Goal: Information Seeking & Learning: Check status

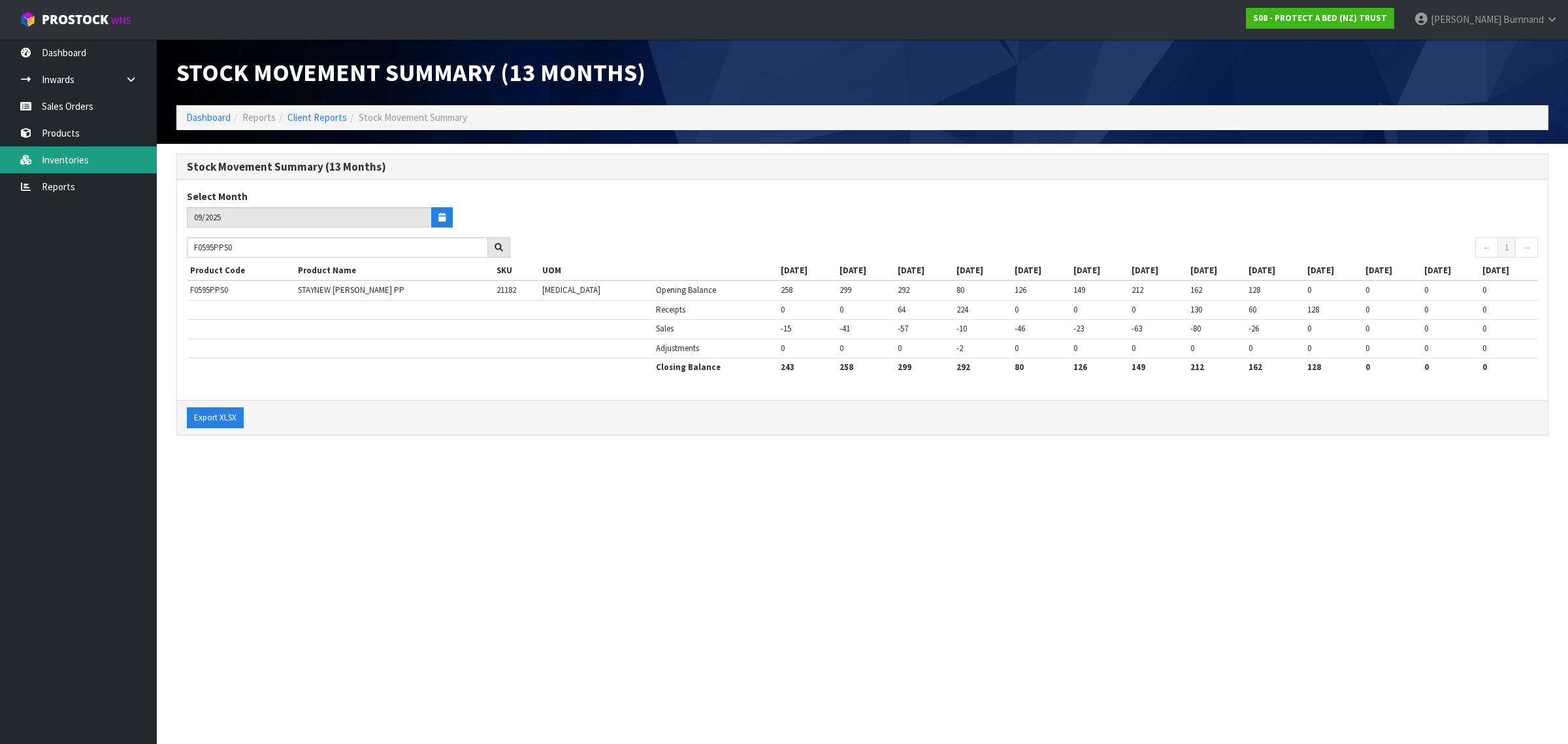
click at [54, 157] on link "Inventories" at bounding box center [78, 160] width 157 height 27
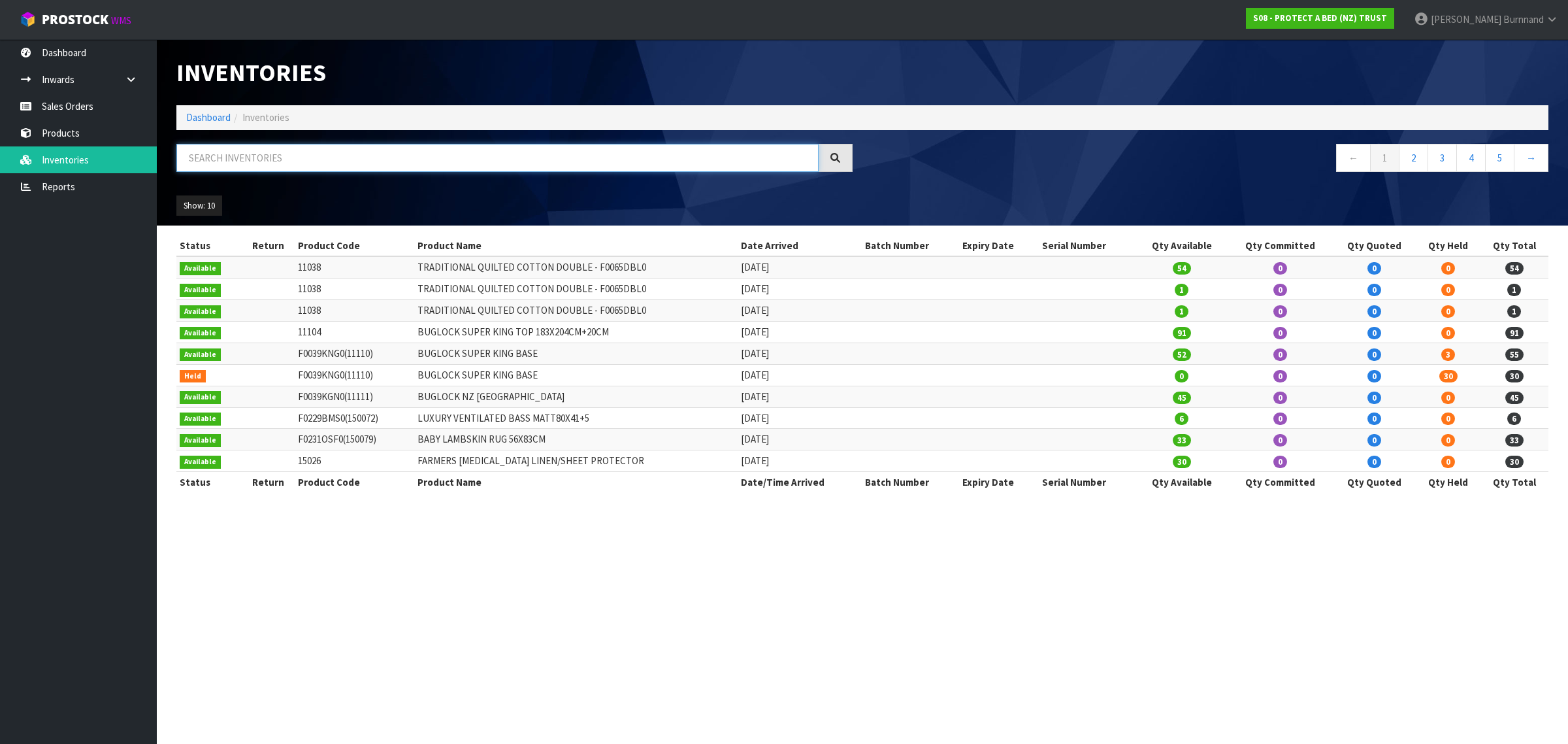
click at [221, 165] on input "text" at bounding box center [497, 158] width 642 height 28
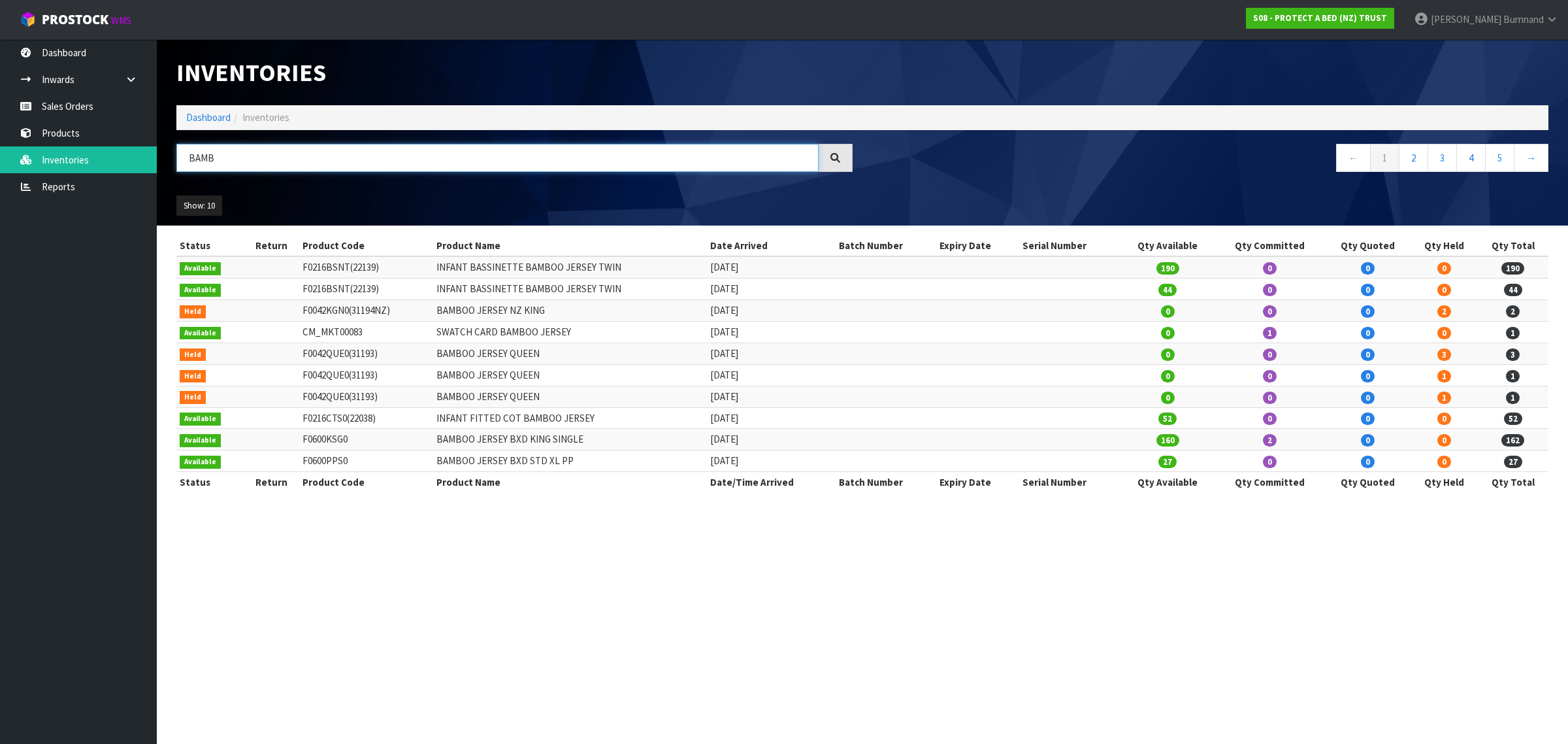
type input "BAMB"
click at [66, 181] on link "Reports" at bounding box center [78, 186] width 157 height 27
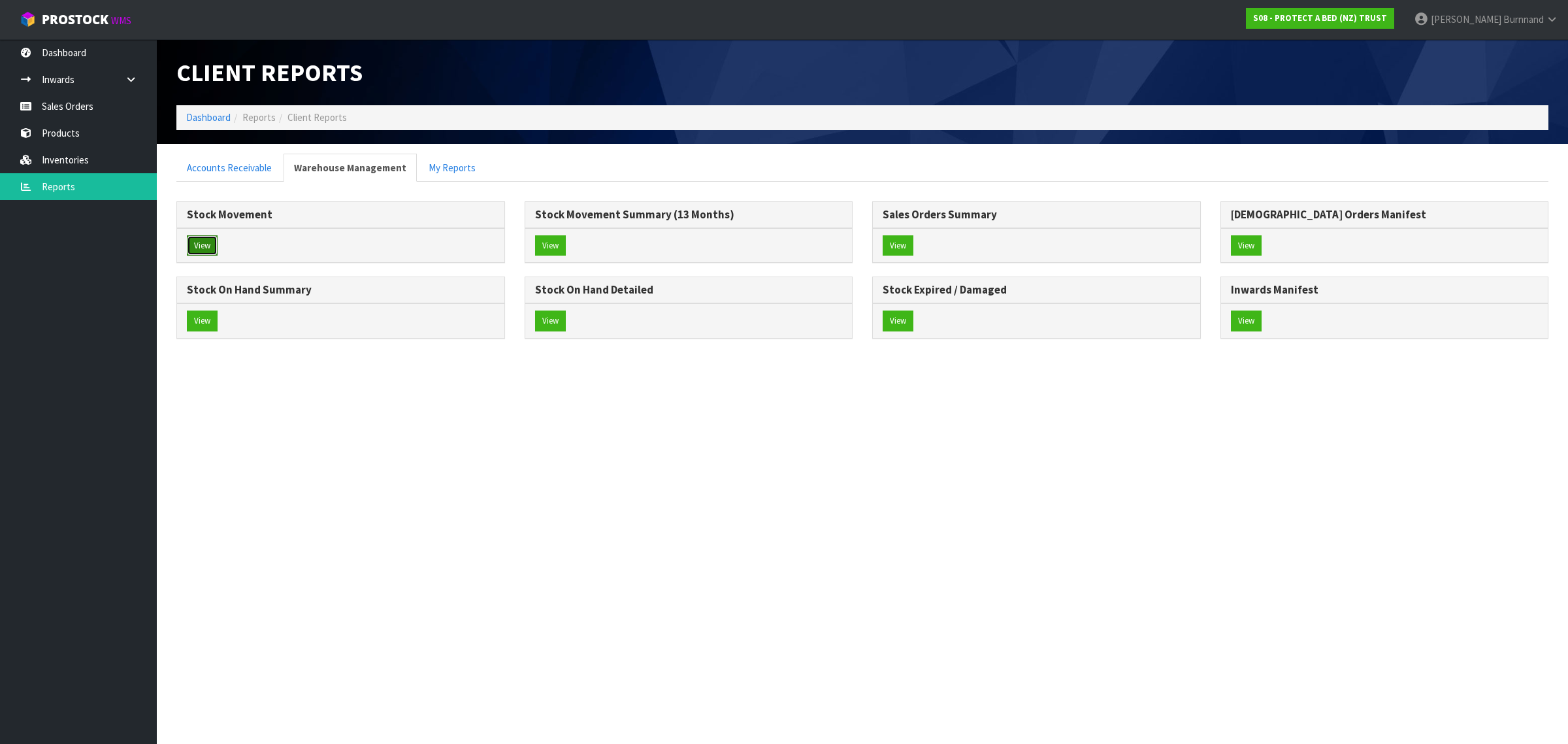
click at [203, 240] on button "View" at bounding box center [202, 246] width 31 height 21
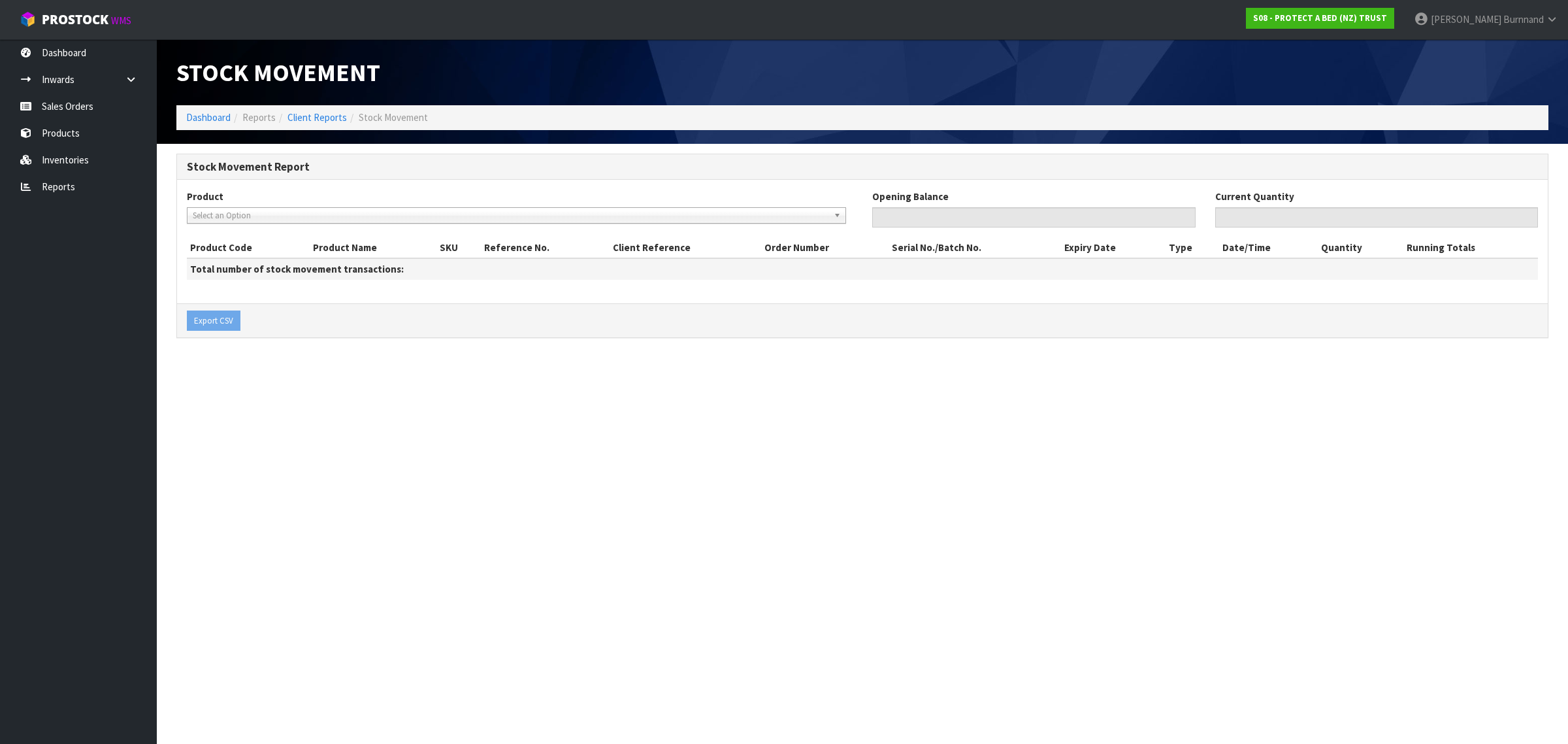
click at [214, 216] on span "Select an Option" at bounding box center [510, 215] width 635 height 16
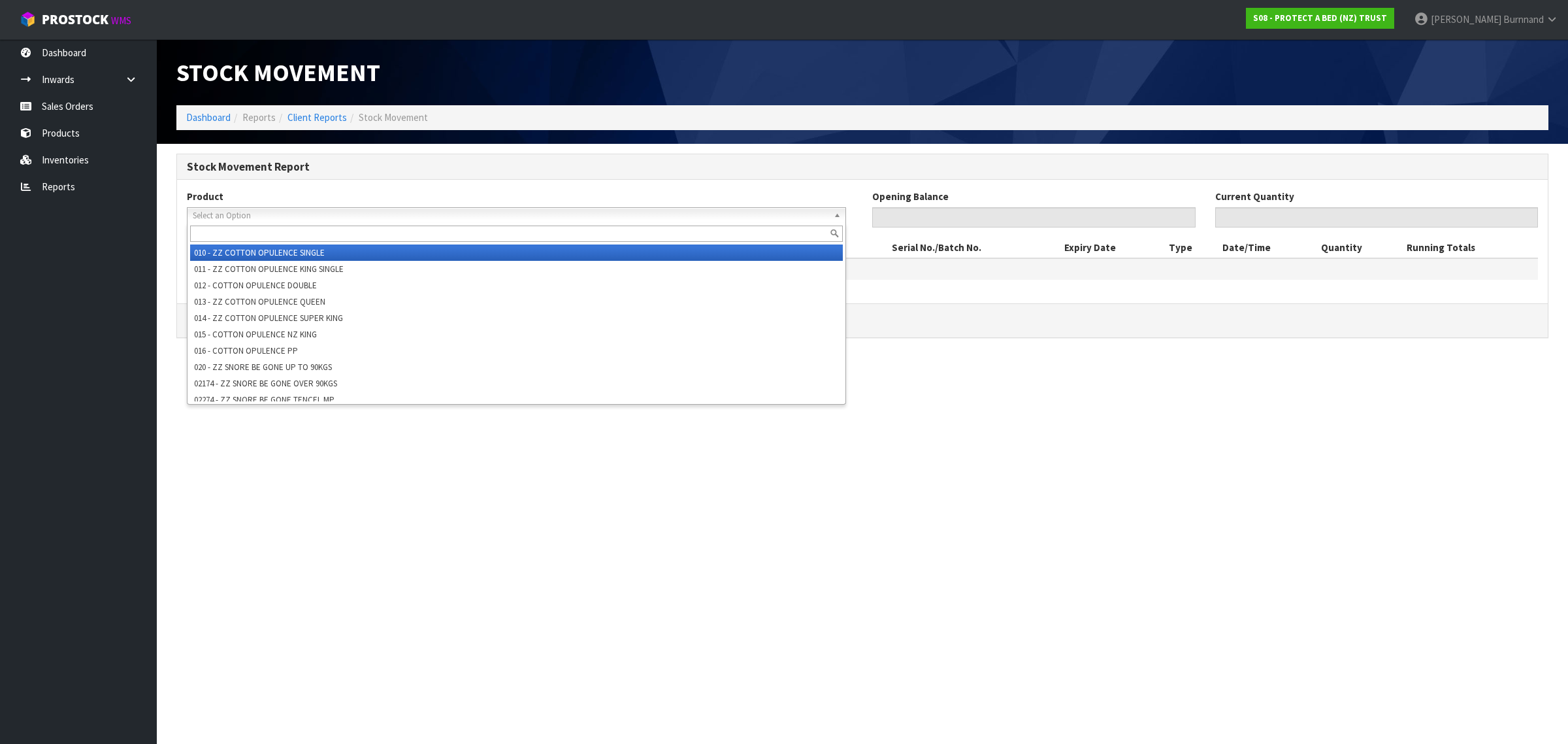
paste input "F0595PPS0"
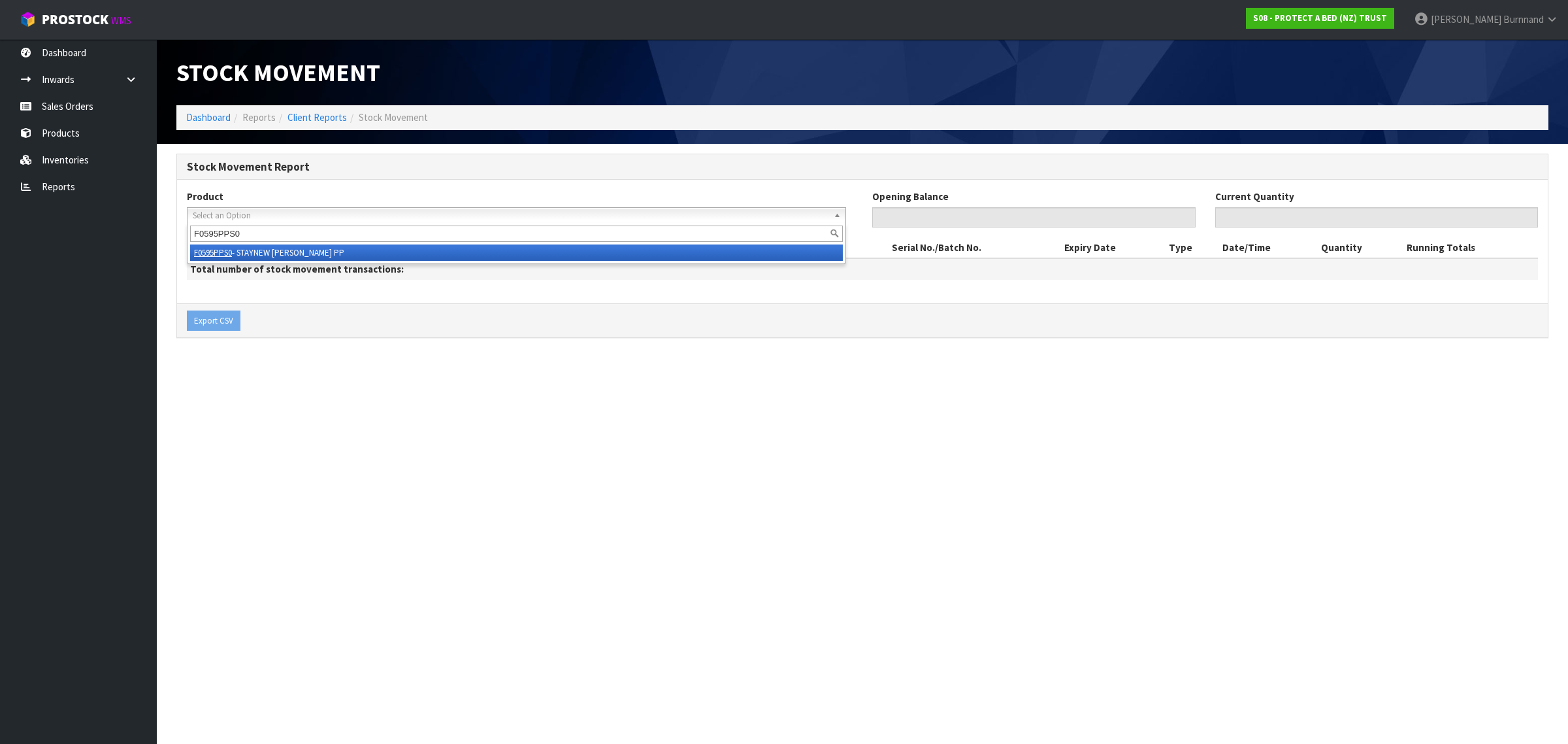
type input "F0595PPS0"
click at [275, 250] on li "F0595PPS0 - STAYNEW [PERSON_NAME] PP" at bounding box center [516, 252] width 653 height 16
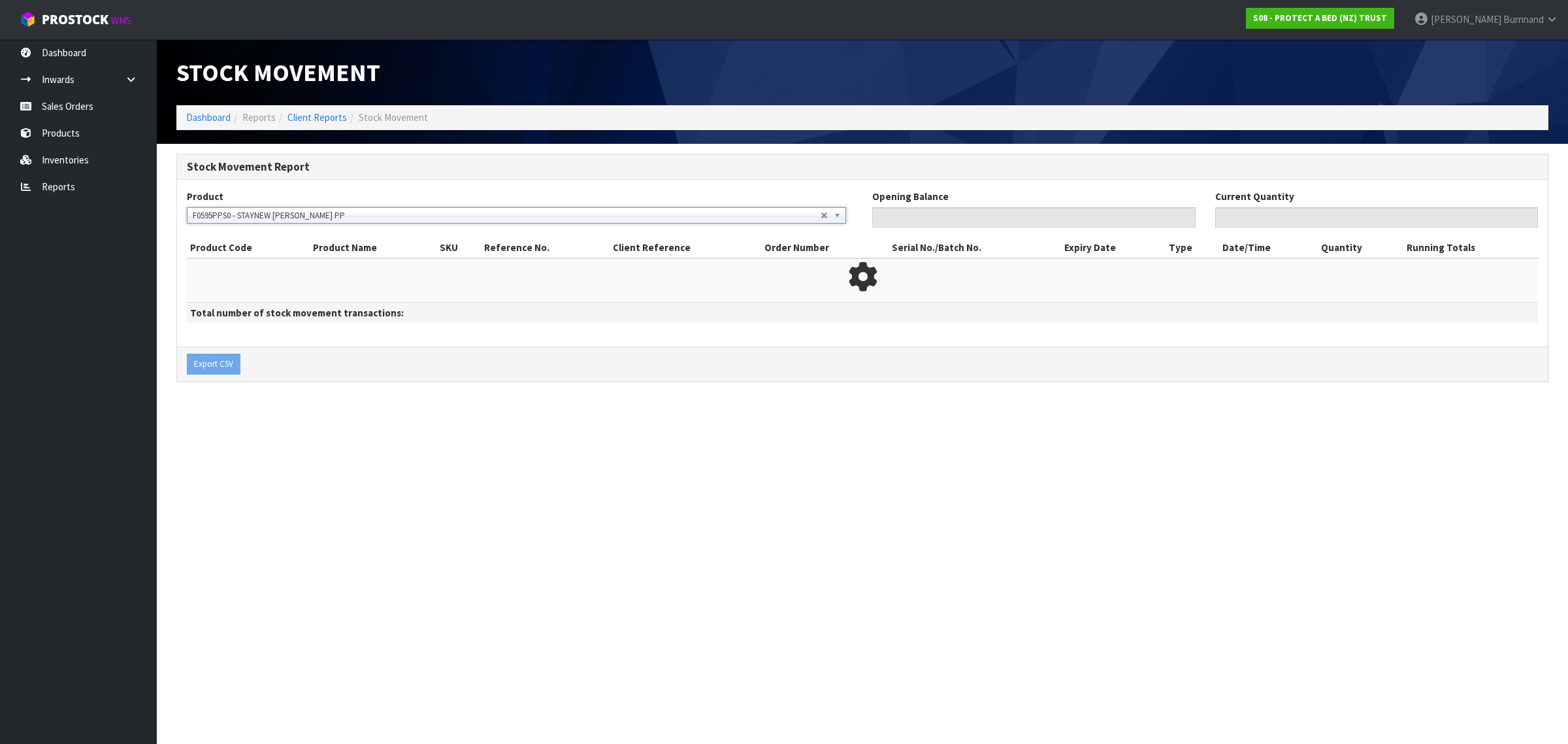
type input "0"
type input "243"
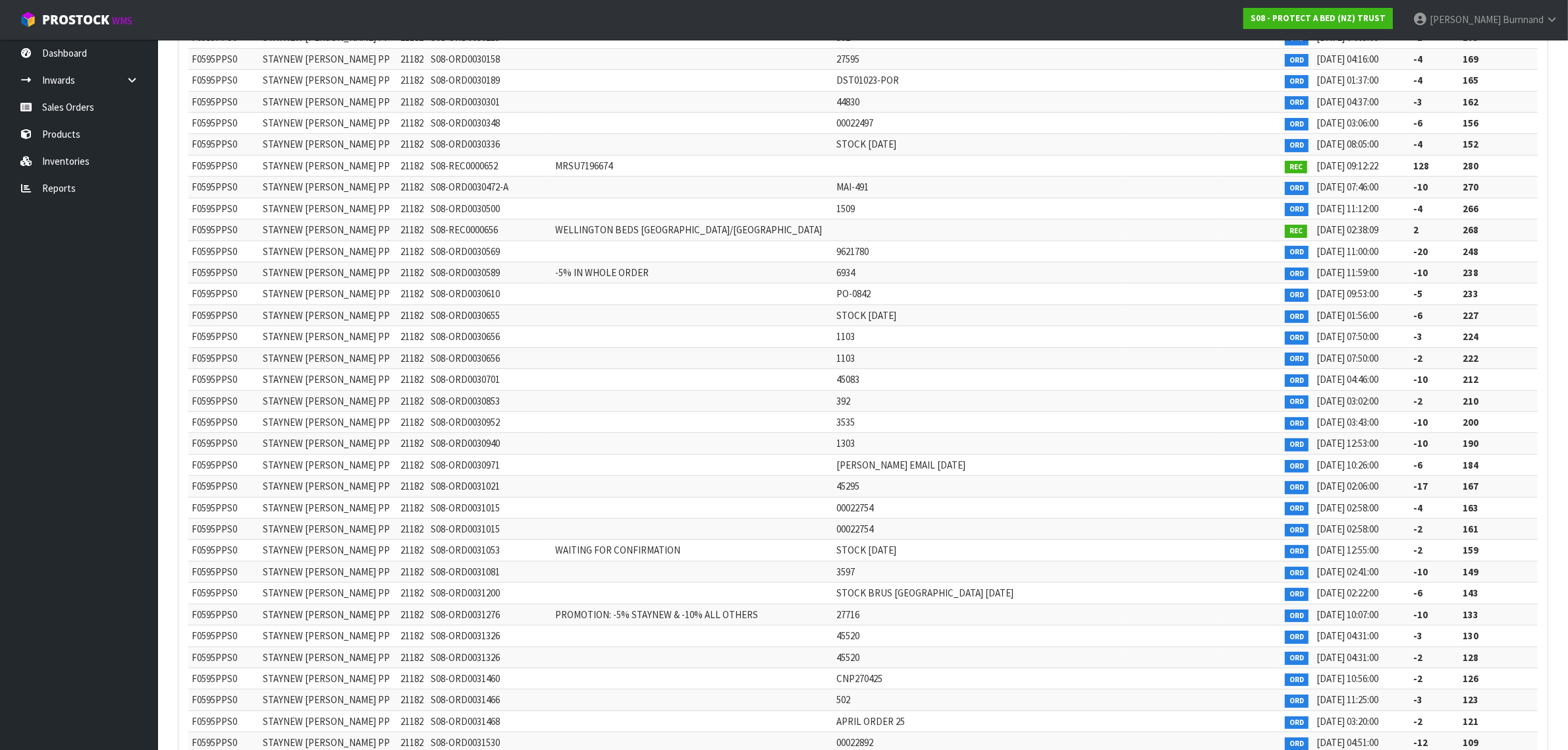
scroll to position [359, 0]
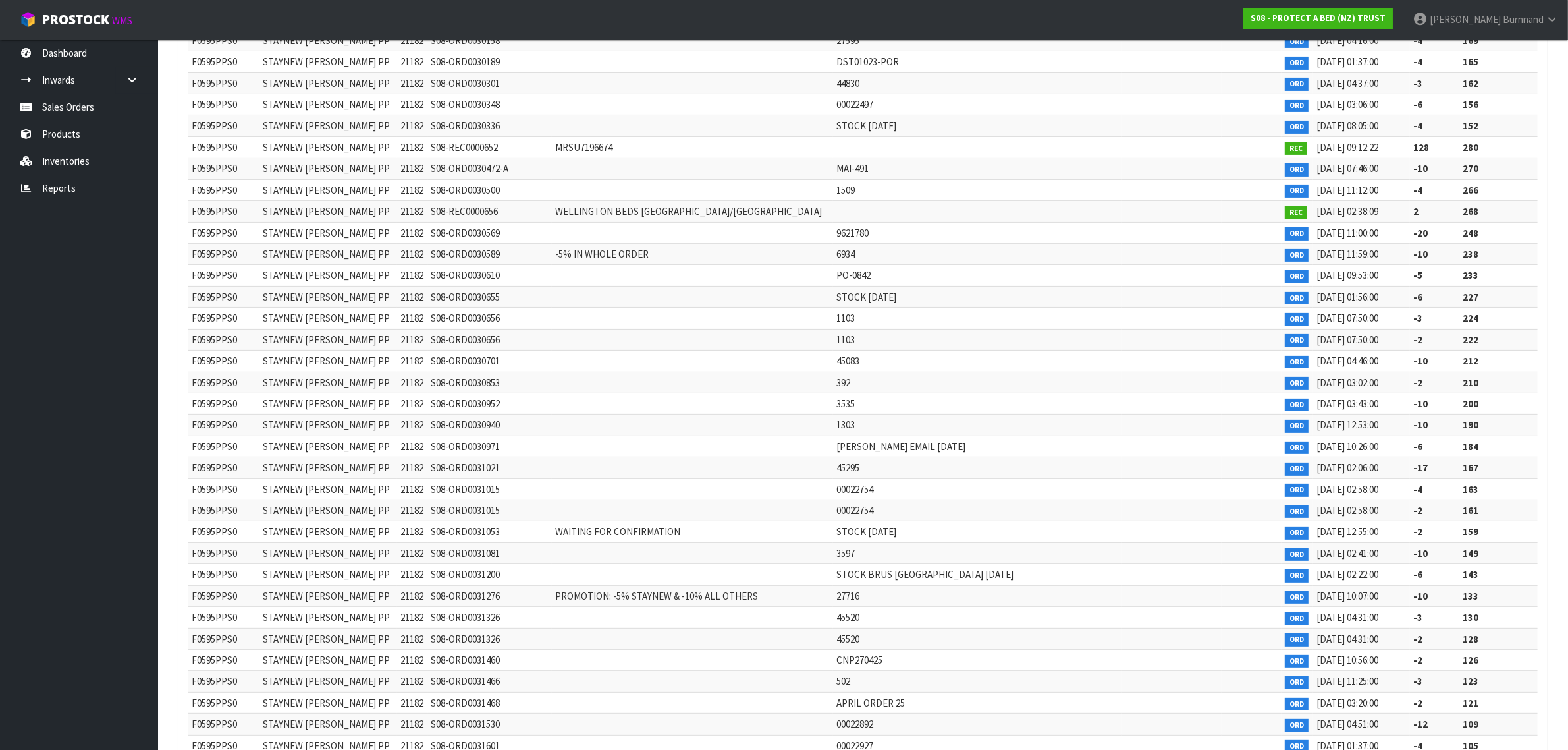
click at [1381, 268] on td "[DATE] 09:53:00" at bounding box center [1361, 275] width 97 height 21
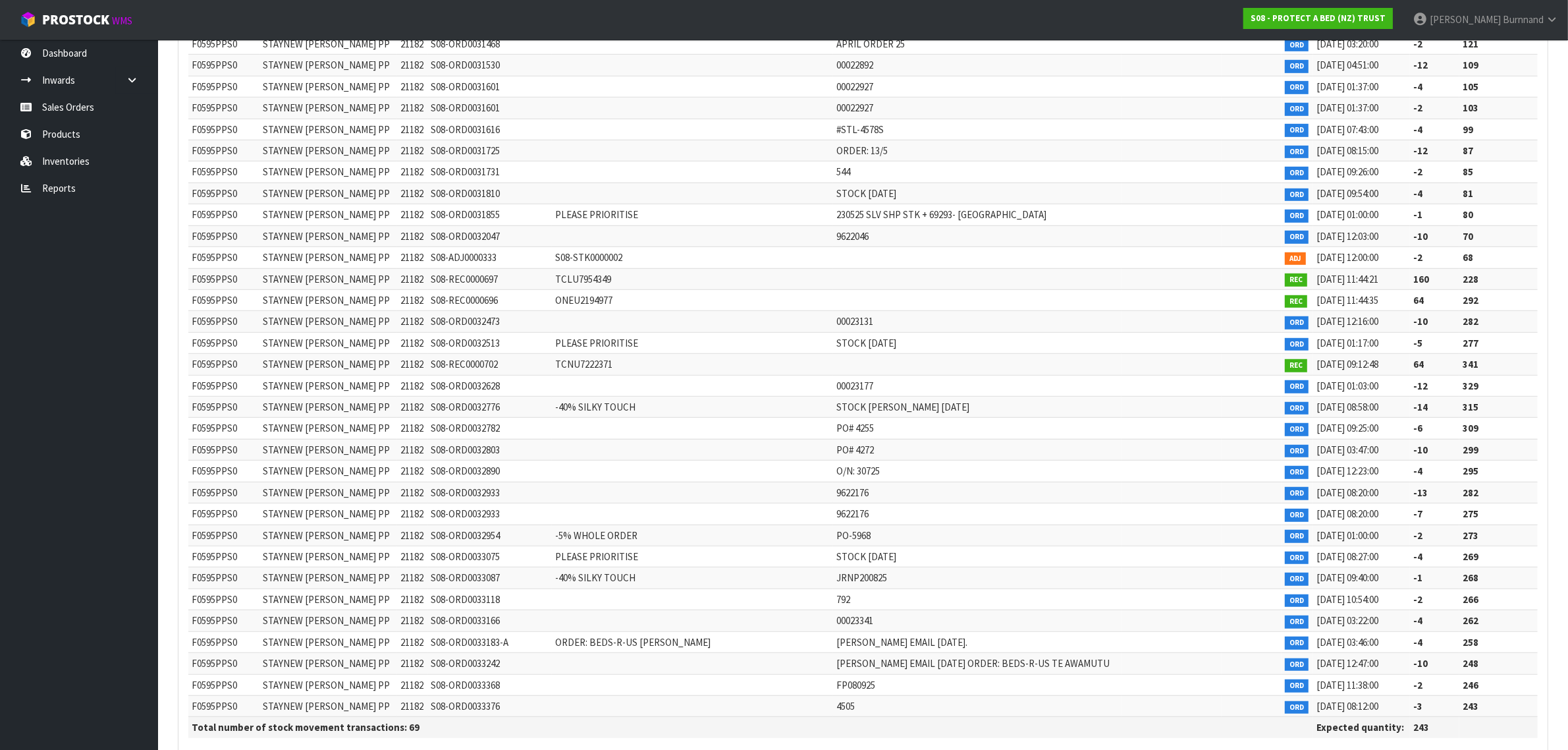
scroll to position [1101, 0]
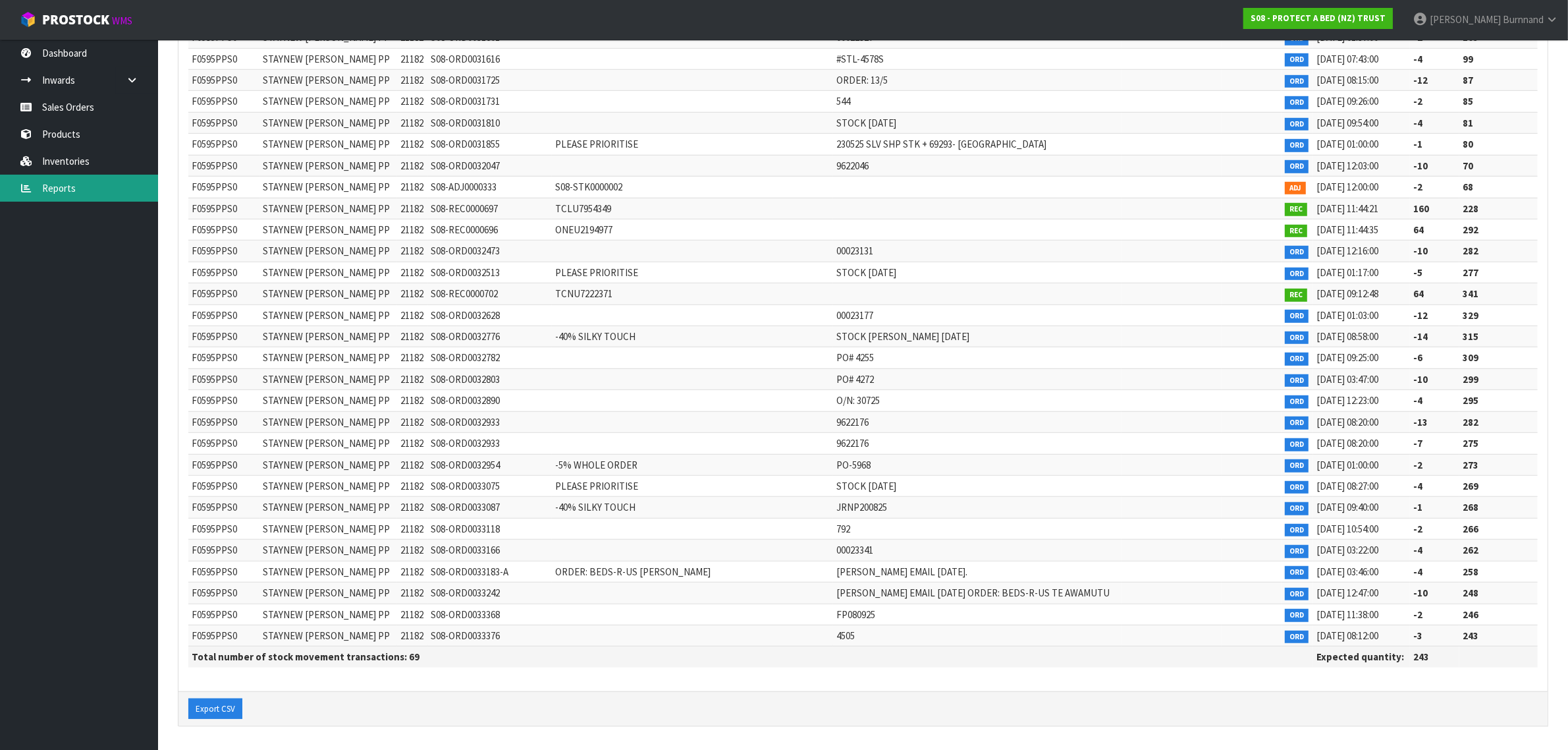
click at [70, 183] on link "Reports" at bounding box center [79, 188] width 158 height 27
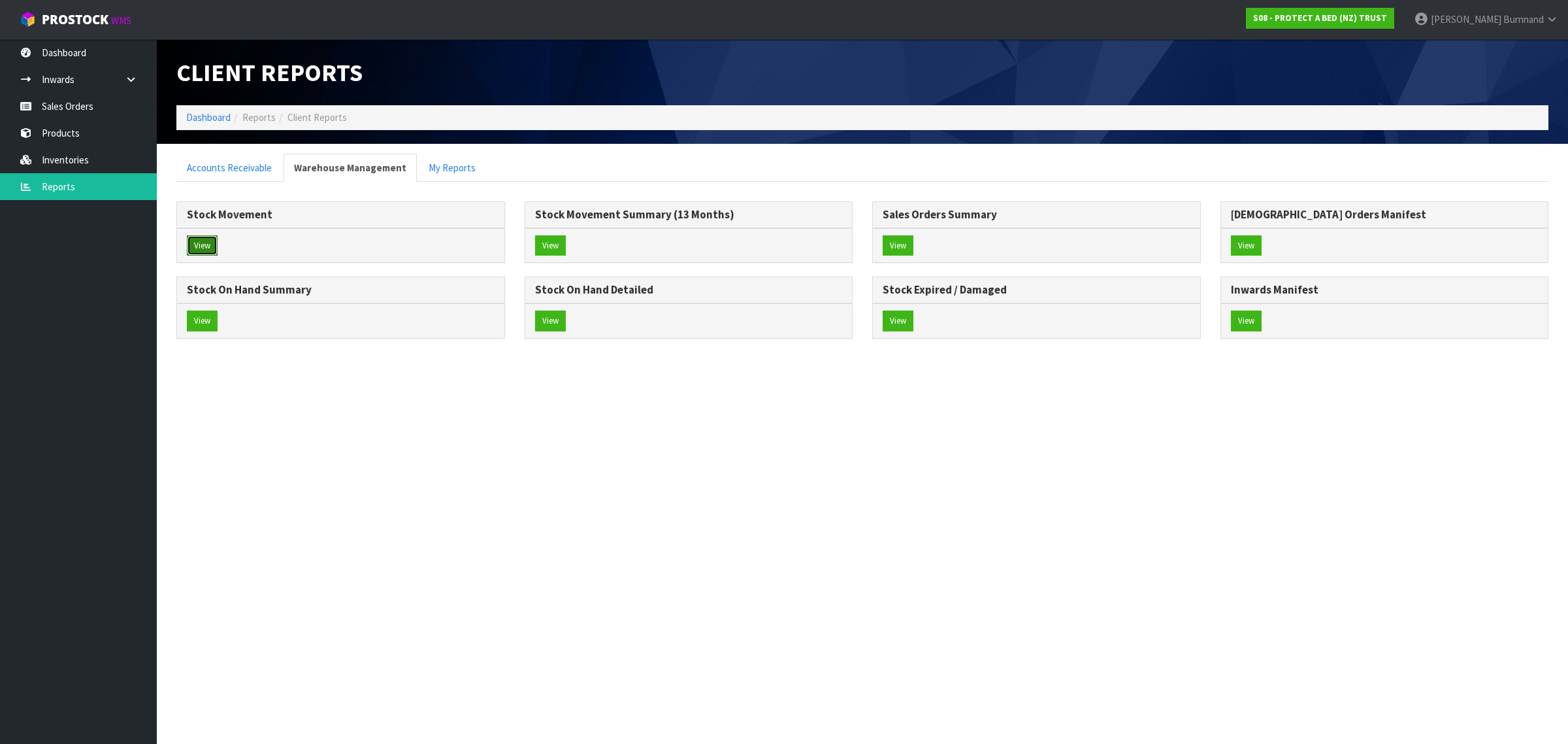
click at [199, 243] on button "View" at bounding box center [202, 246] width 31 height 21
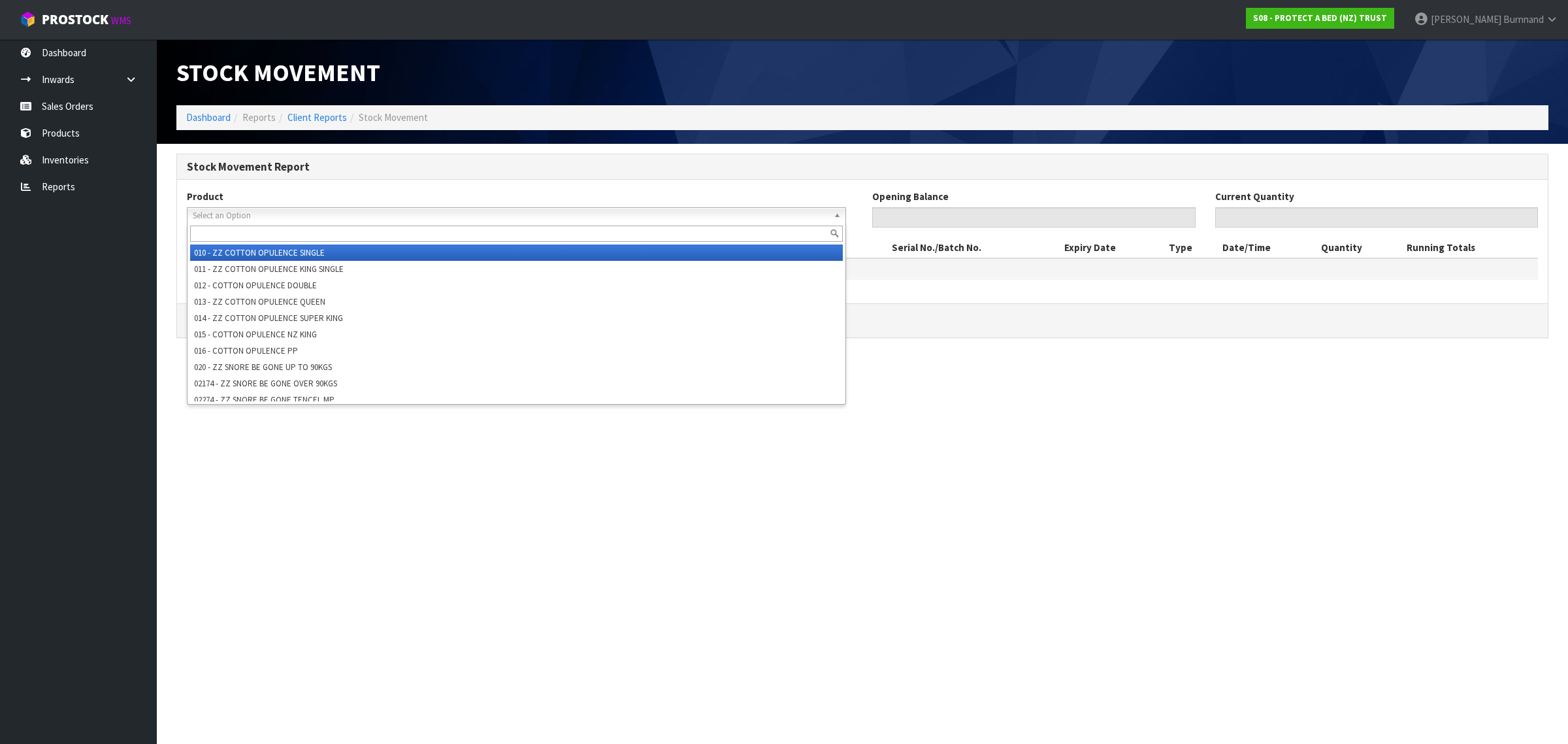
click at [214, 212] on span "Select an Option" at bounding box center [510, 215] width 635 height 16
paste input "F0595QUE0"
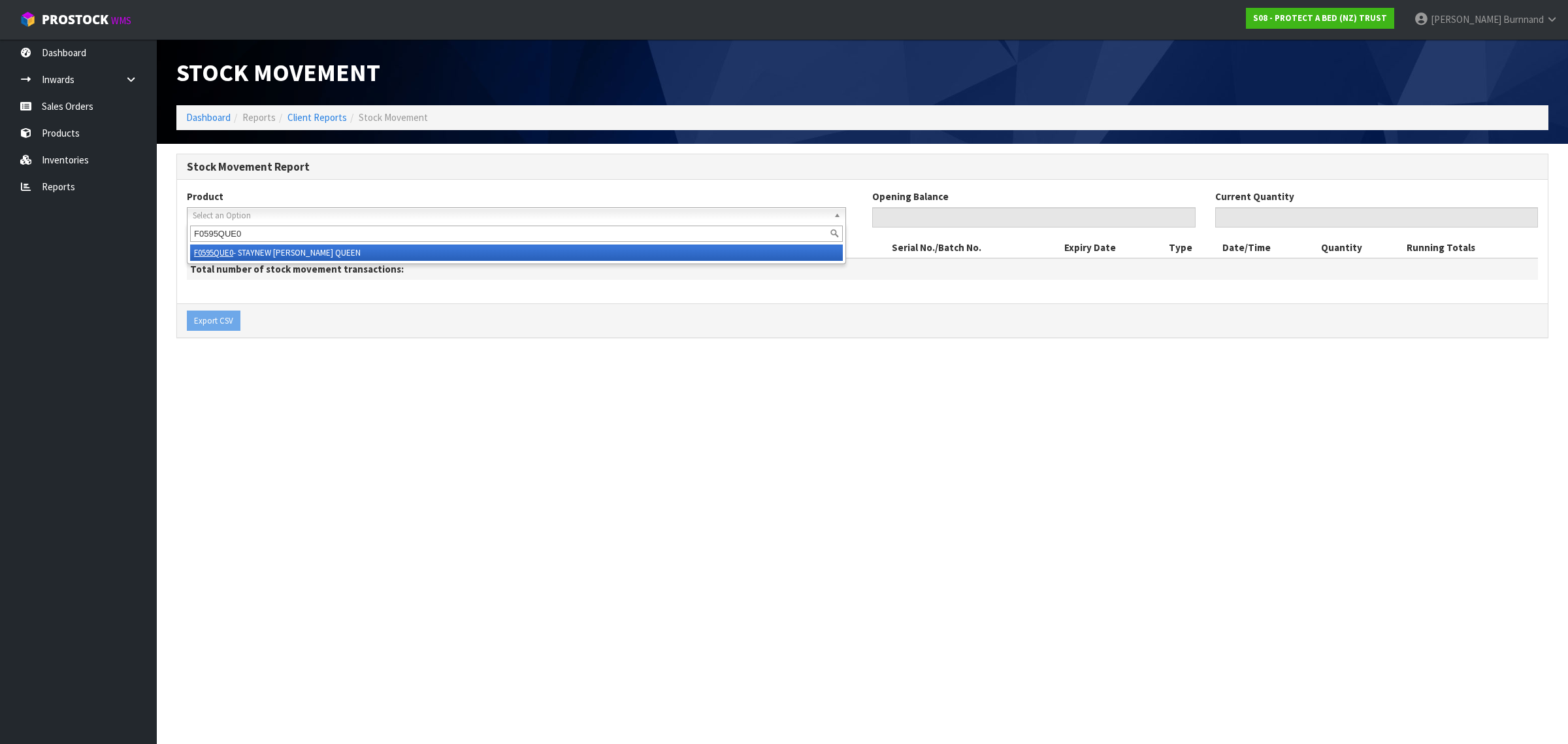
type input "F0595QUE0"
click at [266, 253] on li "F0595QUE0 - STAYNEW [PERSON_NAME] QUEEN" at bounding box center [516, 252] width 653 height 16
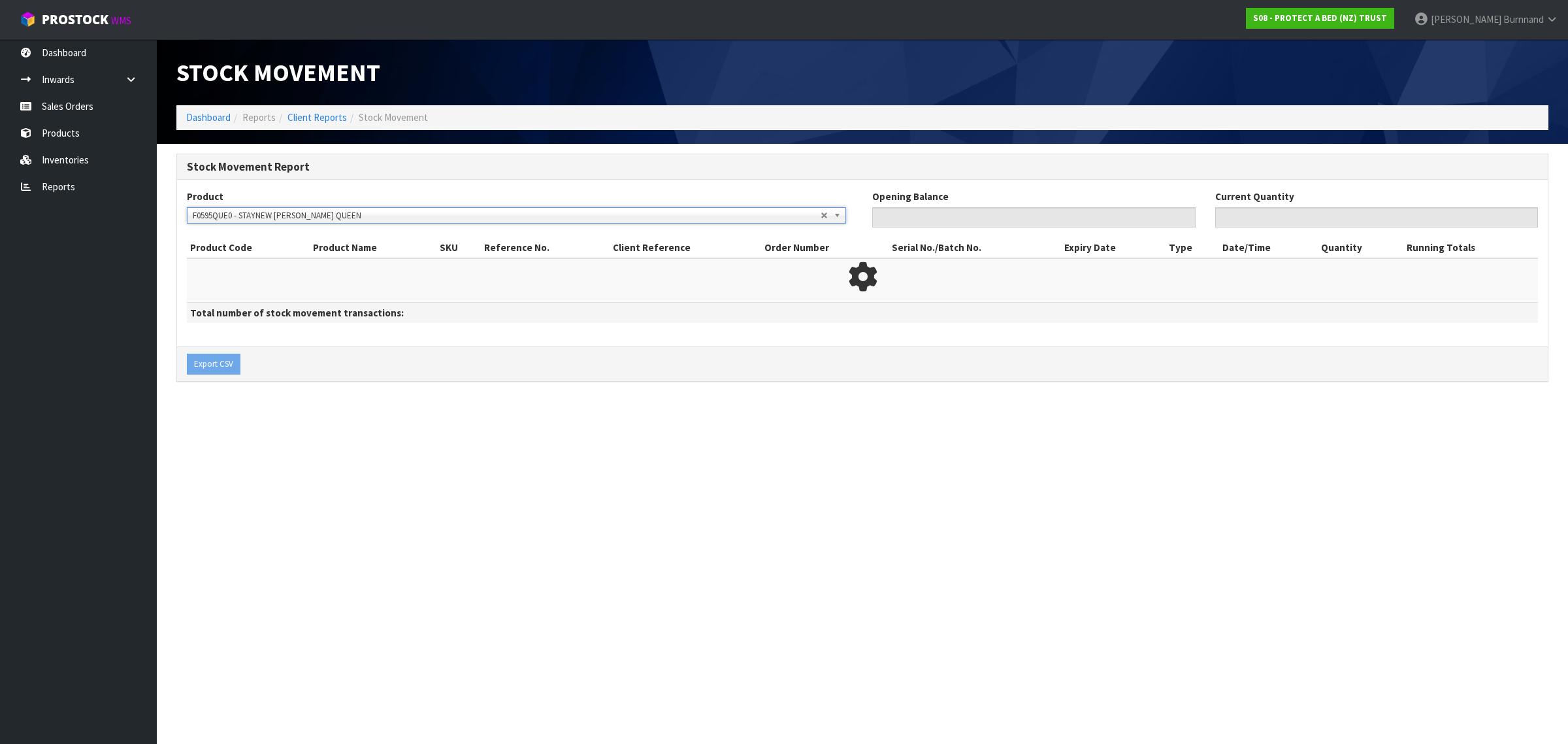
type input "0"
type input "576"
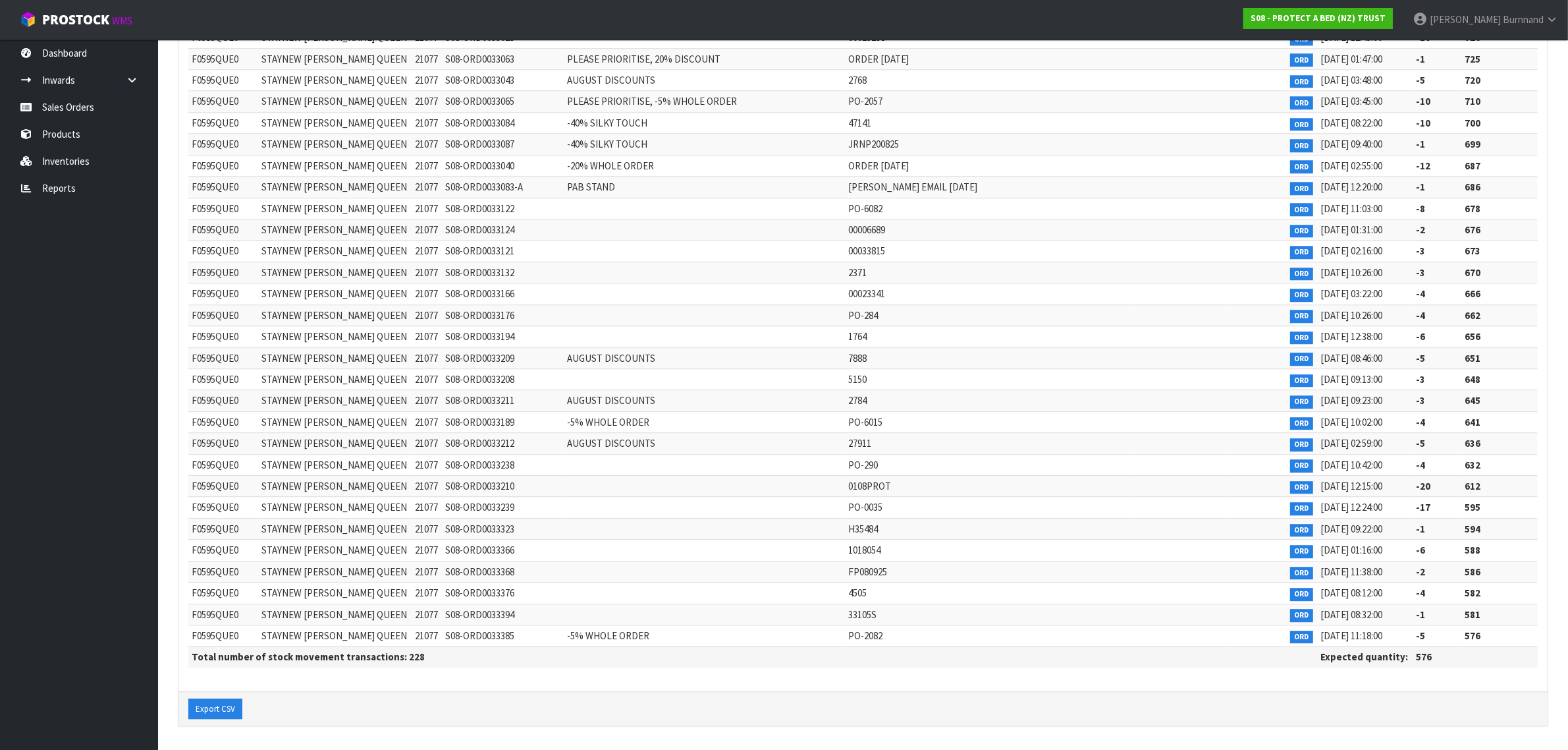
scroll to position [4524, 0]
click at [59, 186] on link "Reports" at bounding box center [79, 188] width 158 height 27
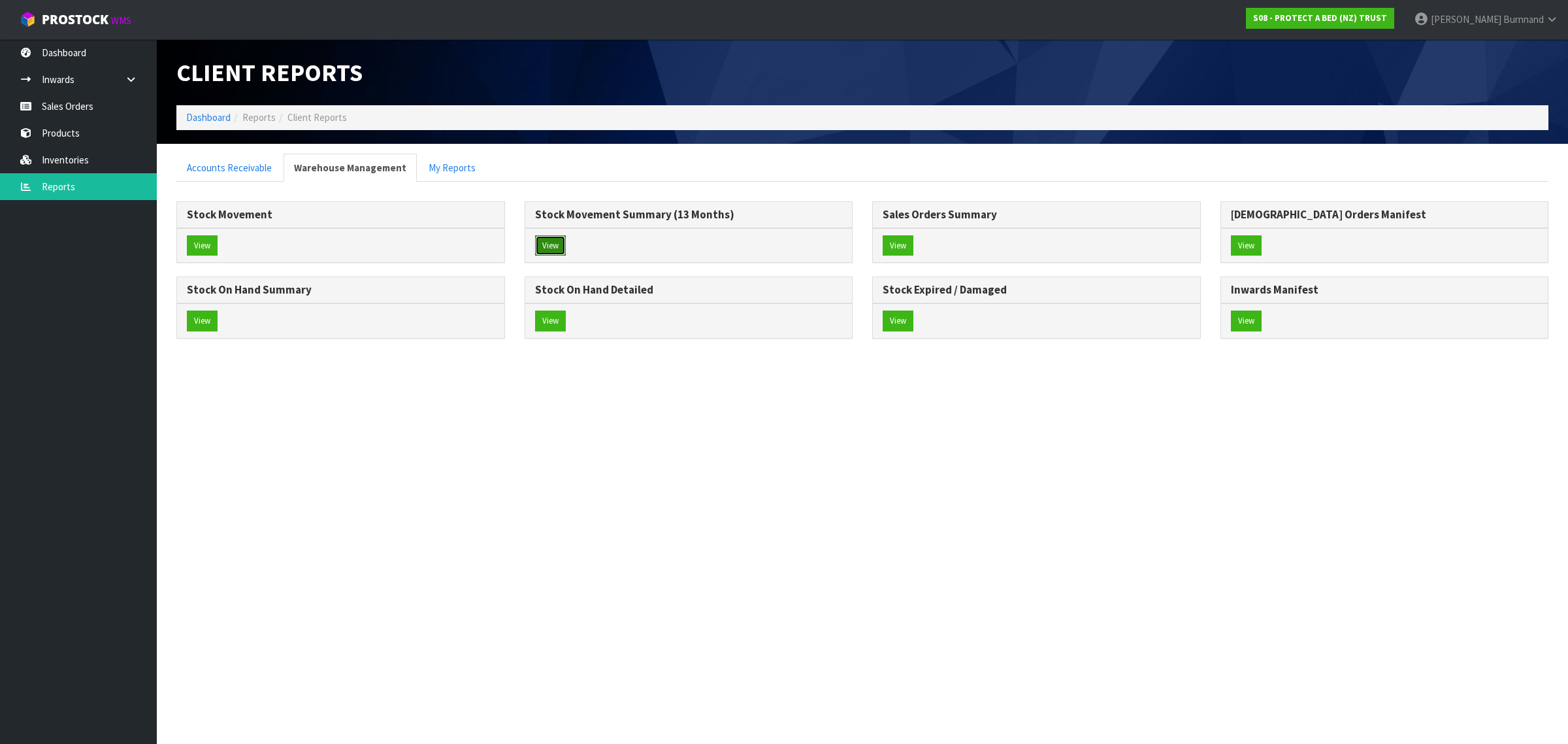
click at [553, 240] on button "View" at bounding box center [550, 246] width 31 height 21
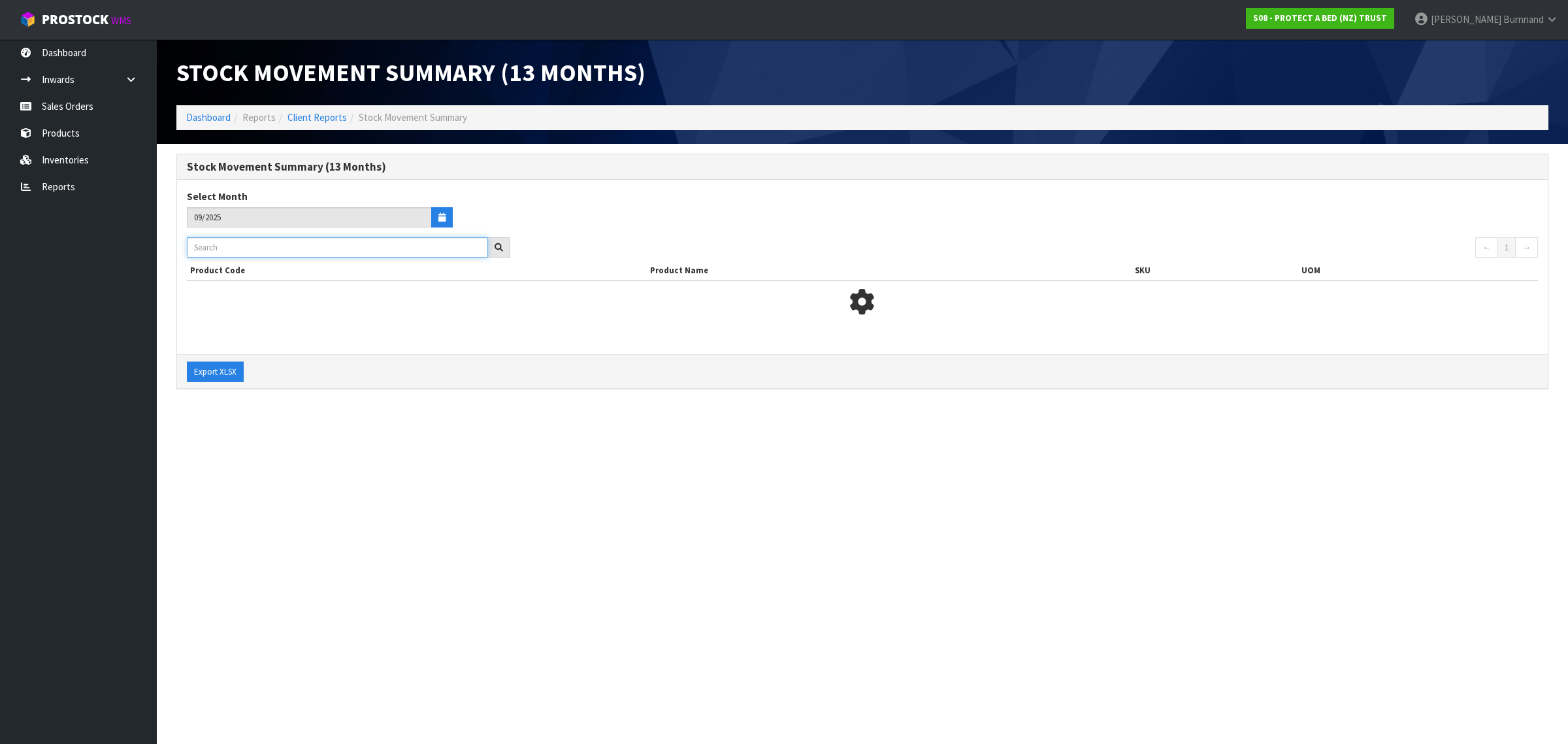
click at [204, 247] on input "text" at bounding box center [337, 248] width 301 height 21
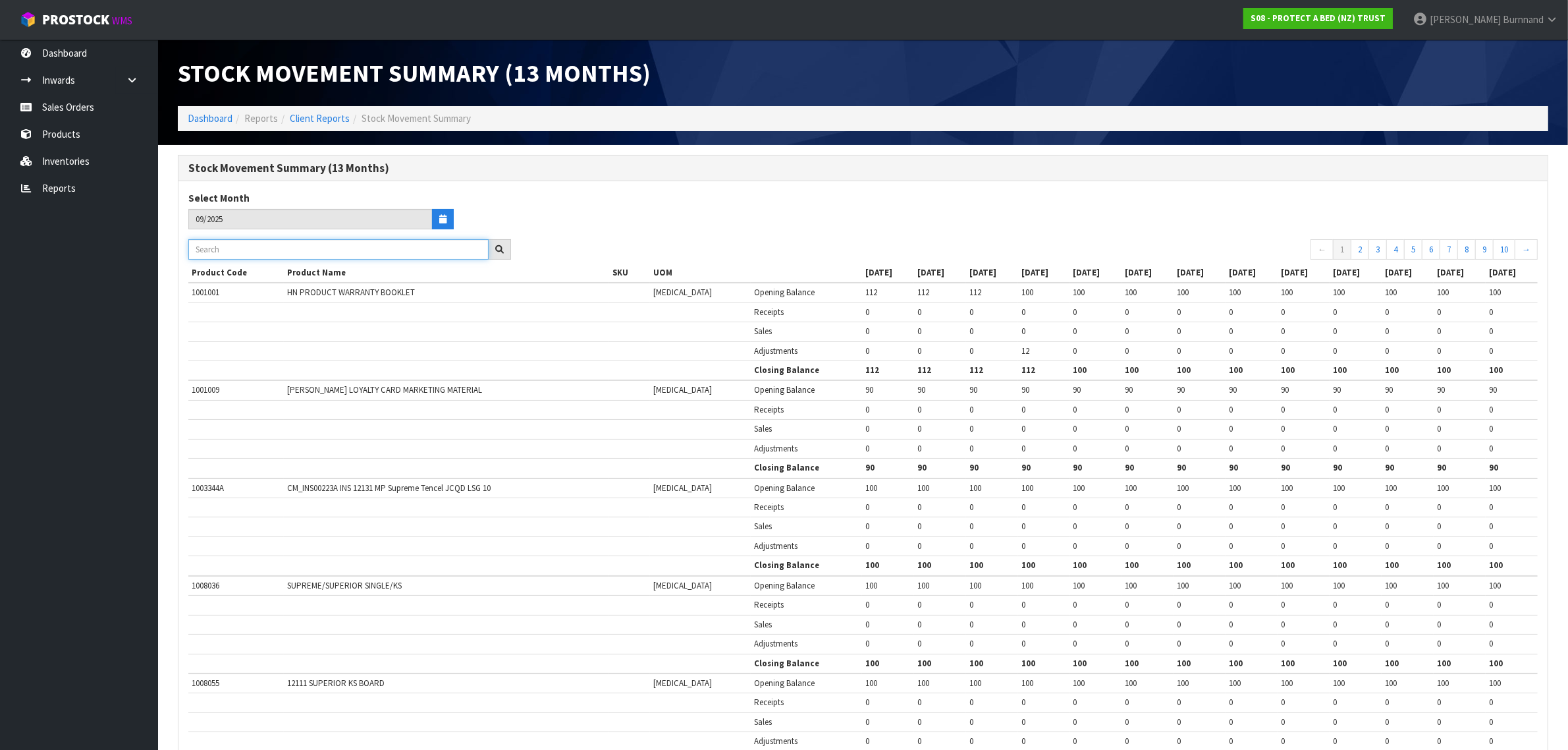
paste input "F0595QUE0"
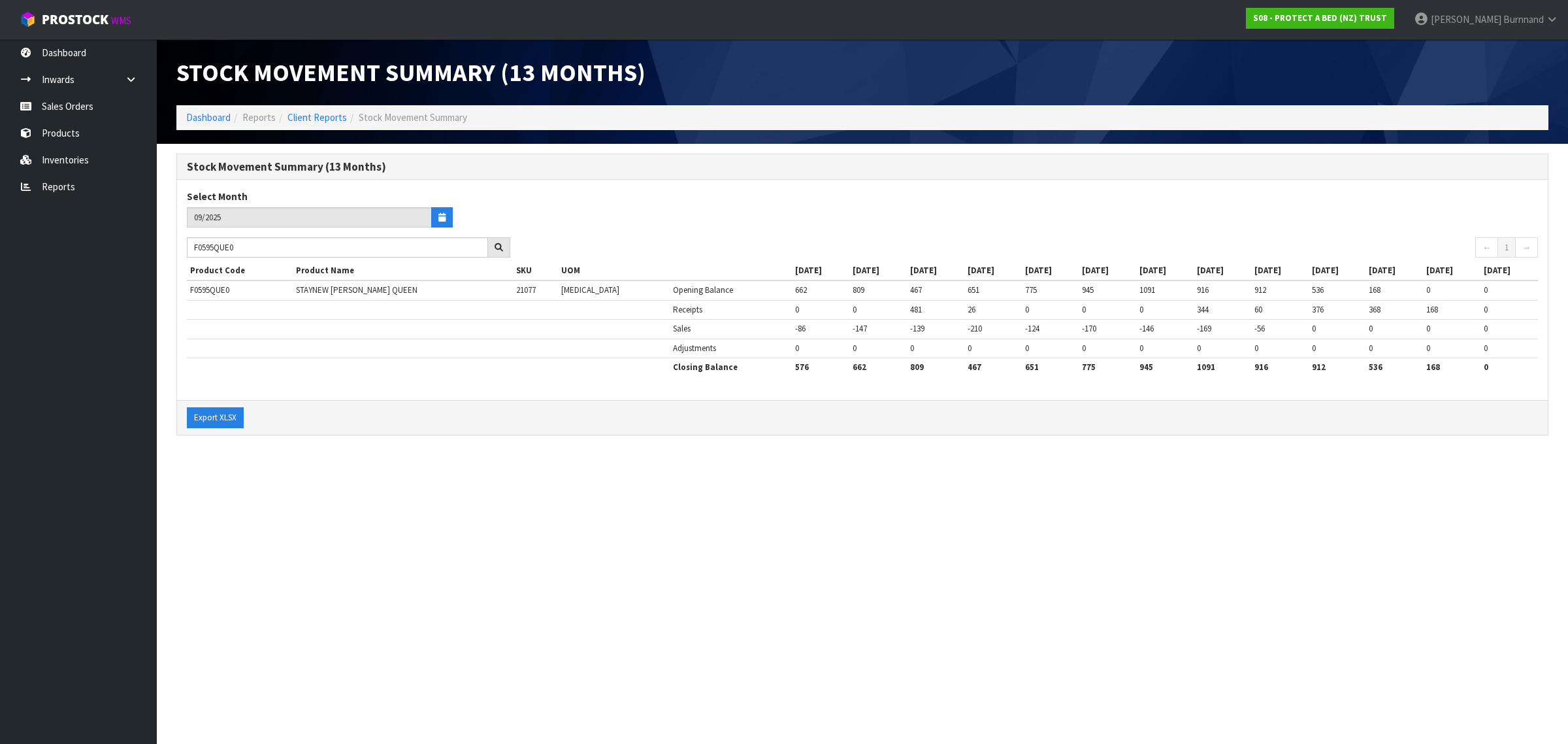
click at [558, 521] on section "Stock Movement Summary (13 Months) Dashboard Reports Client Reports Stock Movem…" at bounding box center [784, 372] width 1568 height 744
drag, startPoint x: 249, startPoint y: 249, endPoint x: 184, endPoint y: 244, distance: 65.2
click at [184, 244] on div "F0595QUE0" at bounding box center [349, 248] width 343 height 21
paste input "SGL"
click at [503, 483] on section "Stock Movement Summary (13 Months) Dashboard Reports Client Reports Stock Movem…" at bounding box center [784, 372] width 1568 height 744
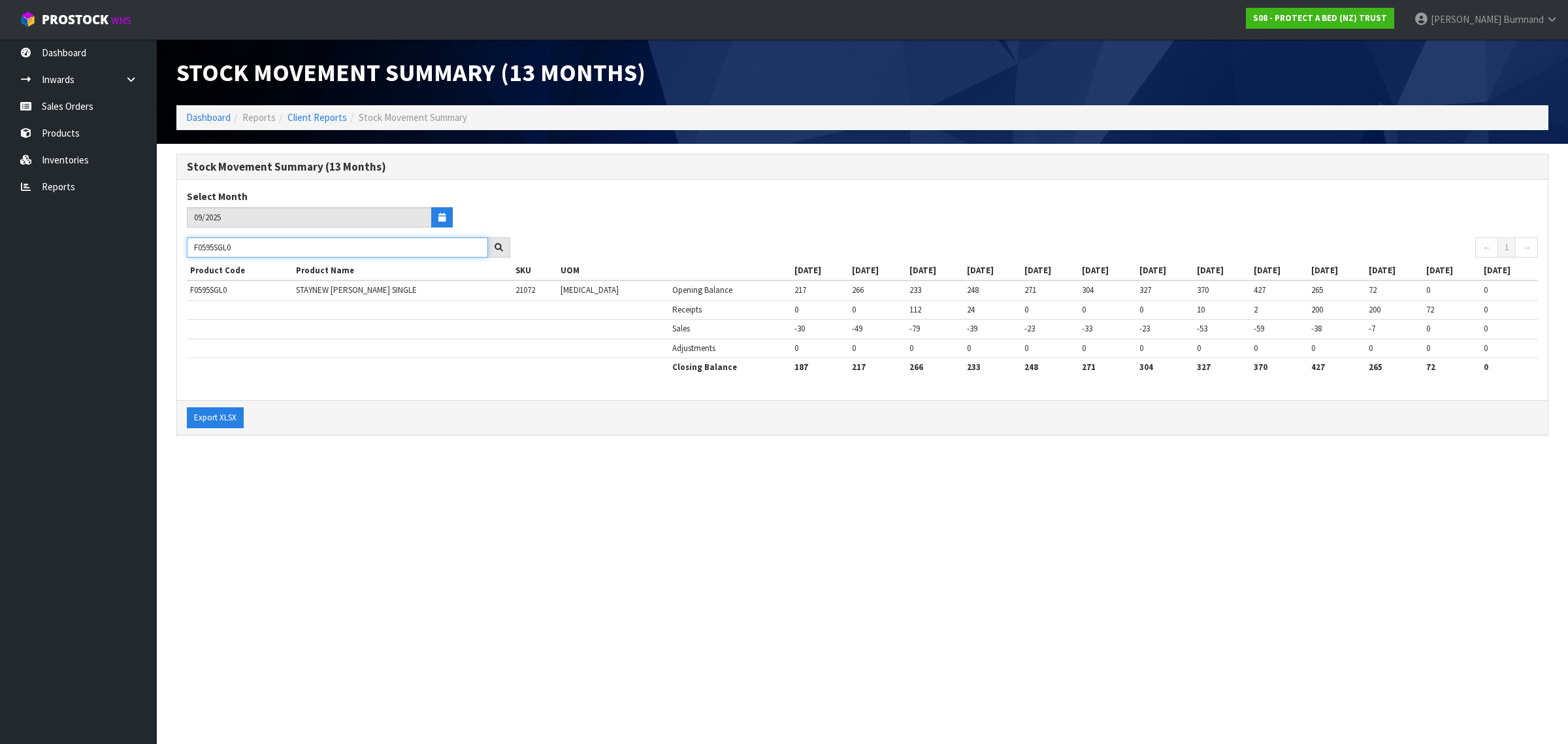
drag, startPoint x: 247, startPoint y: 250, endPoint x: 191, endPoint y: 242, distance: 56.6
click at [191, 242] on input "F0595SGL0" at bounding box center [337, 248] width 301 height 21
paste input "KN"
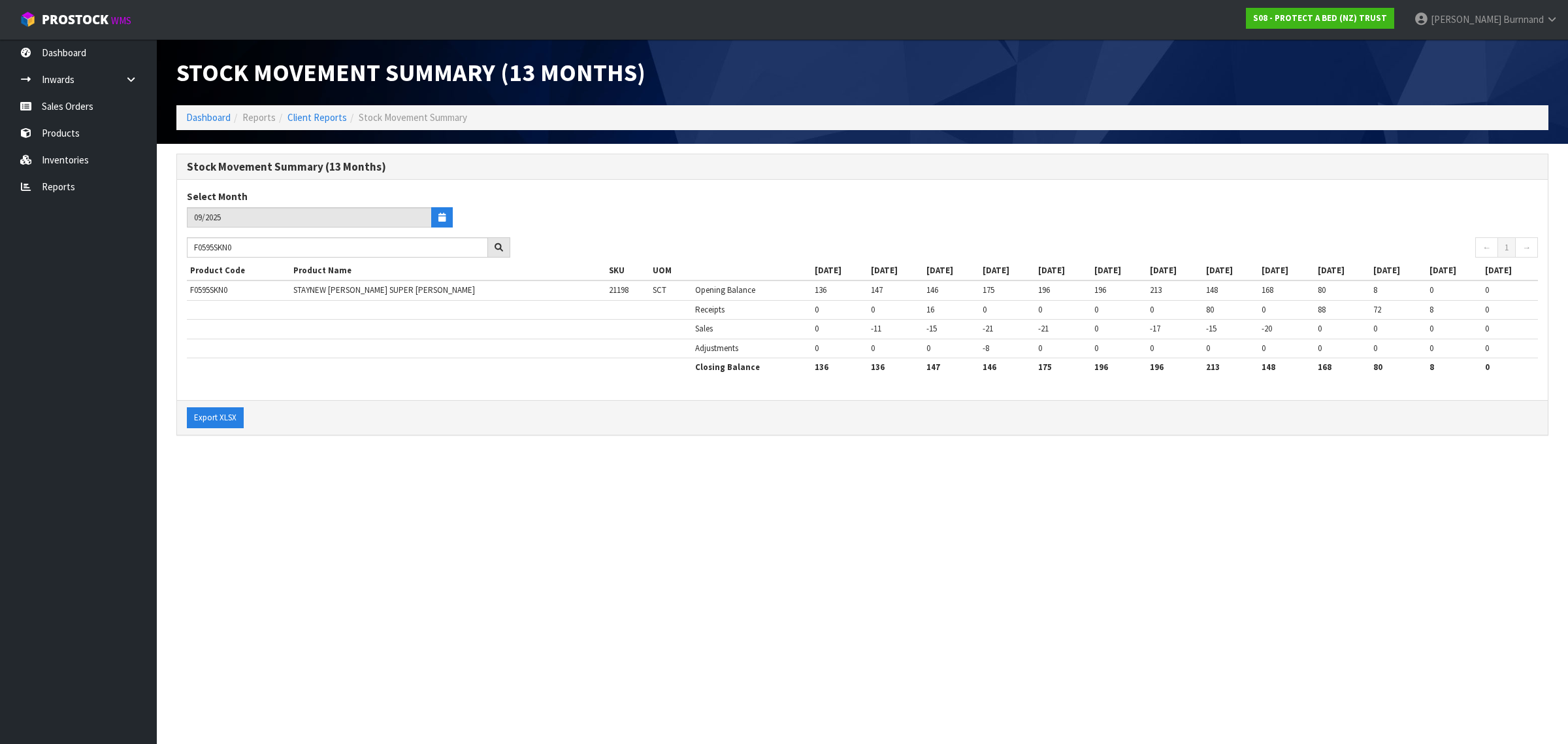
click at [537, 527] on section "Stock Movement Summary (13 Months) Dashboard Reports Client Reports Stock Movem…" at bounding box center [784, 372] width 1568 height 744
drag, startPoint x: 271, startPoint y: 242, endPoint x: 190, endPoint y: 243, distance: 81.0
click at [190, 243] on input "F0595SKN0" at bounding box center [337, 248] width 301 height 21
paste input "6DBL"
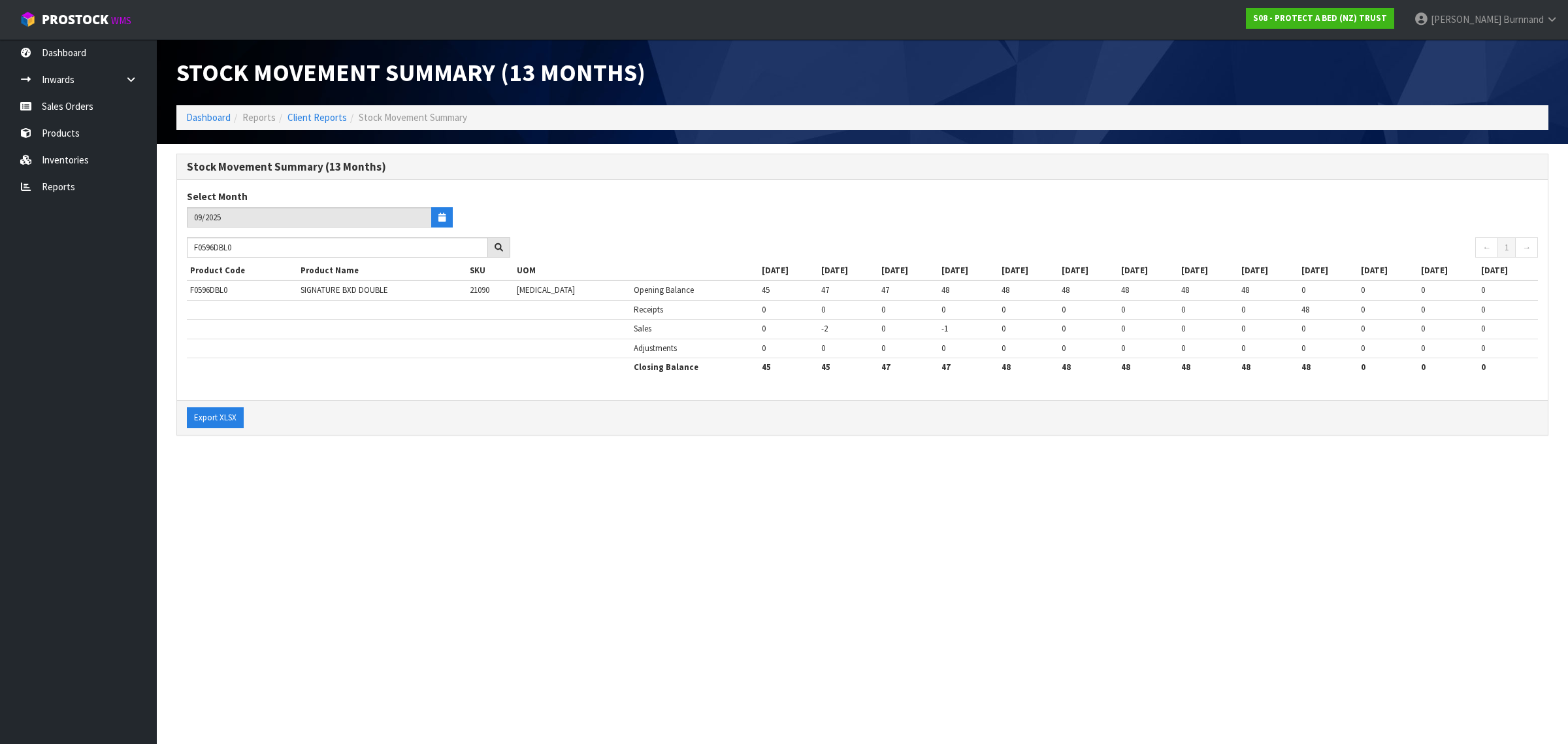
click at [747, 529] on section "Stock Movement Summary (13 Months) Dashboard Reports Client Reports Stock Movem…" at bounding box center [784, 372] width 1568 height 744
drag, startPoint x: 259, startPoint y: 249, endPoint x: 173, endPoint y: 244, distance: 86.1
click at [173, 244] on div "Stock Movement Summary (13 Months) Select Month 09/2025 F0596DBL0 ← 1 → Product…" at bounding box center [862, 301] width 1392 height 295
paste input "KGN"
click at [412, 488] on section "Stock Movement Summary (13 Months) Dashboard Reports Client Reports Stock Movem…" at bounding box center [784, 372] width 1568 height 744
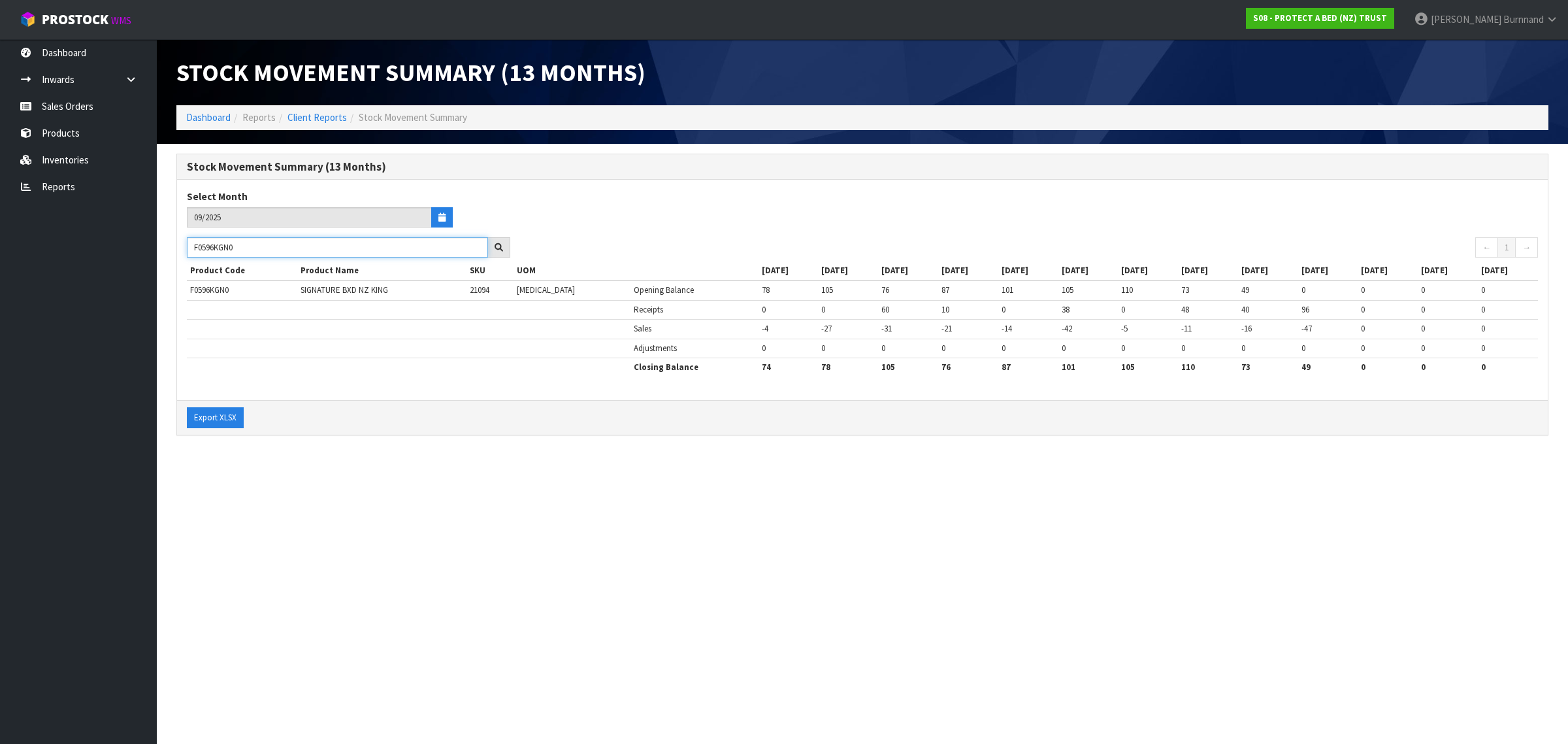
drag, startPoint x: 249, startPoint y: 249, endPoint x: 179, endPoint y: 246, distance: 70.1
click at [179, 246] on div "F0596KGN0" at bounding box center [349, 248] width 343 height 21
paste input "SG"
click at [481, 543] on section "Stock Movement Summary (13 Months) Dashboard Reports Client Reports Stock Movem…" at bounding box center [784, 372] width 1568 height 744
drag, startPoint x: 250, startPoint y: 249, endPoint x: 180, endPoint y: 249, distance: 70.0
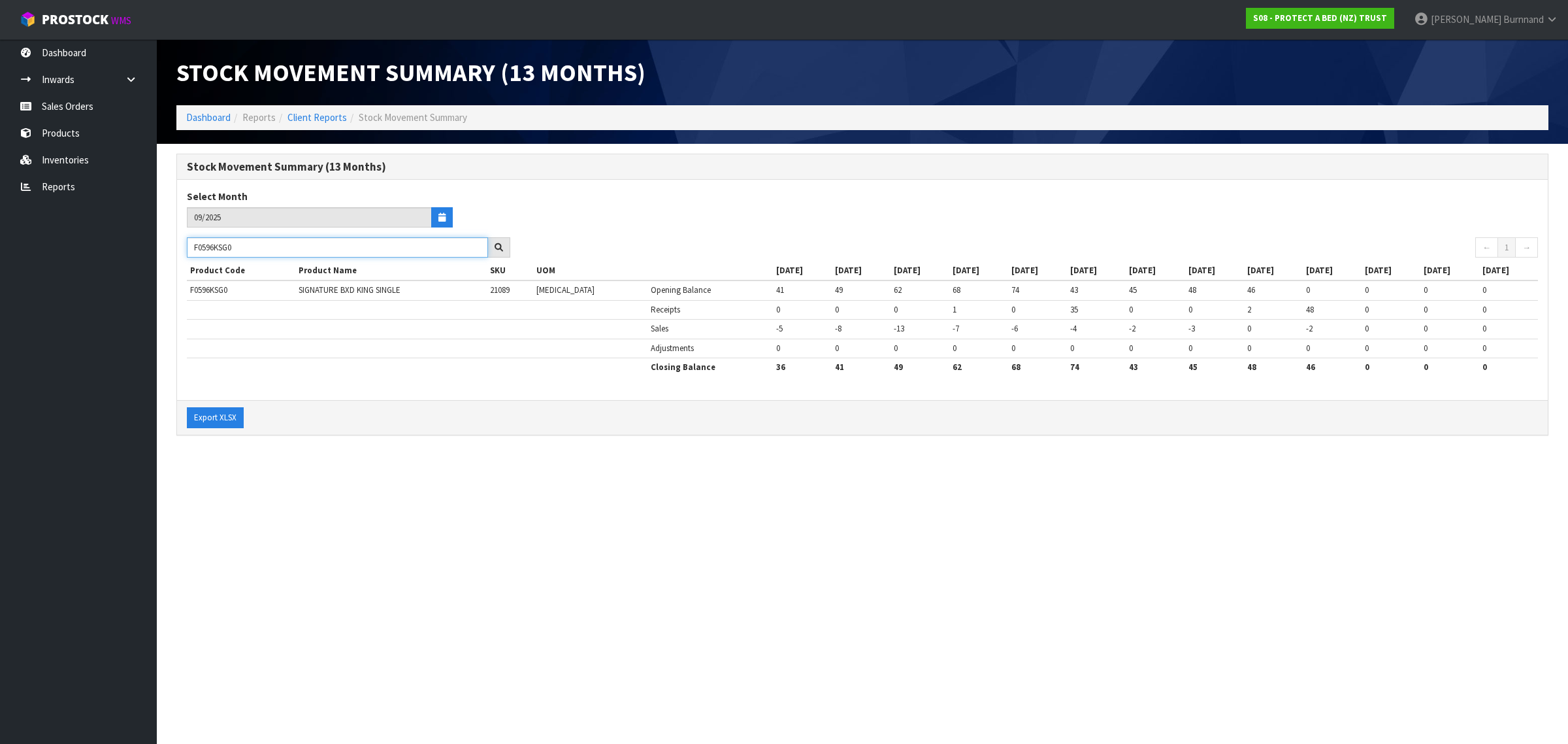
click at [180, 249] on div "F0596KSG0" at bounding box center [349, 248] width 343 height 21
paste input "L"
click at [488, 494] on section "Stock Movement Summary (13 Months) Dashboard Reports Client Reports Stock Movem…" at bounding box center [784, 372] width 1568 height 744
drag, startPoint x: 251, startPoint y: 246, endPoint x: 188, endPoint y: 242, distance: 63.1
click at [188, 242] on input "F0596LSG0" at bounding box center [337, 248] width 301 height 21
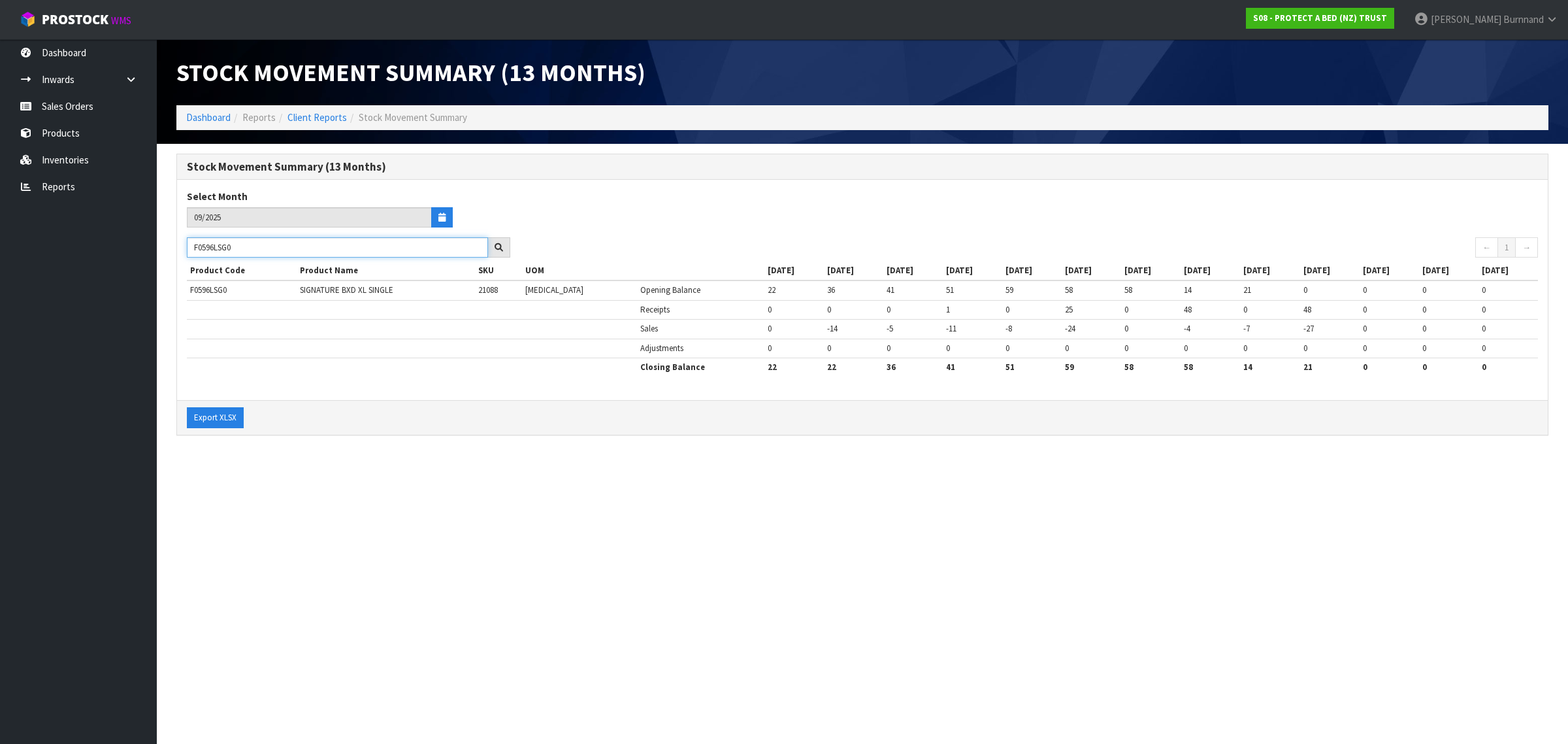
paste input "PPS"
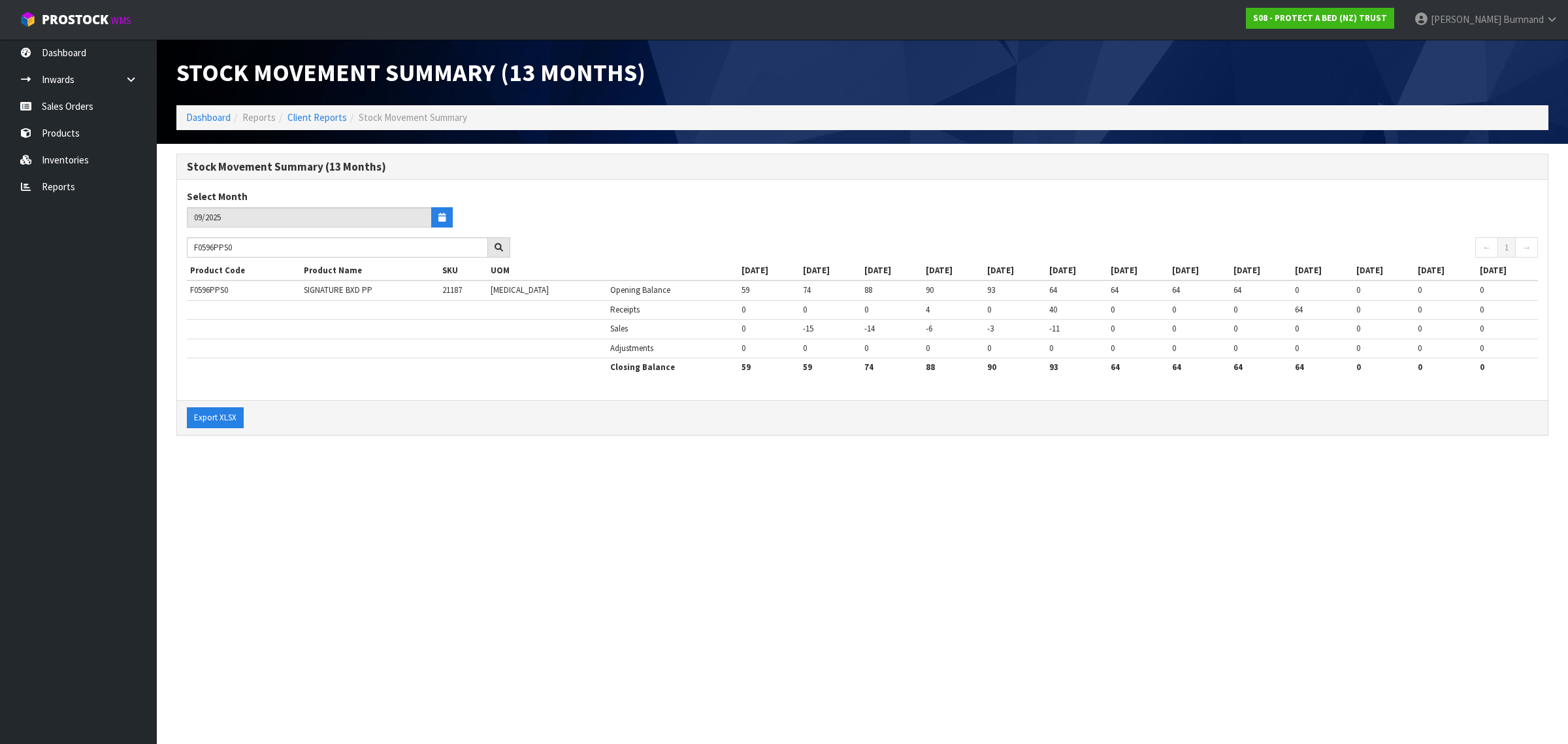
click at [436, 527] on section "Stock Movement Summary (13 Months) Dashboard Reports Client Reports Stock Movem…" at bounding box center [784, 372] width 1568 height 744
drag, startPoint x: 249, startPoint y: 249, endPoint x: 191, endPoint y: 244, distance: 58.2
click at [191, 244] on input "F0596PPS0" at bounding box center [337, 248] width 301 height 21
paste input "QUE"
click at [513, 553] on section "Stock Movement Summary (13 Months) Dashboard Reports Client Reports Stock Movem…" at bounding box center [784, 372] width 1568 height 744
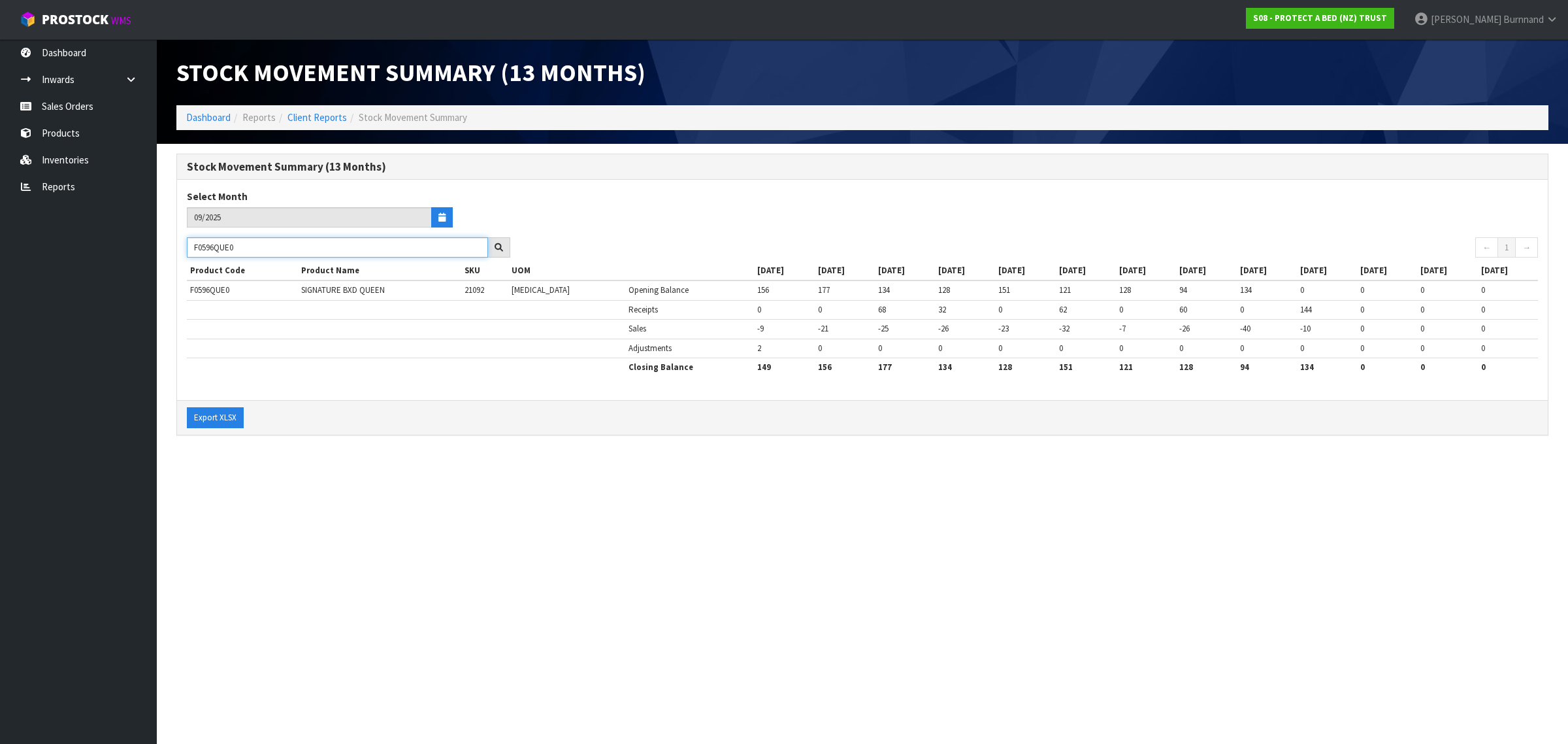
drag, startPoint x: 256, startPoint y: 246, endPoint x: 178, endPoint y: 242, distance: 78.1
click at [178, 242] on div "F0596QUE0" at bounding box center [349, 248] width 343 height 21
paste input "SKN"
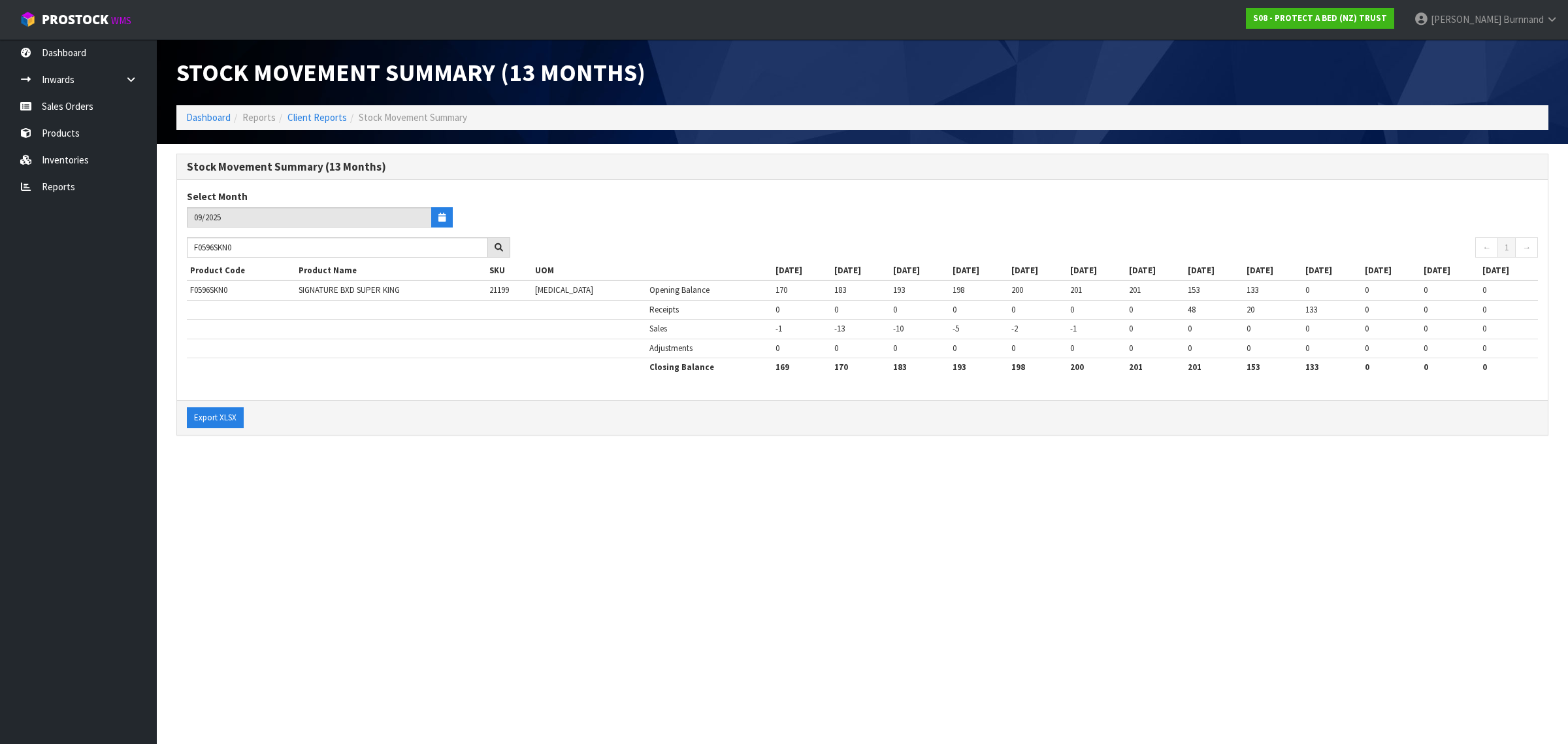
drag, startPoint x: 486, startPoint y: 483, endPoint x: 493, endPoint y: 480, distance: 7.6
click at [487, 483] on section "Stock Movement Summary (13 Months) Dashboard Reports Client Reports Stock Movem…" at bounding box center [784, 372] width 1568 height 744
drag, startPoint x: 242, startPoint y: 250, endPoint x: 181, endPoint y: 244, distance: 61.3
click at [181, 244] on div "F0596SKN0" at bounding box center [349, 248] width 343 height 21
paste input "7KG"
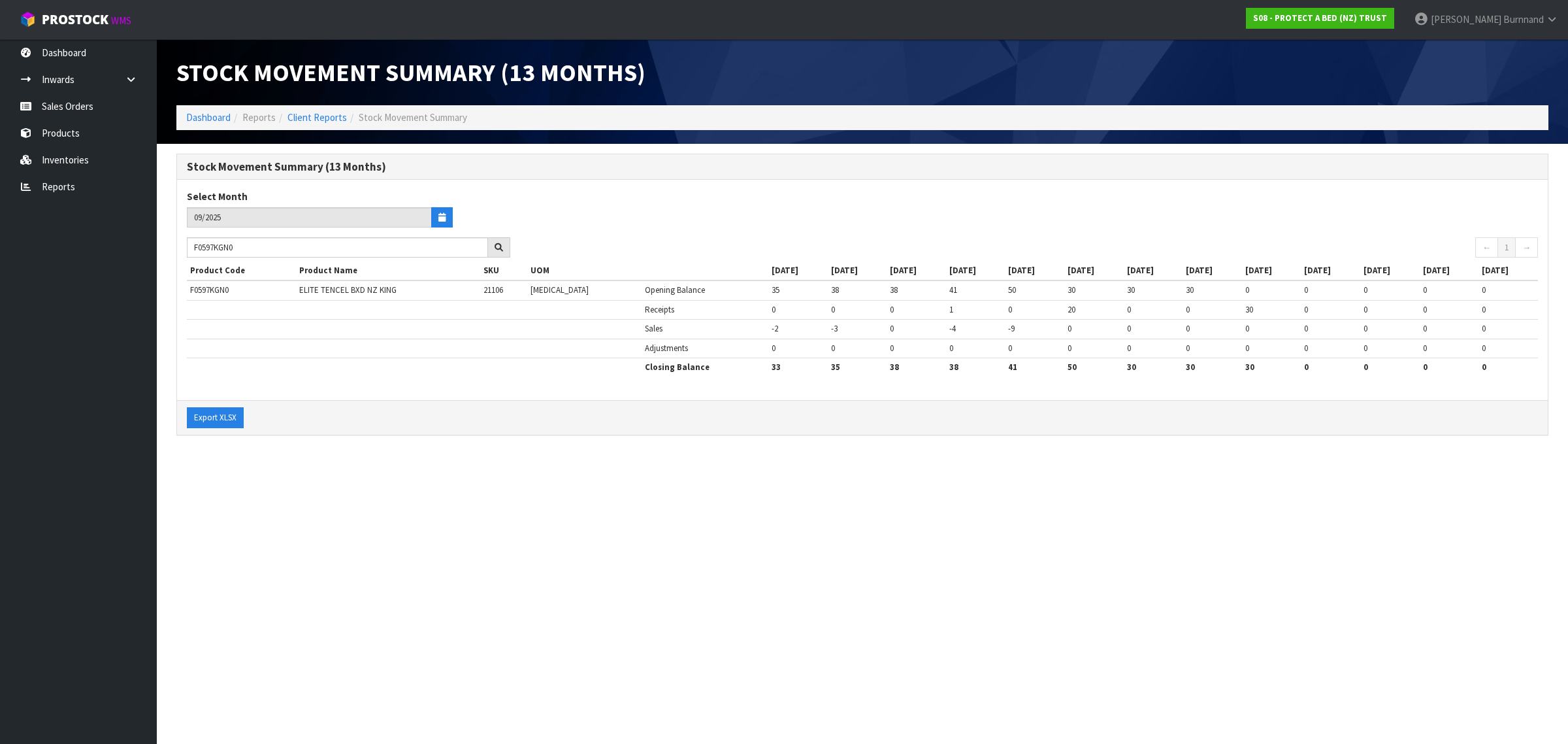
click at [422, 504] on section "Stock Movement Summary (13 Months) Dashboard Reports Client Reports Stock Movem…" at bounding box center [784, 372] width 1568 height 744
drag, startPoint x: 252, startPoint y: 249, endPoint x: 191, endPoint y: 247, distance: 61.0
click at [191, 247] on input "F0597KGN0" at bounding box center [337, 248] width 301 height 21
paste input "PPK"
click at [386, 468] on section "Stock Movement Summary (13 Months) Dashboard Reports Client Reports Stock Movem…" at bounding box center [784, 372] width 1568 height 744
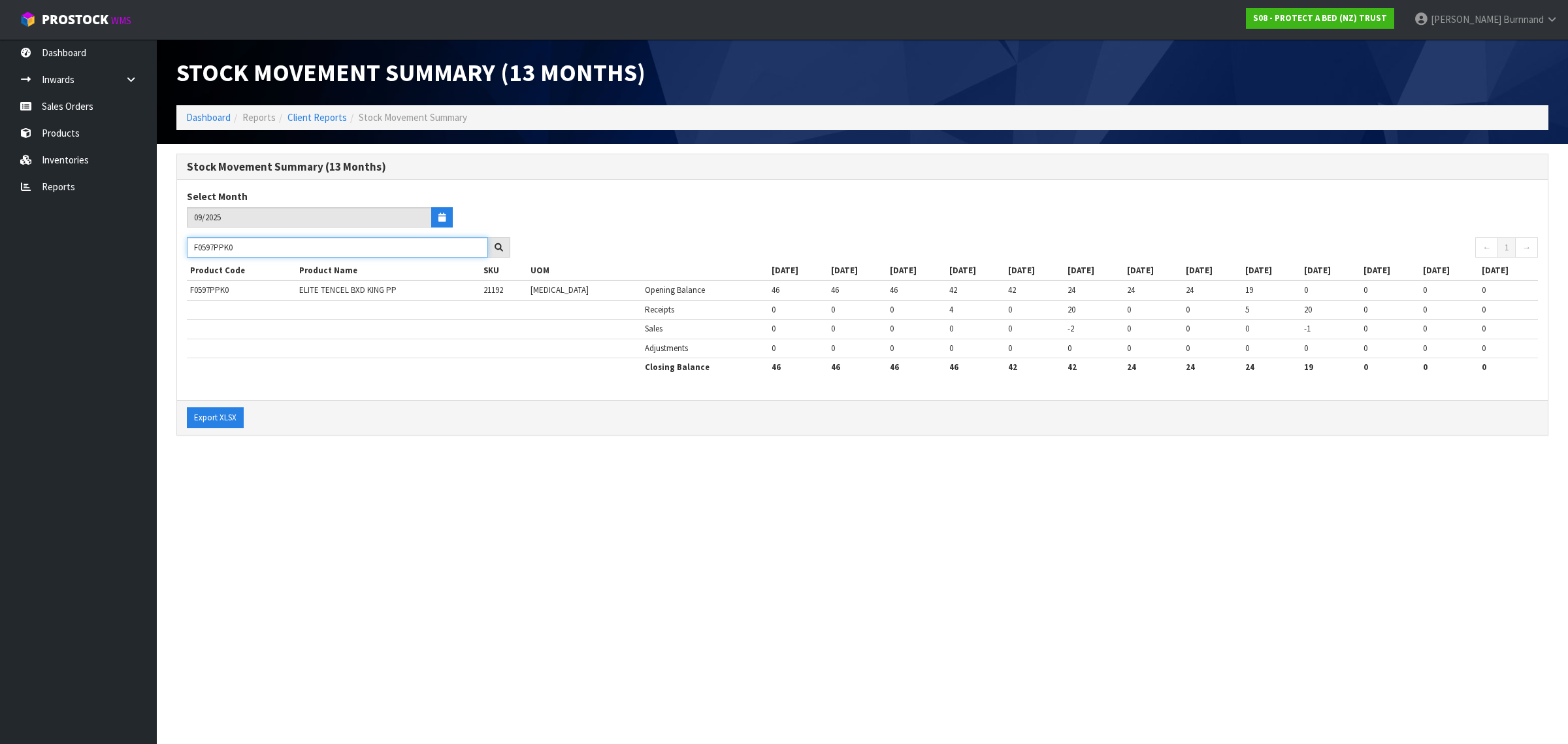
drag, startPoint x: 249, startPoint y: 249, endPoint x: 194, endPoint y: 247, distance: 55.0
click at [194, 247] on input "F0597PPK0" at bounding box center [337, 248] width 301 height 21
paste input "S"
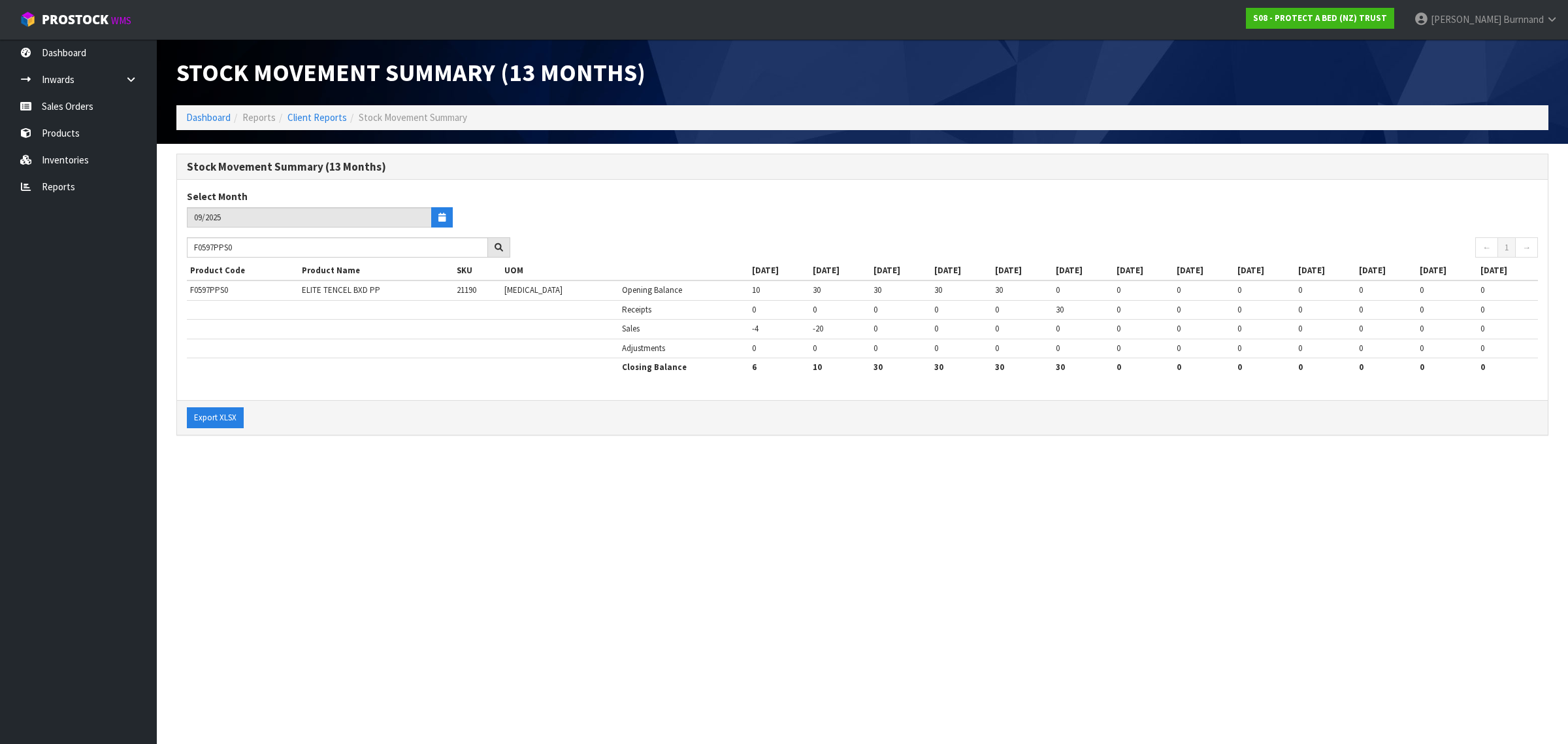
click at [413, 500] on section "Stock Movement Summary (13 Months) Dashboard Reports Client Reports Stock Movem…" at bounding box center [784, 372] width 1568 height 744
drag, startPoint x: 262, startPoint y: 247, endPoint x: 180, endPoint y: 247, distance: 82.0
click at [180, 247] on div "F0597PPS0" at bounding box center [349, 248] width 343 height 21
paste input "T"
click at [476, 504] on section "Stock Movement Summary (13 Months) Dashboard Reports Client Reports Stock Movem…" at bounding box center [784, 372] width 1568 height 744
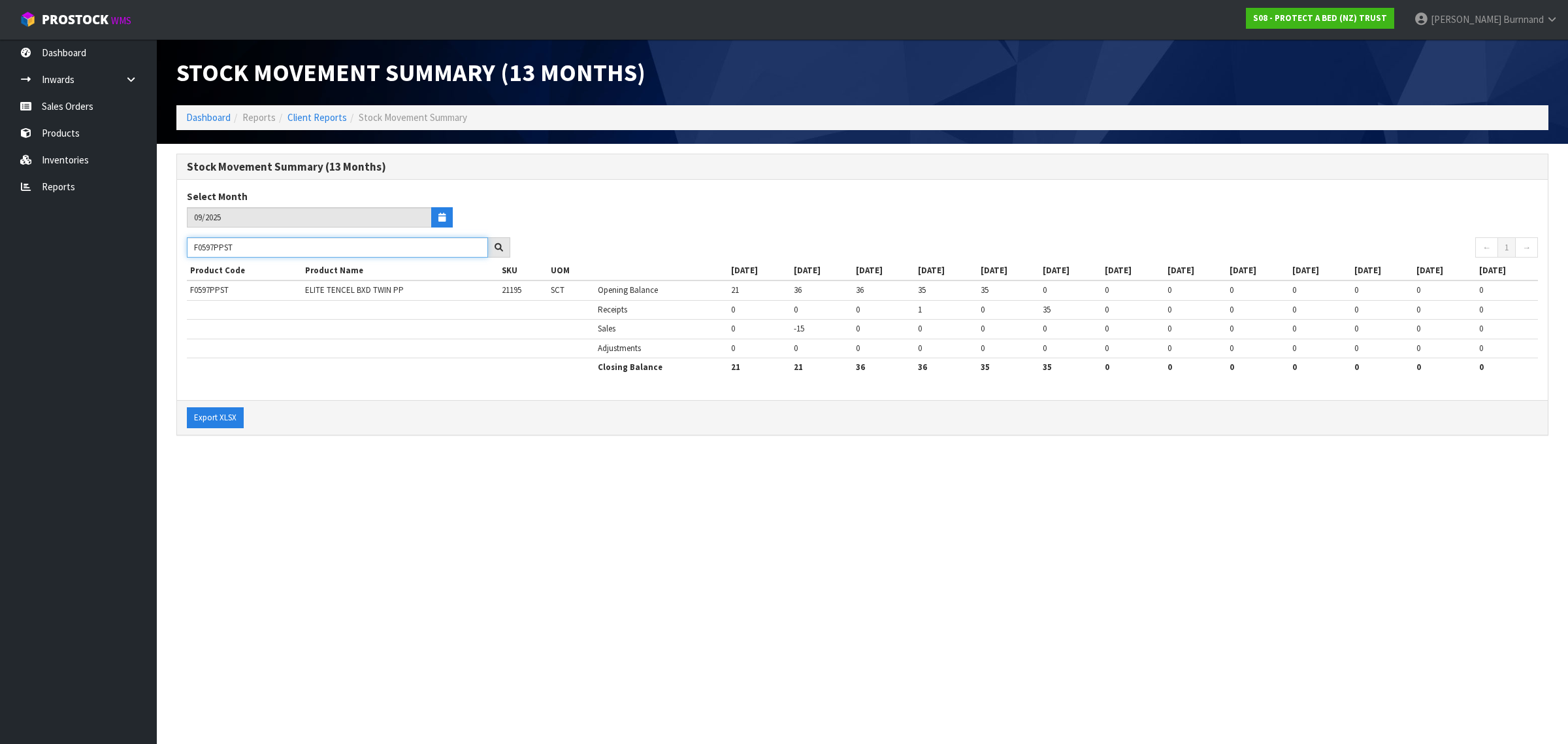
drag, startPoint x: 250, startPoint y: 247, endPoint x: 184, endPoint y: 246, distance: 66.0
click at [184, 246] on div "F0597PPST" at bounding box center [349, 248] width 343 height 21
paste input "QUE0"
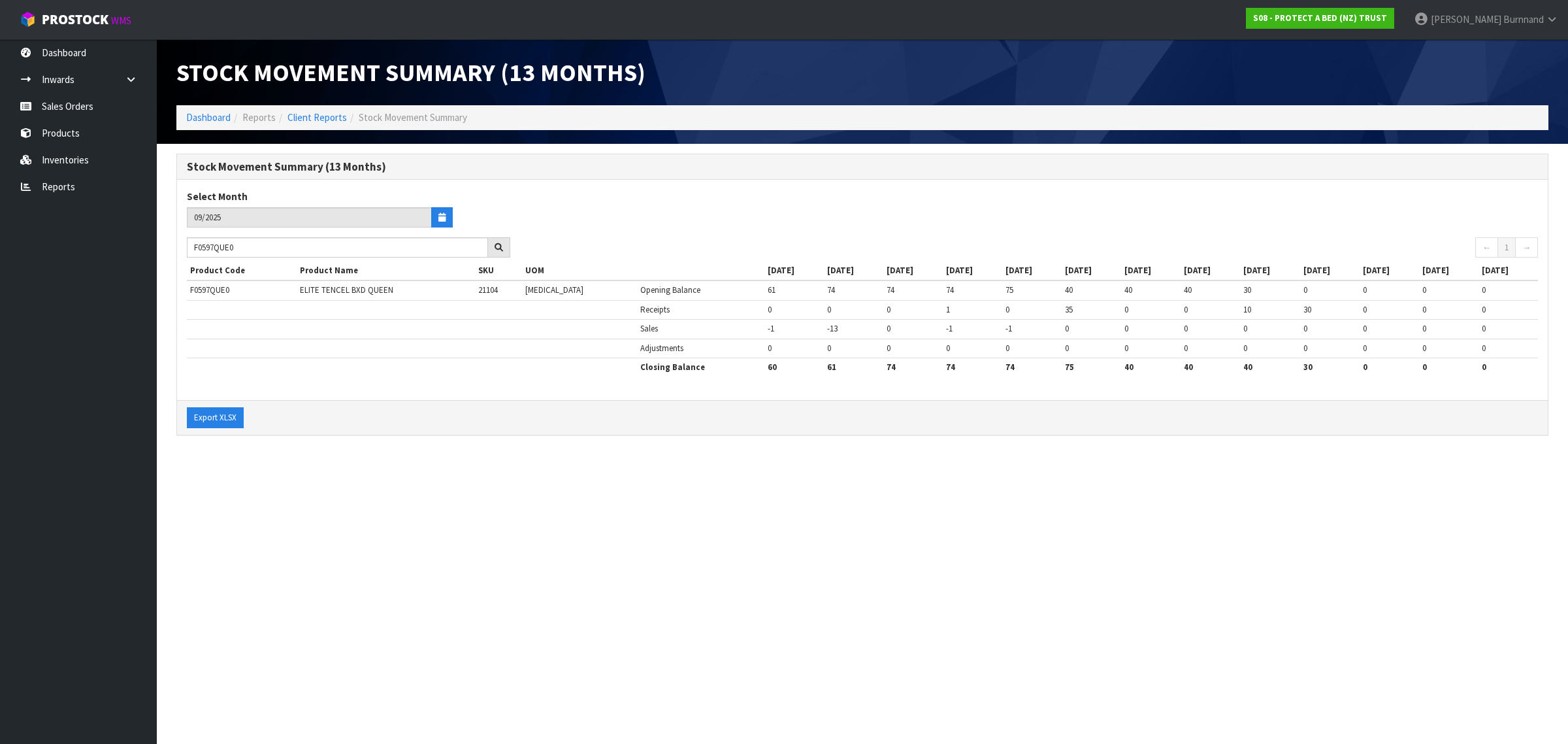
click at [454, 537] on section "Stock Movement Summary (13 Months) Dashboard Reports Client Reports Stock Movem…" at bounding box center [784, 372] width 1568 height 744
drag, startPoint x: 247, startPoint y: 250, endPoint x: 181, endPoint y: 247, distance: 66.1
click at [181, 247] on div "F0597QUE0" at bounding box center [349, 248] width 343 height 21
paste input "032SGL"
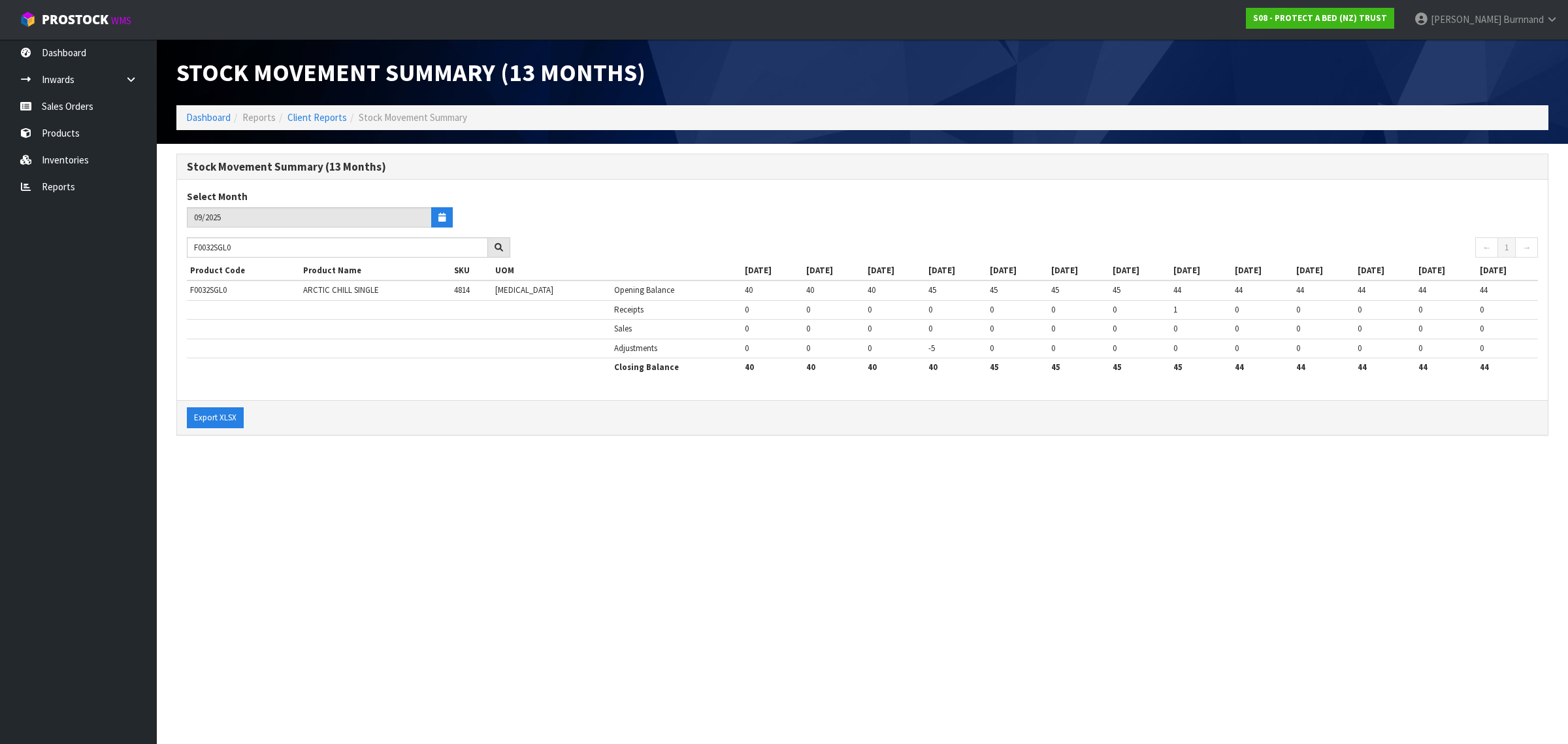
click at [343, 539] on section "Stock Movement Summary (13 Months) Dashboard Reports Client Reports Stock Movem…" at bounding box center [784, 372] width 1568 height 744
drag, startPoint x: 253, startPoint y: 249, endPoint x: 191, endPoint y: 245, distance: 62.1
click at [191, 245] on input "F0032SGL0" at bounding box center [337, 248] width 301 height 21
paste input "9DB"
click at [441, 523] on section "Stock Movement Summary (13 Months) Dashboard Reports Client Reports Stock Movem…" at bounding box center [784, 372] width 1568 height 744
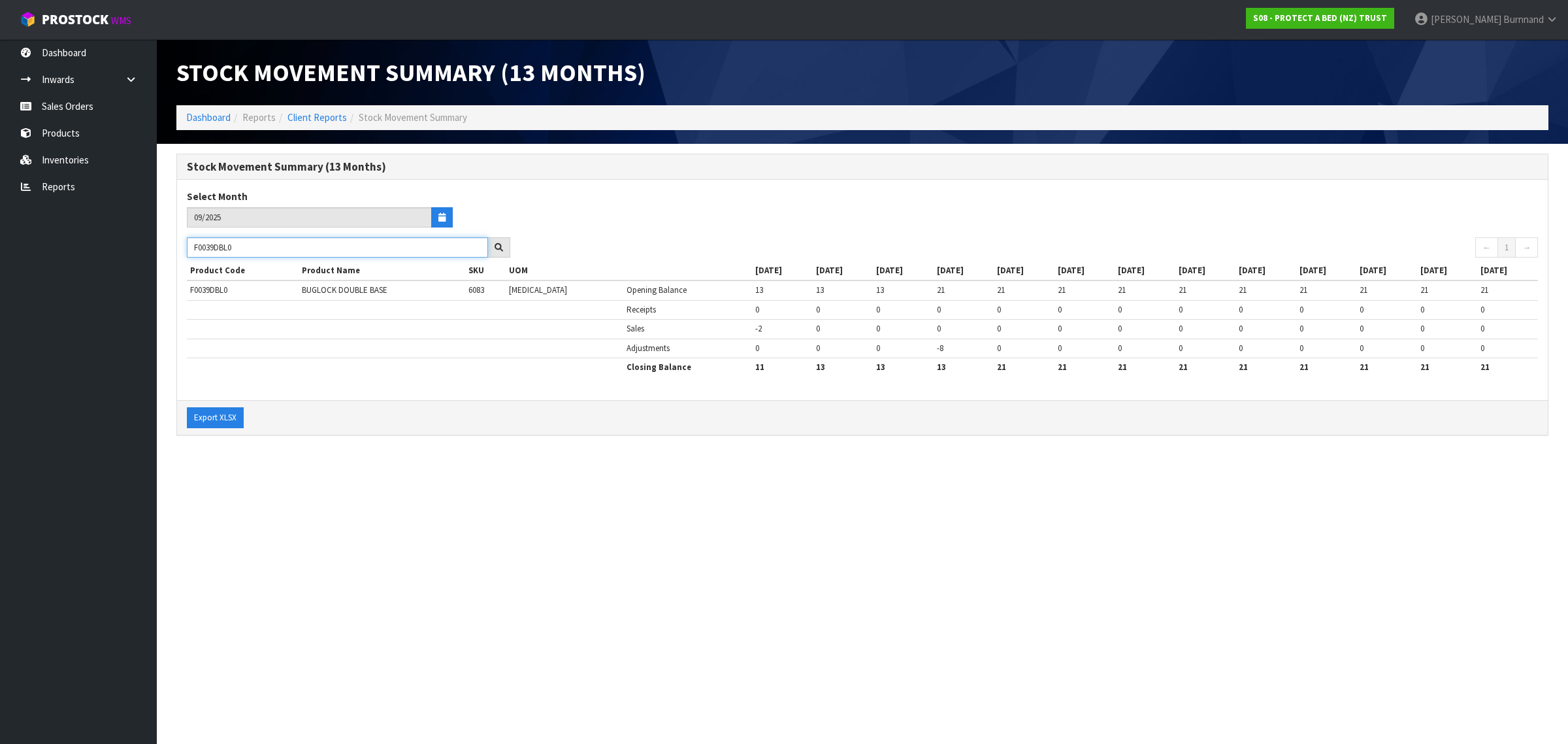
drag, startPoint x: 255, startPoint y: 250, endPoint x: 180, endPoint y: 245, distance: 75.2
click at [180, 245] on div "F0039DBL0" at bounding box center [349, 248] width 343 height 21
paste input "KNG"
drag, startPoint x: 260, startPoint y: 249, endPoint x: 180, endPoint y: 249, distance: 80.0
click at [180, 249] on div "F0039KNG0" at bounding box center [349, 248] width 343 height 21
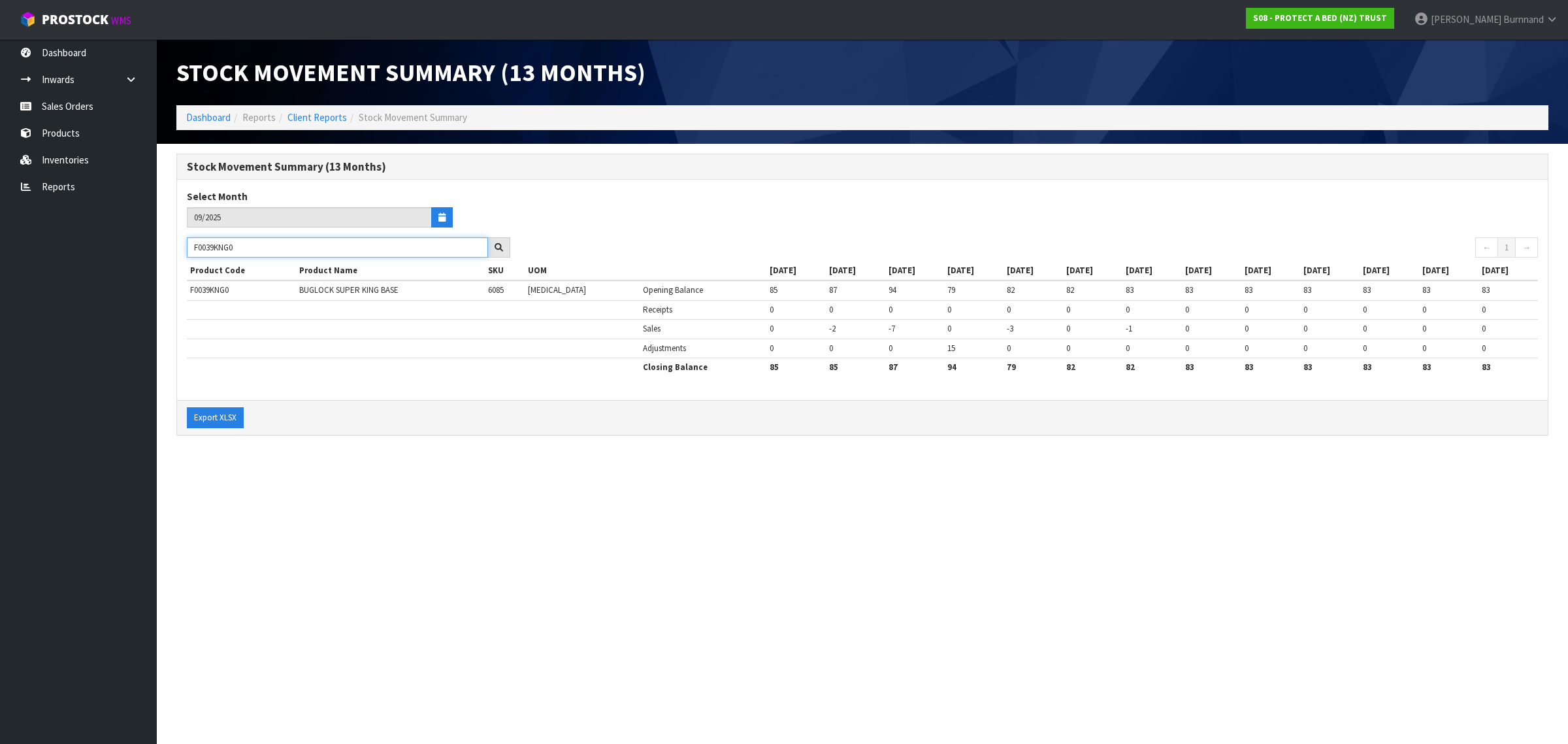
paste input "81LDB"
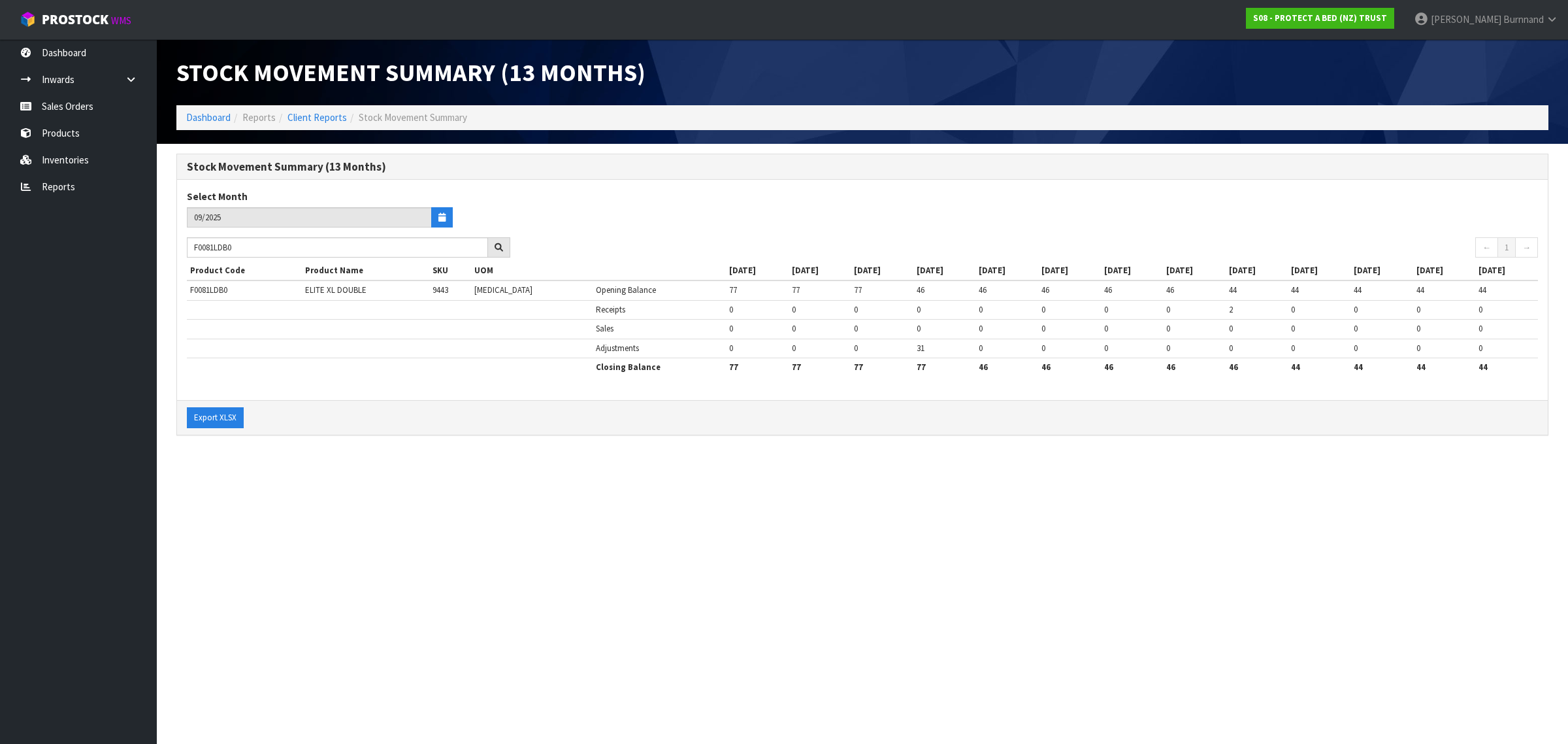
click at [425, 460] on section "Stock Movement Summary (13 Months) Dashboard Reports Client Reports Stock Movem…" at bounding box center [784, 372] width 1568 height 744
drag, startPoint x: 249, startPoint y: 249, endPoint x: 181, endPoint y: 244, distance: 68.2
click at [181, 244] on div "F0081LDB0" at bounding box center [349, 248] width 343 height 21
paste input "PPQ"
drag, startPoint x: 249, startPoint y: 246, endPoint x: 185, endPoint y: 246, distance: 64.0
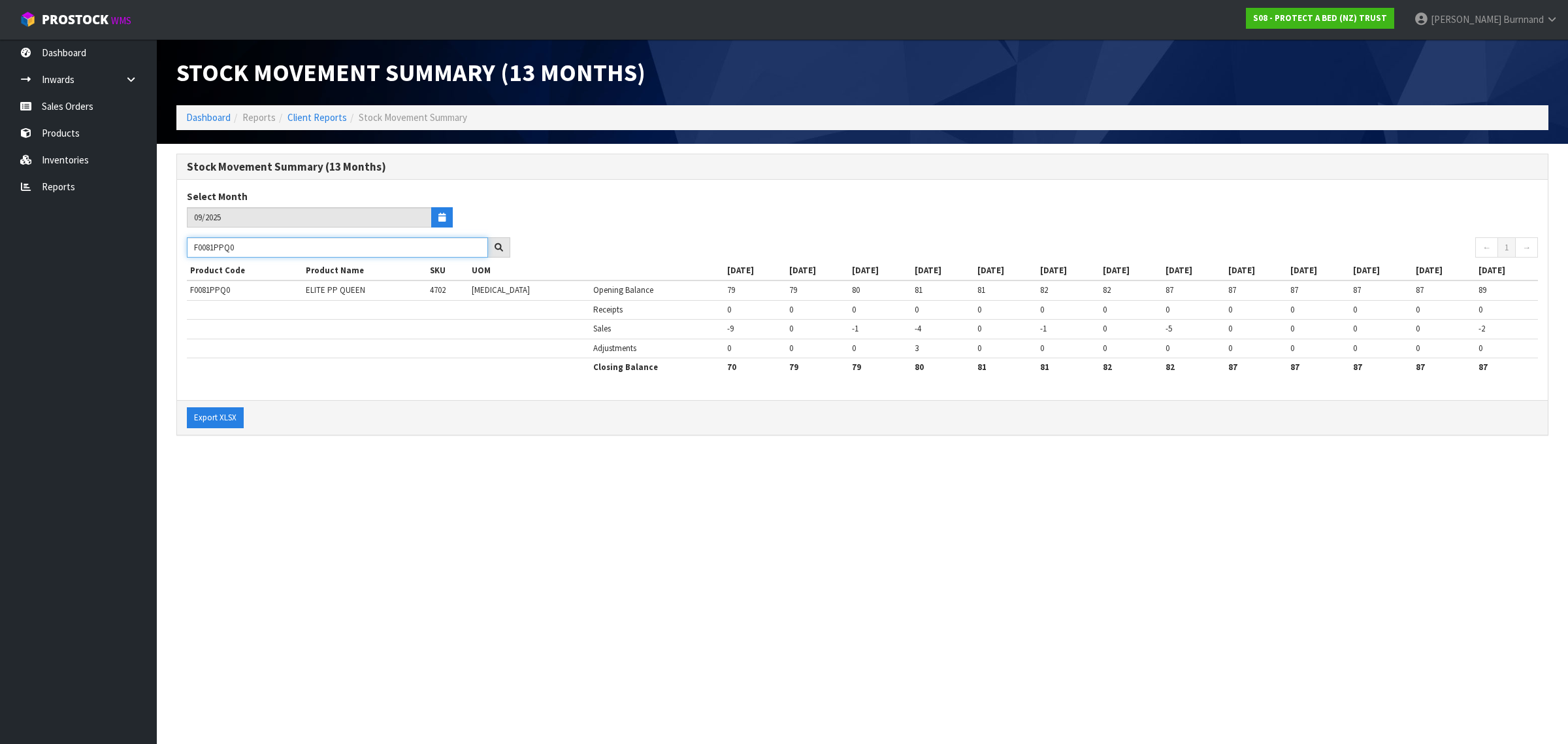
click at [185, 246] on div "F0081PPQ0" at bounding box center [349, 248] width 343 height 21
paste input "SGL"
drag, startPoint x: 242, startPoint y: 249, endPoint x: 192, endPoint y: 243, distance: 50.4
click at [192, 243] on input "F0081SGL0" at bounding box center [337, 248] width 301 height 21
paste input "KN"
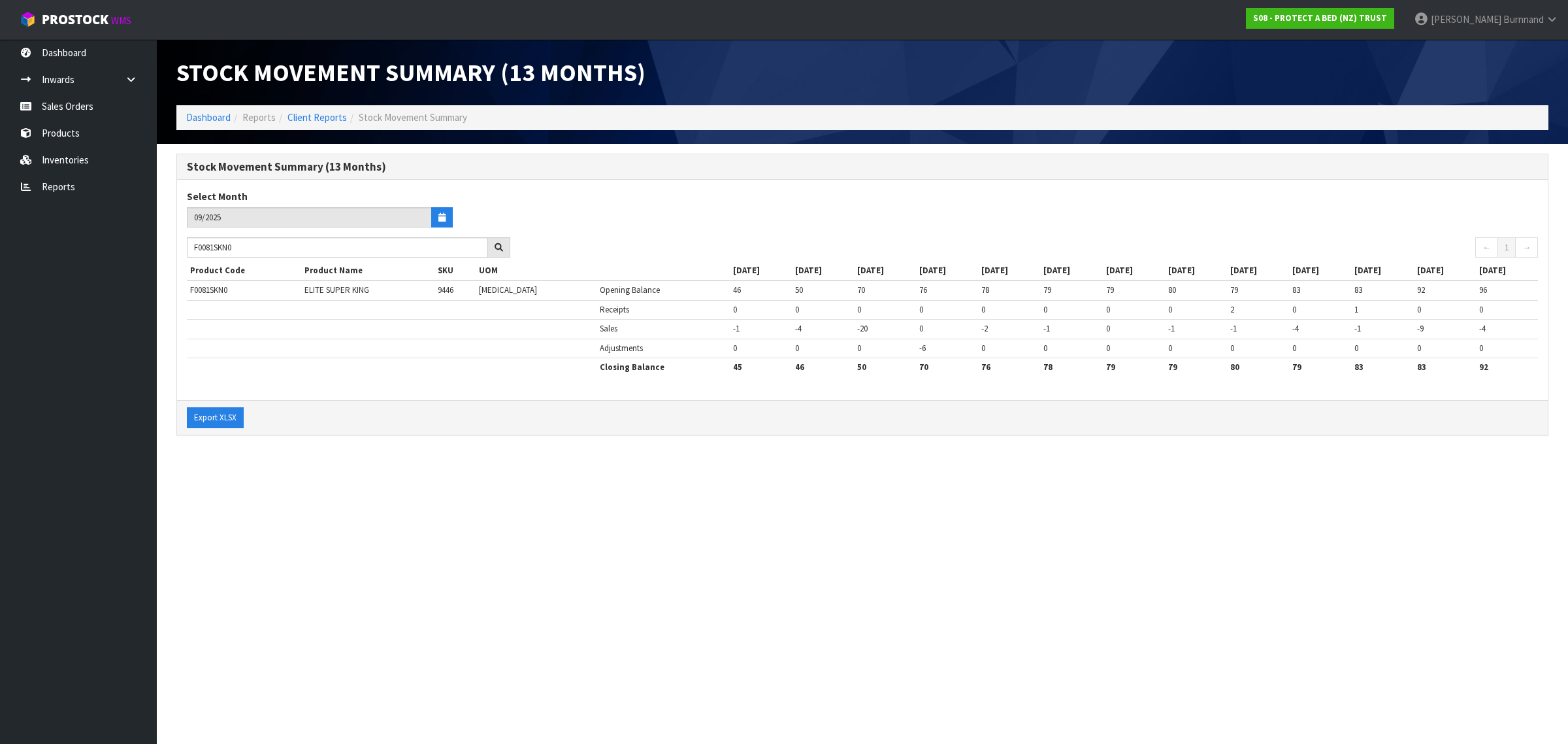
click at [487, 557] on section "Stock Movement Summary (13 Months) Dashboard Reports Client Reports Stock Movem…" at bounding box center [784, 372] width 1568 height 744
drag, startPoint x: 262, startPoint y: 245, endPoint x: 188, endPoint y: 243, distance: 74.0
click at [188, 243] on input "F0081SKN0" at bounding box center [337, 248] width 301 height 21
paste input "8DBL"
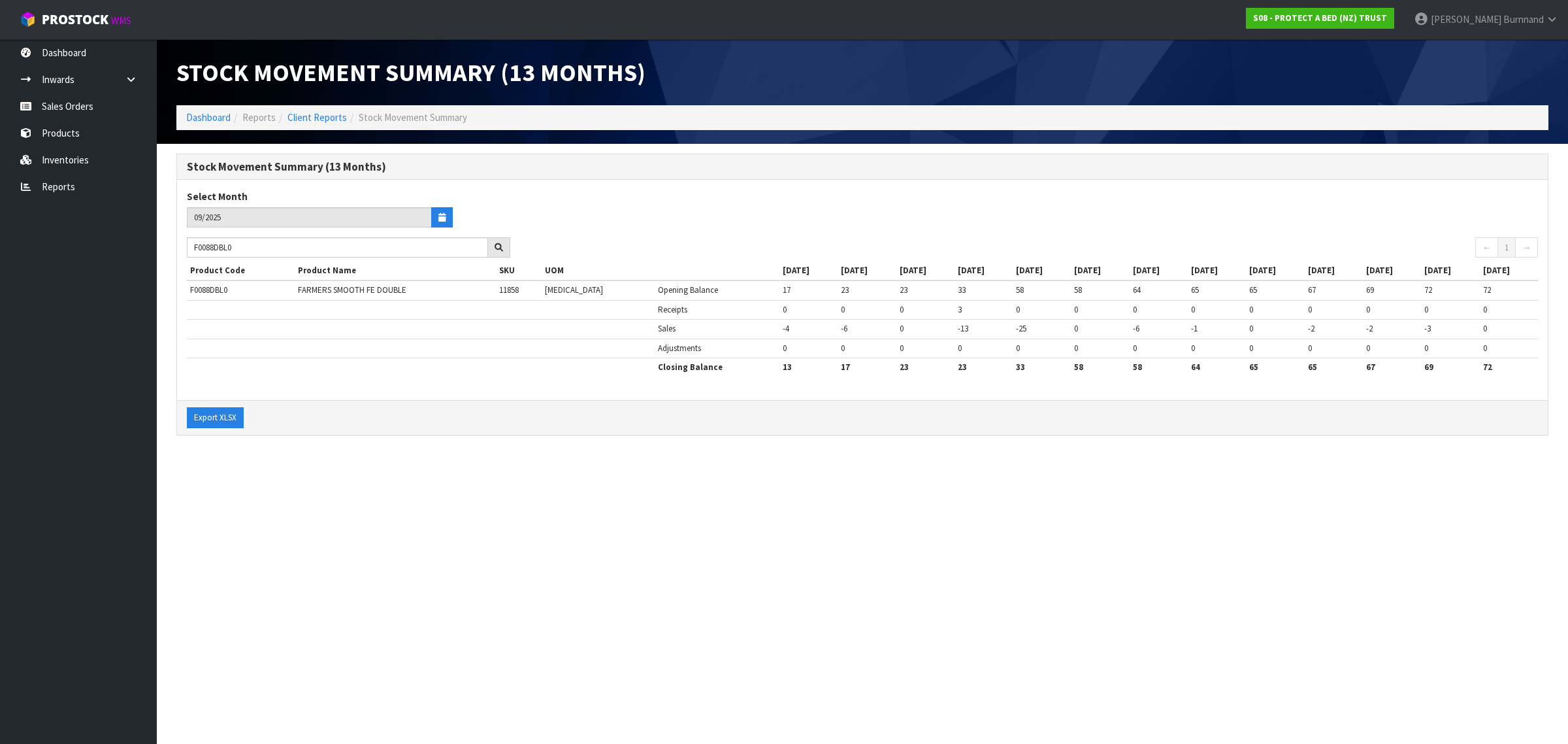
click at [400, 499] on section "Stock Movement Summary (13 Months) Dashboard Reports Client Reports Stock Movem…" at bounding box center [784, 372] width 1568 height 744
drag, startPoint x: 257, startPoint y: 249, endPoint x: 192, endPoint y: 249, distance: 65.0
click at [192, 249] on input "F0088DBL0" at bounding box center [337, 248] width 301 height 21
paste input "KGN"
click at [514, 489] on section "Stock Movement Summary (13 Months) Dashboard Reports Client Reports Stock Movem…" at bounding box center [784, 372] width 1568 height 744
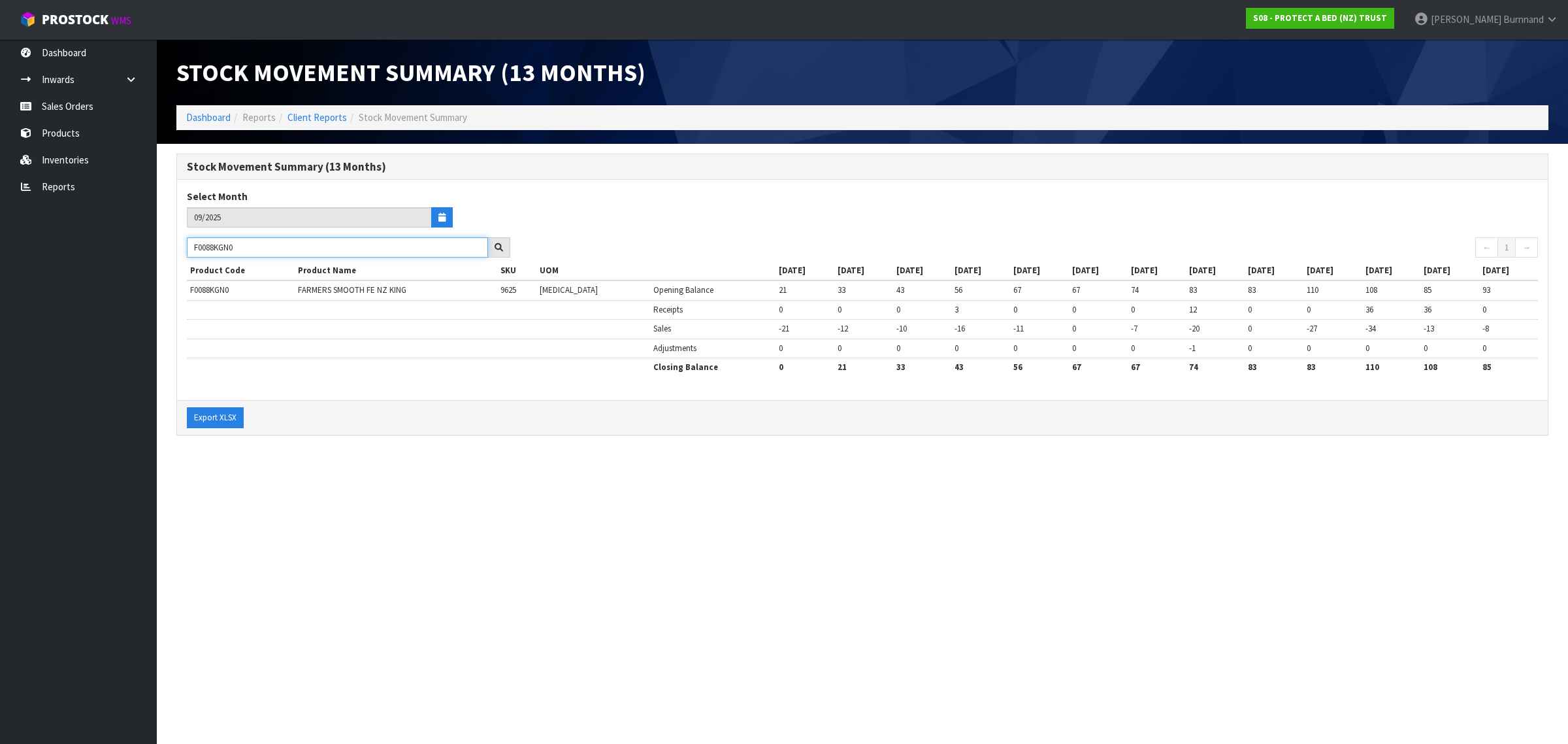
drag, startPoint x: 247, startPoint y: 247, endPoint x: 192, endPoint y: 247, distance: 55.0
click at [192, 247] on input "F0088KGN0" at bounding box center [337, 248] width 301 height 21
paste input "LSG"
click at [399, 494] on section "Stock Movement Summary (13 Months) Dashboard Reports Client Reports Stock Movem…" at bounding box center [784, 372] width 1568 height 744
drag, startPoint x: 250, startPoint y: 247, endPoint x: 179, endPoint y: 249, distance: 71.0
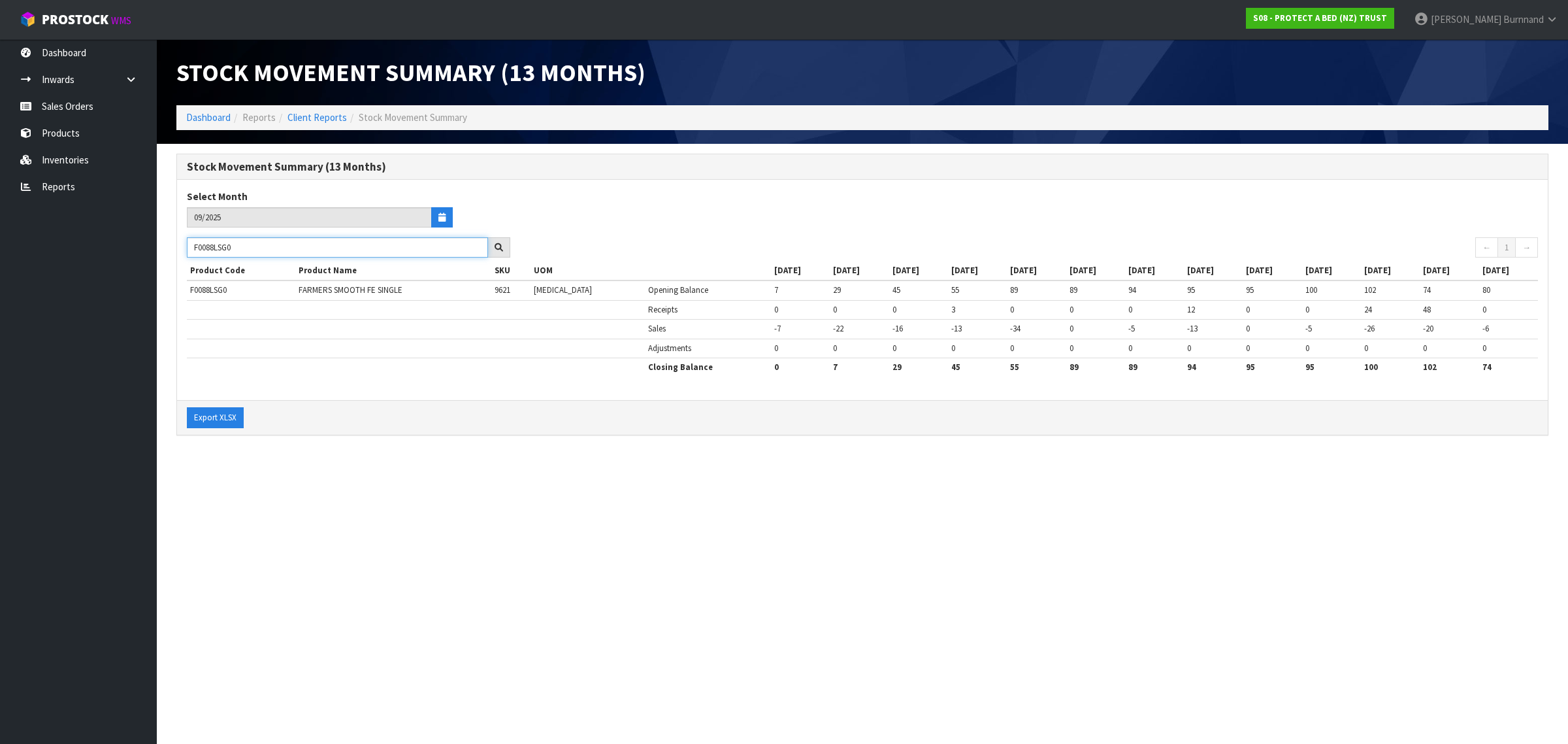
click at [179, 249] on div "F0088LSG0" at bounding box center [349, 248] width 343 height 21
paste input "601"
click at [397, 496] on section "Stock Movement Summary (13 Months) Dashboard Reports Client Reports Stock Movem…" at bounding box center [784, 372] width 1568 height 744
drag, startPoint x: 255, startPoint y: 246, endPoint x: 184, endPoint y: 244, distance: 71.0
click at [184, 244] on div "F0601LSG0" at bounding box center [349, 248] width 343 height 21
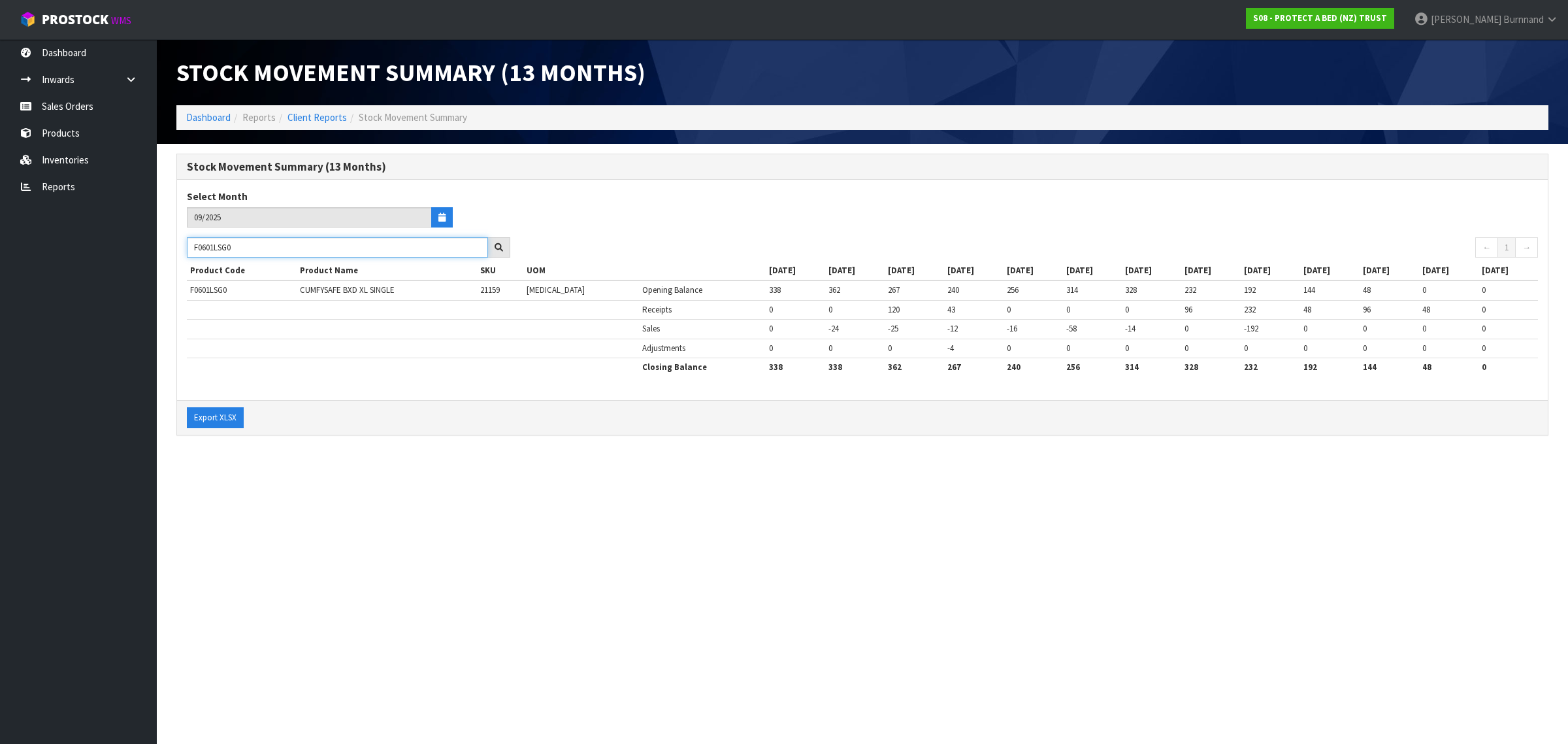
paste input "PPN"
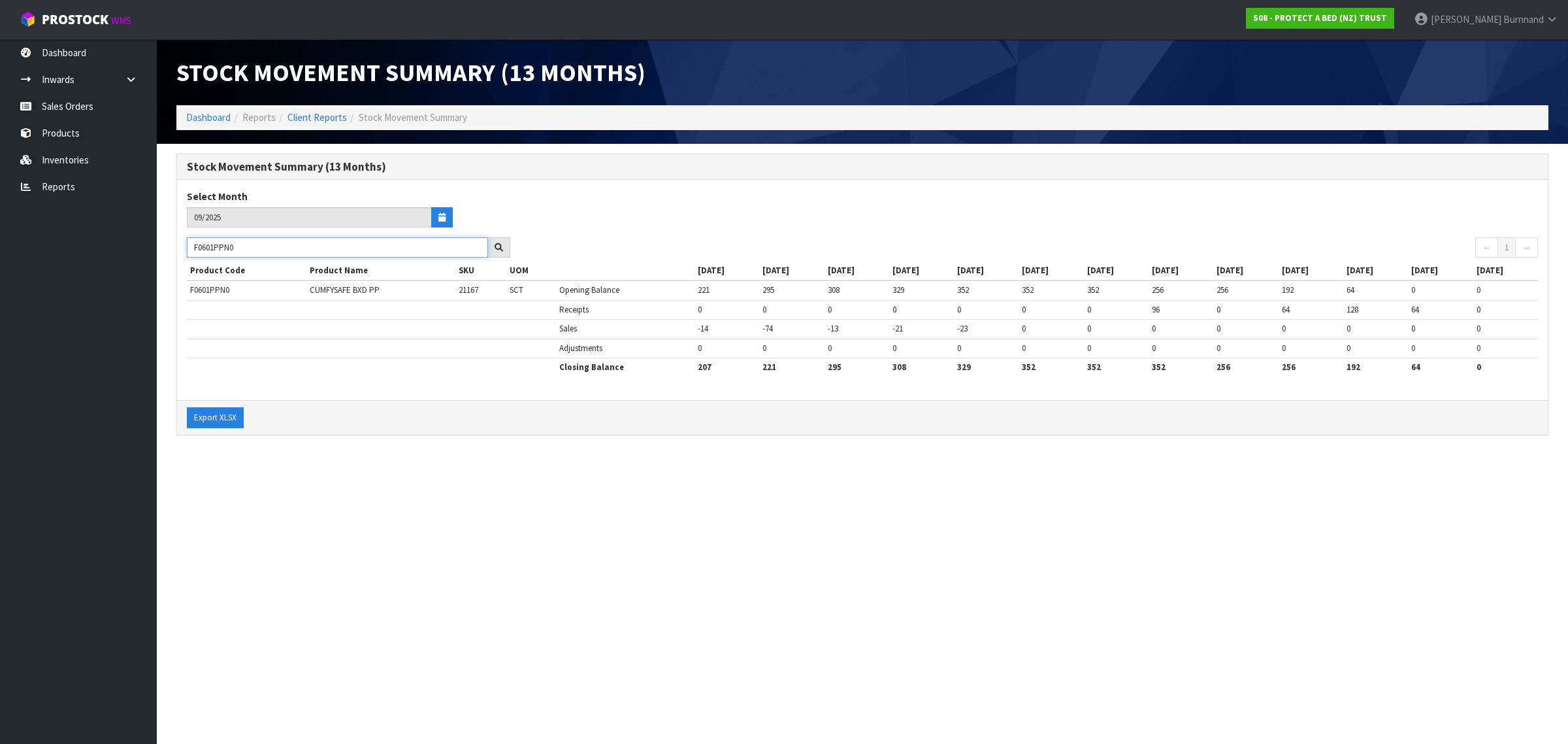
drag, startPoint x: 249, startPoint y: 249, endPoint x: 190, endPoint y: 247, distance: 59.0
click at [190, 247] on input "F0601PPN0" at bounding box center [337, 248] width 301 height 21
paste input "QUE"
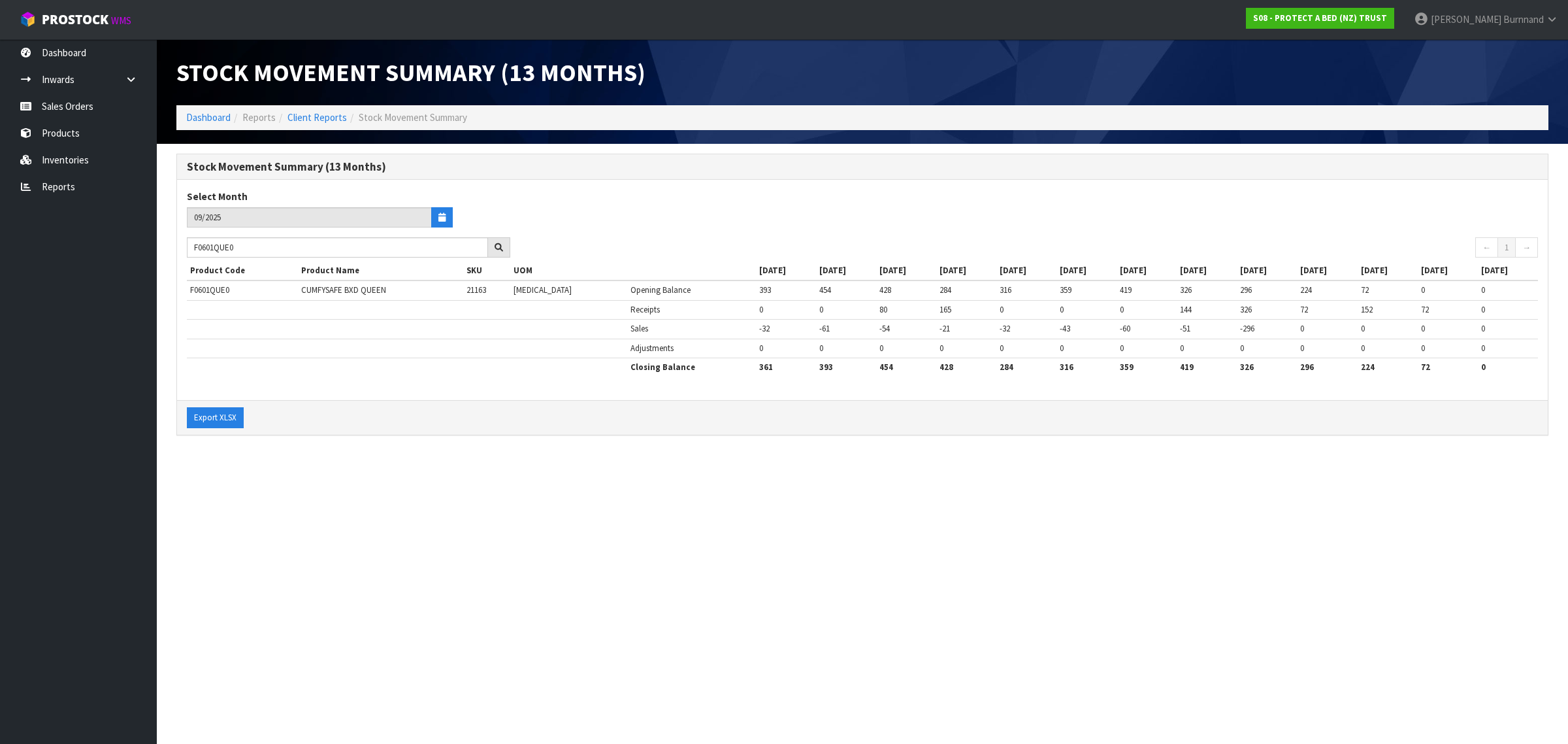
click at [369, 471] on section "Stock Movement Summary (13 Months) Dashboard Reports Client Reports Stock Movem…" at bounding box center [784, 372] width 1568 height 744
drag, startPoint x: 255, startPoint y: 250, endPoint x: 193, endPoint y: 243, distance: 62.4
click at [193, 243] on input "F0601QUE0" at bounding box center [337, 248] width 301 height 21
paste input "SGL"
click at [343, 545] on section "Stock Movement Summary (13 Months) Dashboard Reports Client Reports Stock Movem…" at bounding box center [784, 372] width 1568 height 744
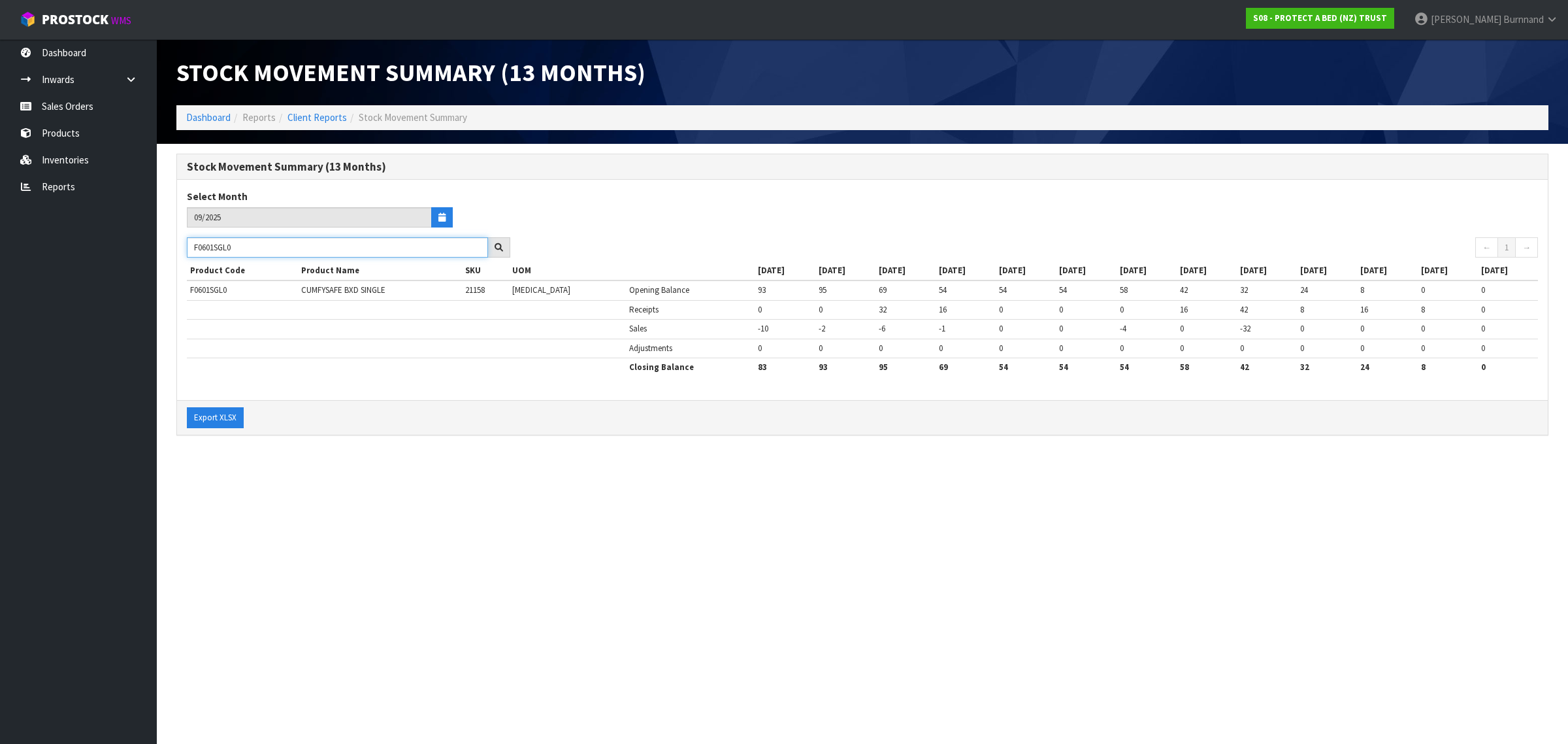
drag, startPoint x: 238, startPoint y: 245, endPoint x: 186, endPoint y: 240, distance: 52.2
click at [186, 240] on div "F0601SGL0" at bounding box center [349, 248] width 343 height 21
paste input "KN"
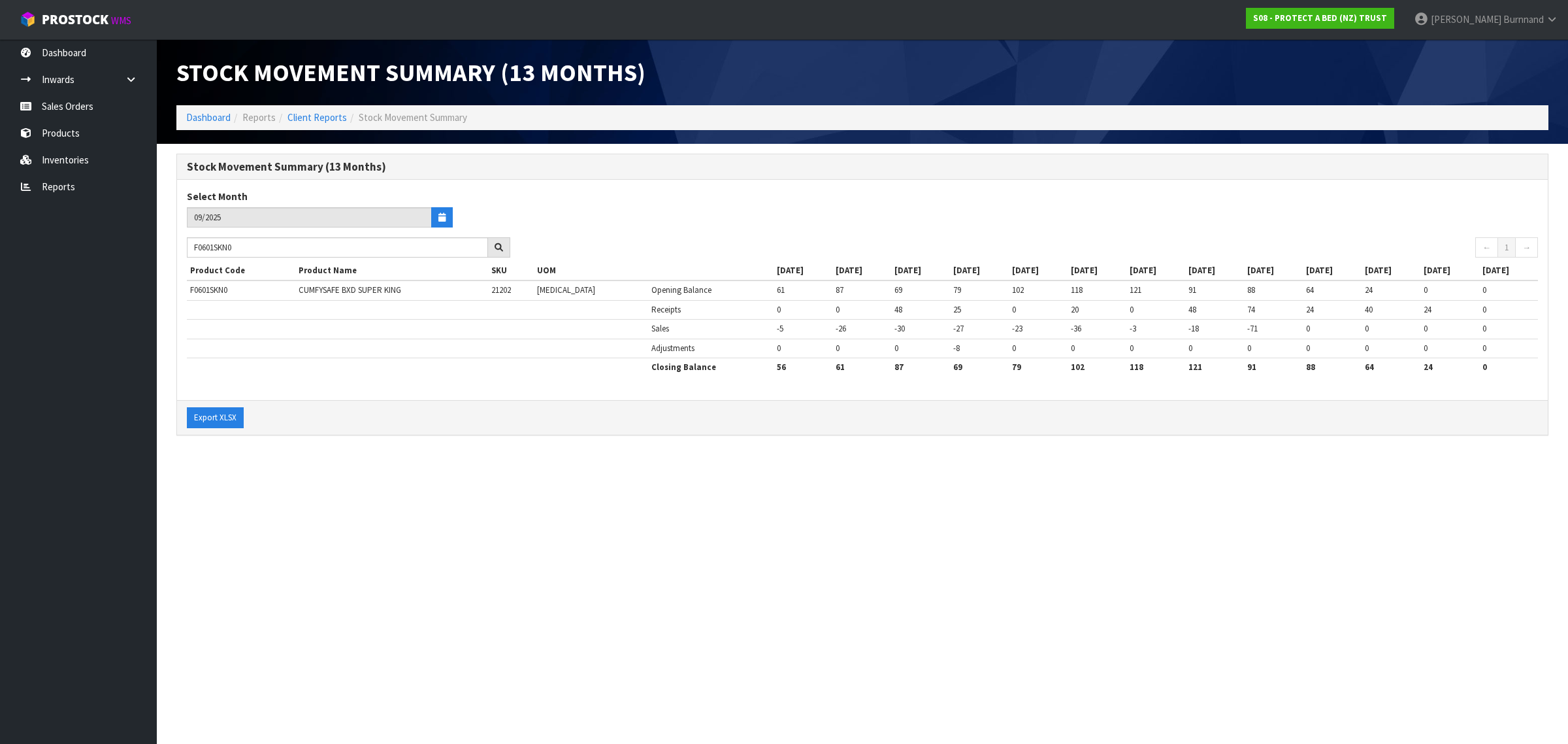
click at [429, 600] on section "Stock Movement Summary (13 Months) Dashboard Reports Client Reports Stock Movem…" at bounding box center [784, 372] width 1568 height 744
drag, startPoint x: 249, startPoint y: 246, endPoint x: 188, endPoint y: 244, distance: 61.0
click at [188, 244] on input "F0601SKN0" at bounding box center [337, 248] width 301 height 21
paste input "3KNG"
click at [463, 488] on section "Stock Movement Summary (13 Months) Dashboard Reports Client Reports Stock Movem…" at bounding box center [784, 372] width 1568 height 744
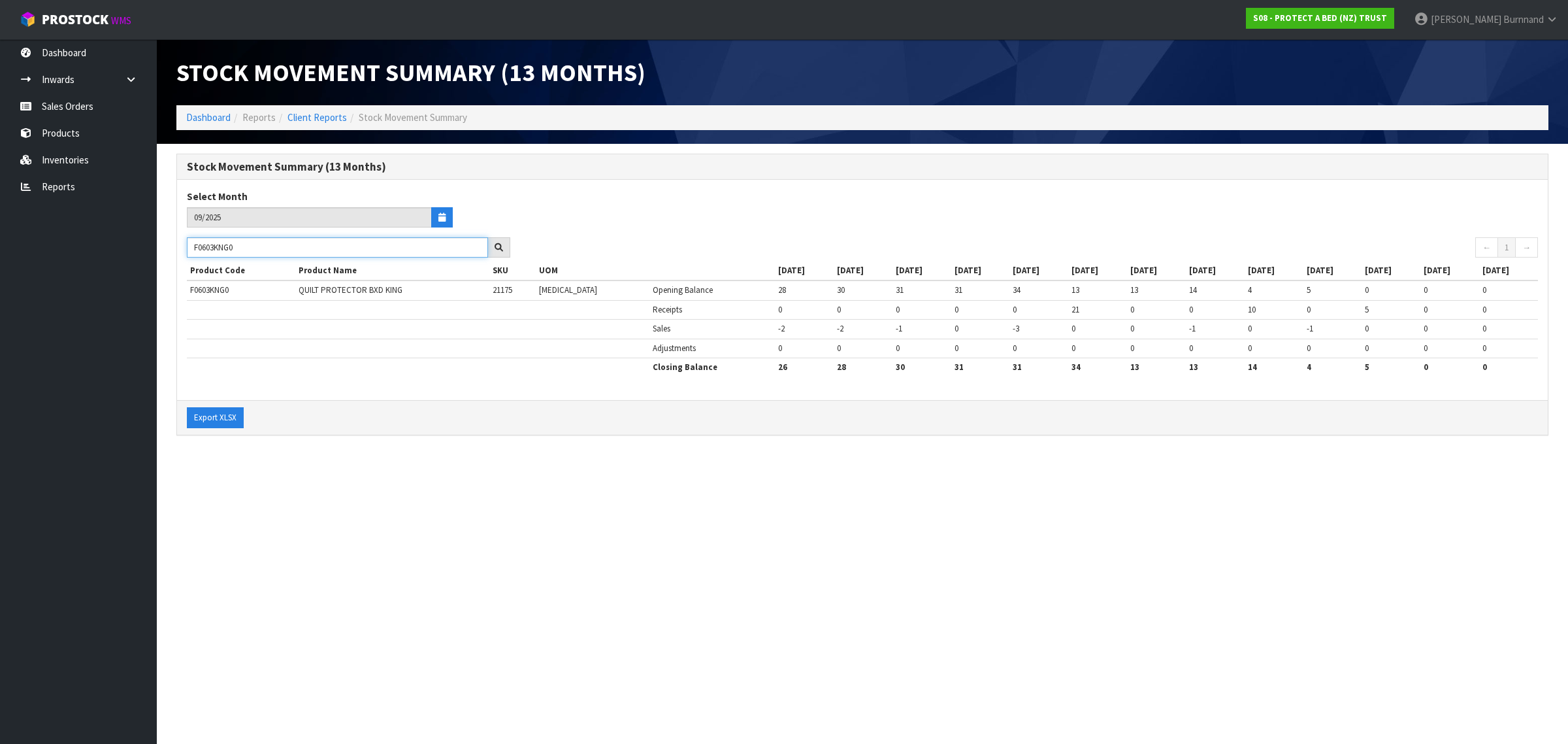
drag, startPoint x: 264, startPoint y: 247, endPoint x: 173, endPoint y: 245, distance: 91.0
click at [173, 245] on div "Stock Movement Summary (13 Months) Select Month 09/2025 F0603KNG0 ← 1 → Product…" at bounding box center [862, 301] width 1392 height 295
paste input "QUE"
click at [417, 518] on section "Stock Movement Summary (13 Months) Dashboard Reports Client Reports Stock Movem…" at bounding box center [784, 372] width 1568 height 744
drag, startPoint x: 249, startPoint y: 250, endPoint x: 191, endPoint y: 246, distance: 58.1
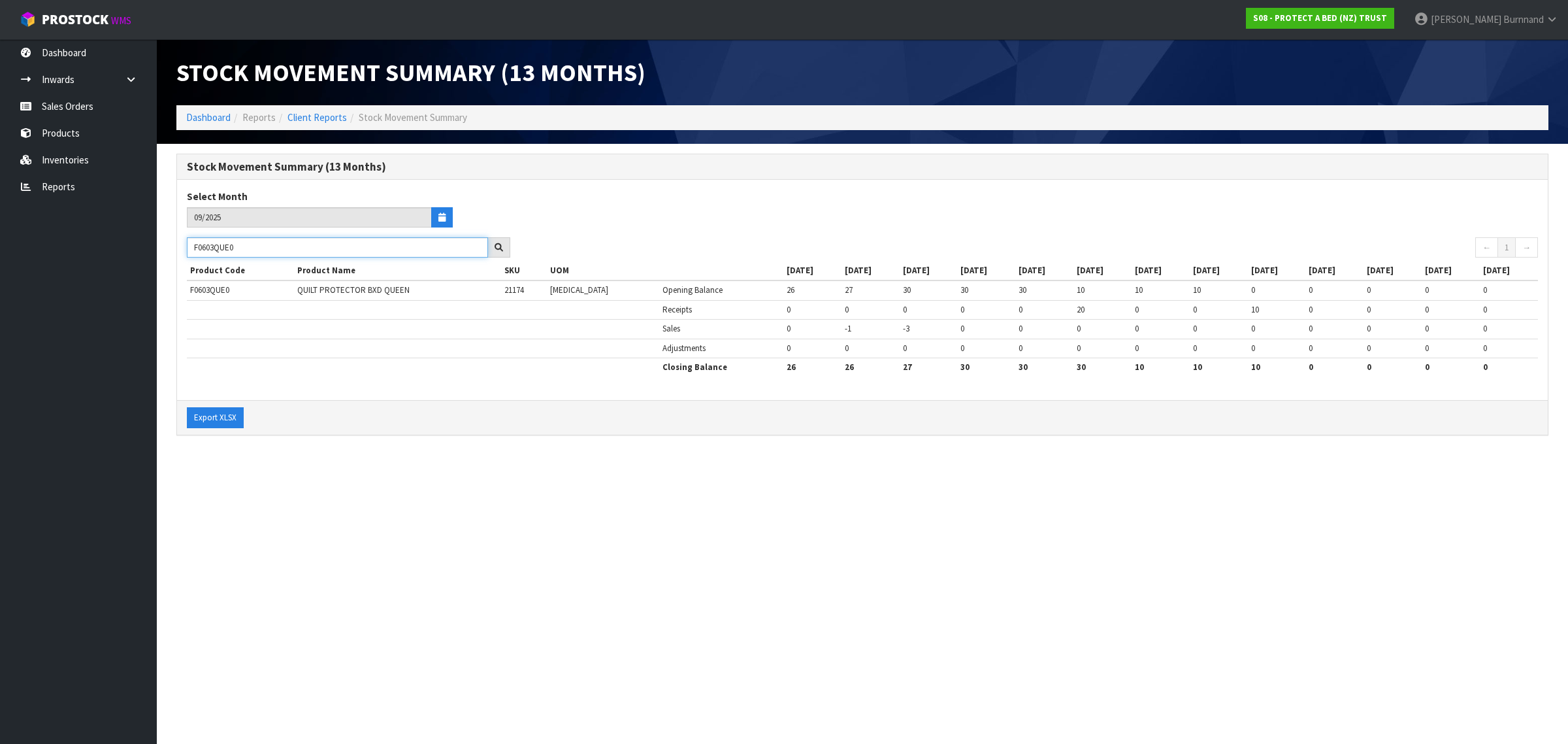
click at [191, 246] on input "F0603QUE0" at bounding box center [337, 248] width 301 height 21
paste input "SPK"
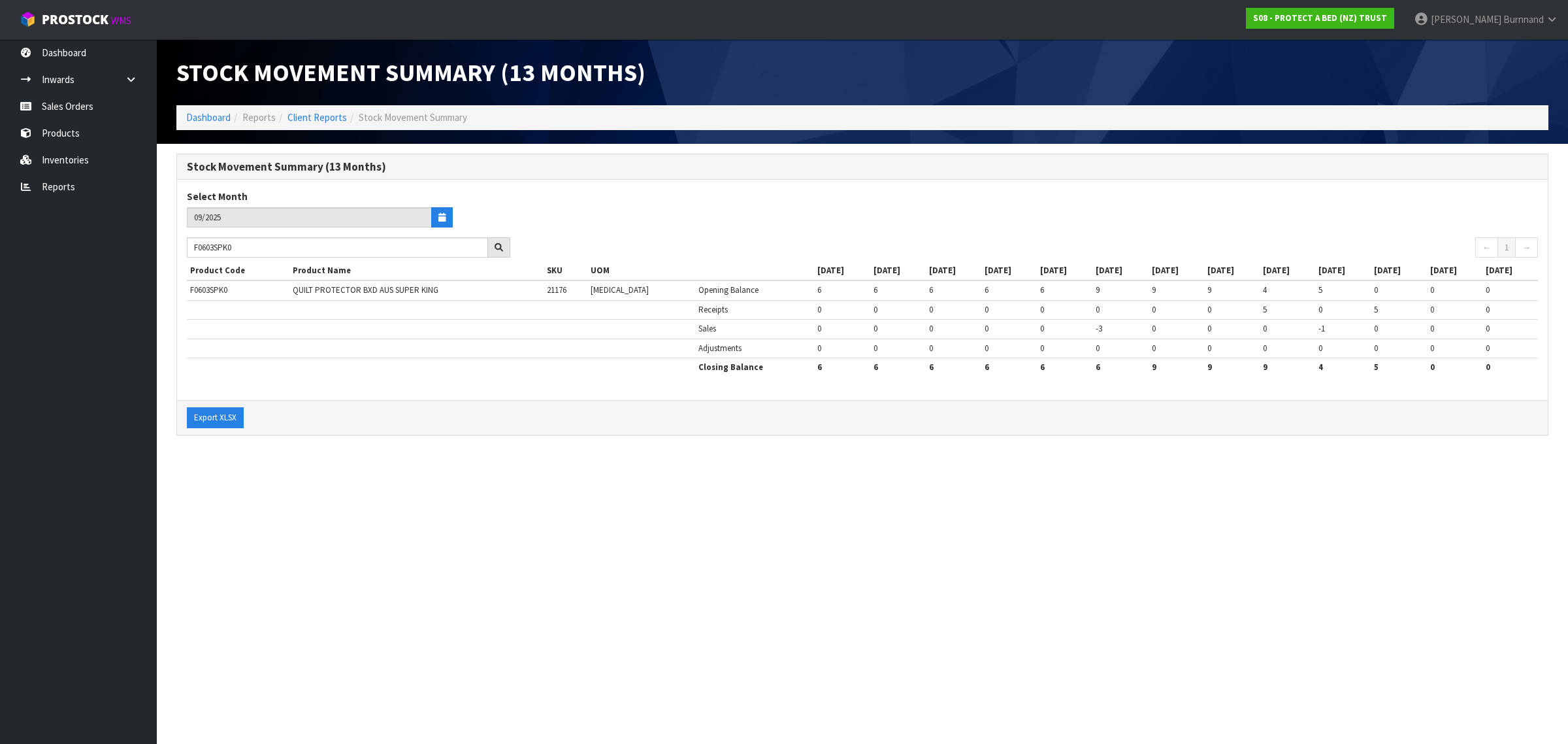
click at [606, 520] on section "Stock Movement Summary (13 Months) Dashboard Reports Client Reports Stock Movem…" at bounding box center [784, 372] width 1568 height 744
drag, startPoint x: 245, startPoint y: 247, endPoint x: 194, endPoint y: 246, distance: 51.0
click at [194, 246] on input "F0603SPK0" at bounding box center [337, 248] width 301 height 21
paste input "23PLW"
click at [526, 558] on section "Stock Movement Summary (13 Months) Dashboard Reports Client Reports Stock Movem…" at bounding box center [784, 372] width 1568 height 744
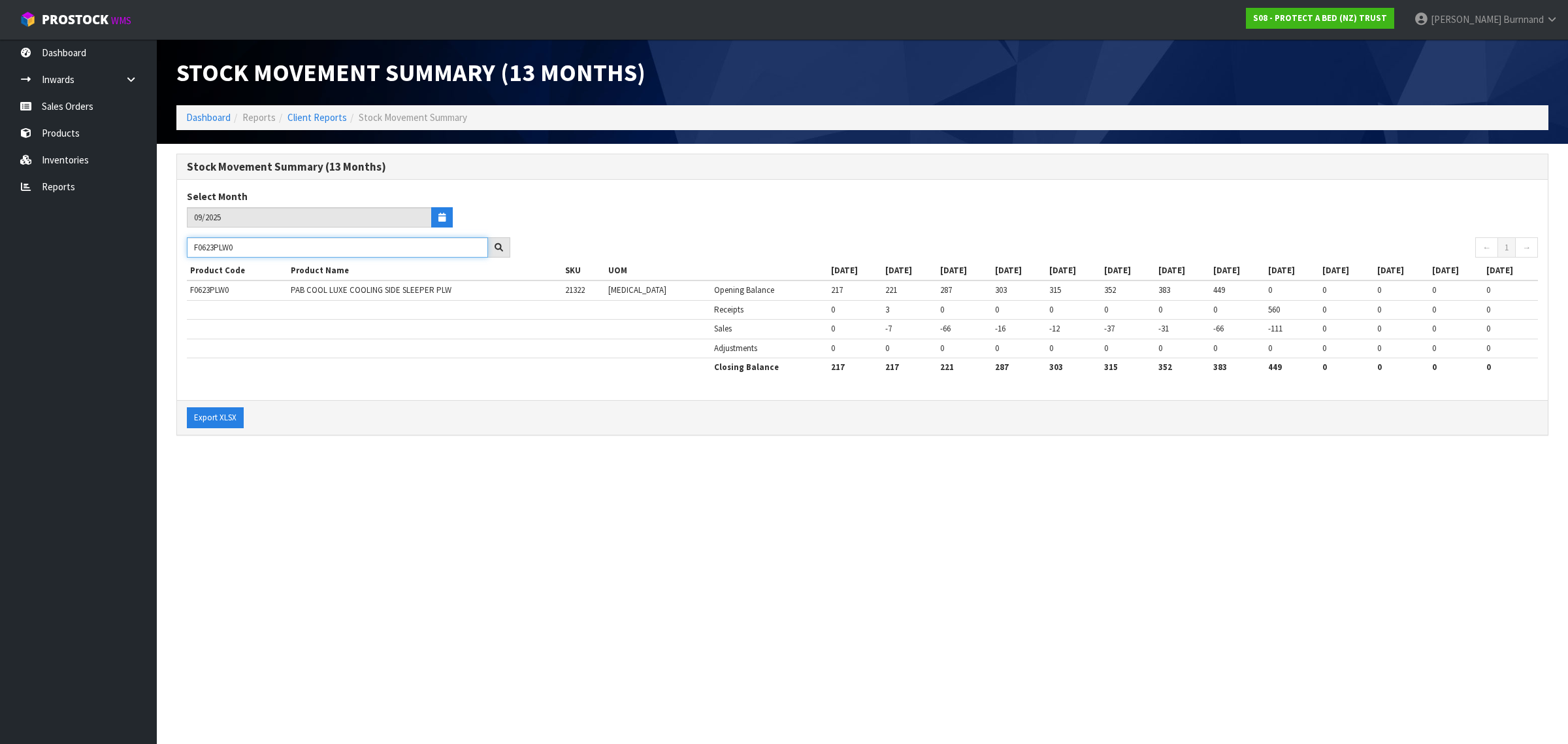
drag, startPoint x: 258, startPoint y: 247, endPoint x: 181, endPoint y: 243, distance: 77.1
click at [181, 243] on div "F0623PLW0" at bounding box center [349, 248] width 343 height 21
paste input "4"
drag, startPoint x: 242, startPoint y: 245, endPoint x: 185, endPoint y: 245, distance: 57.0
click at [185, 245] on div "F0624PLW0" at bounding box center [349, 248] width 343 height 21
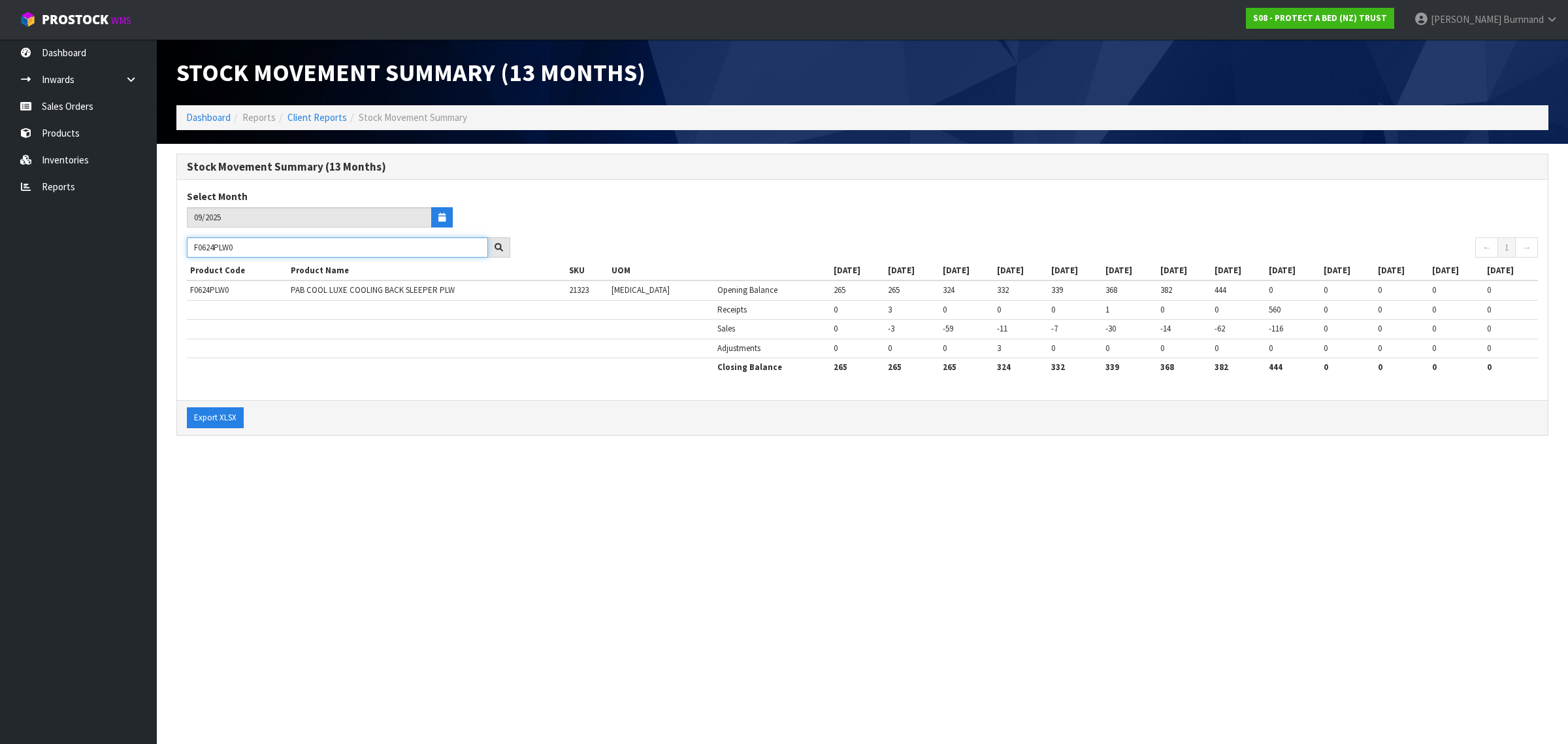
paste input "5"
drag, startPoint x: 255, startPoint y: 250, endPoint x: 186, endPoint y: 247, distance: 69.1
click at [186, 247] on div "F0625PLW0" at bounding box center [349, 248] width 343 height 21
paste input "01KSG"
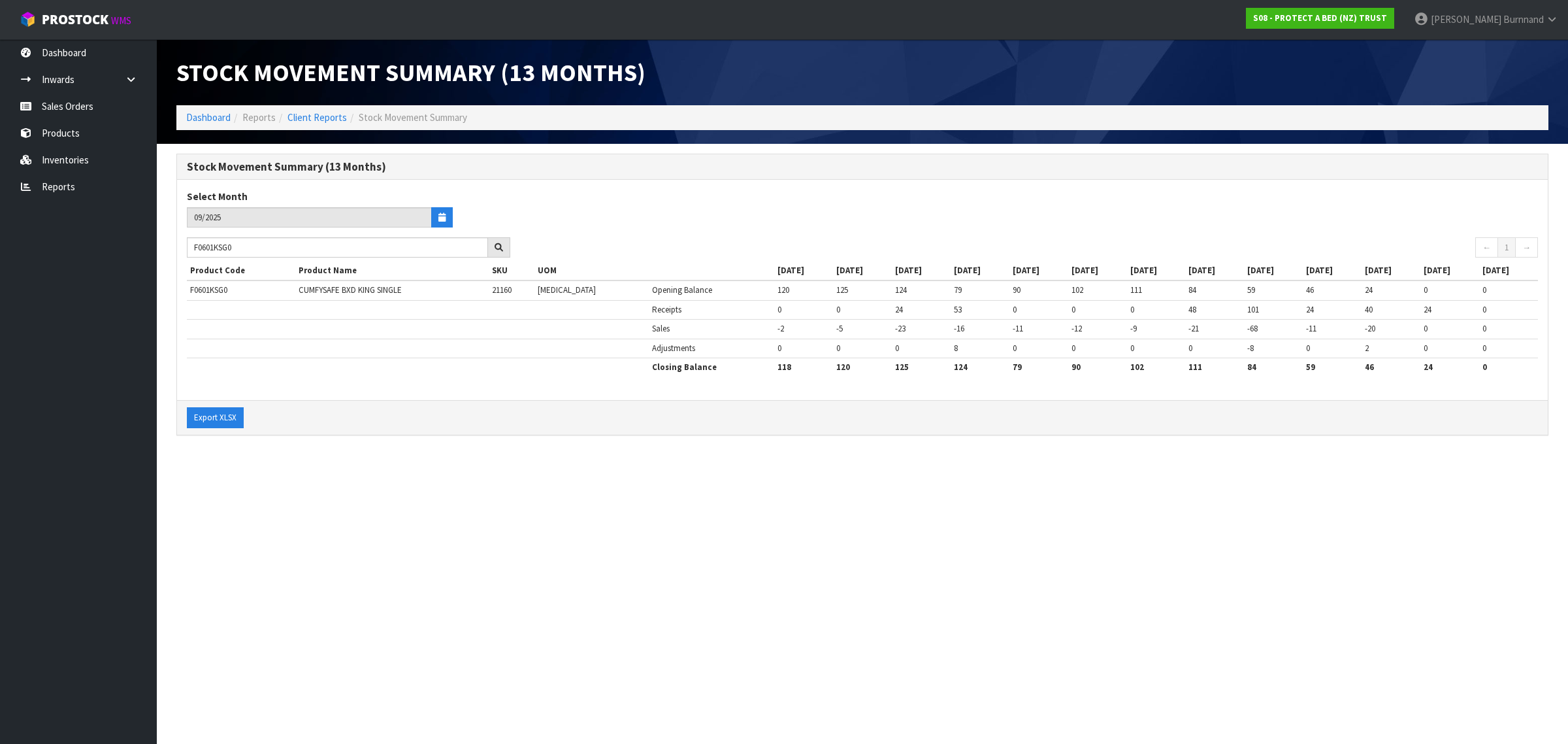
click at [528, 494] on section "Stock Movement Summary (13 Months) Dashboard Reports Client Reports Stock Movem…" at bounding box center [784, 372] width 1568 height 744
drag, startPoint x: 250, startPoint y: 247, endPoint x: 181, endPoint y: 242, distance: 69.2
click at [181, 242] on div "F0601KSG0" at bounding box center [349, 248] width 343 height 21
paste input "GN8"
click at [456, 519] on section "Stock Movement Summary (13 Months) Dashboard Reports Client Reports Stock Movem…" at bounding box center [784, 372] width 1568 height 744
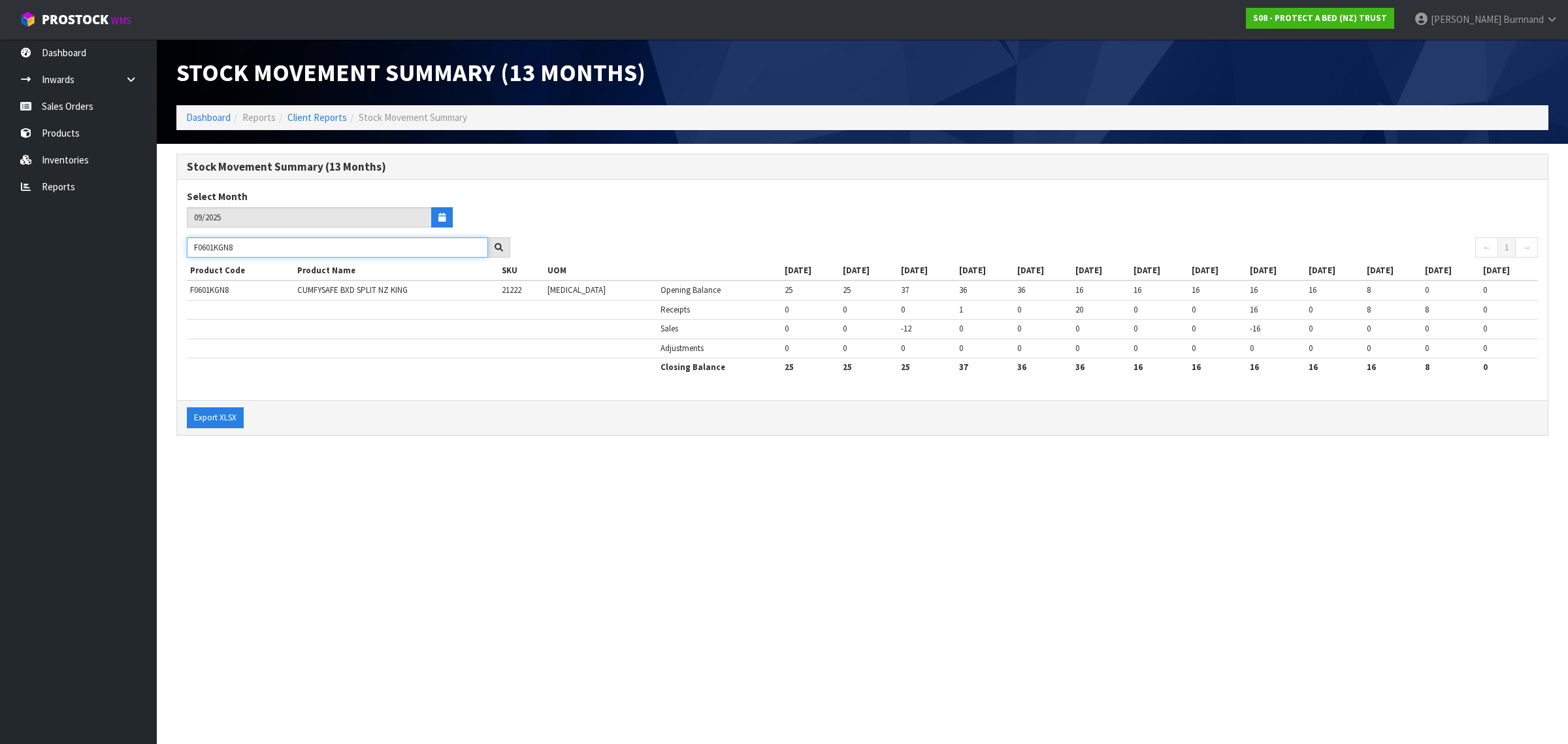
drag, startPoint x: 240, startPoint y: 250, endPoint x: 184, endPoint y: 243, distance: 56.4
click at [184, 243] on div "F0601KGN8" at bounding box center [349, 248] width 343 height 21
paste input "0"
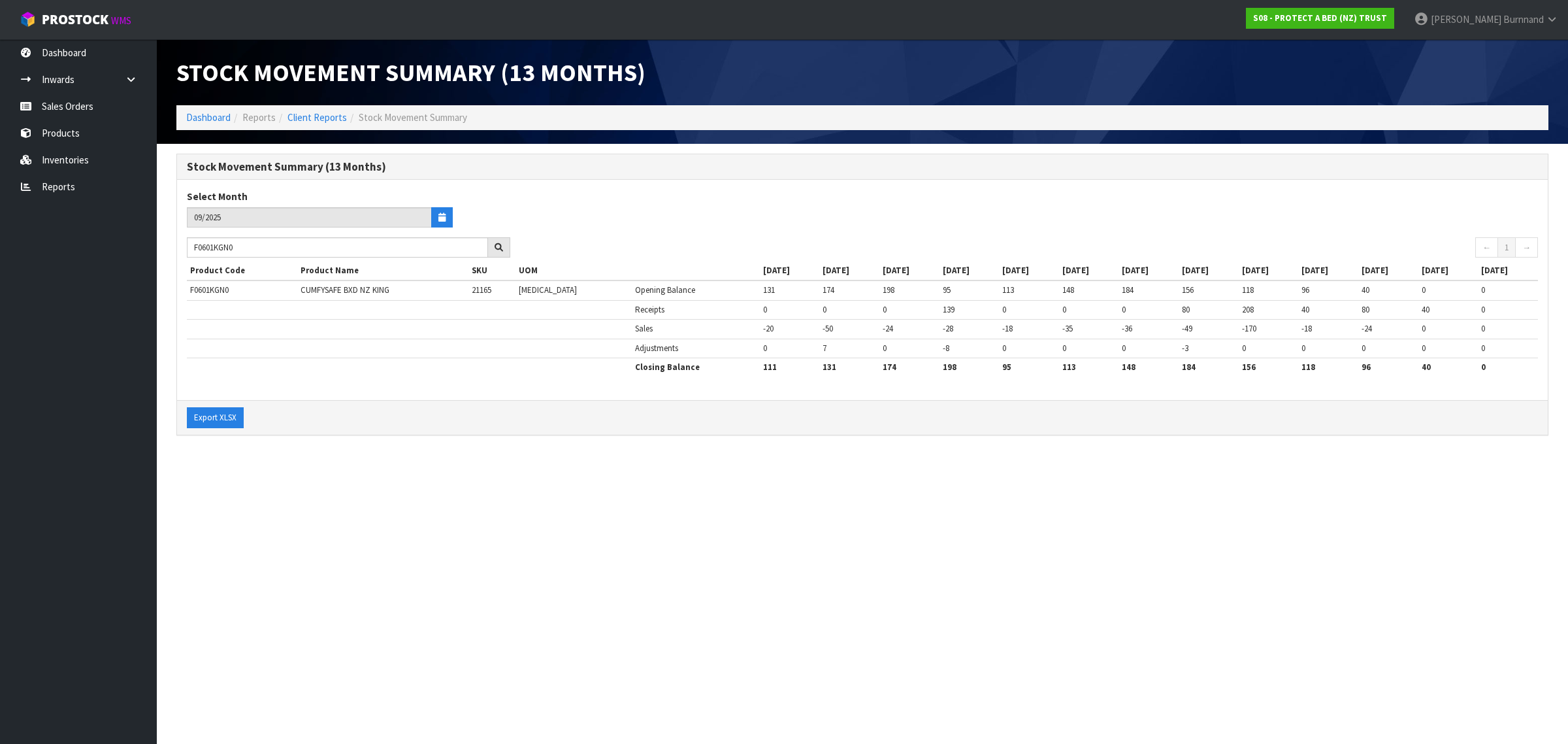
drag, startPoint x: 314, startPoint y: 480, endPoint x: 321, endPoint y: 481, distance: 7.1
click at [317, 480] on section "Stock Movement Summary (13 Months) Dashboard Reports Client Reports Stock Movem…" at bounding box center [784, 372] width 1568 height 744
click at [291, 488] on section "Stock Movement Summary (13 Months) Dashboard Reports Client Reports Stock Movem…" at bounding box center [784, 372] width 1568 height 744
drag, startPoint x: 244, startPoint y: 250, endPoint x: 184, endPoint y: 247, distance: 60.1
click at [184, 247] on div "F0601KGN0" at bounding box center [349, 248] width 343 height 21
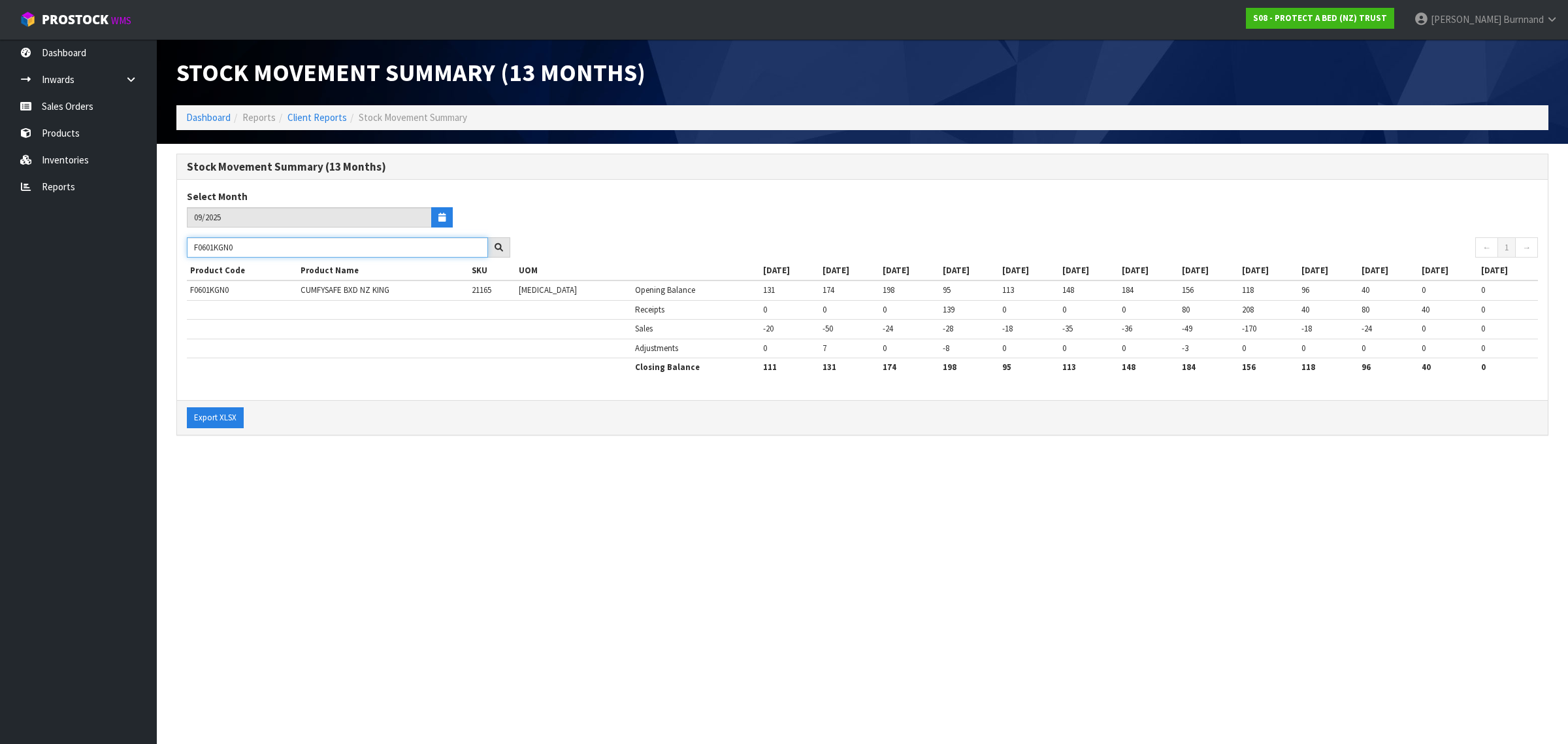
paste input "DBL"
click at [520, 508] on section "Stock Movement Summary (13 Months) Dashboard Reports Client Reports Stock Movem…" at bounding box center [784, 372] width 1568 height 744
drag, startPoint x: 249, startPoint y: 249, endPoint x: 192, endPoint y: 246, distance: 57.1
click at [192, 246] on input "F0601DBL0" at bounding box center [337, 248] width 301 height 21
paste input "CLK"
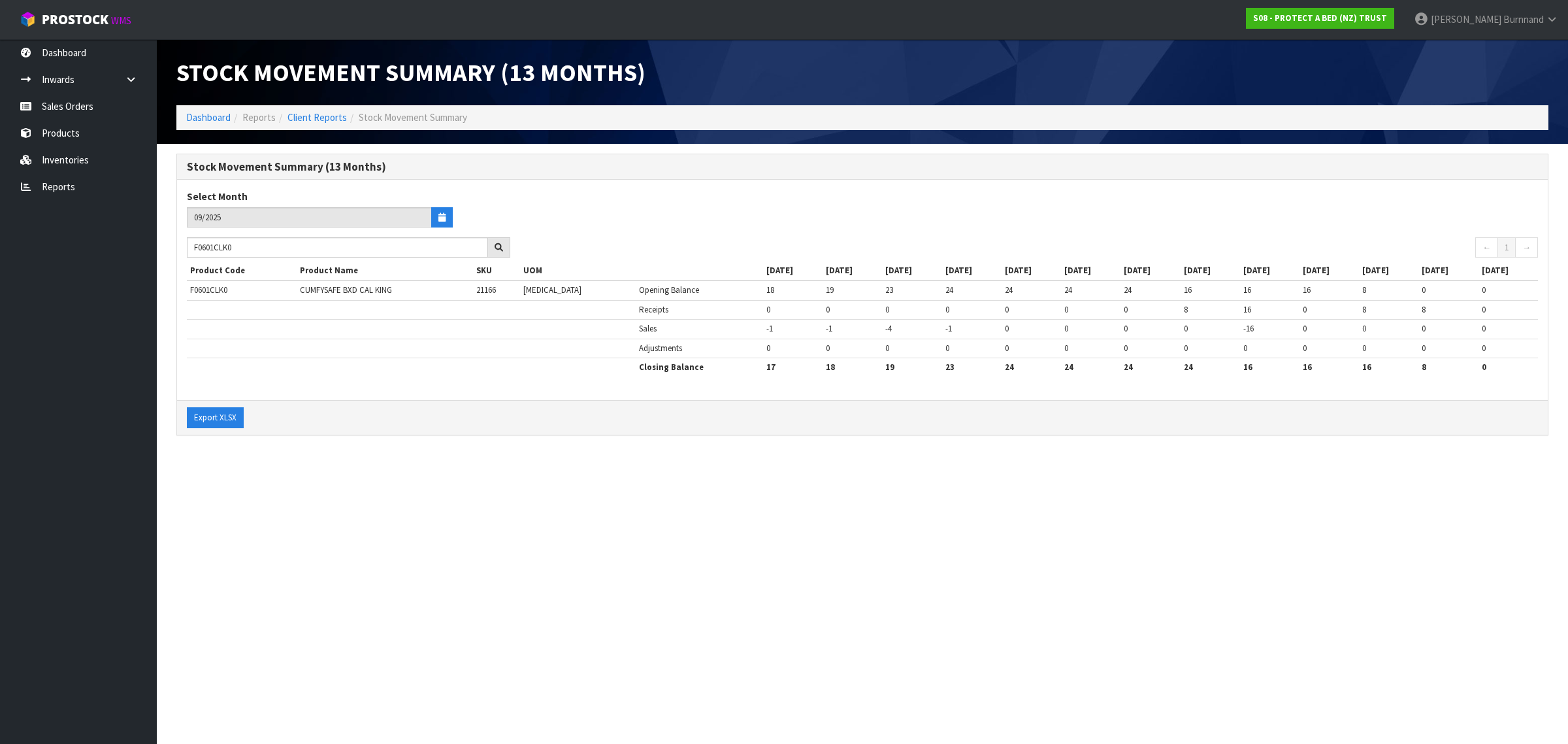
click at [327, 500] on section "Stock Movement Summary (13 Months) Dashboard Reports Client Reports Stock Movem…" at bounding box center [784, 372] width 1568 height 744
drag, startPoint x: 246, startPoint y: 250, endPoint x: 192, endPoint y: 247, distance: 54.1
click at [192, 247] on input "F0601CLK0" at bounding box center [337, 248] width 301 height 21
paste input "0SKN"
click at [404, 475] on section "Stock Movement Summary (13 Months) Dashboard Reports Client Reports Stock Movem…" at bounding box center [784, 372] width 1568 height 744
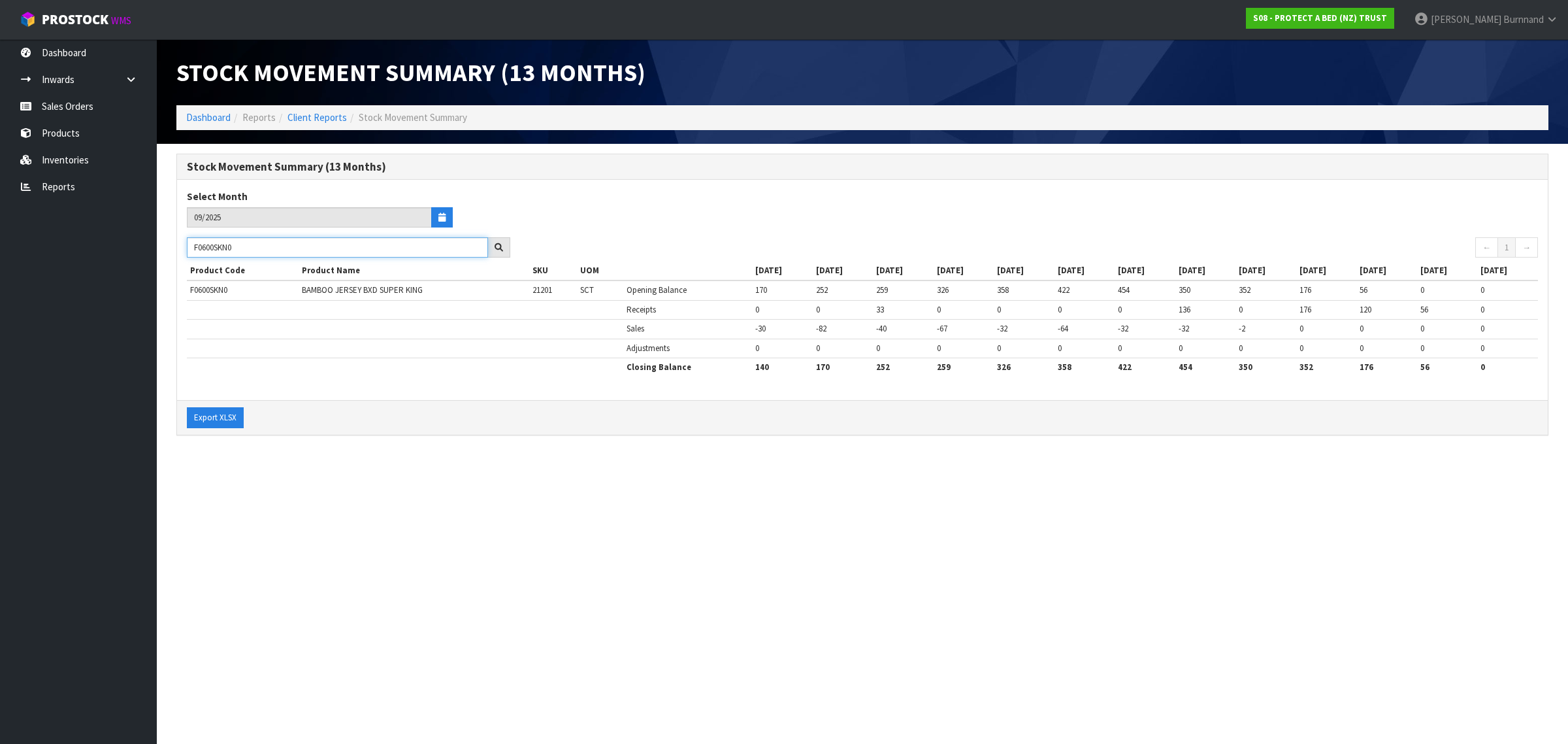
drag, startPoint x: 256, startPoint y: 249, endPoint x: 191, endPoint y: 246, distance: 65.1
click at [191, 246] on input "F0600SKN0" at bounding box center [337, 248] width 301 height 21
paste input "GL"
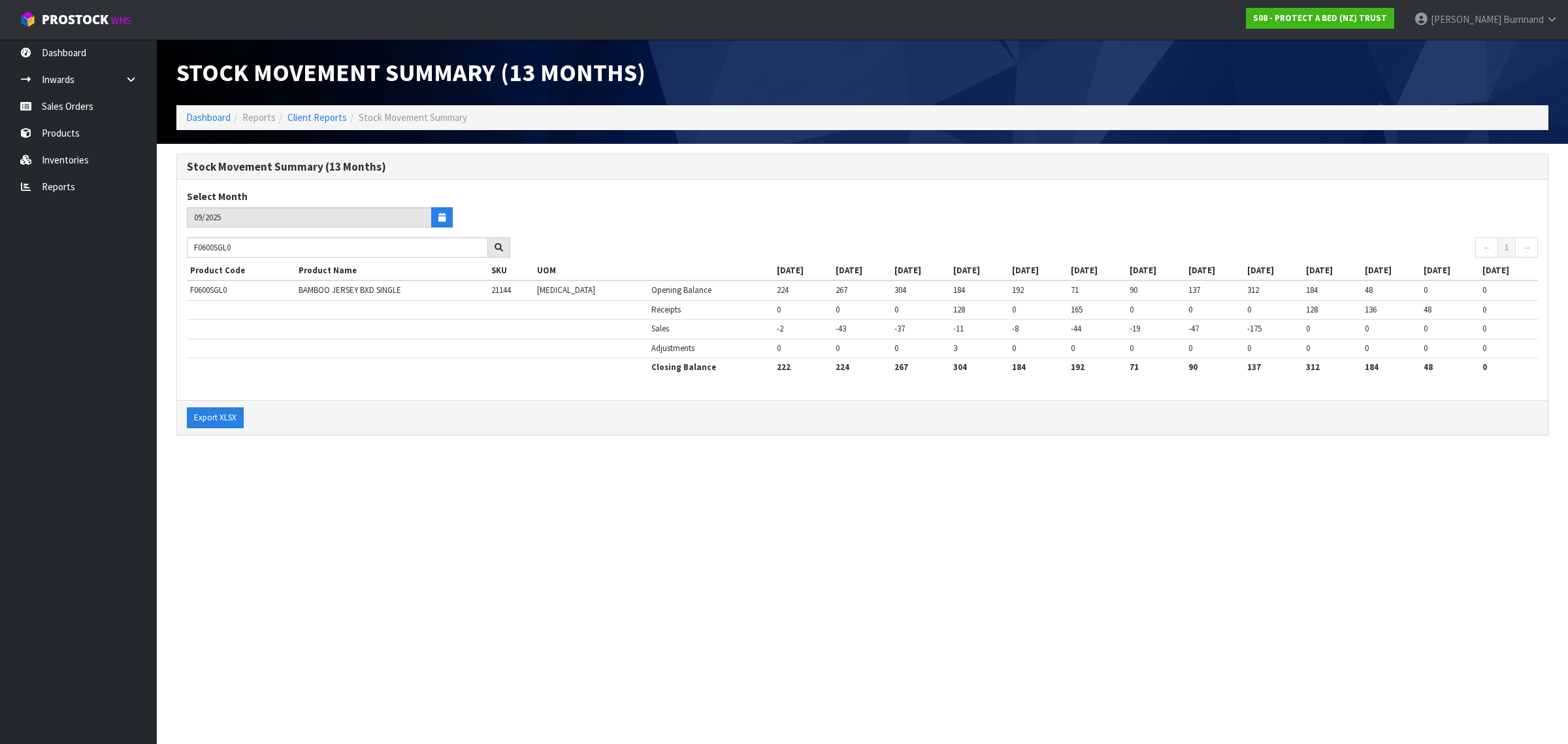
click at [399, 492] on section "Stock Movement Summary (13 Months) Dashboard Reports Client Reports Stock Movem…" at bounding box center [784, 372] width 1568 height 744
drag, startPoint x: 255, startPoint y: 250, endPoint x: 181, endPoint y: 238, distance: 75.0
click at [181, 238] on div "F0600SGL0" at bounding box center [349, 248] width 343 height 21
paste input "QUE"
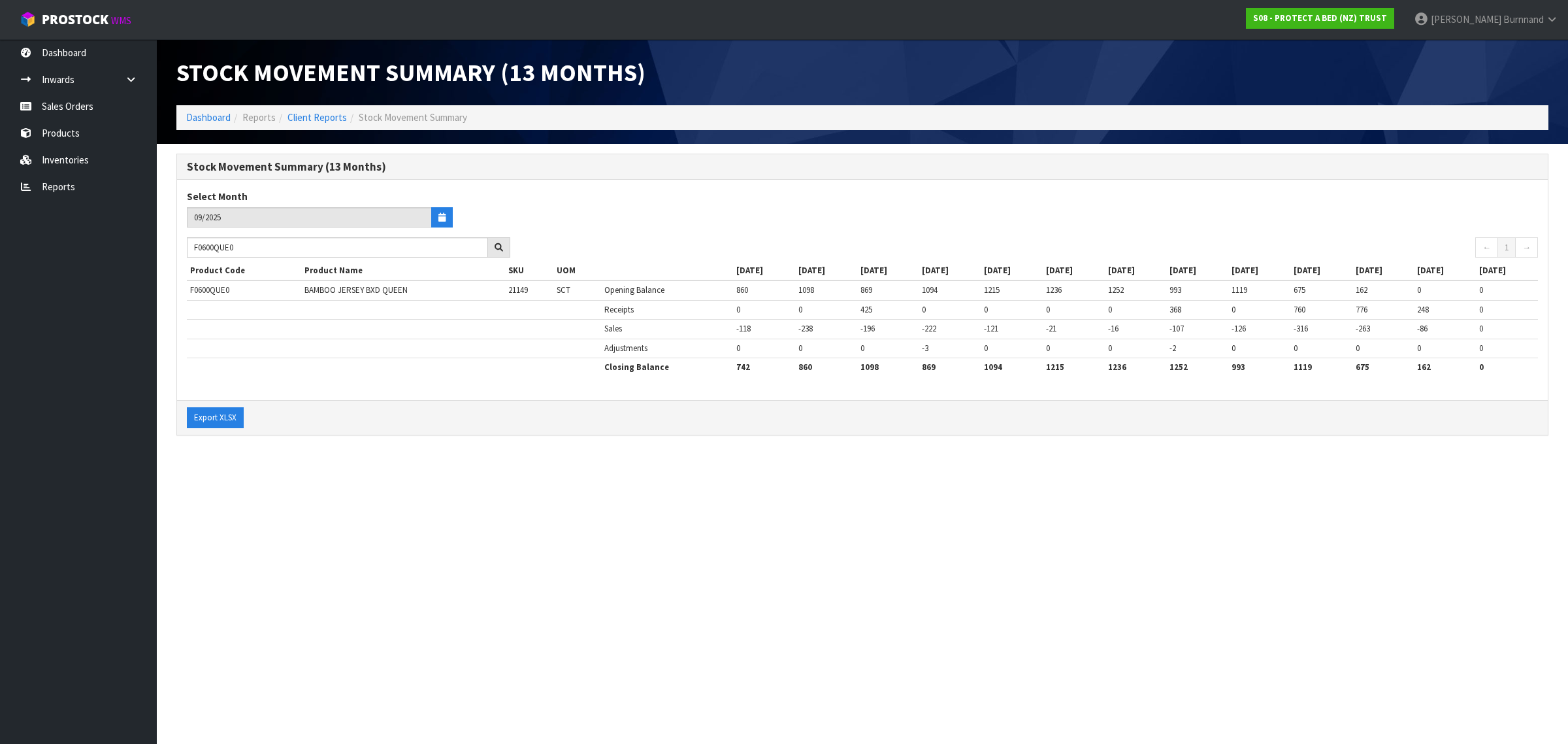
click at [334, 498] on section "Stock Movement Summary (13 Months) Dashboard Reports Client Reports Stock Movem…" at bounding box center [784, 372] width 1568 height 744
drag, startPoint x: 244, startPoint y: 249, endPoint x: 188, endPoint y: 245, distance: 56.1
click at [188, 245] on input "F0600QUE0" at bounding box center [337, 248] width 301 height 21
paste input "PPST"
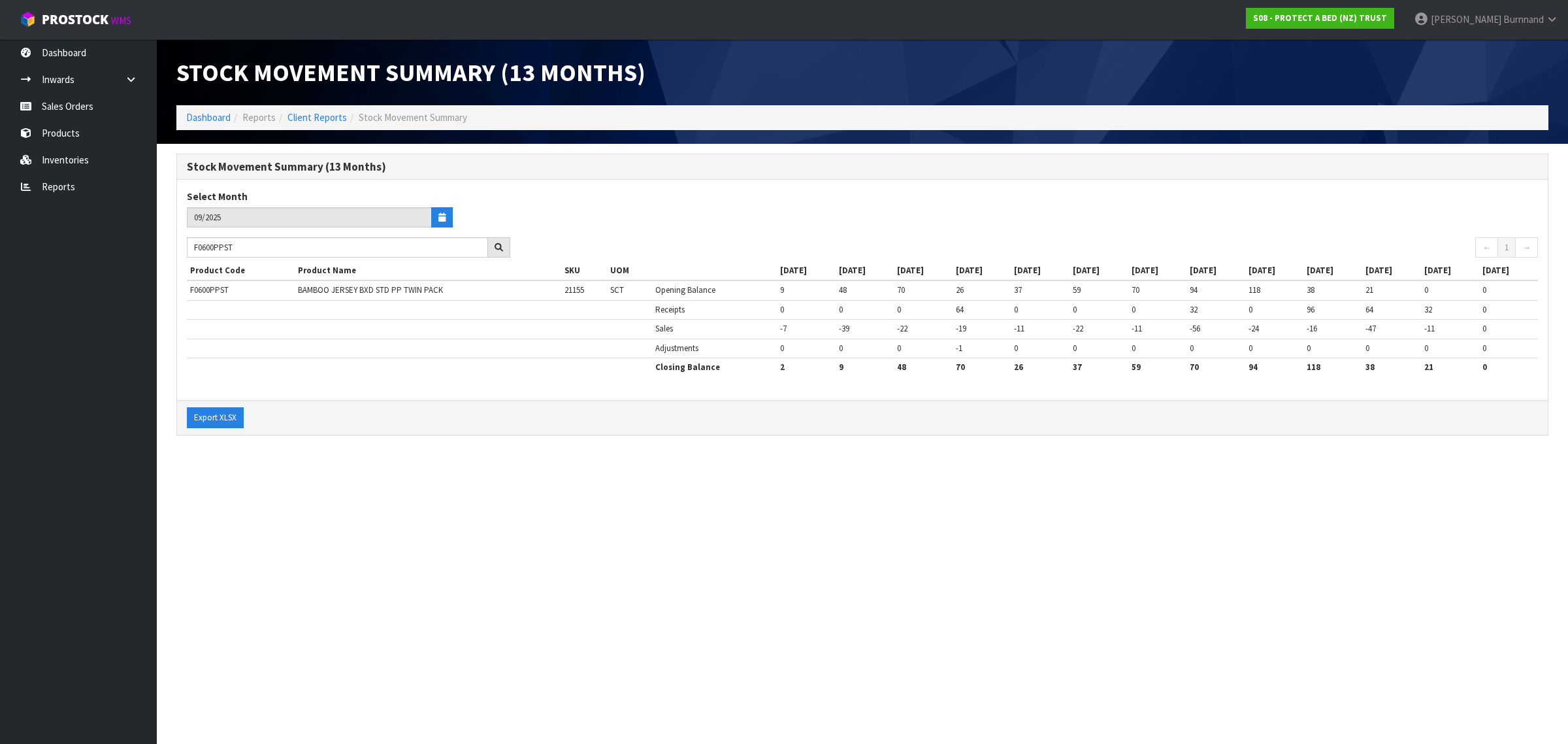
click at [438, 486] on section "Stock Movement Summary (13 Months) Dashboard Reports Client Reports Stock Movem…" at bounding box center [784, 372] width 1568 height 744
drag, startPoint x: 249, startPoint y: 249, endPoint x: 192, endPoint y: 247, distance: 57.0
click at [192, 247] on input "F0600PPST" at bounding box center [337, 248] width 301 height 21
paste input "0"
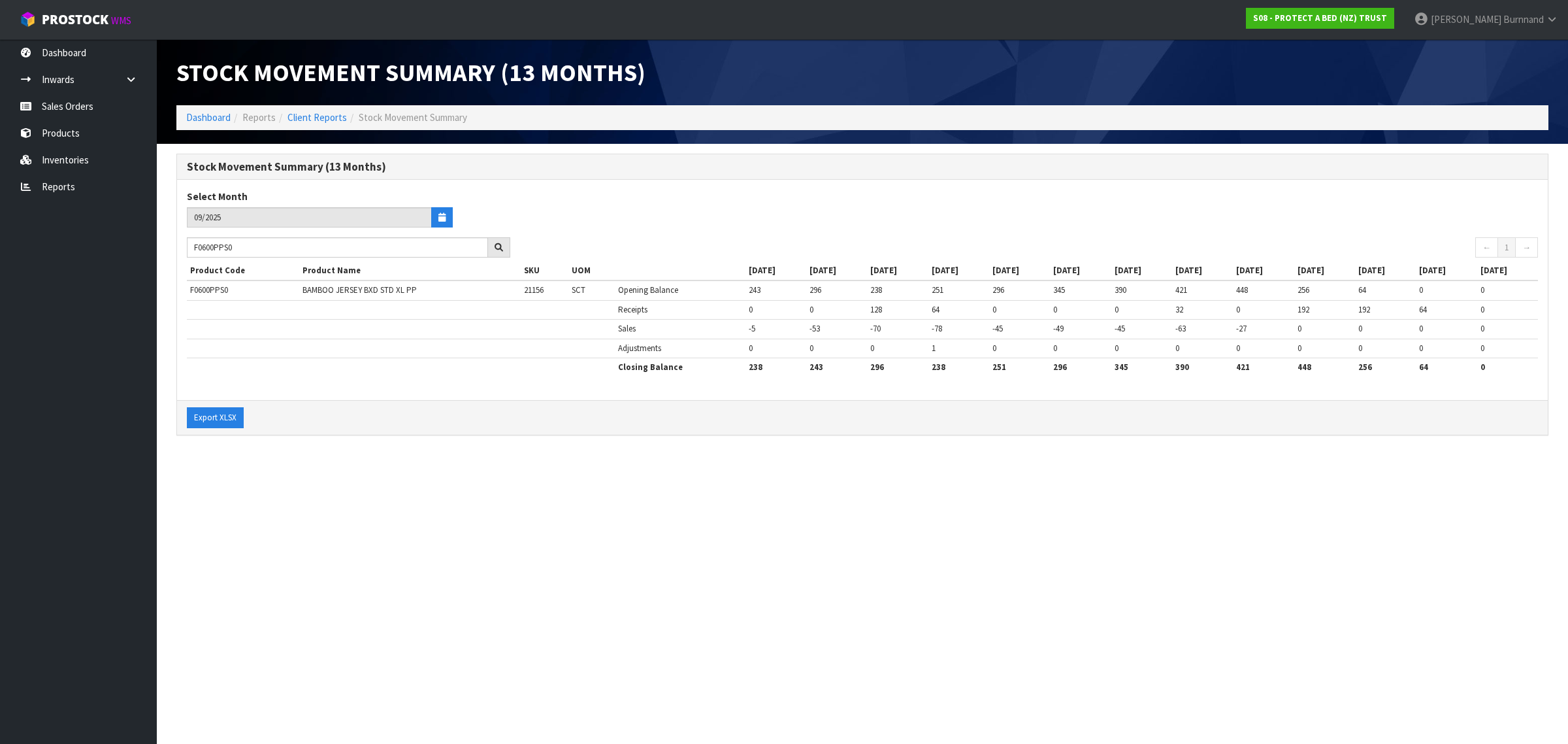
click at [488, 566] on section "Stock Movement Summary (13 Months) Dashboard Reports Client Reports Stock Movem…" at bounding box center [784, 372] width 1568 height 744
drag, startPoint x: 249, startPoint y: 247, endPoint x: 184, endPoint y: 240, distance: 65.4
click at [184, 240] on div "F0600PPS0" at bounding box center [349, 248] width 343 height 21
paste input "LSG"
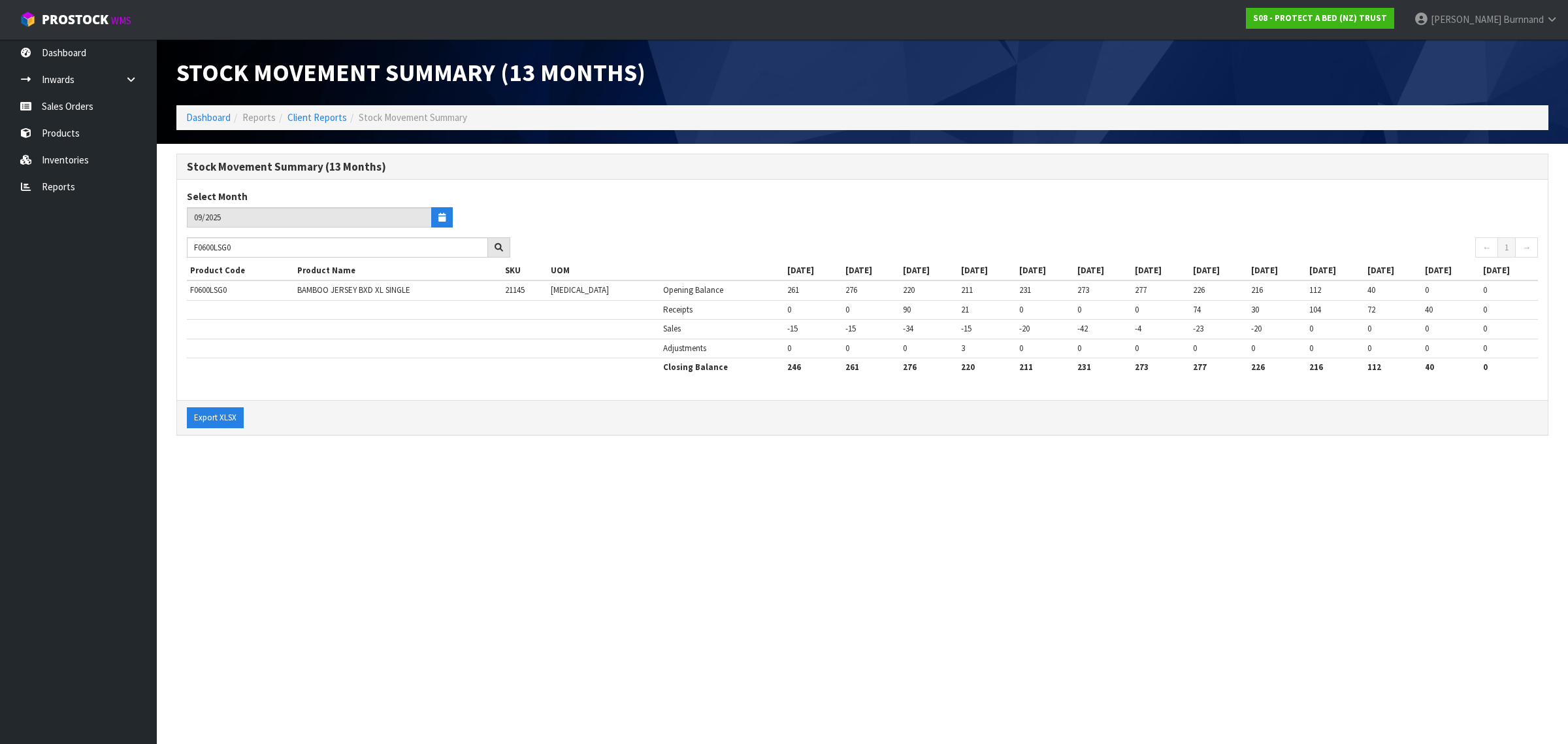
click at [459, 502] on section "Stock Movement Summary (13 Months) Dashboard Reports Client Reports Stock Movem…" at bounding box center [784, 372] width 1568 height 744
drag, startPoint x: 264, startPoint y: 250, endPoint x: 183, endPoint y: 245, distance: 81.2
click at [183, 245] on div "F0600LSG0" at bounding box center [349, 248] width 343 height 21
paste input "DB"
click at [468, 488] on section "Stock Movement Summary (13 Months) Dashboard Reports Client Reports Stock Movem…" at bounding box center [784, 372] width 1568 height 744
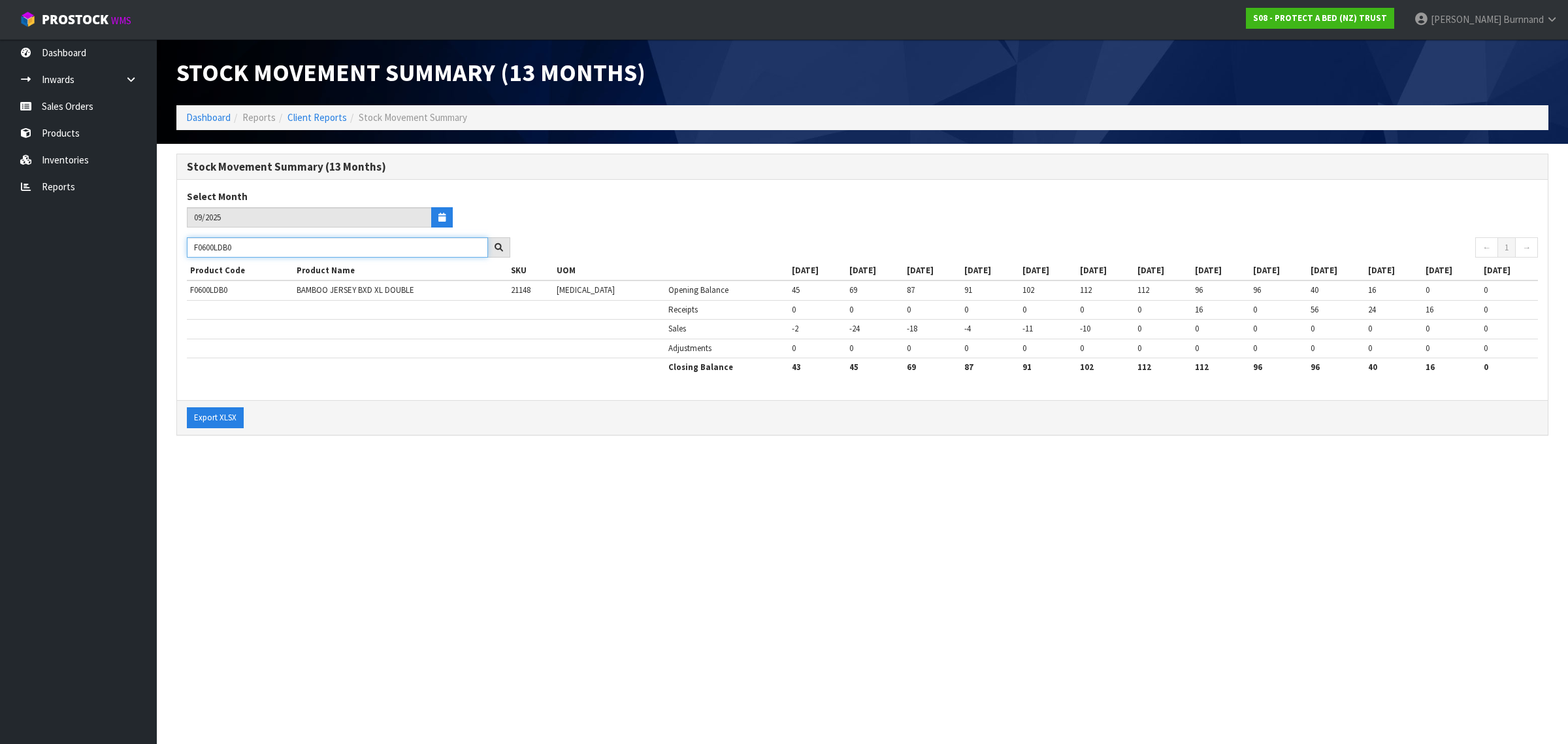
drag, startPoint x: 252, startPoint y: 246, endPoint x: 185, endPoint y: 242, distance: 67.1
click at [185, 242] on div "F0600LDB0" at bounding box center [349, 248] width 343 height 21
paste input "KSG"
click at [369, 517] on section "Stock Movement Summary (13 Months) Dashboard Reports Client Reports Stock Movem…" at bounding box center [784, 372] width 1568 height 744
drag, startPoint x: 257, startPoint y: 250, endPoint x: 188, endPoint y: 247, distance: 69.1
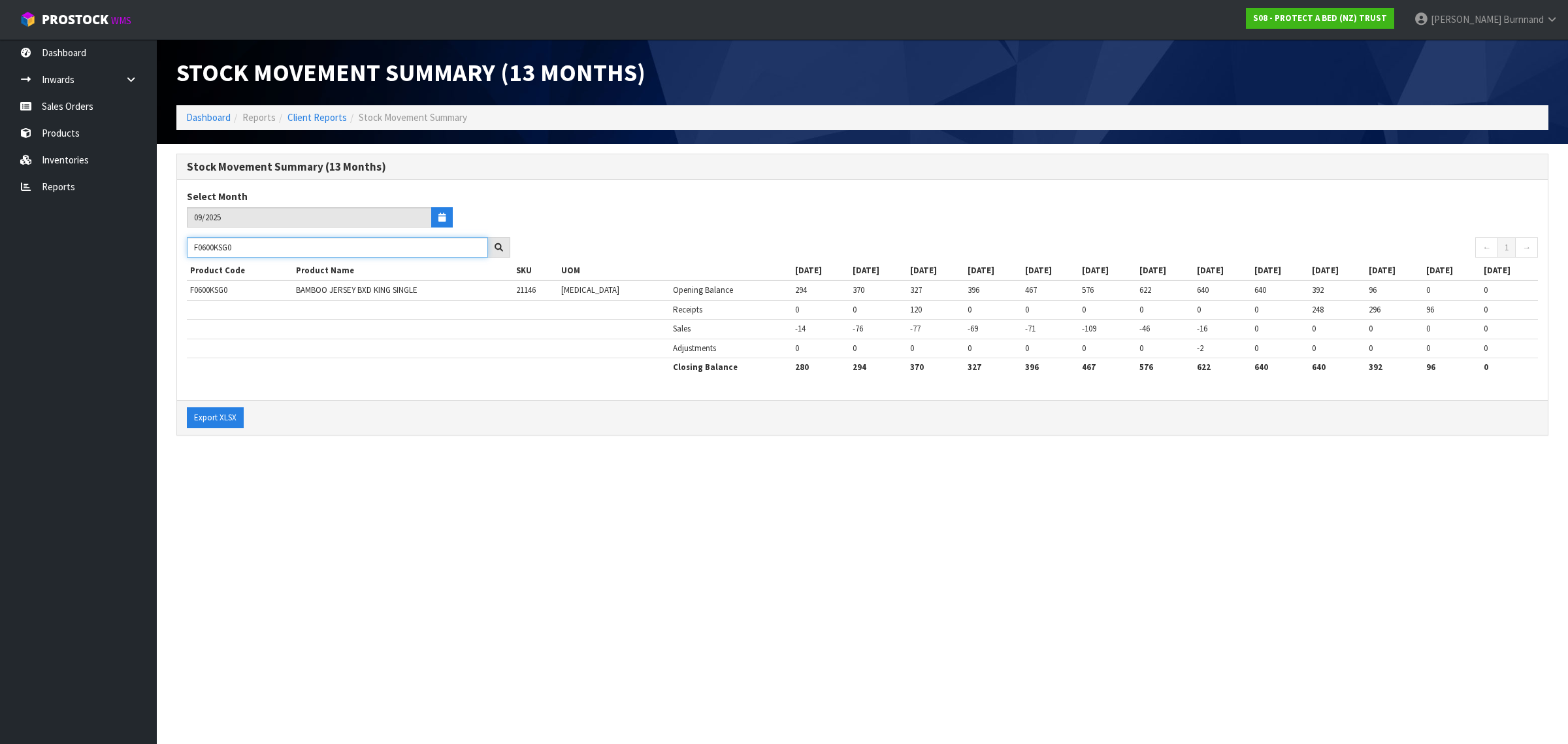
click at [188, 247] on input "F0600KSG0" at bounding box center [337, 248] width 301 height 21
paste input "GN"
drag, startPoint x: 251, startPoint y: 247, endPoint x: 184, endPoint y: 246, distance: 67.0
click at [184, 246] on div "F0600KGN0" at bounding box center [349, 248] width 343 height 21
paste input "DBL"
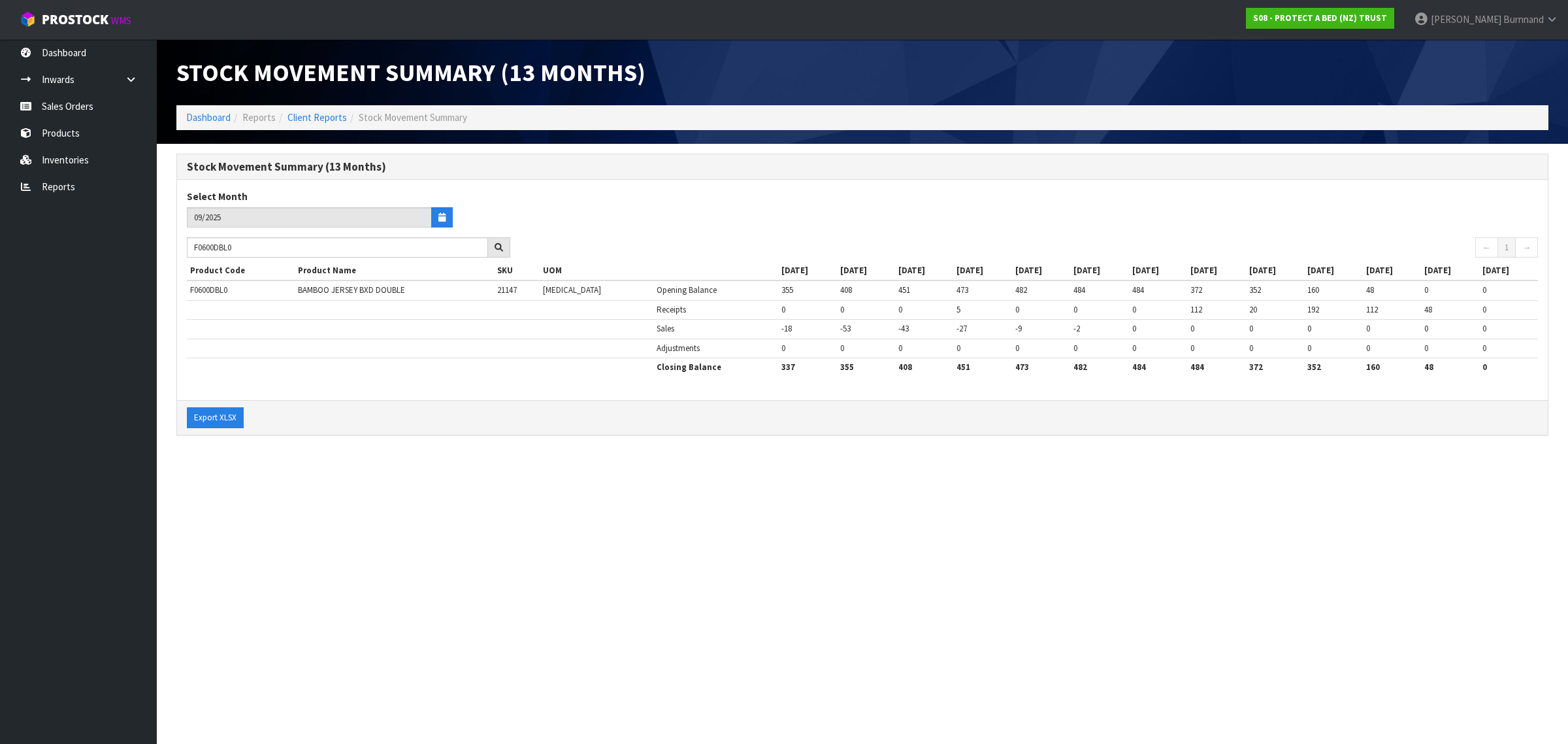
click at [458, 497] on section "Stock Movement Summary (13 Months) Dashboard Reports Client Reports Stock Movem…" at bounding box center [784, 372] width 1568 height 744
drag, startPoint x: 246, startPoint y: 250, endPoint x: 196, endPoint y: 249, distance: 50.0
click at [196, 249] on input "F0600DBL0" at bounding box center [337, 248] width 301 height 21
paste input "CLK"
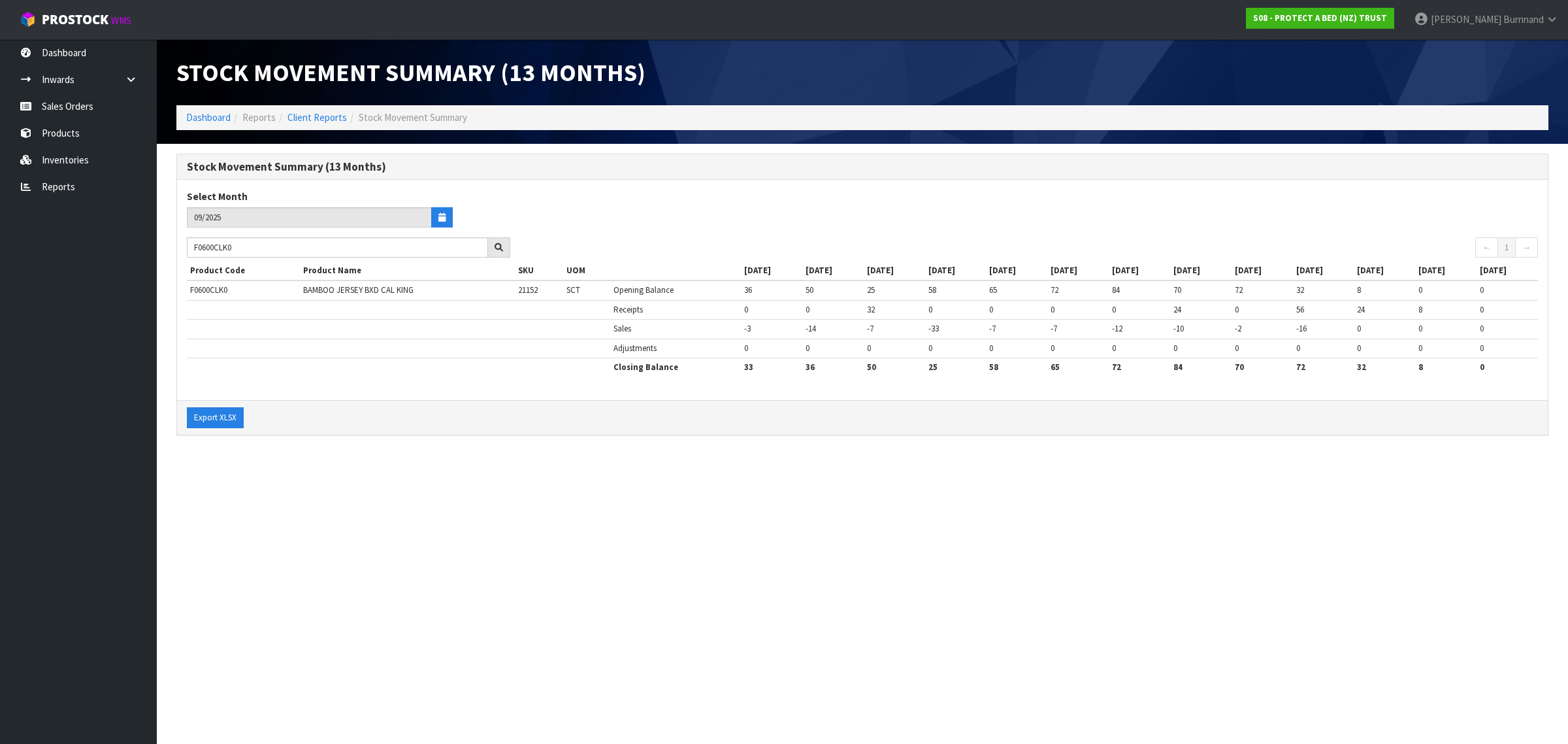
click at [397, 518] on section "Stock Movement Summary (13 Months) Dashboard Reports Client Reports Stock Movem…" at bounding box center [784, 372] width 1568 height 744
drag, startPoint x: 227, startPoint y: 249, endPoint x: 188, endPoint y: 246, distance: 39.1
click at [188, 246] on input "F0600CLK0" at bounding box center [337, 248] width 301 height 21
paste input "599QUE"
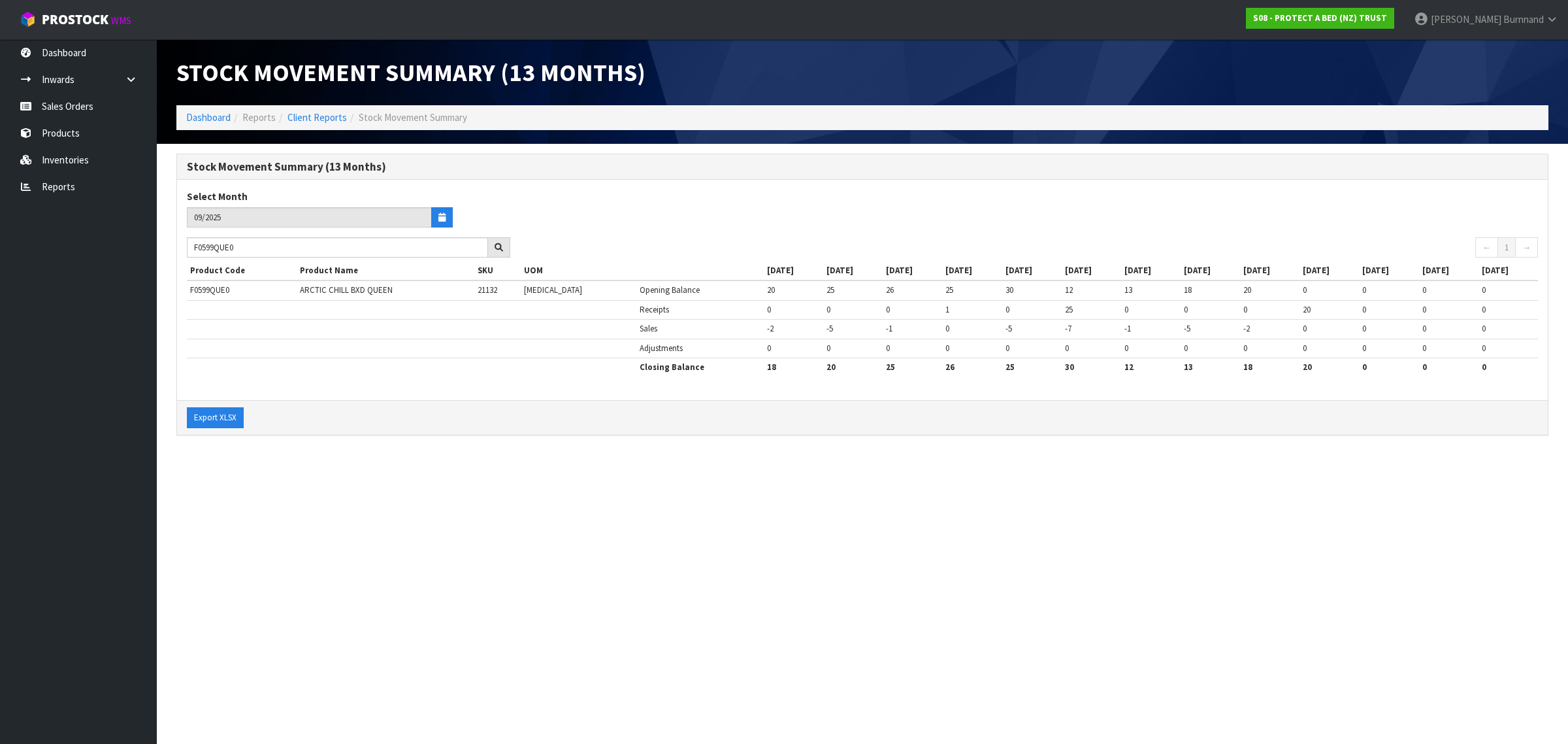
click at [420, 531] on section "Stock Movement Summary (13 Months) Dashboard Reports Client Reports Stock Movem…" at bounding box center [784, 372] width 1568 height 744
drag, startPoint x: 244, startPoint y: 247, endPoint x: 187, endPoint y: 246, distance: 57.0
click at [187, 246] on input "F0599QUE0" at bounding box center [337, 248] width 301 height 21
paste input "PPST"
click at [433, 563] on section "Stock Movement Summary (13 Months) Dashboard Reports Client Reports Stock Movem…" at bounding box center [784, 372] width 1568 height 744
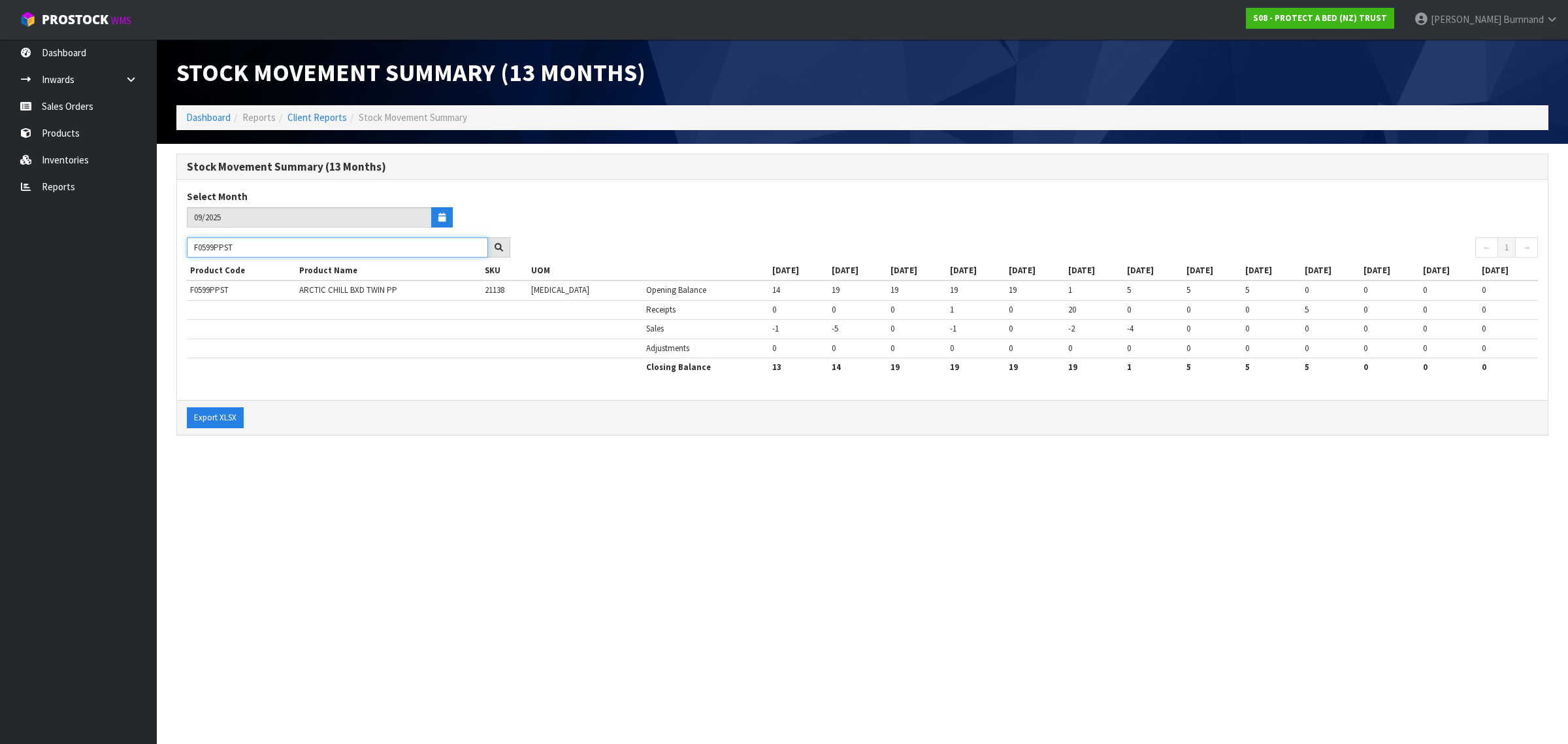
drag, startPoint x: 255, startPoint y: 247, endPoint x: 184, endPoint y: 247, distance: 71.0
click at [184, 247] on div "F0599PPST" at bounding box center [349, 248] width 343 height 21
paste input "KGN0"
click at [337, 489] on section "Stock Movement Summary (13 Months) Dashboard Reports Client Reports Stock Movem…" at bounding box center [784, 372] width 1568 height 744
drag, startPoint x: 252, startPoint y: 247, endPoint x: 194, endPoint y: 245, distance: 58.0
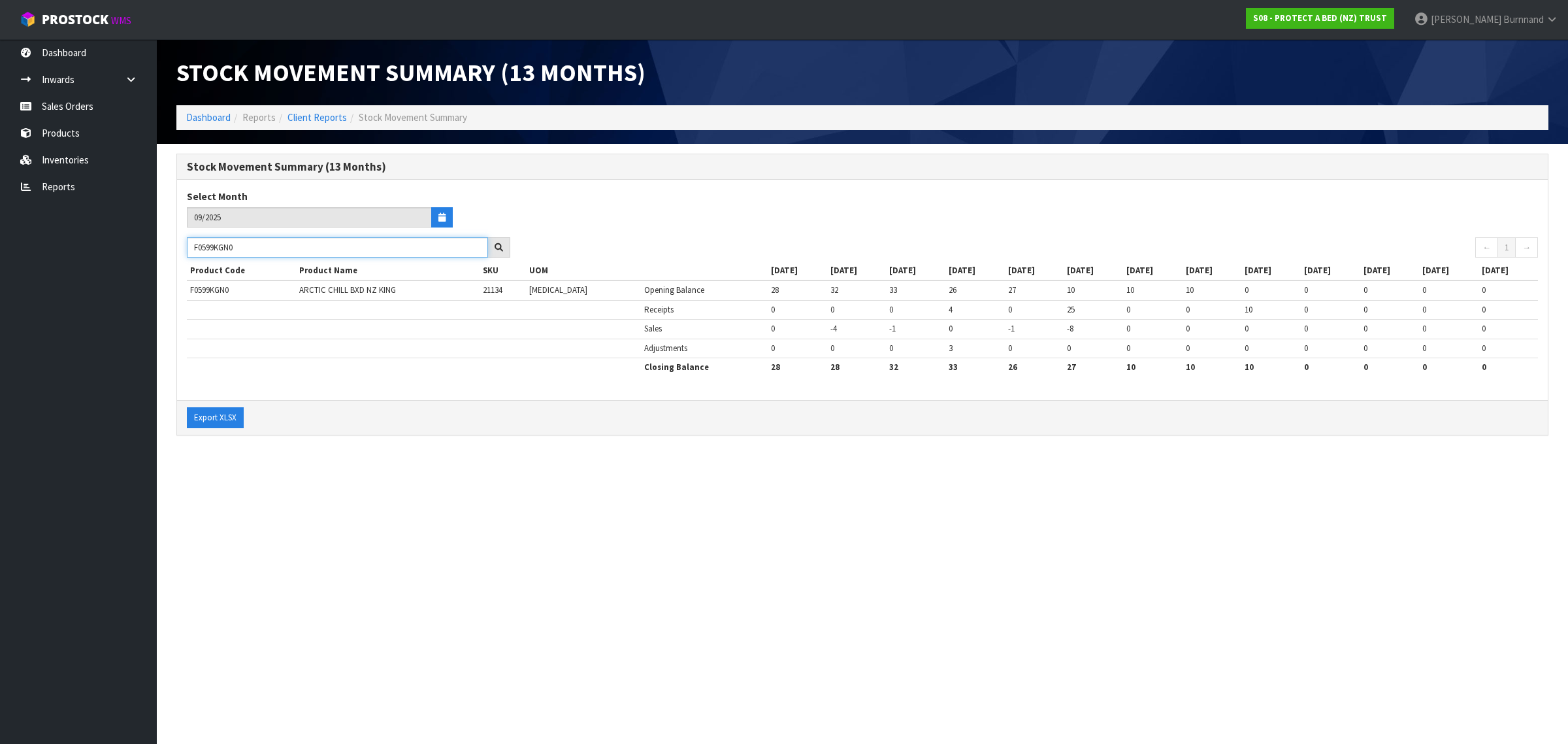
click at [194, 245] on input "F0599KGN0" at bounding box center [337, 248] width 301 height 21
paste input "8LPS"
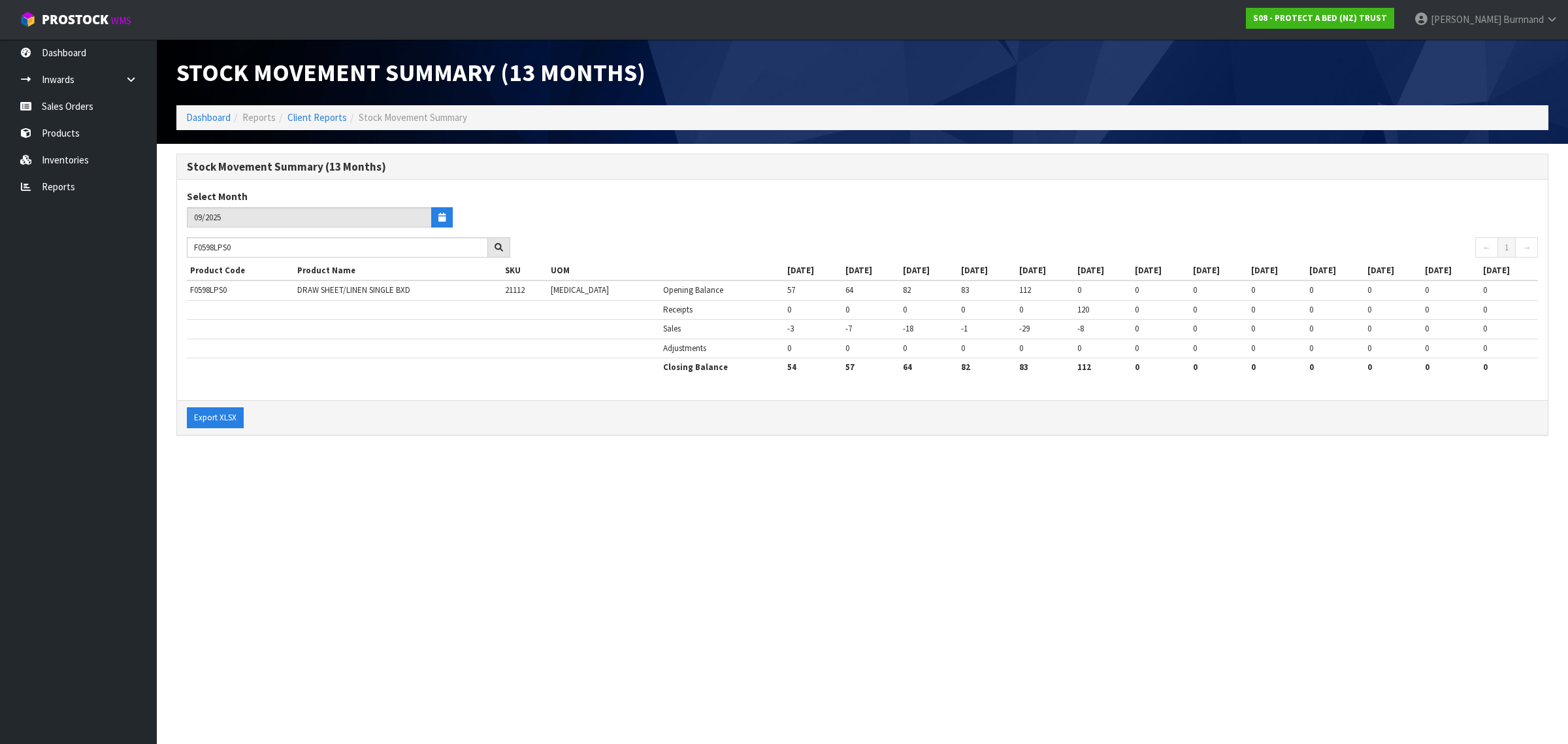
click at [419, 479] on section "Stock Movement Summary (13 Months) Dashboard Reports Client Reports Stock Movem…" at bounding box center [784, 372] width 1568 height 744
drag, startPoint x: 258, startPoint y: 245, endPoint x: 174, endPoint y: 243, distance: 84.0
click at [174, 243] on div "Stock Movement Summary (13 Months) Select Month 09/2025 F0598LPS0 ← 1 → Product…" at bounding box center [862, 301] width 1392 height 295
paste input "7QUE"
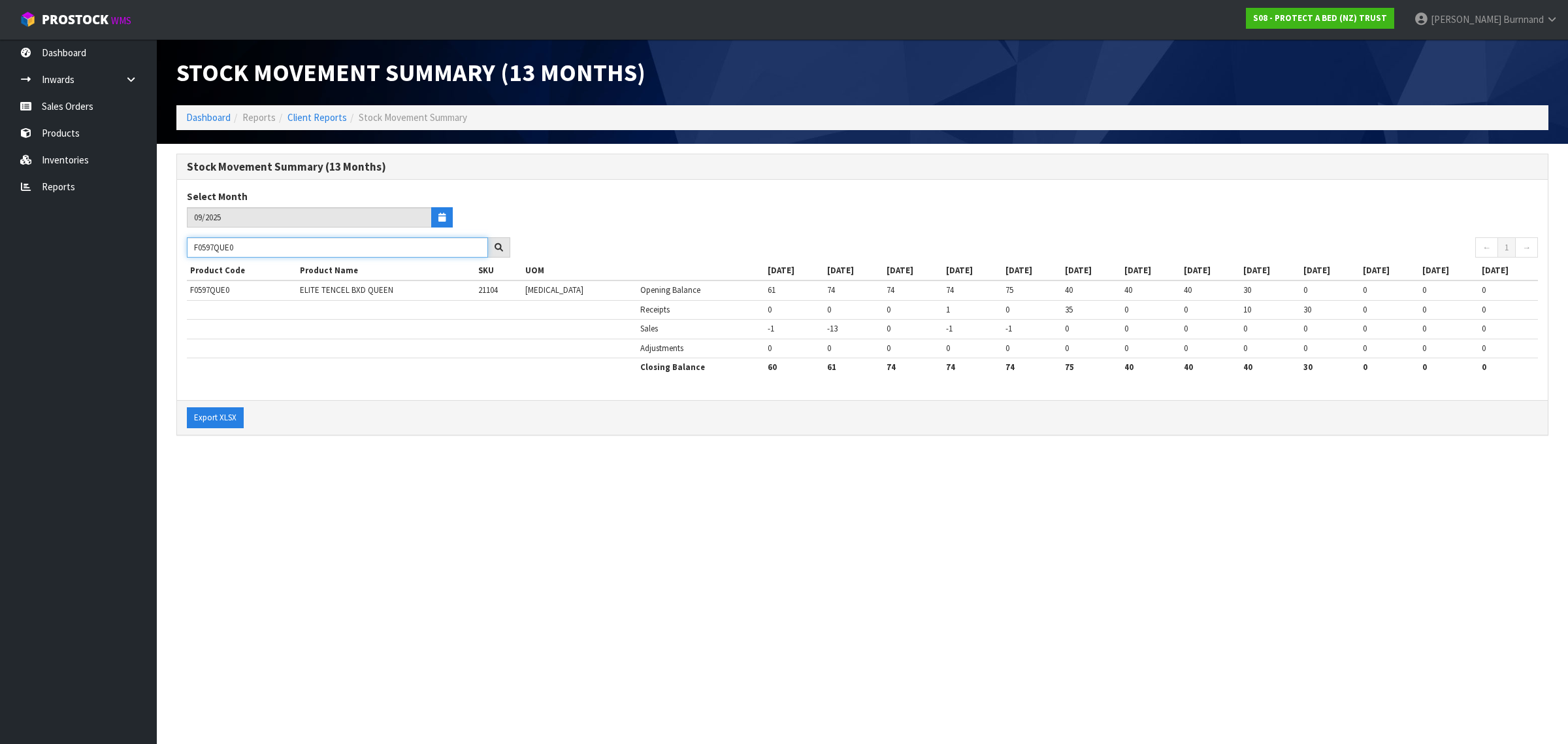
drag, startPoint x: 260, startPoint y: 245, endPoint x: 184, endPoint y: 242, distance: 76.1
click at [184, 242] on div "F0597QUE0" at bounding box center [349, 248] width 343 height 21
paste input "5LSG"
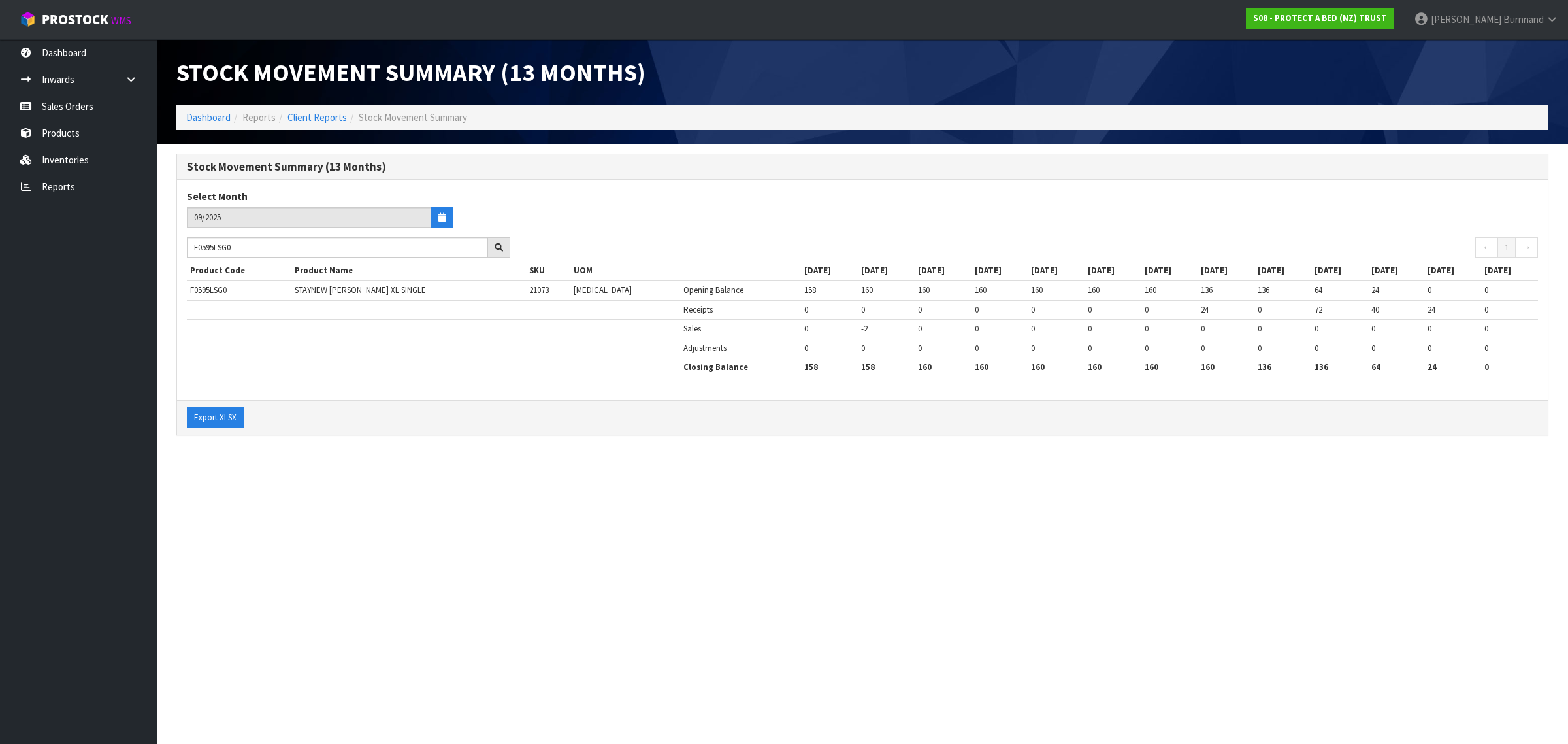
click at [371, 521] on section "Stock Movement Summary (13 Months) Dashboard Reports Client Reports Stock Movem…" at bounding box center [784, 372] width 1568 height 744
drag, startPoint x: 250, startPoint y: 250, endPoint x: 184, endPoint y: 247, distance: 66.1
click at [184, 247] on div "F0595LSG0" at bounding box center [349, 248] width 343 height 21
paste input "CLK"
click at [335, 526] on section "Stock Movement Summary (13 Months) Dashboard Reports Client Reports Stock Movem…" at bounding box center [784, 372] width 1568 height 744
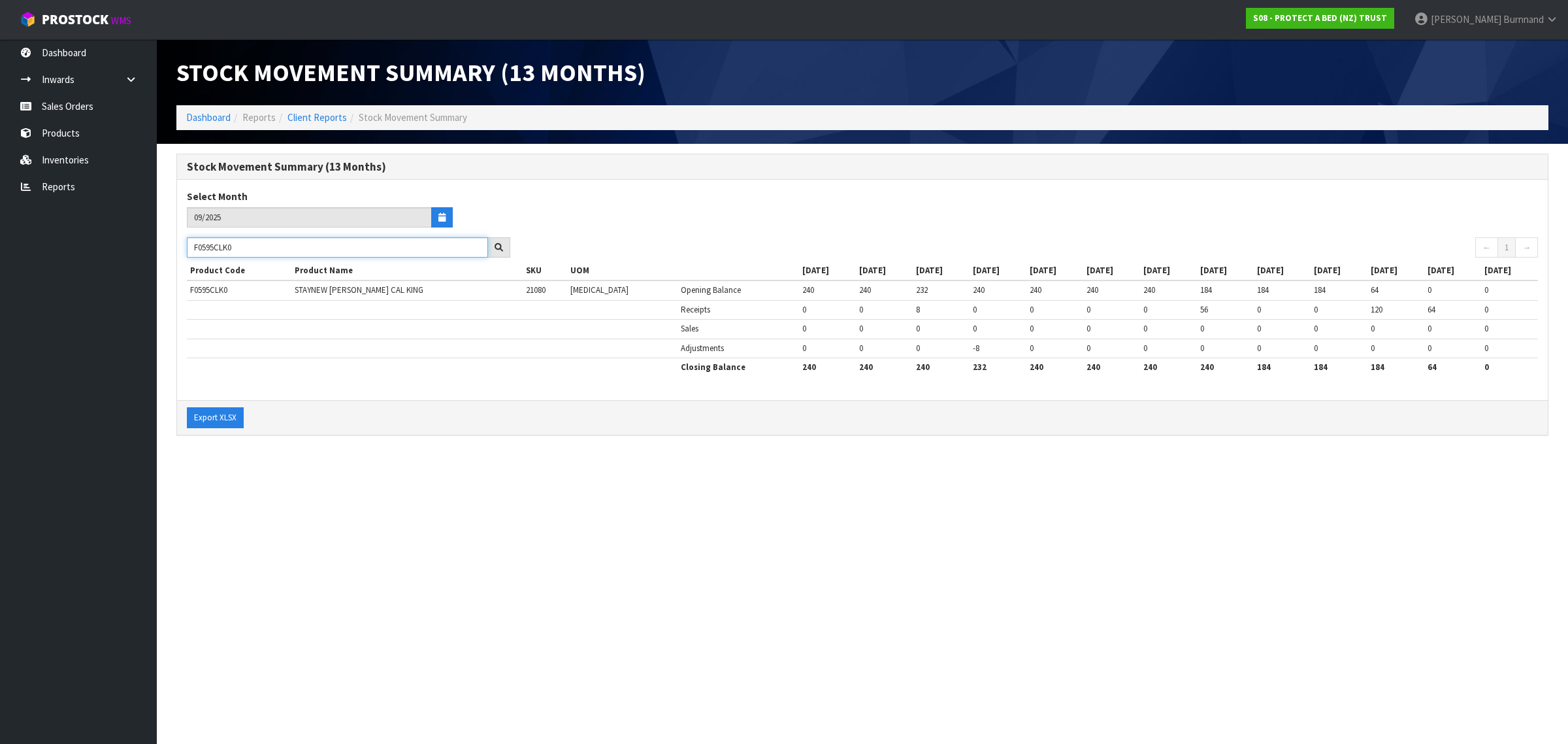
drag, startPoint x: 246, startPoint y: 247, endPoint x: 178, endPoint y: 244, distance: 68.1
click at [178, 244] on div "F0595CLK0" at bounding box center [349, 248] width 343 height 21
paste input "4SGL"
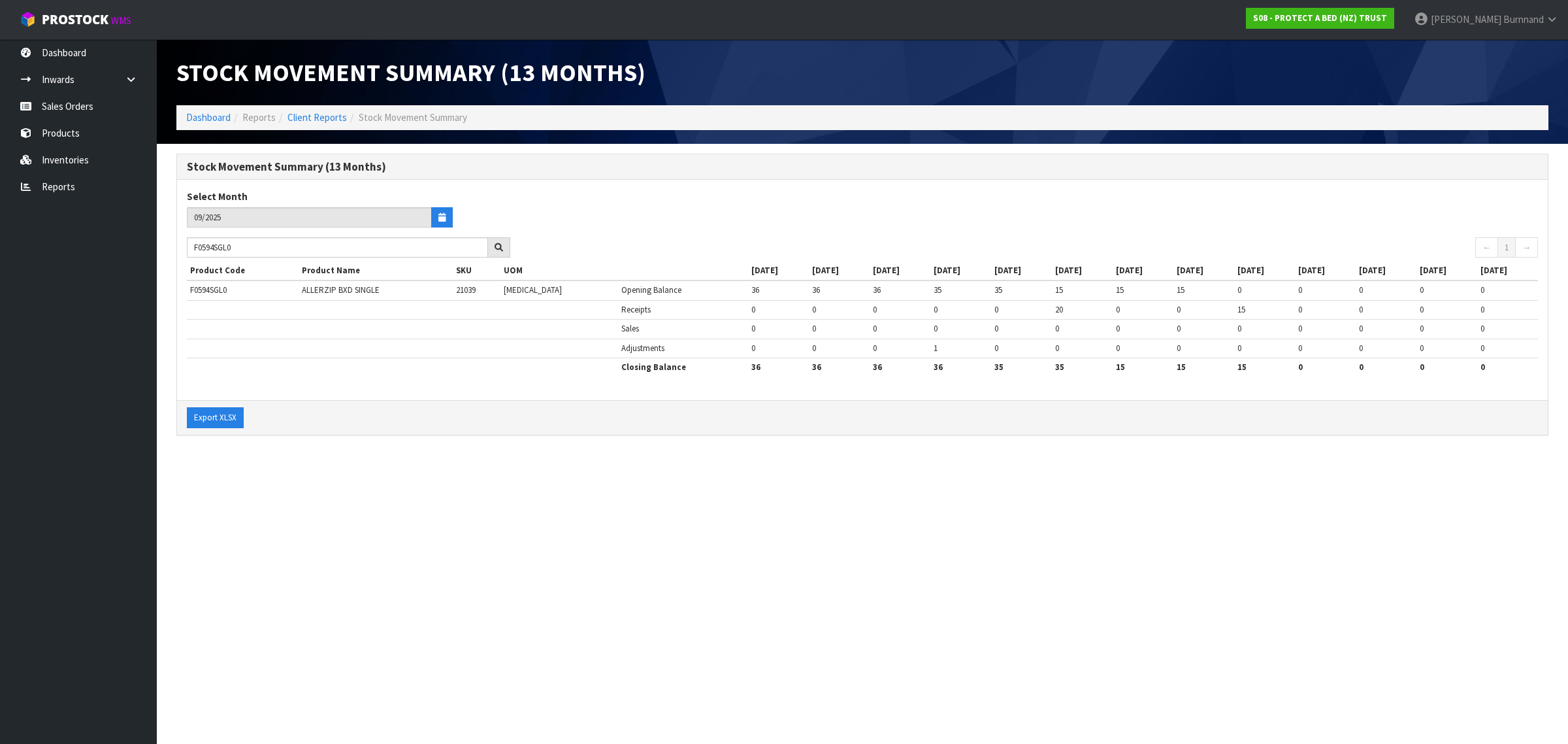
click at [438, 495] on section "Stock Movement Summary (13 Months) Dashboard Reports Client Reports Stock Movem…" at bounding box center [784, 372] width 1568 height 744
drag, startPoint x: 253, startPoint y: 250, endPoint x: 190, endPoint y: 244, distance: 63.3
click at [190, 244] on input "F0594SGL0" at bounding box center [337, 248] width 301 height 21
paste input "PPST"
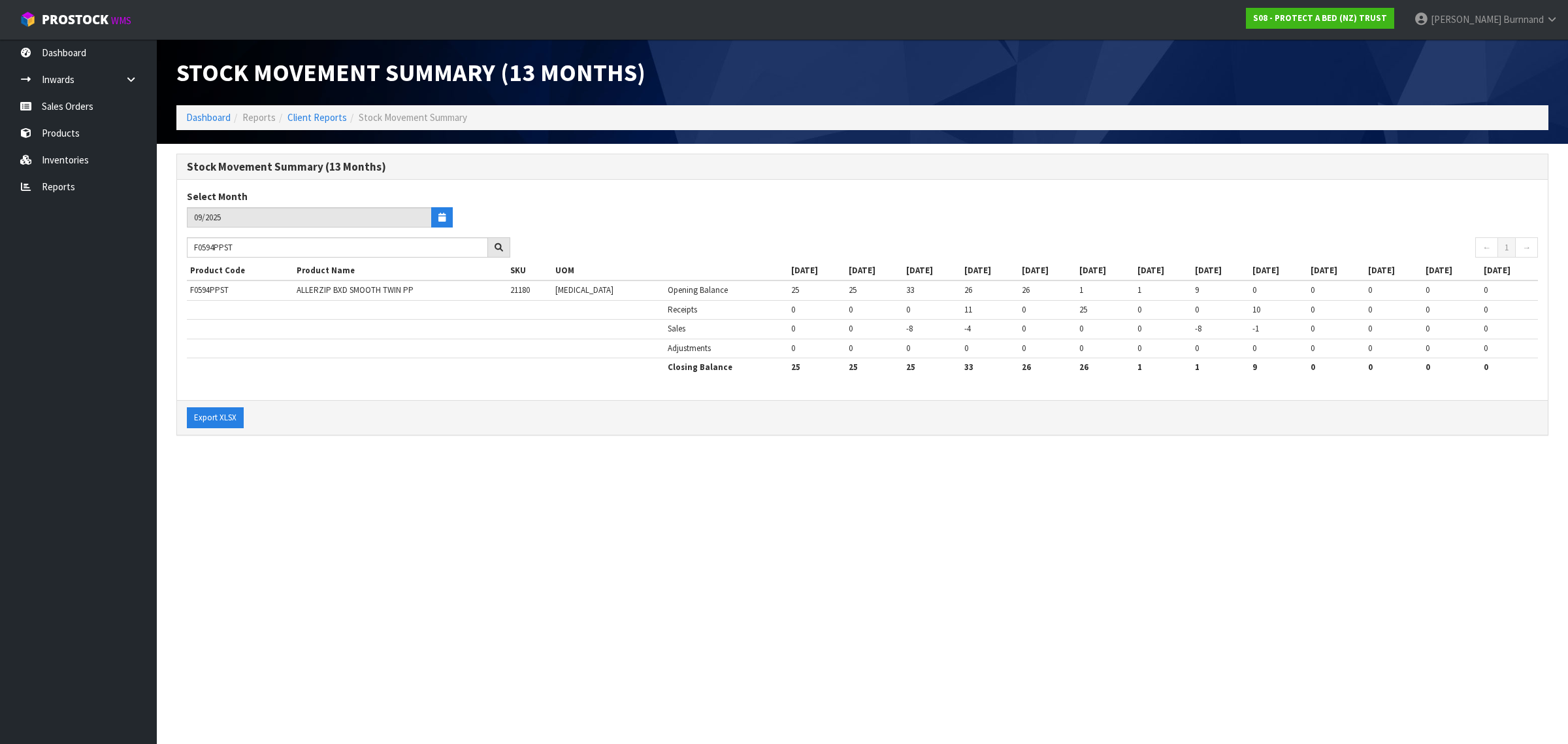
click at [435, 512] on section "Stock Movement Summary (13 Months) Dashboard Reports Client Reports Stock Movem…" at bounding box center [784, 372] width 1568 height 744
drag, startPoint x: 249, startPoint y: 244, endPoint x: 185, endPoint y: 237, distance: 64.4
click at [185, 237] on div "F0594PPST" at bounding box center [349, 248] width 343 height 21
paste input "2DBL0"
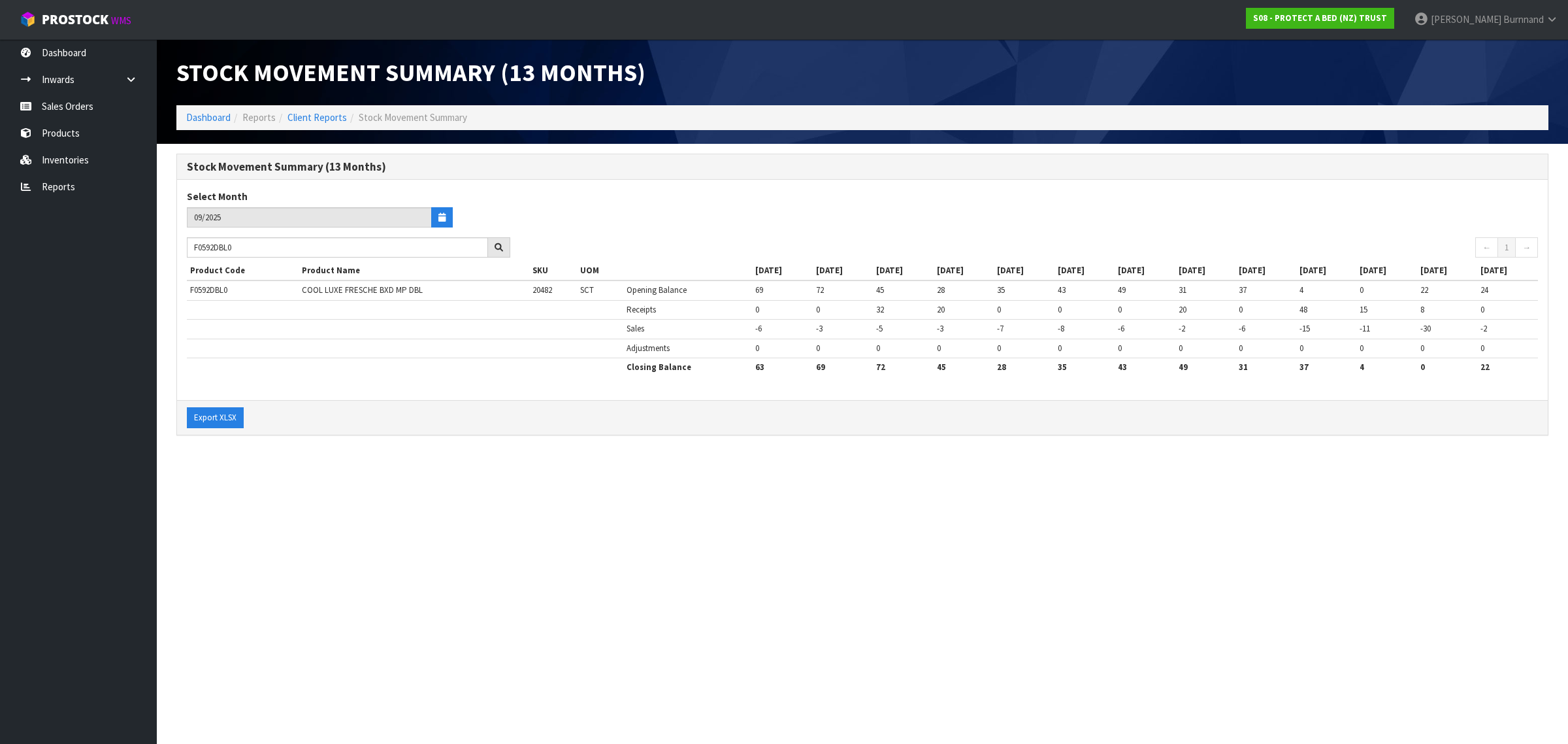
click at [266, 440] on div "Stock Movement Summary (13 Months) Select Month 09/2025 F0592DBL0 ← 1 → Product…" at bounding box center [862, 301] width 1392 height 295
drag, startPoint x: 255, startPoint y: 249, endPoint x: 192, endPoint y: 247, distance: 63.0
click at [192, 247] on input "F0592DBL0" at bounding box center [337, 248] width 301 height 21
paste input "CLK"
click at [255, 504] on section "Stock Movement Summary (13 Months) Dashboard Reports Client Reports Stock Movem…" at bounding box center [784, 372] width 1568 height 744
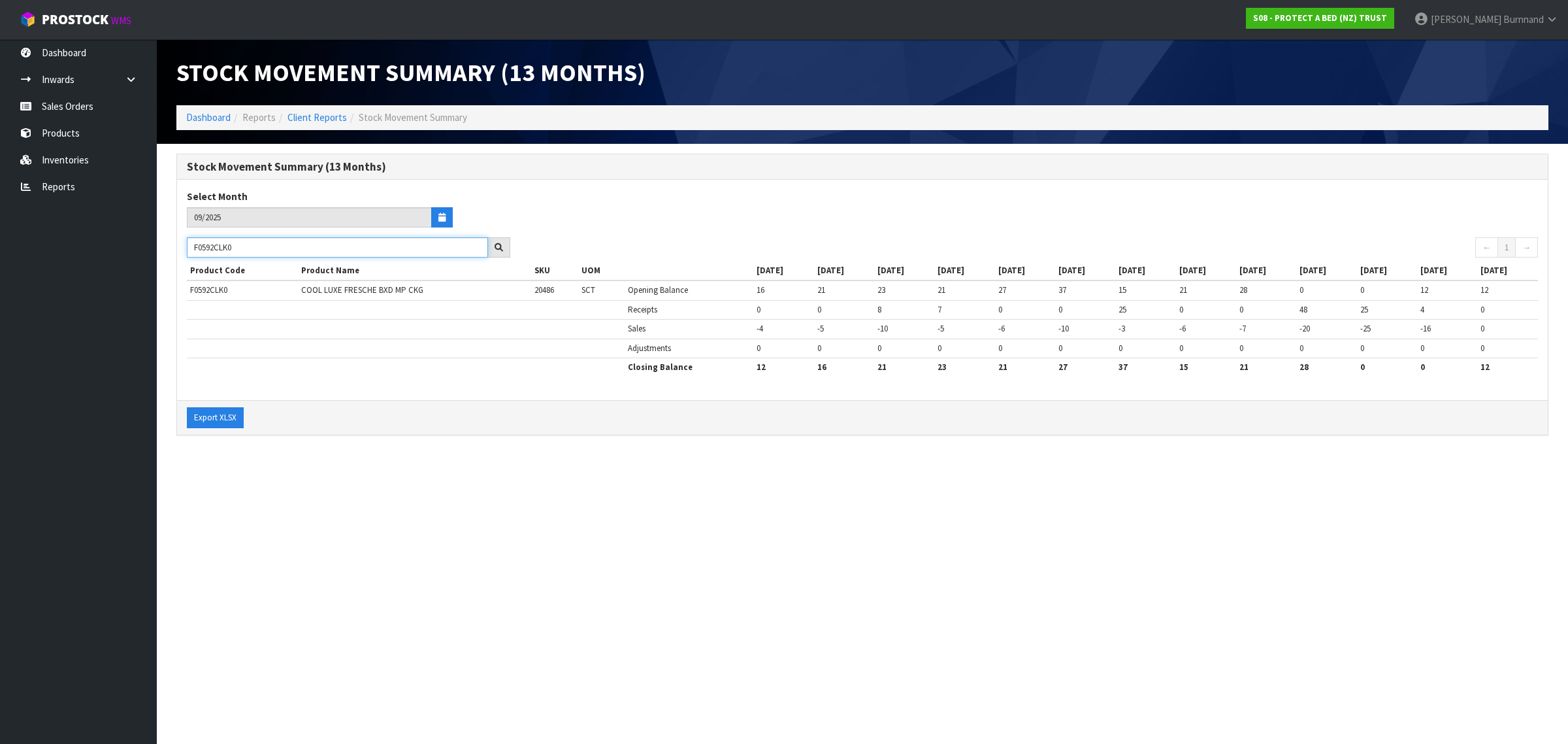
drag, startPoint x: 249, startPoint y: 249, endPoint x: 187, endPoint y: 247, distance: 62.0
click at [187, 247] on input "F0592CLK0" at bounding box center [337, 248] width 301 height 21
paste input "1SKN"
click at [400, 590] on section "Stock Movement Summary (13 Months) Dashboard Reports Client Reports Stock Movem…" at bounding box center [784, 372] width 1568 height 744
drag, startPoint x: 251, startPoint y: 249, endPoint x: 188, endPoint y: 247, distance: 63.0
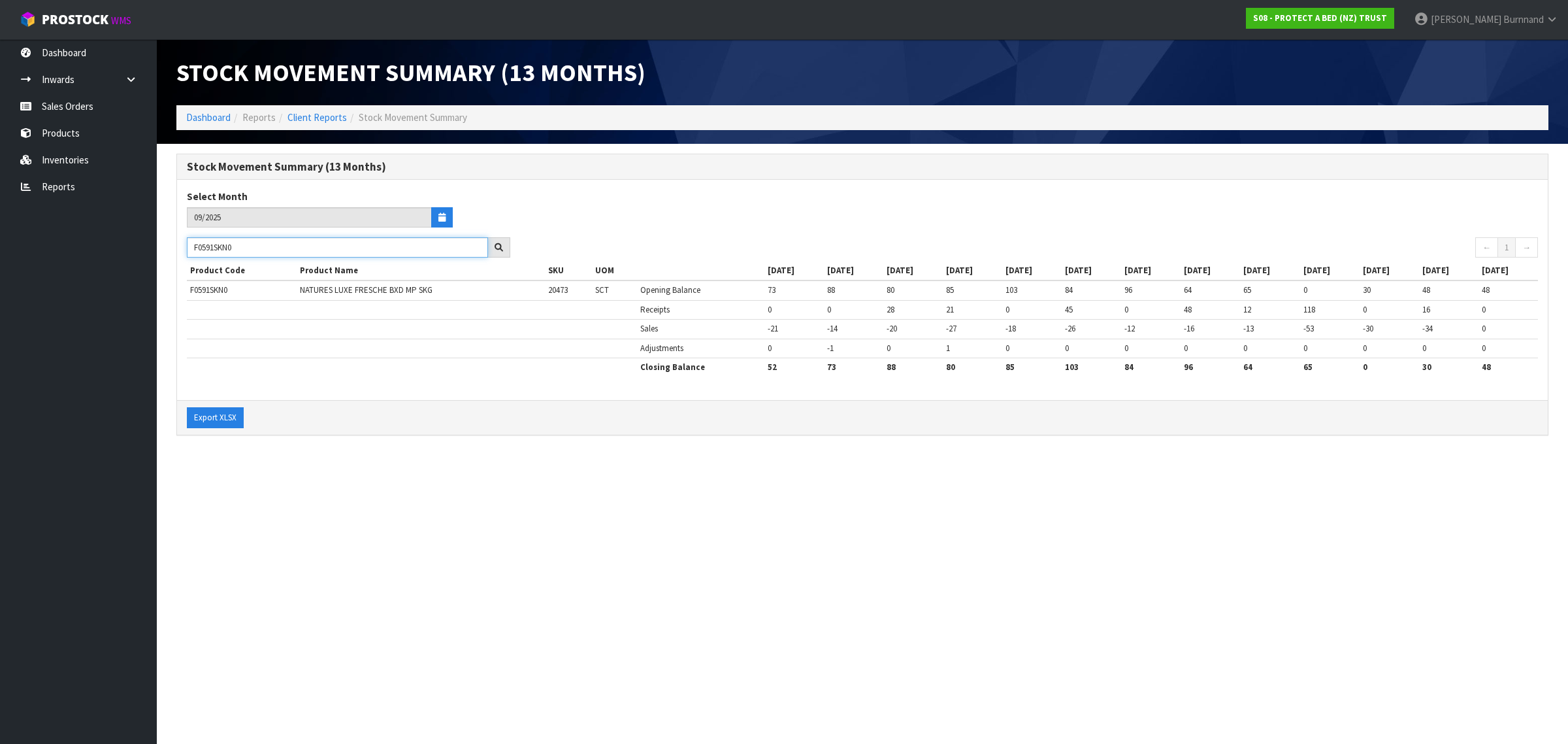
click at [188, 247] on input "F0591SKN0" at bounding box center [337, 248] width 301 height 21
paste input "GL"
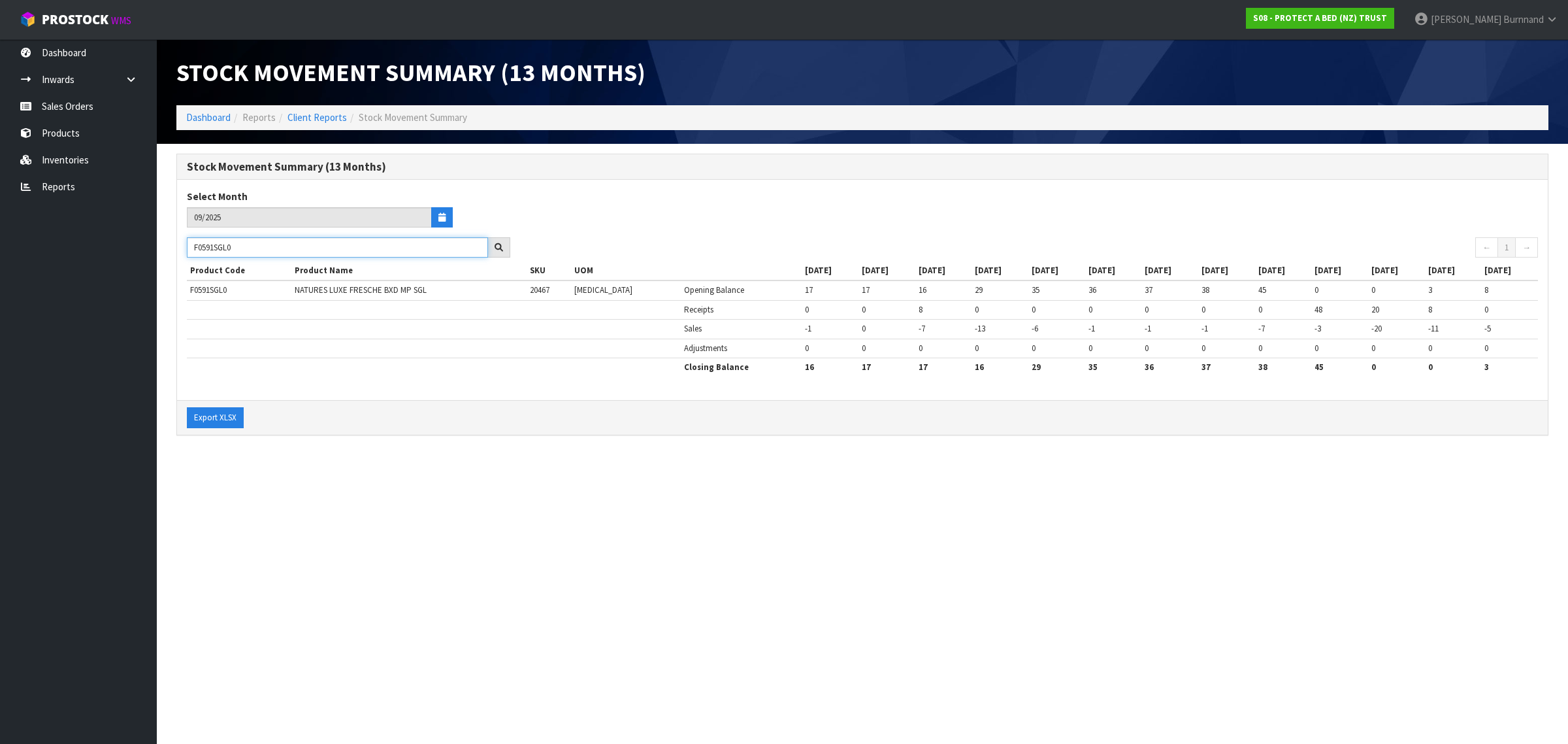
type input "F0591SGL0"
click at [369, 503] on section "Stock Movement Summary (13 Months) Dashboard Reports Client Reports Stock Movem…" at bounding box center [784, 372] width 1568 height 744
drag, startPoint x: 273, startPoint y: 247, endPoint x: 184, endPoint y: 247, distance: 89.0
click at [184, 247] on div "F0591SGL0" at bounding box center [349, 248] width 343 height 21
click at [471, 522] on section "Stock Movement Summary (13 Months) Dashboard Reports Client Reports Stock Movem…" at bounding box center [784, 372] width 1568 height 744
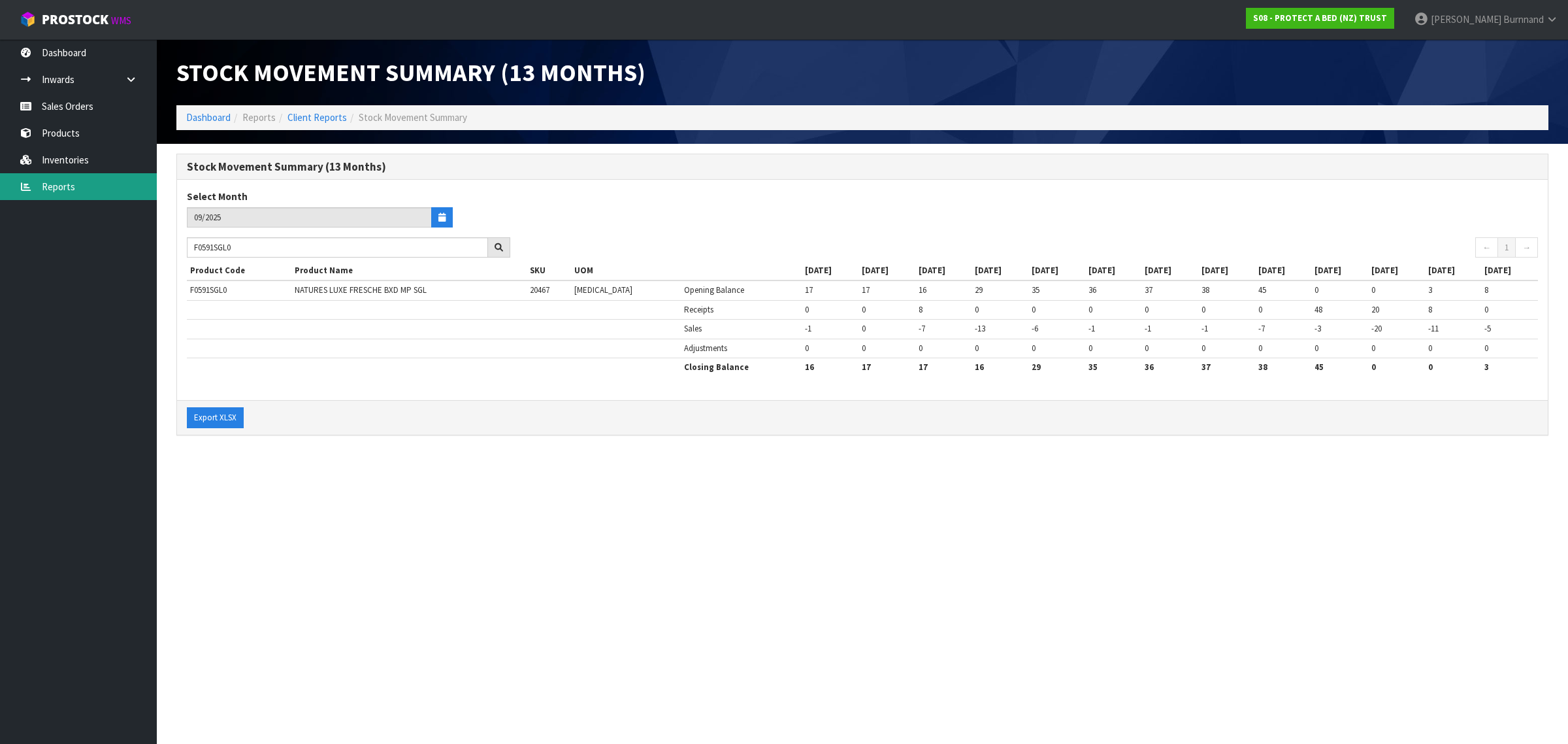
click at [61, 183] on link "Reports" at bounding box center [78, 186] width 157 height 27
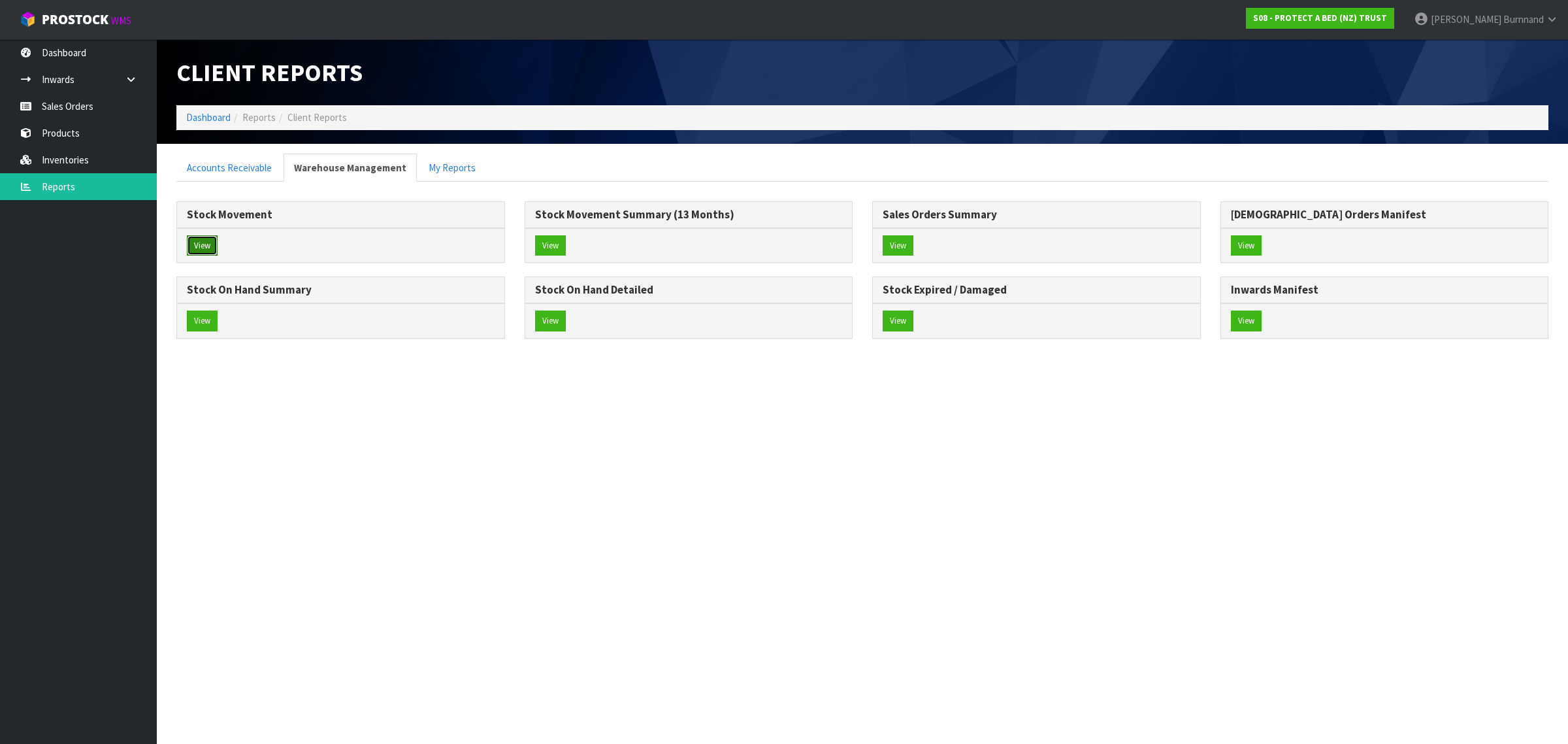
click at [203, 243] on button "View" at bounding box center [202, 246] width 31 height 21
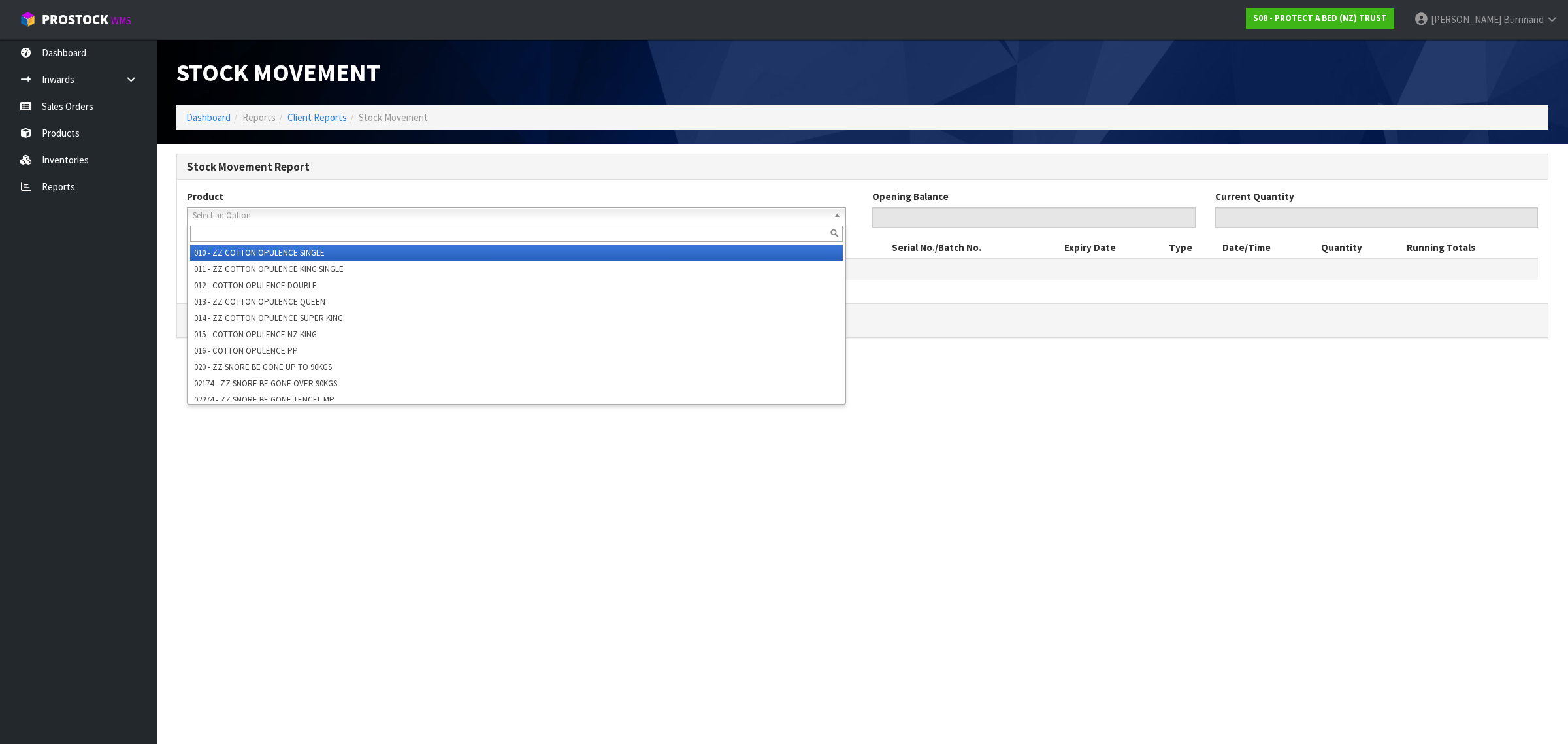
click at [209, 216] on span "Select an Option" at bounding box center [510, 215] width 635 height 16
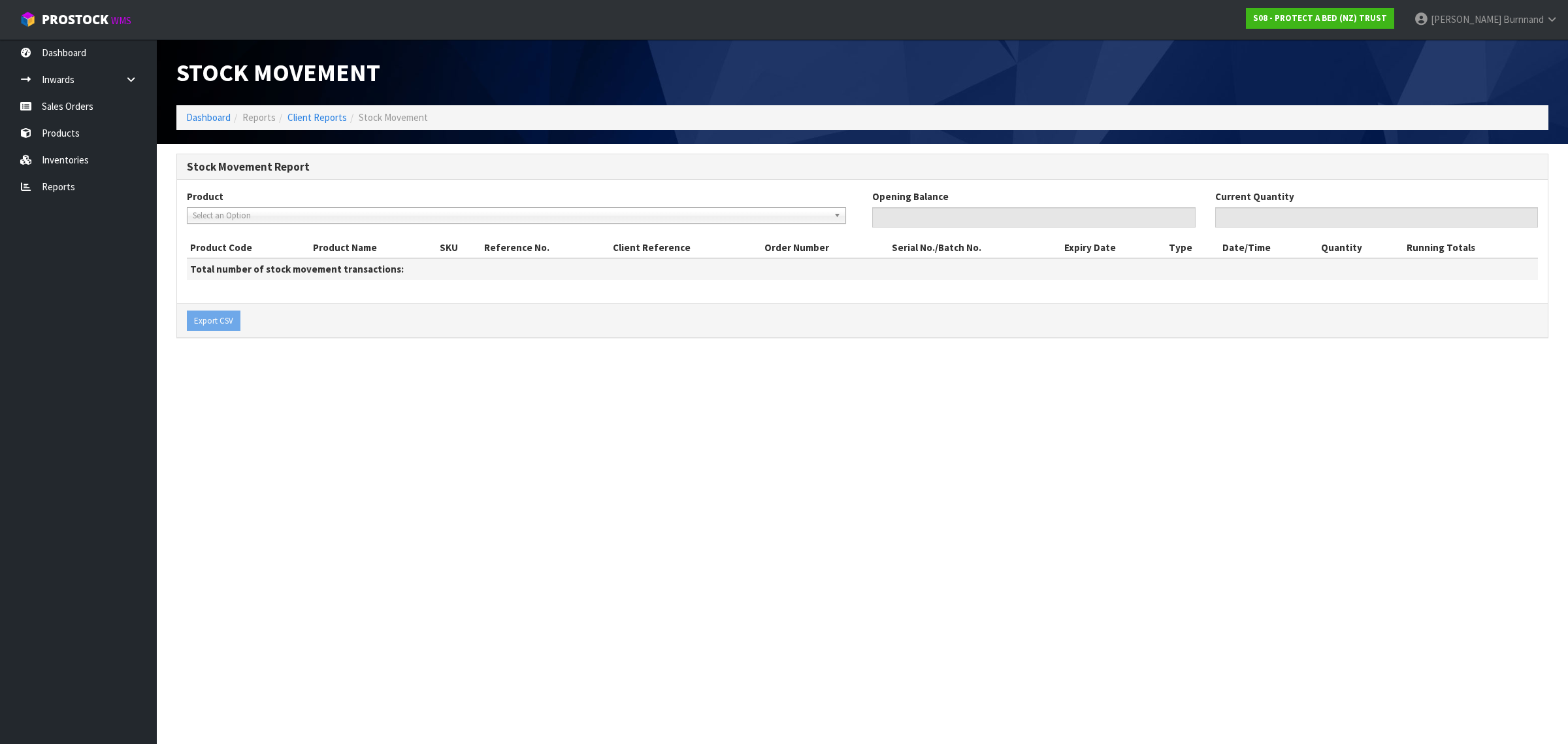
click at [224, 214] on span "Select an Option" at bounding box center [510, 215] width 635 height 16
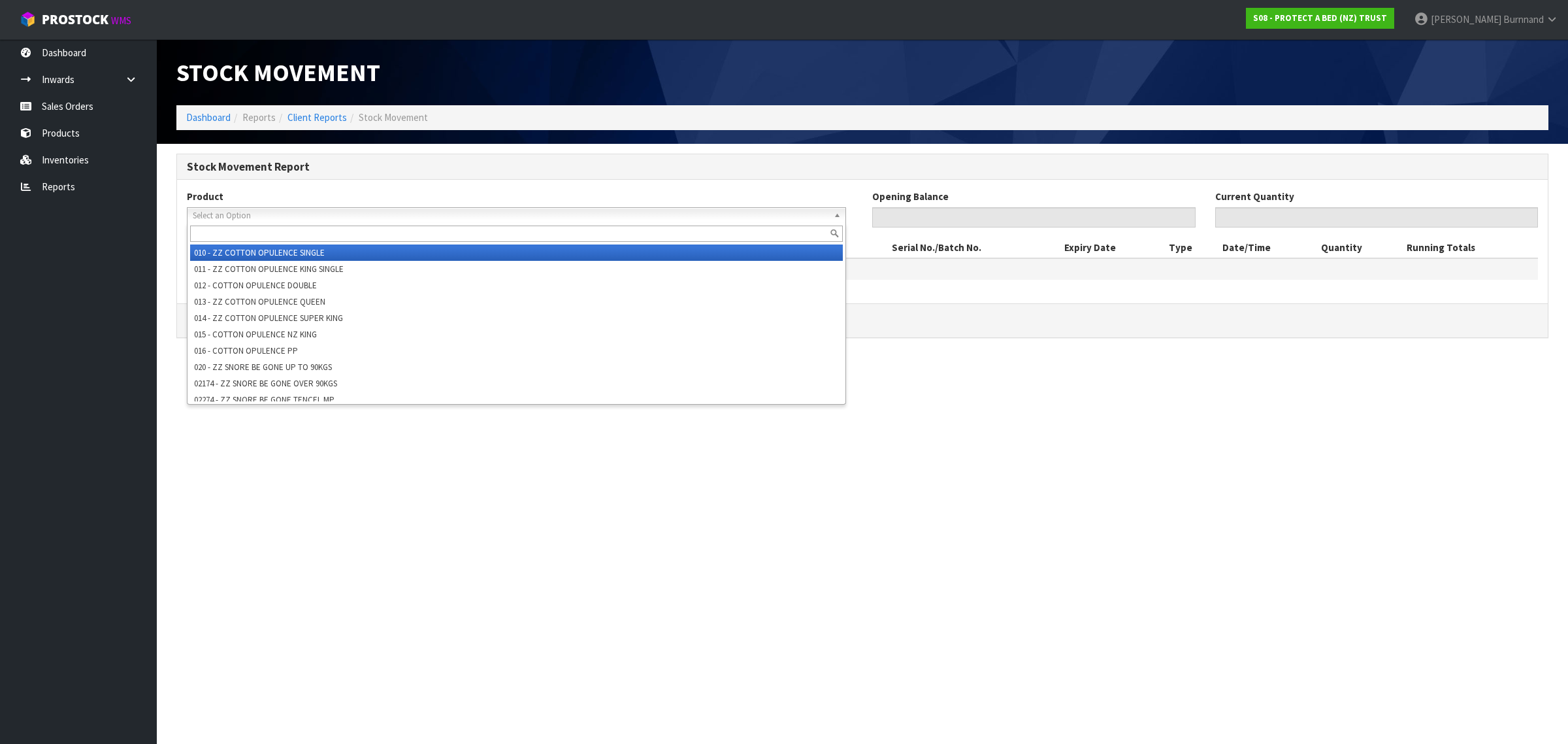
paste input "F0591SGL0"
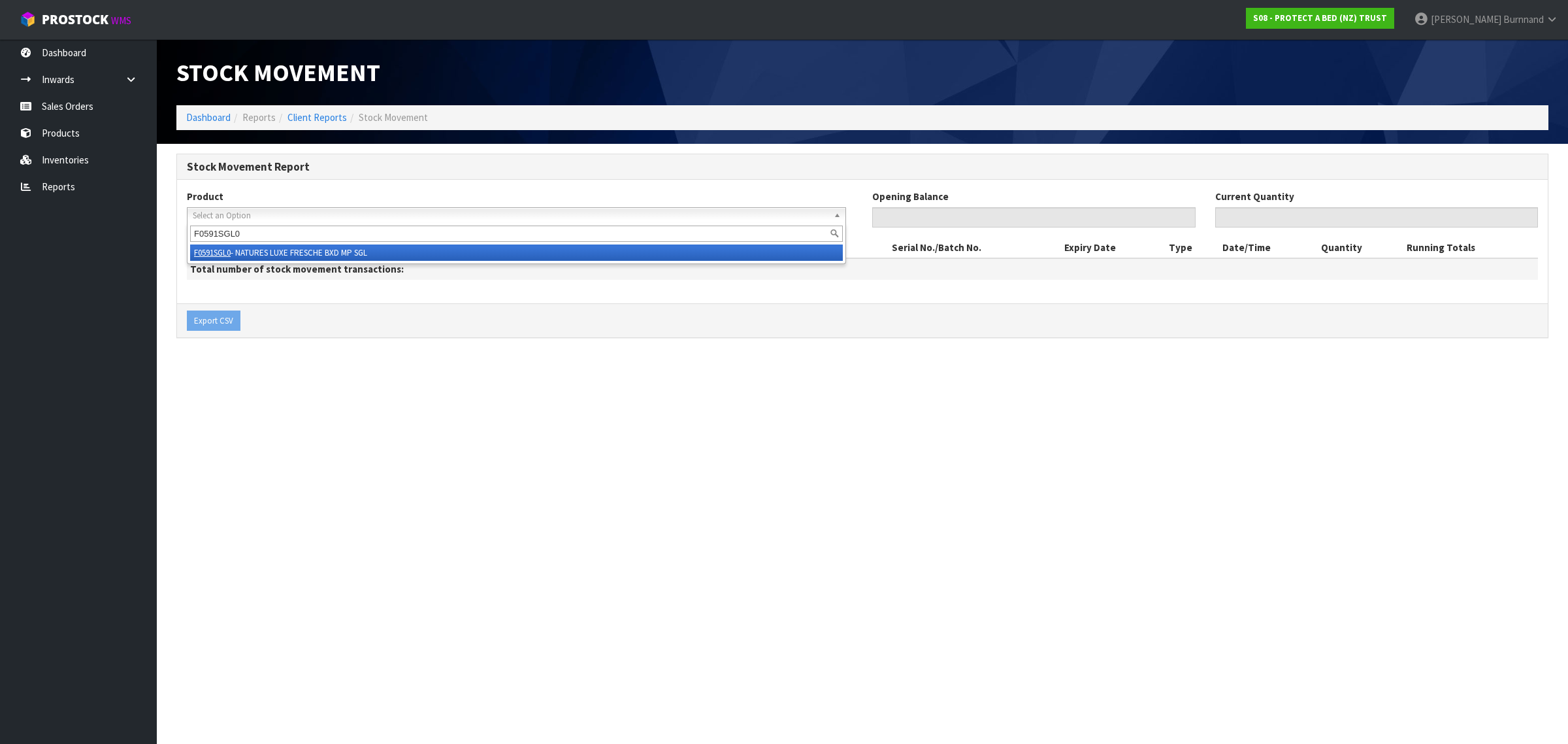
type input "F0591SGL0"
click at [264, 250] on li "F0591SGL0 - NATURES LUXE FRESCHE BXD MP SGL" at bounding box center [516, 252] width 653 height 16
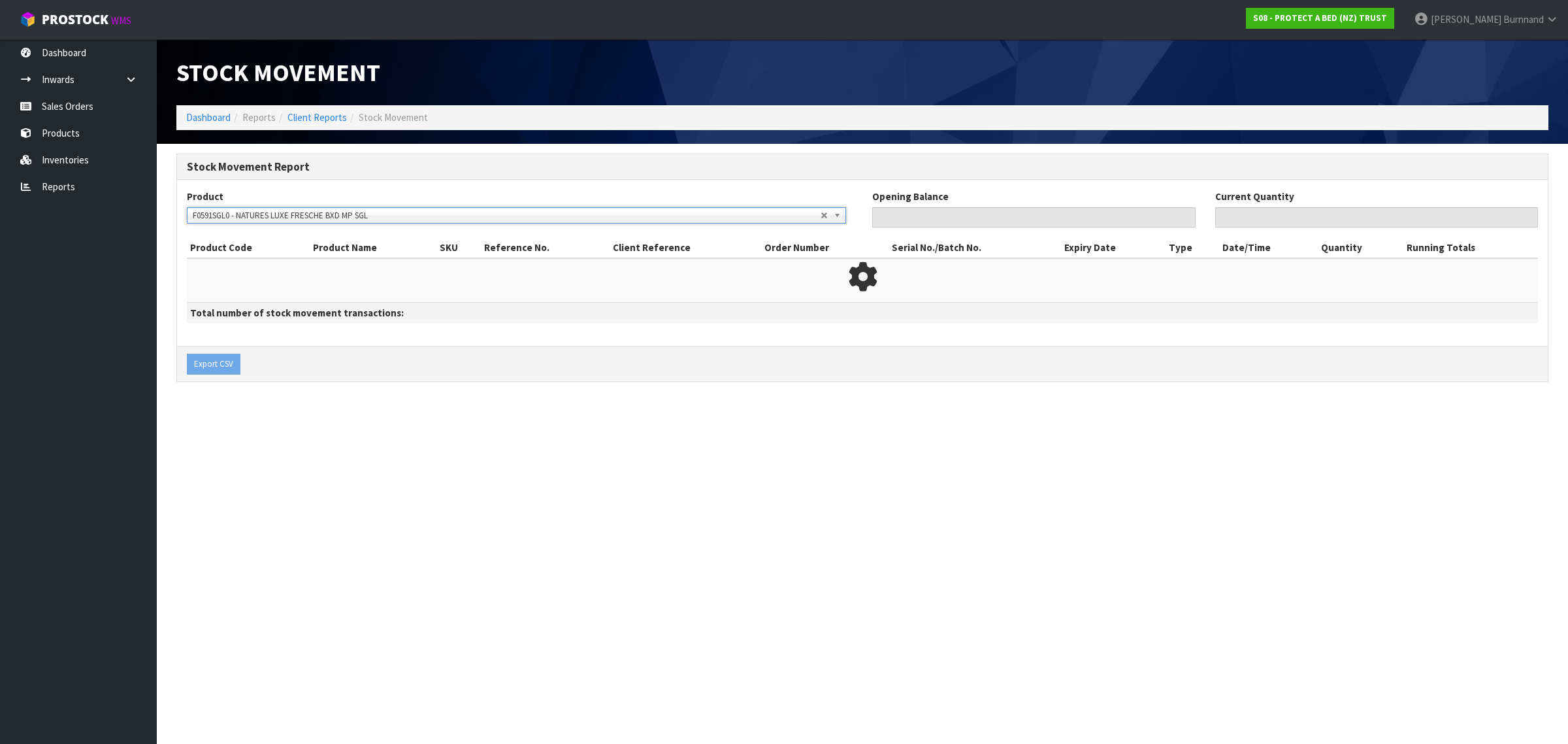
type input "0"
type input "16"
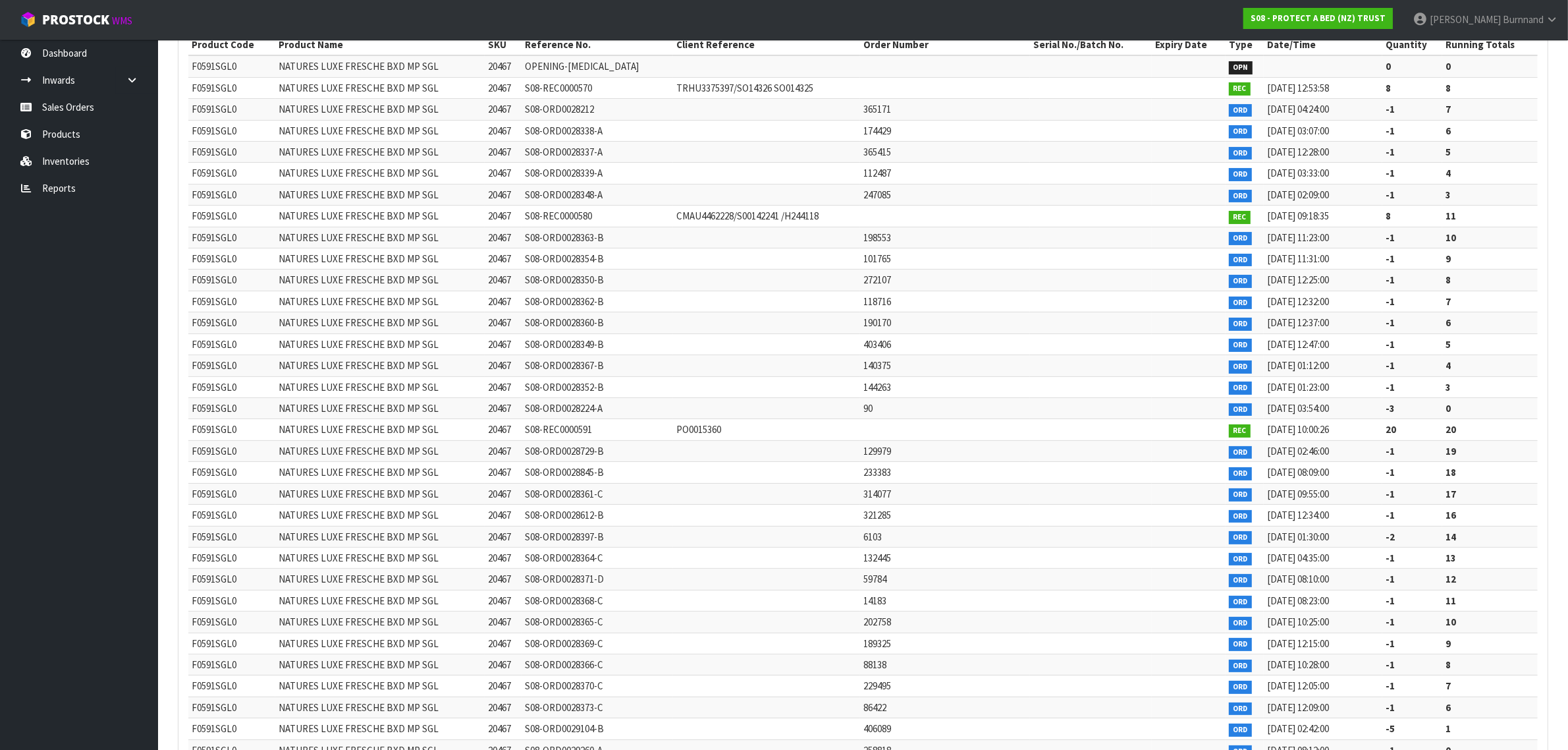
scroll to position [165, 0]
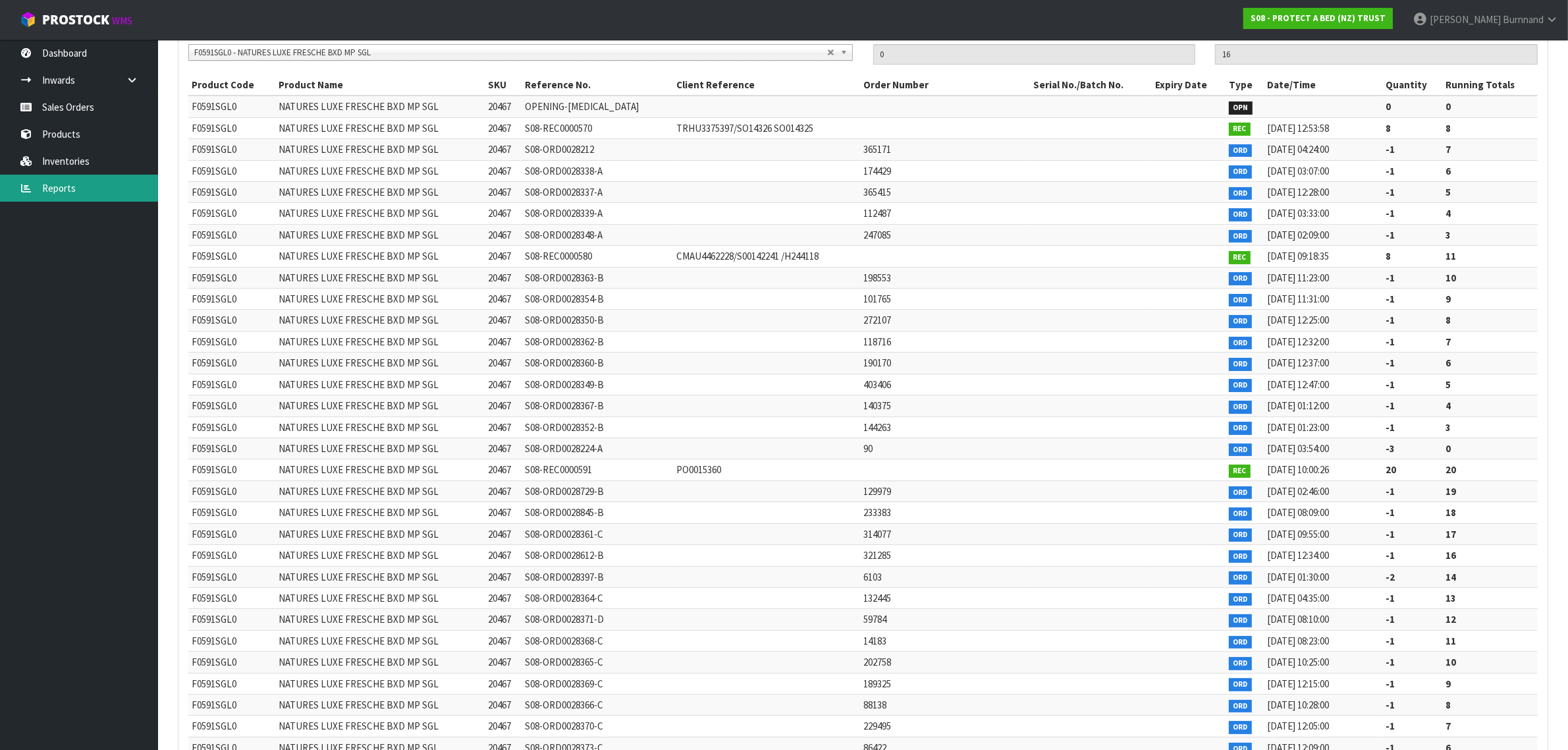
click at [57, 188] on link "Reports" at bounding box center [79, 188] width 158 height 27
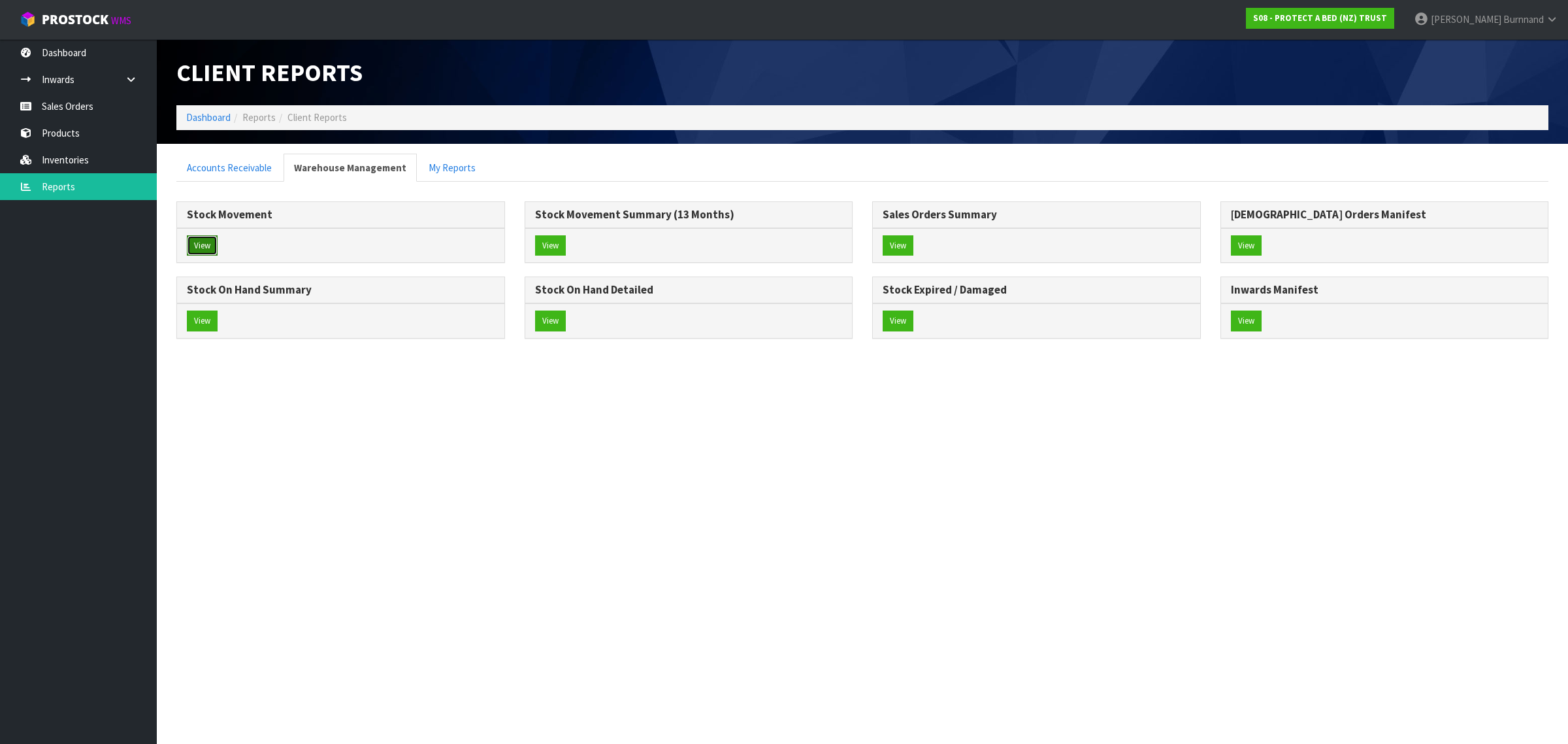
click at [197, 247] on button "View" at bounding box center [202, 246] width 31 height 21
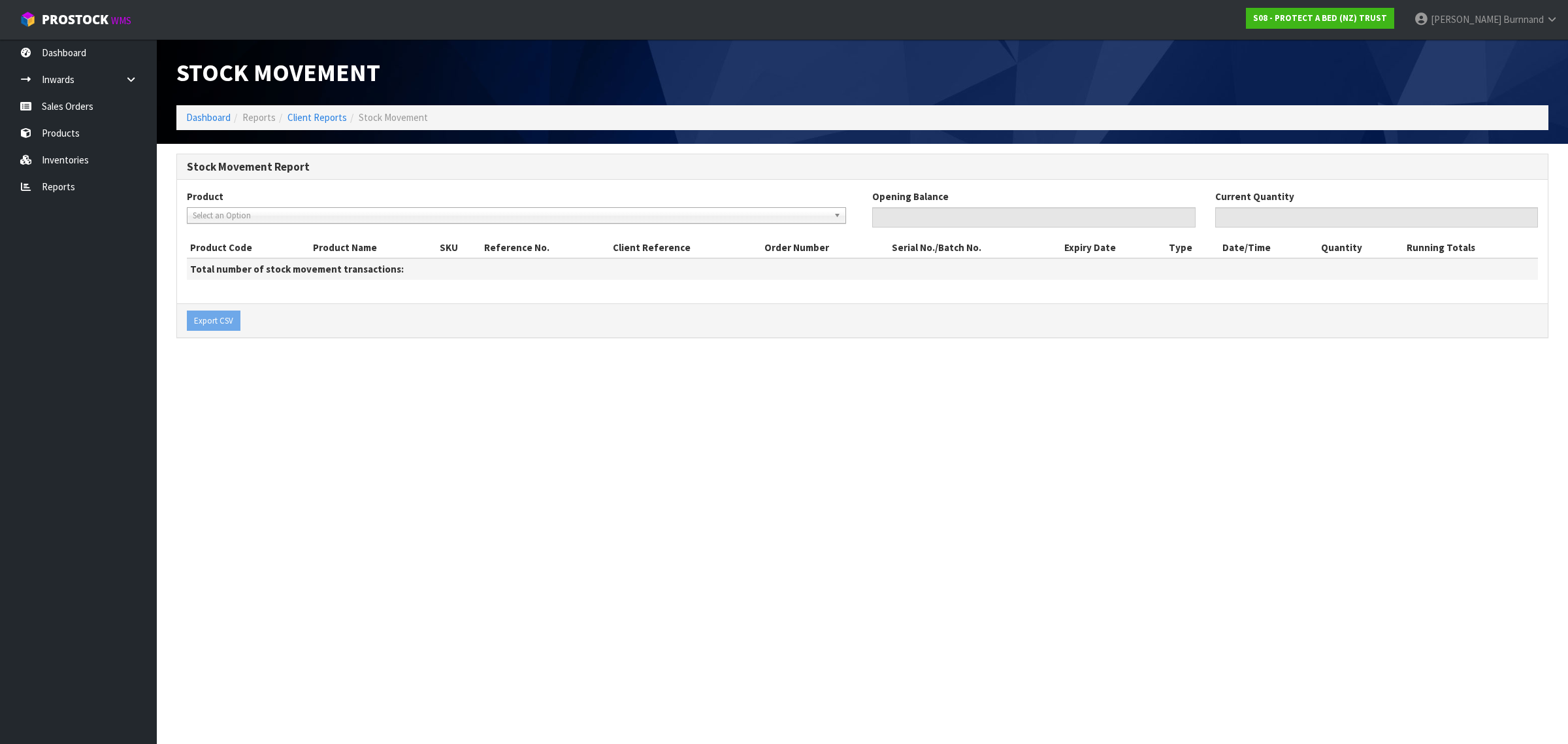
click at [219, 214] on span "Select an Option" at bounding box center [510, 215] width 635 height 16
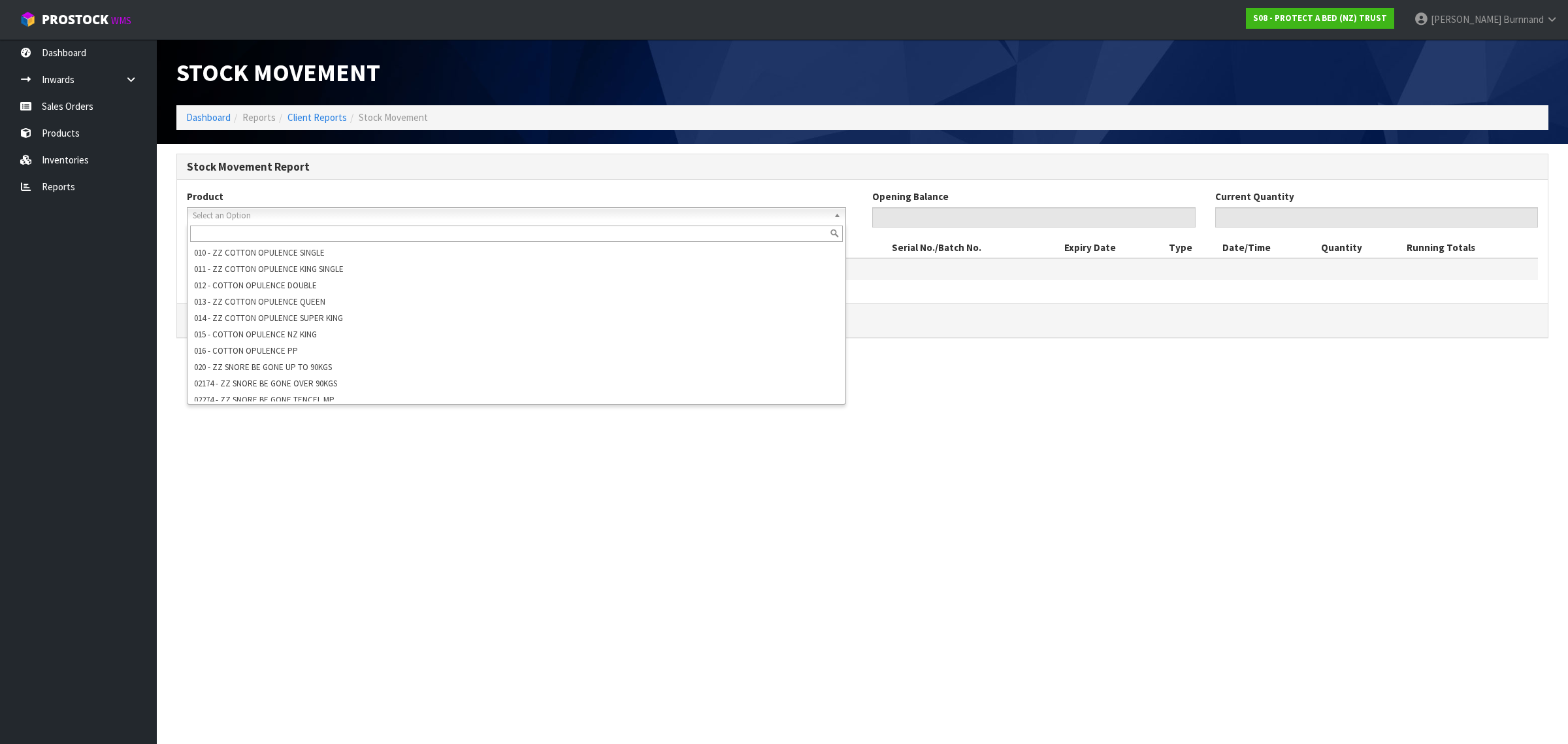
paste input "F0591SGL0"
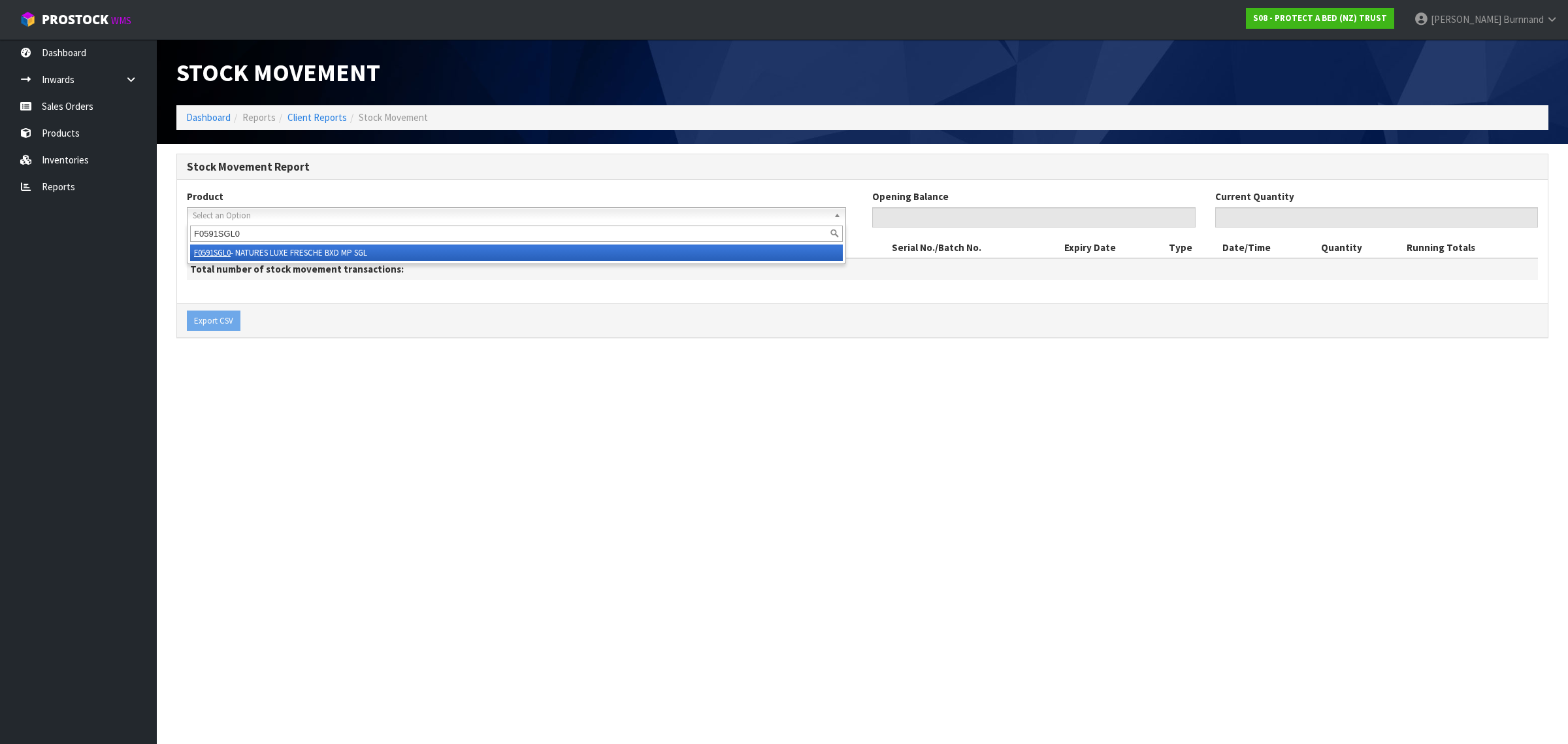
type input "F0591SGL0"
click at [231, 249] on em "F0591SGL0" at bounding box center [212, 252] width 36 height 11
type input "0"
type input "16"
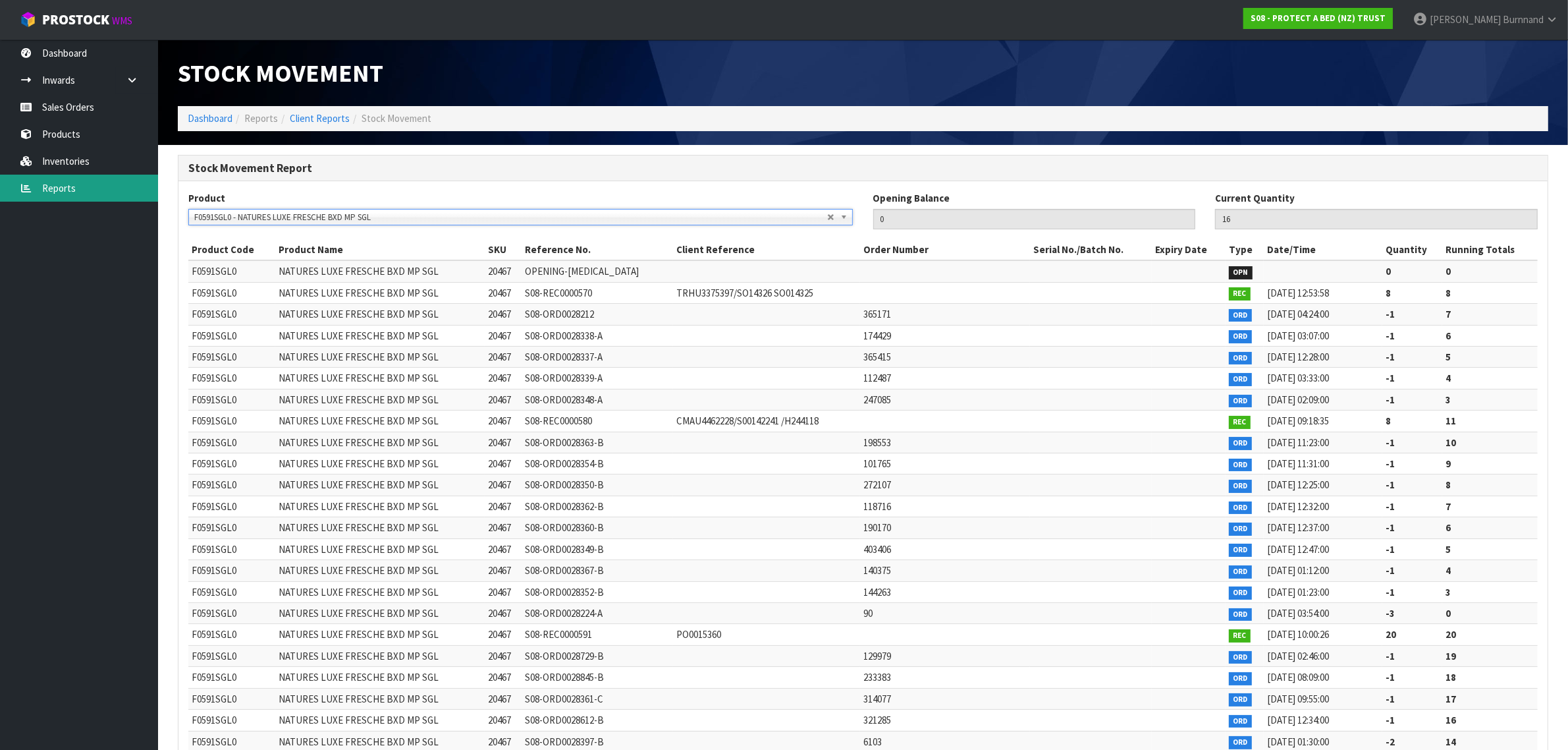
click at [51, 191] on link "Reports" at bounding box center [79, 188] width 158 height 27
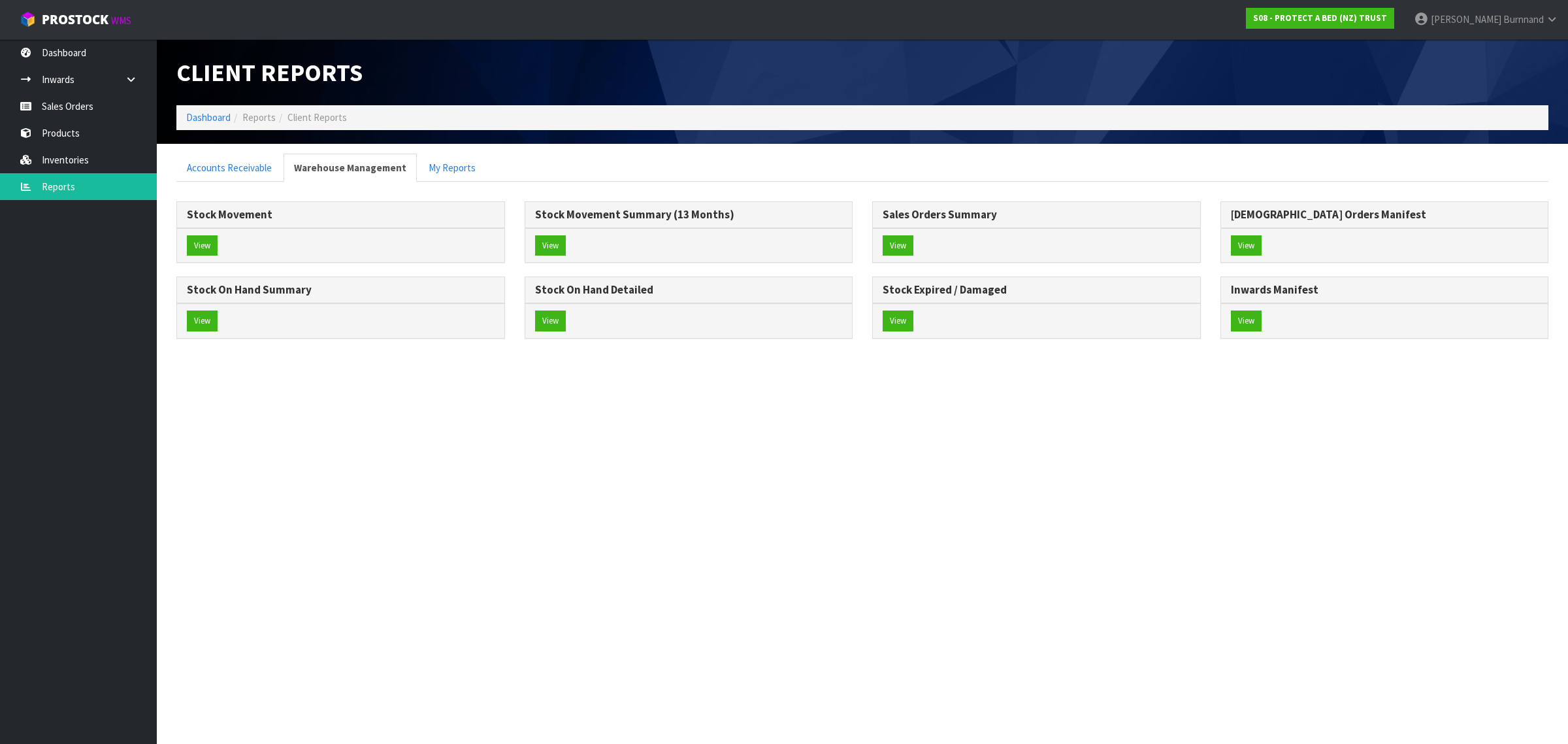
click at [567, 234] on div "View" at bounding box center [689, 245] width 327 height 35
click at [553, 240] on button "View" at bounding box center [550, 246] width 31 height 21
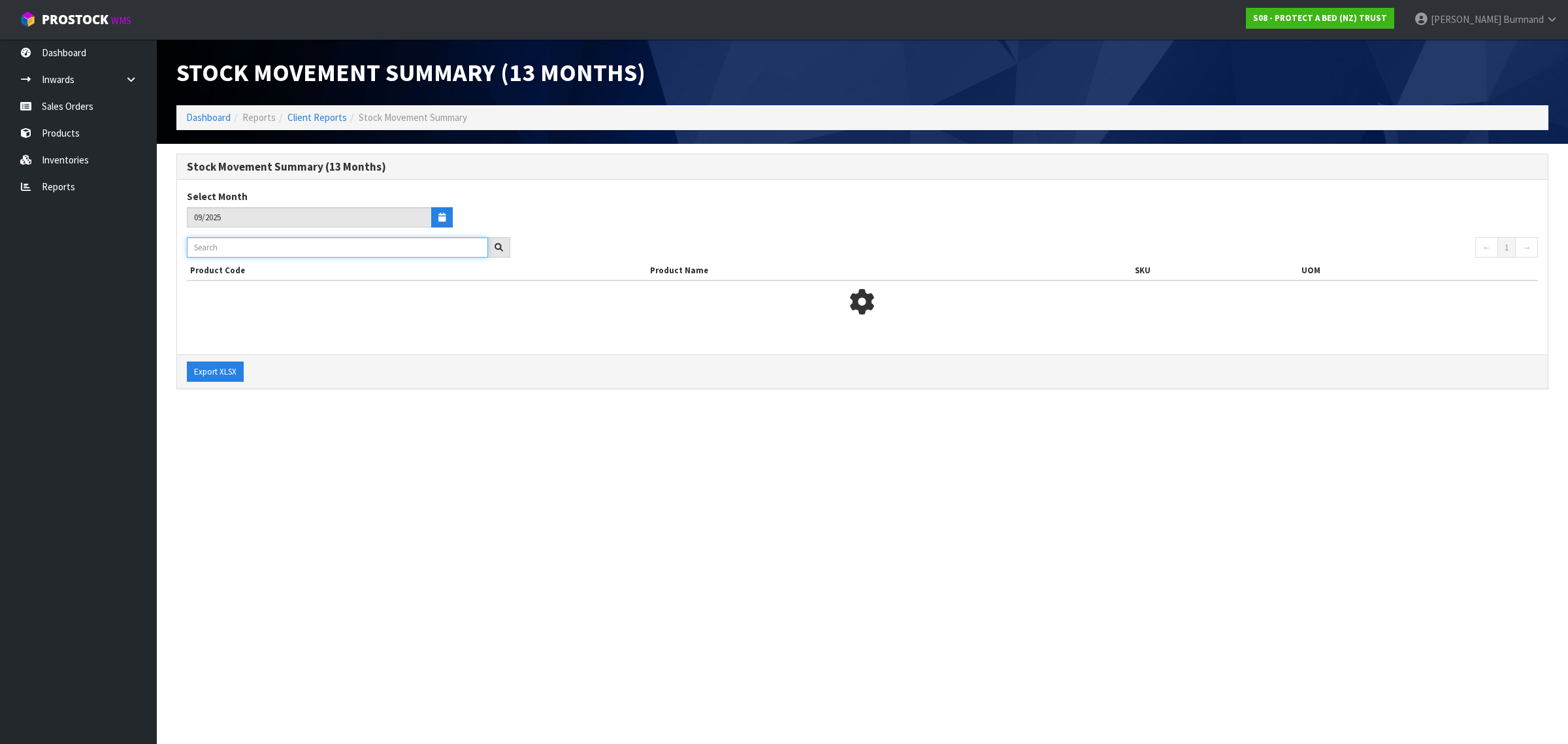
click at [218, 240] on input "text" at bounding box center [337, 248] width 301 height 21
paste input "F0591SGL0"
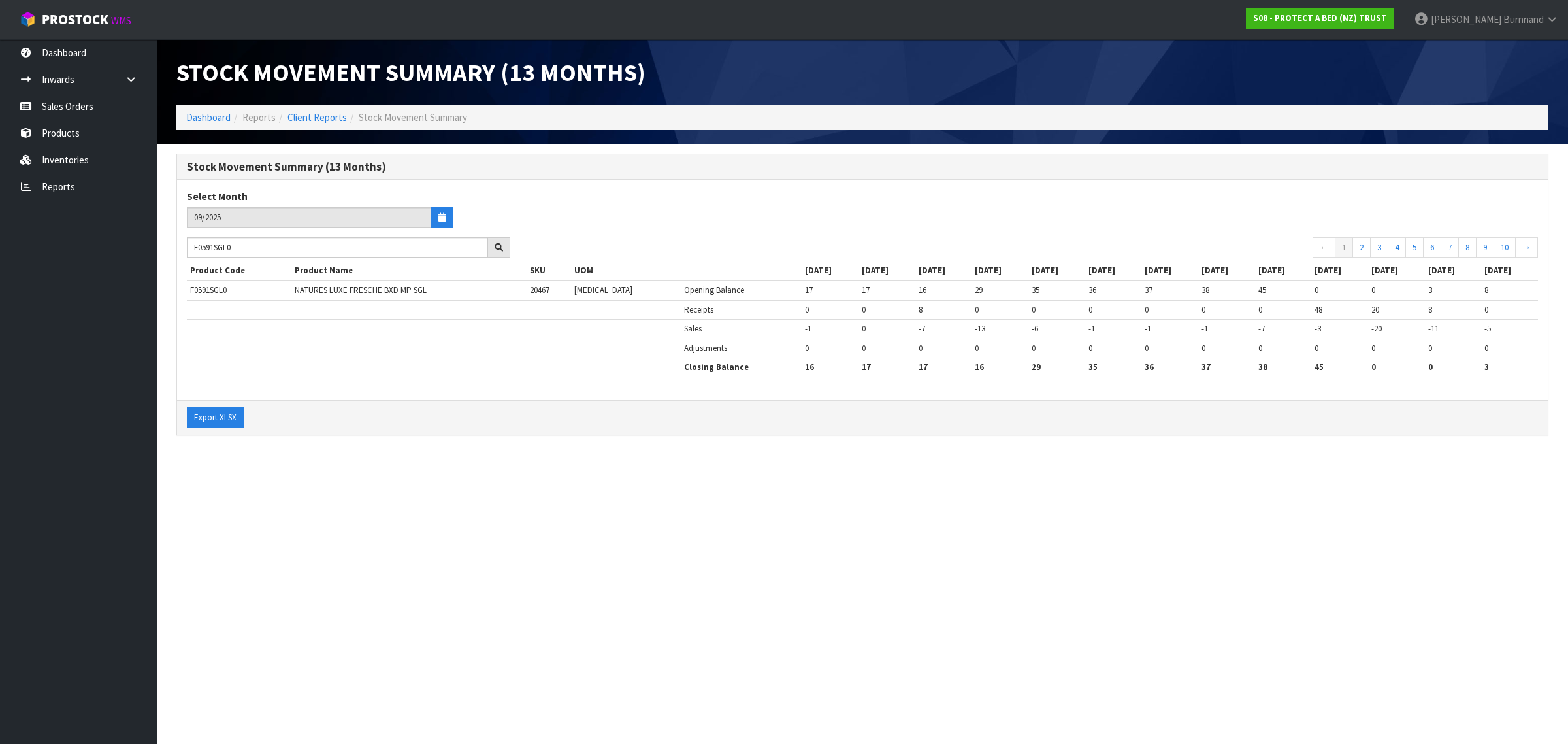
click at [697, 479] on section "Stock Movement Summary (13 Months) Dashboard Reports Client Reports Stock Movem…" at bounding box center [784, 372] width 1568 height 744
drag, startPoint x: 262, startPoint y: 249, endPoint x: 178, endPoint y: 245, distance: 84.1
click at [178, 245] on div "F0591SGL0" at bounding box center [349, 248] width 343 height 21
paste input "PPST"
click at [449, 565] on section "Stock Movement Summary (13 Months) Dashboard Reports Client Reports Stock Movem…" at bounding box center [784, 372] width 1568 height 744
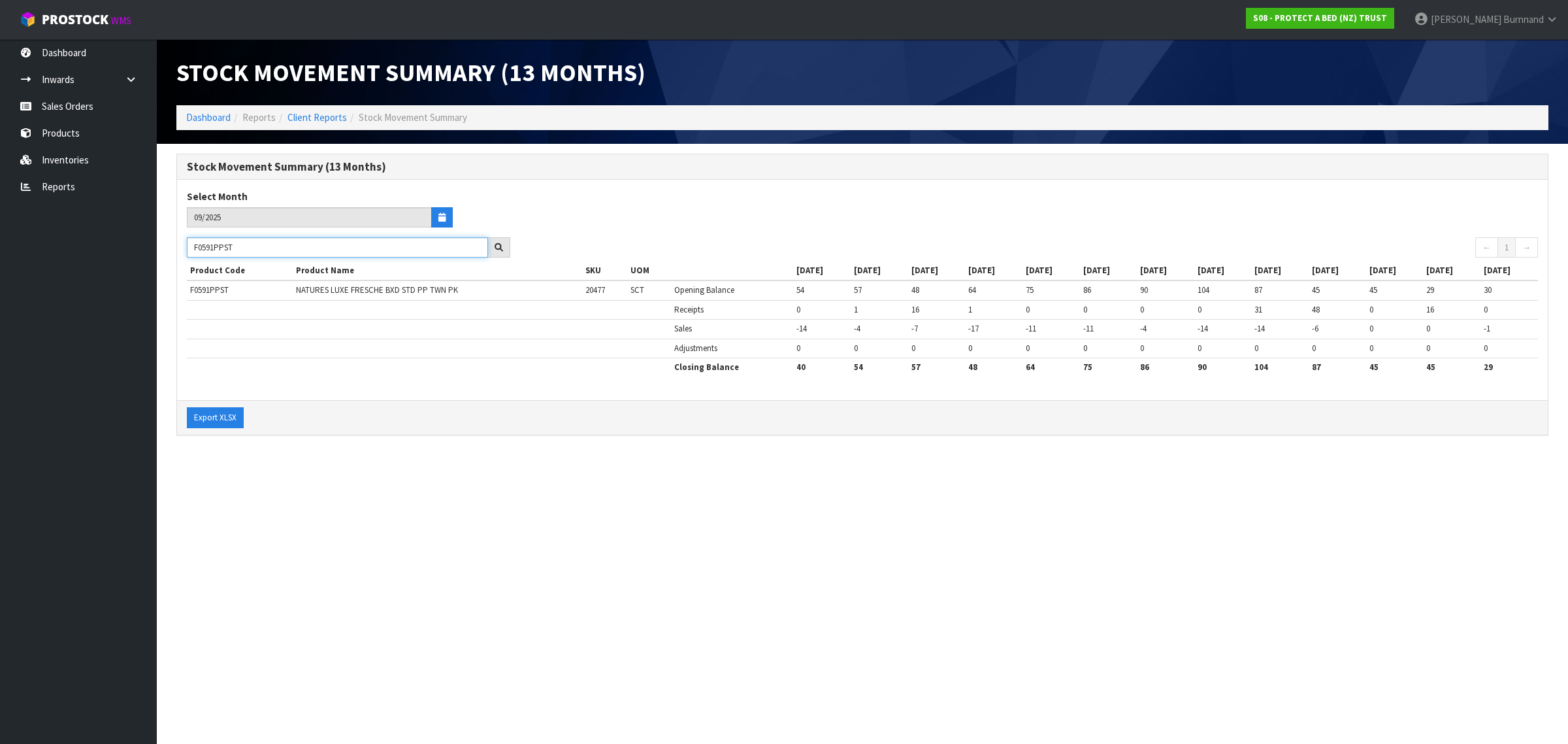
drag, startPoint x: 243, startPoint y: 247, endPoint x: 188, endPoint y: 247, distance: 55.0
click at [188, 247] on input "F0591PPST" at bounding box center [337, 248] width 301 height 21
paste input "0"
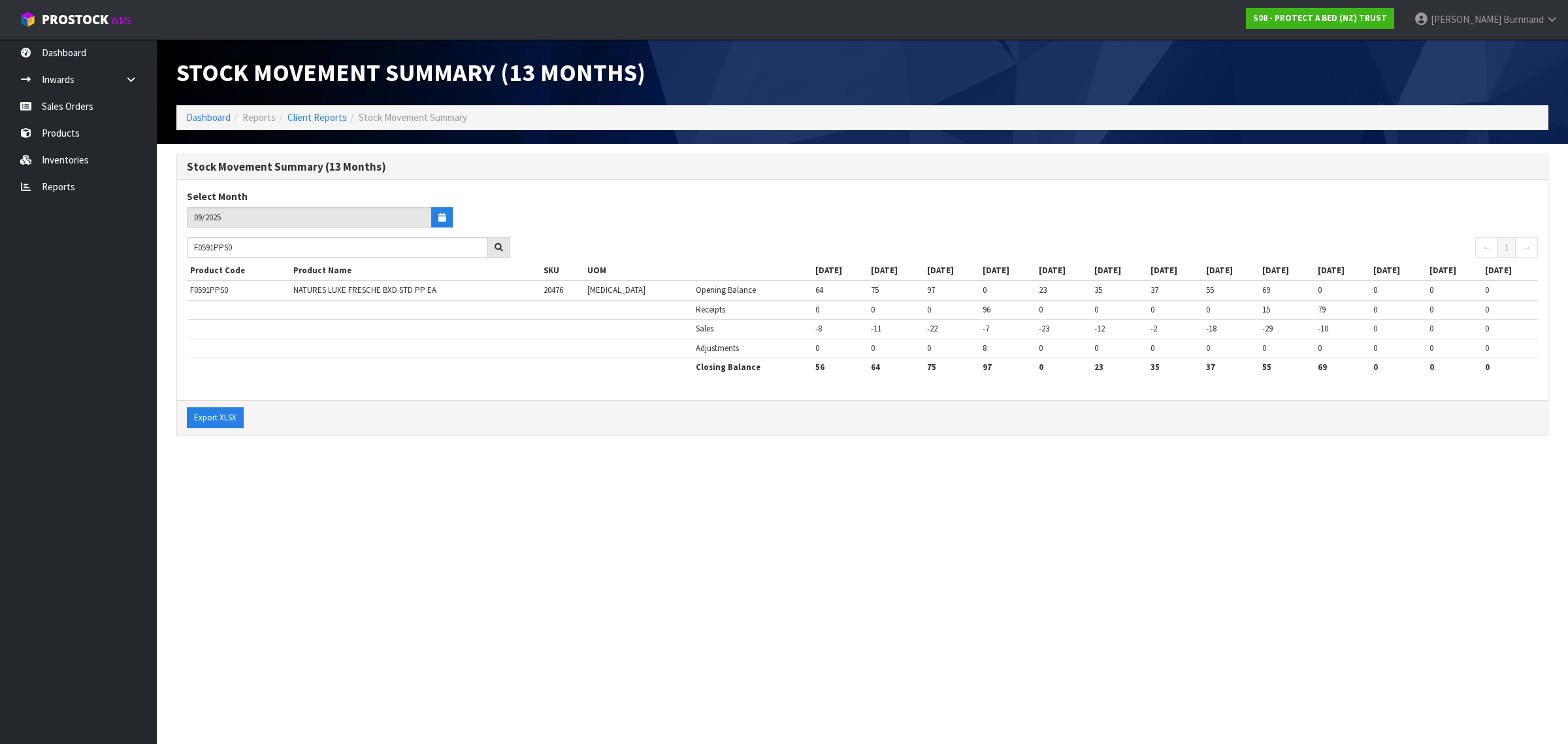
click at [439, 535] on section "Stock Movement Summary (13 Months) Dashboard Reports Client Reports Stock Movem…" at bounding box center [784, 372] width 1568 height 744
drag, startPoint x: 249, startPoint y: 249, endPoint x: 186, endPoint y: 242, distance: 63.4
click at [186, 242] on div "F0591PPS0" at bounding box center [349, 248] width 343 height 21
paste input "LSG"
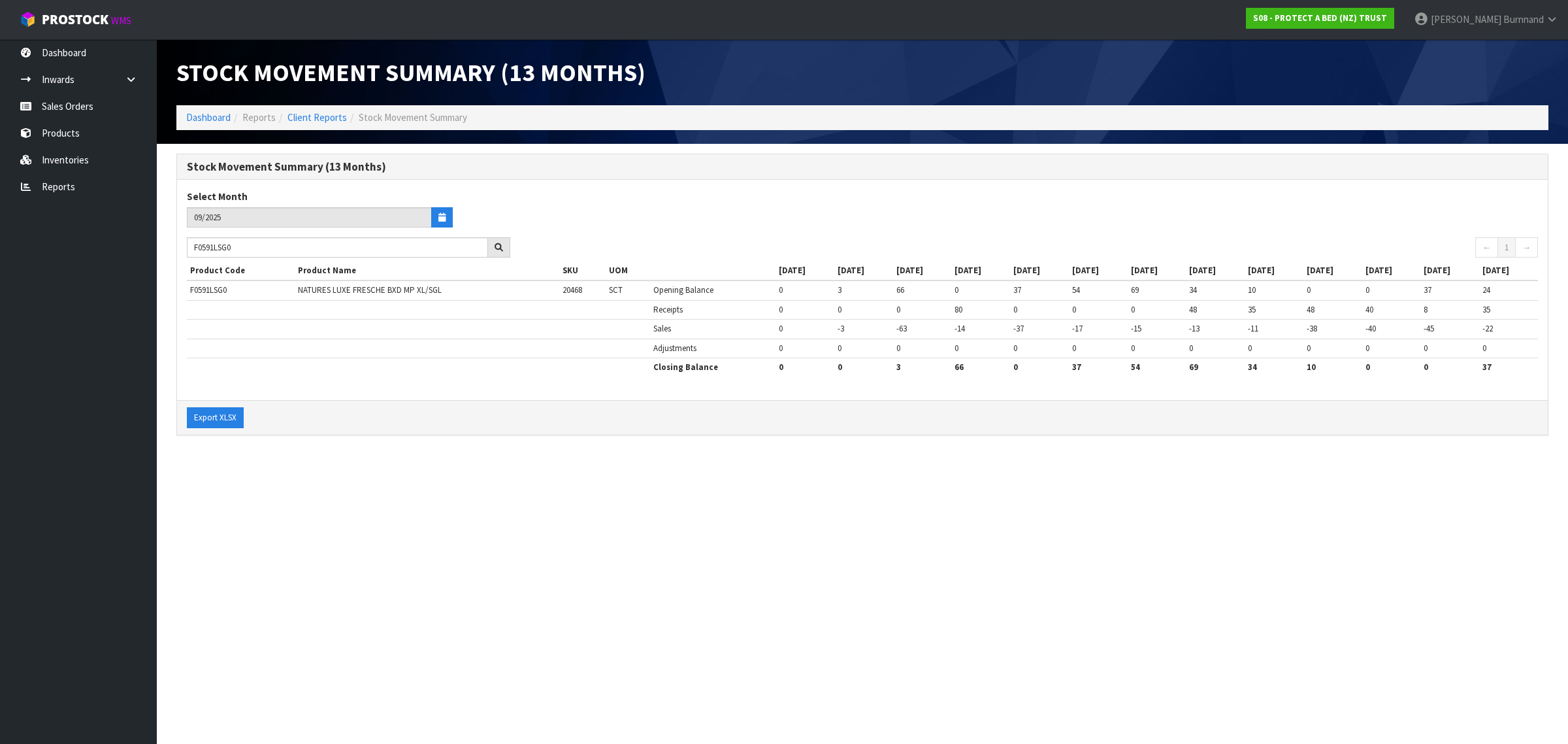
click at [392, 573] on section "Stock Movement Summary (13 Months) Dashboard Reports Client Reports Stock Movem…" at bounding box center [784, 372] width 1568 height 744
drag, startPoint x: 255, startPoint y: 250, endPoint x: 184, endPoint y: 245, distance: 71.2
click at [184, 245] on div "F0591LSG0" at bounding box center [349, 248] width 343 height 21
paste input "K"
click at [286, 484] on section "Stock Movement Summary (13 Months) Dashboard Reports Client Reports Stock Movem…" at bounding box center [784, 372] width 1568 height 744
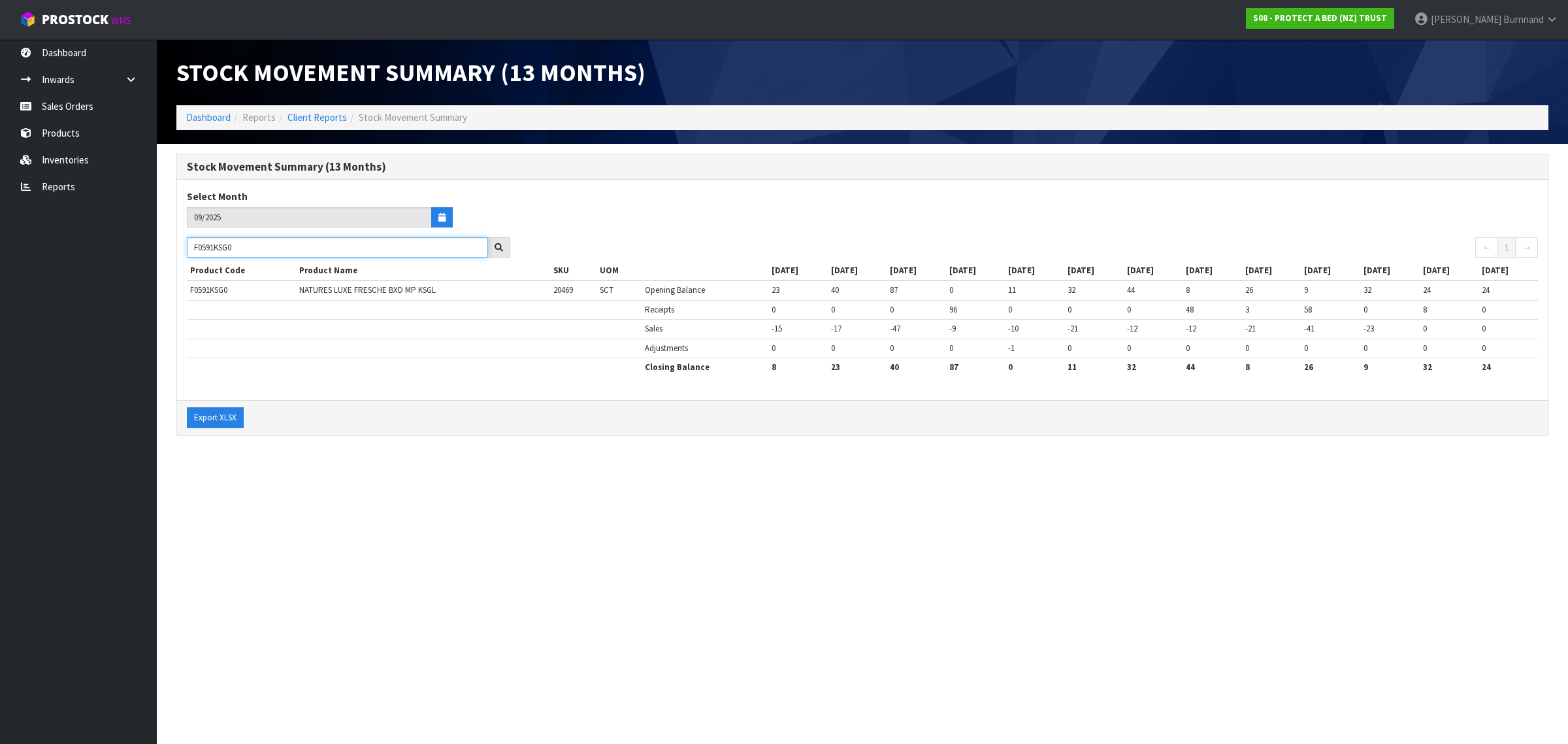
drag, startPoint x: 249, startPoint y: 249, endPoint x: 186, endPoint y: 244, distance: 63.2
click at [186, 244] on div "F0591KSG0" at bounding box center [349, 248] width 343 height 21
paste input "DBL"
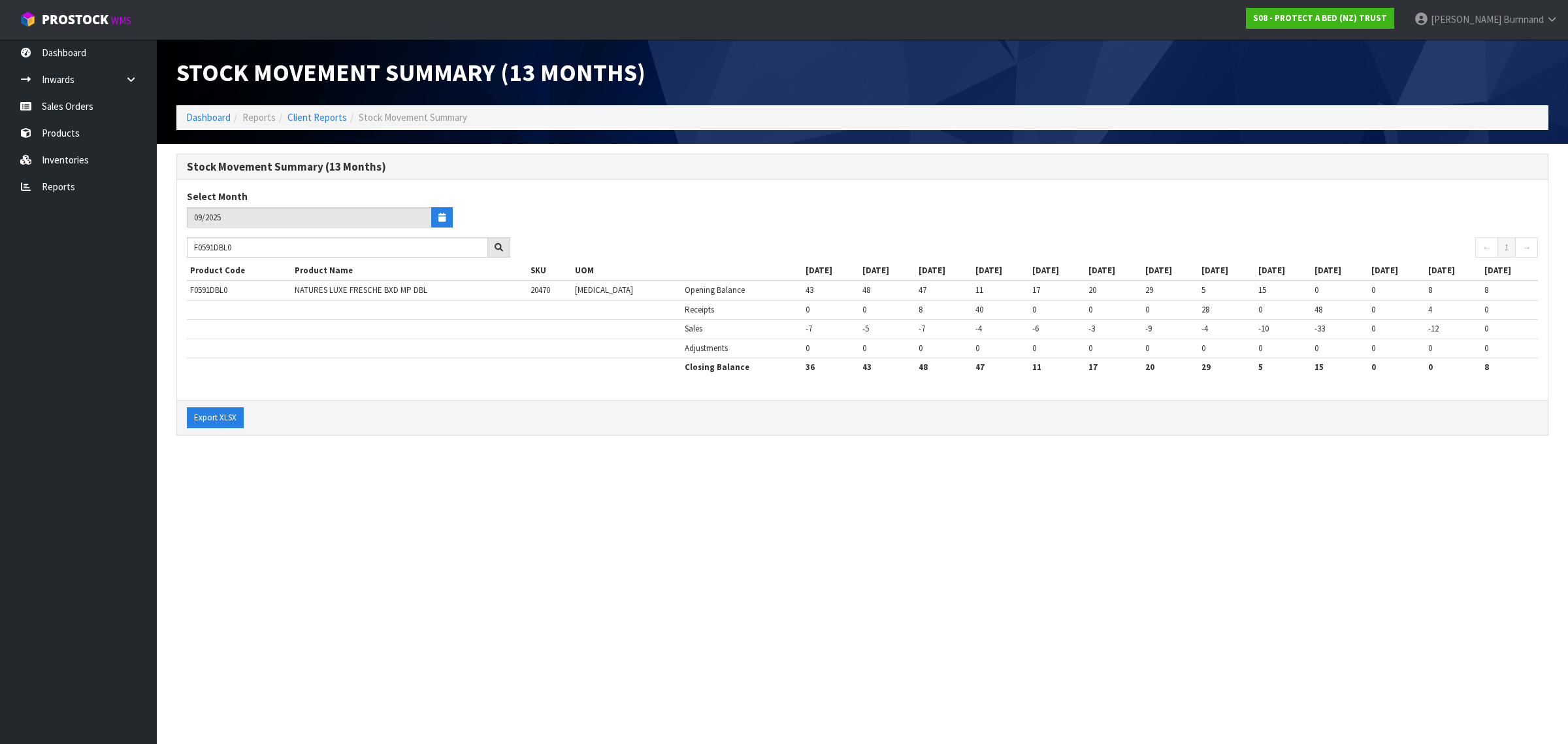
click at [357, 480] on section "Stock Movement Summary (13 Months) Dashboard Reports Client Reports Stock Movem…" at bounding box center [784, 372] width 1568 height 744
drag, startPoint x: 251, startPoint y: 249, endPoint x: 184, endPoint y: 245, distance: 67.1
click at [184, 245] on div "F0591DBL0" at bounding box center [349, 248] width 343 height 21
paste input "CLK"
click at [373, 535] on section "Stock Movement Summary (13 Months) Dashboard Reports Client Reports Stock Movem…" at bounding box center [784, 372] width 1568 height 744
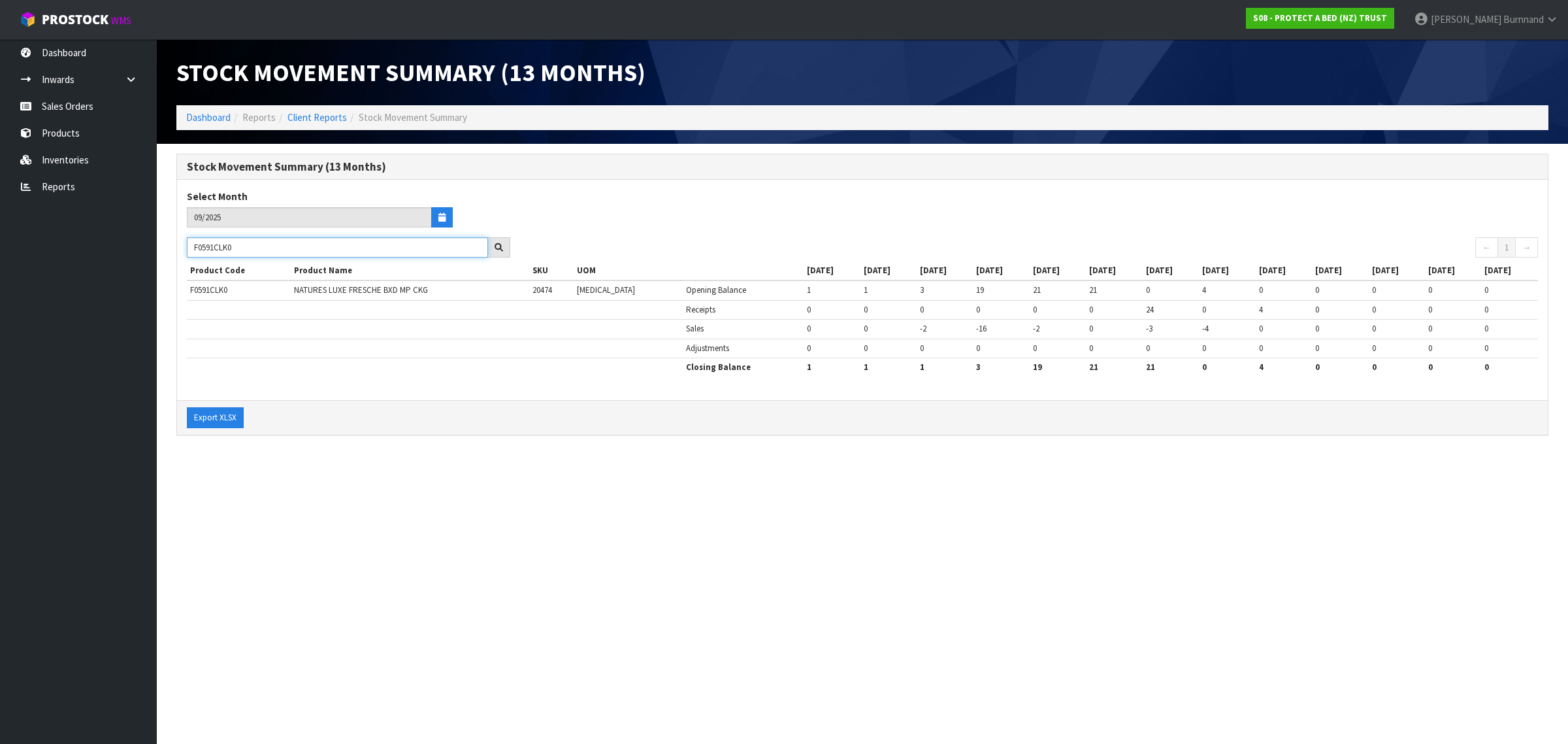
drag, startPoint x: 250, startPoint y: 251, endPoint x: 184, endPoint y: 242, distance: 66.6
click at [184, 242] on div "F0591CLK0" at bounding box center [349, 248] width 343 height 21
paste input "00SGL"
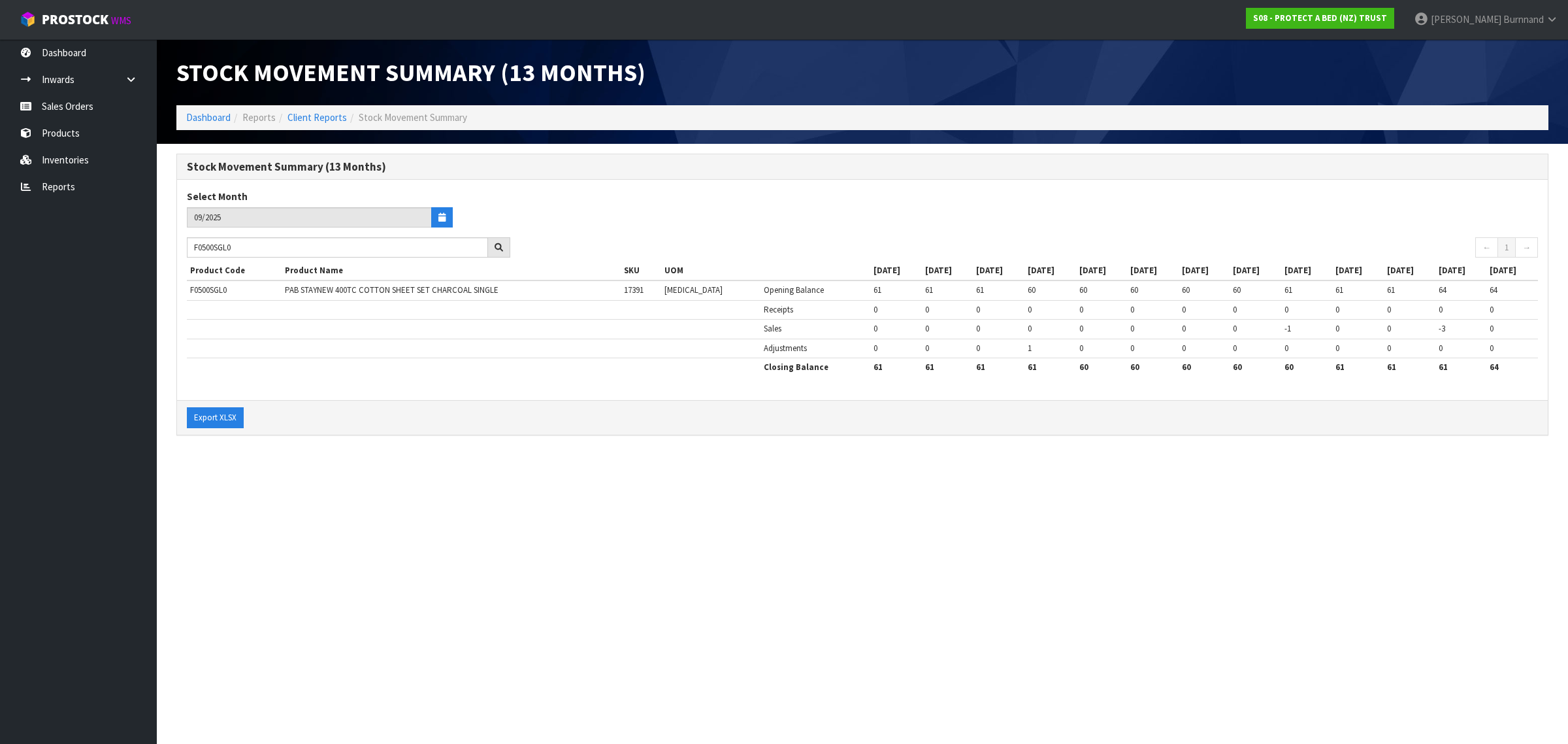
click at [501, 508] on section "Stock Movement Summary (13 Months) Dashboard Reports Client Reports Stock Movem…" at bounding box center [784, 372] width 1568 height 744
drag, startPoint x: 262, startPoint y: 247, endPoint x: 164, endPoint y: 239, distance: 98.3
click at [164, 239] on section "Stock Movement Summary (13 Months) Select Month 09/2025 F0500SGL0 ← 1 → Product…" at bounding box center [862, 301] width 1411 height 315
paste input "QUE"
click at [378, 516] on section "Stock Movement Summary (13 Months) Dashboard Reports Client Reports Stock Movem…" at bounding box center [784, 372] width 1568 height 744
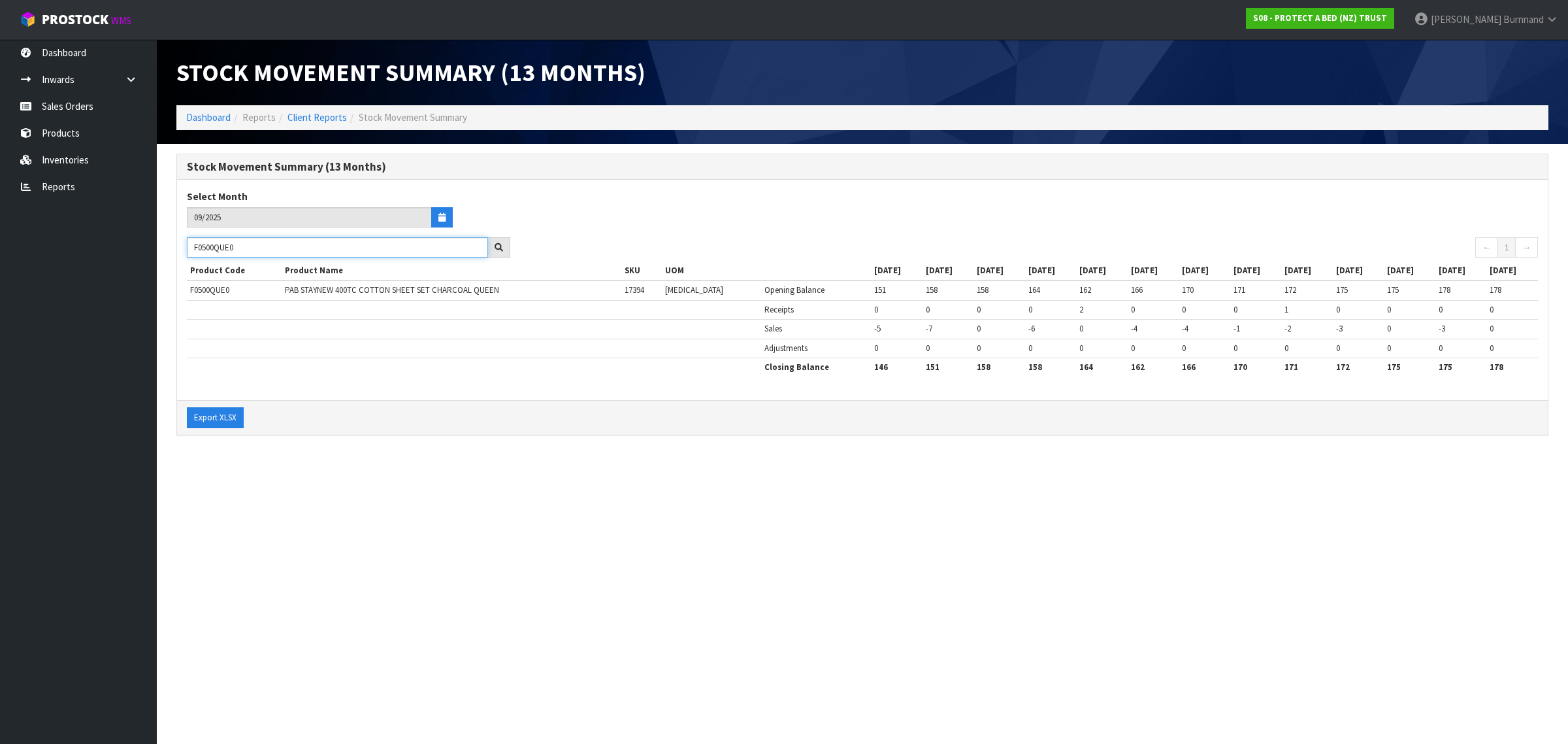
drag, startPoint x: 250, startPoint y: 244, endPoint x: 178, endPoint y: 240, distance: 72.1
click at [178, 240] on div "F0500QUE0" at bounding box center [349, 248] width 343 height 21
paste input "KGN"
click at [460, 498] on section "Stock Movement Summary (13 Months) Dashboard Reports Client Reports Stock Movem…" at bounding box center [784, 372] width 1568 height 744
drag, startPoint x: 249, startPoint y: 250, endPoint x: 186, endPoint y: 247, distance: 63.1
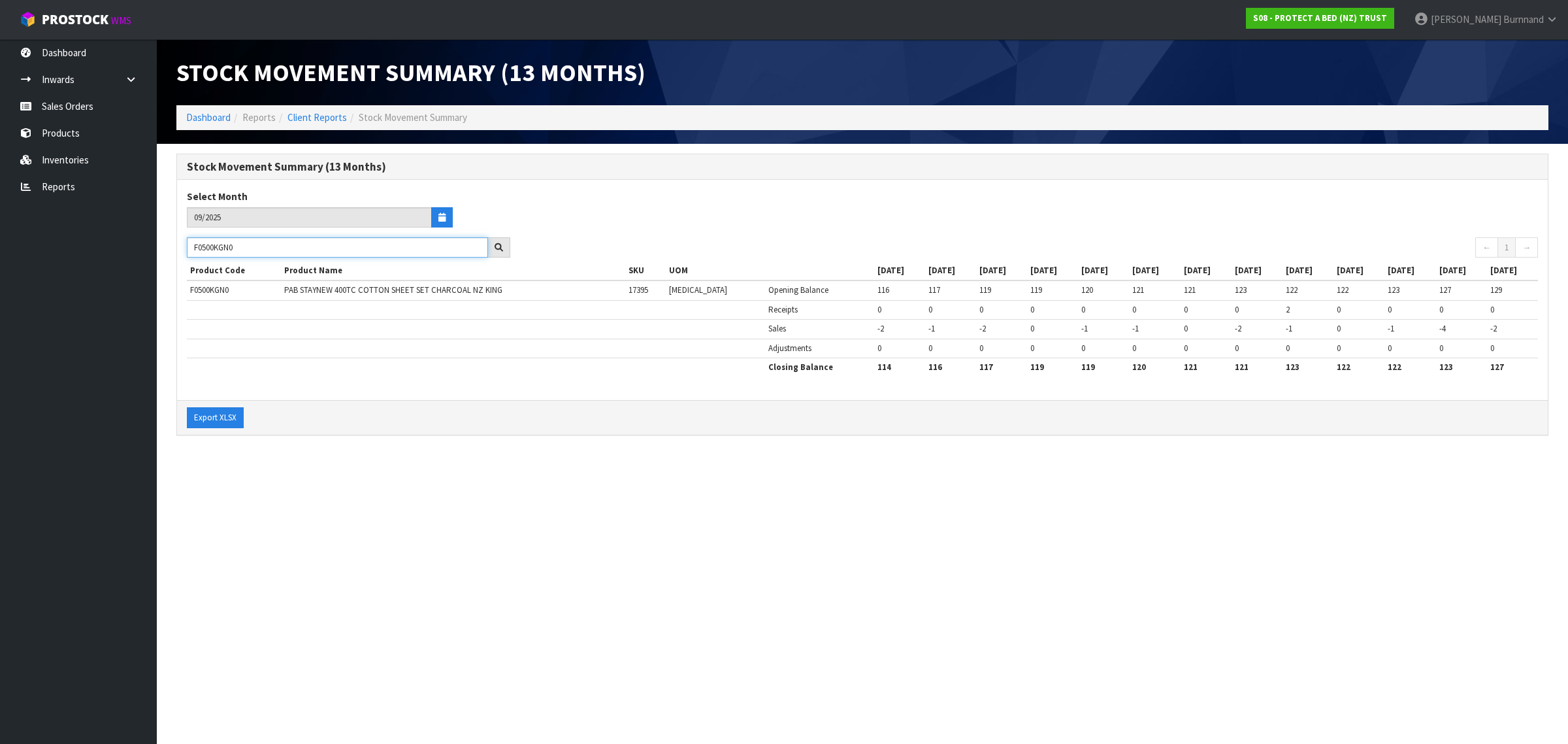
click at [186, 247] on div "F0500KGN0" at bounding box center [349, 248] width 343 height 21
paste input "DBL"
click at [332, 534] on section "Stock Movement Summary (13 Months) Dashboard Reports Client Reports Stock Movem…" at bounding box center [784, 372] width 1568 height 744
drag, startPoint x: 253, startPoint y: 246, endPoint x: 188, endPoint y: 242, distance: 65.1
click at [188, 242] on input "F0500DBL0" at bounding box center [337, 248] width 301 height 21
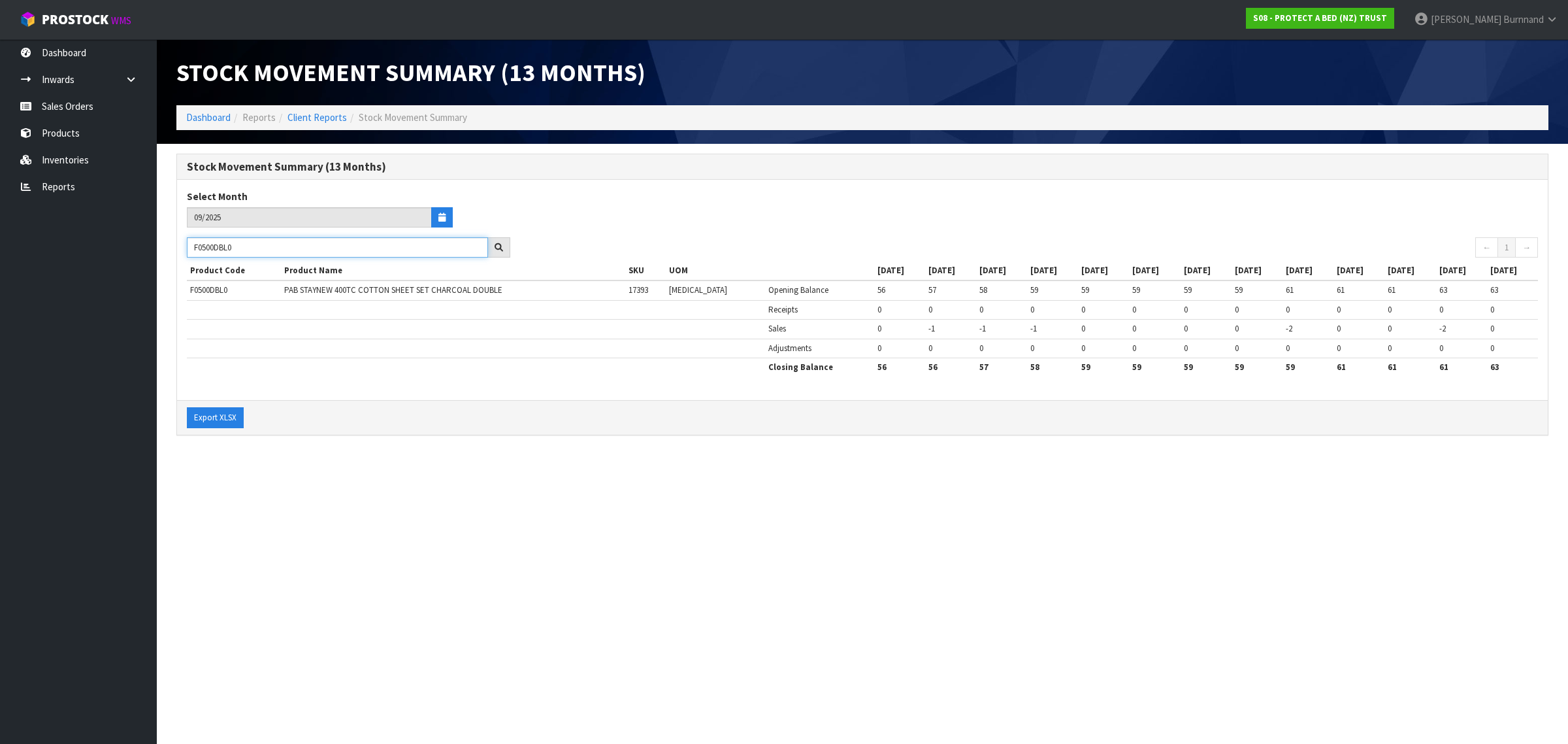
paste input "499SKN"
click at [478, 516] on section "Stock Movement Summary (13 Months) Dashboard Reports Client Reports Stock Movem…" at bounding box center [784, 372] width 1568 height 744
drag, startPoint x: 246, startPoint y: 251, endPoint x: 181, endPoint y: 250, distance: 65.0
click at [181, 250] on div "F0499SKN0" at bounding box center [349, 248] width 343 height 21
paste input "GL"
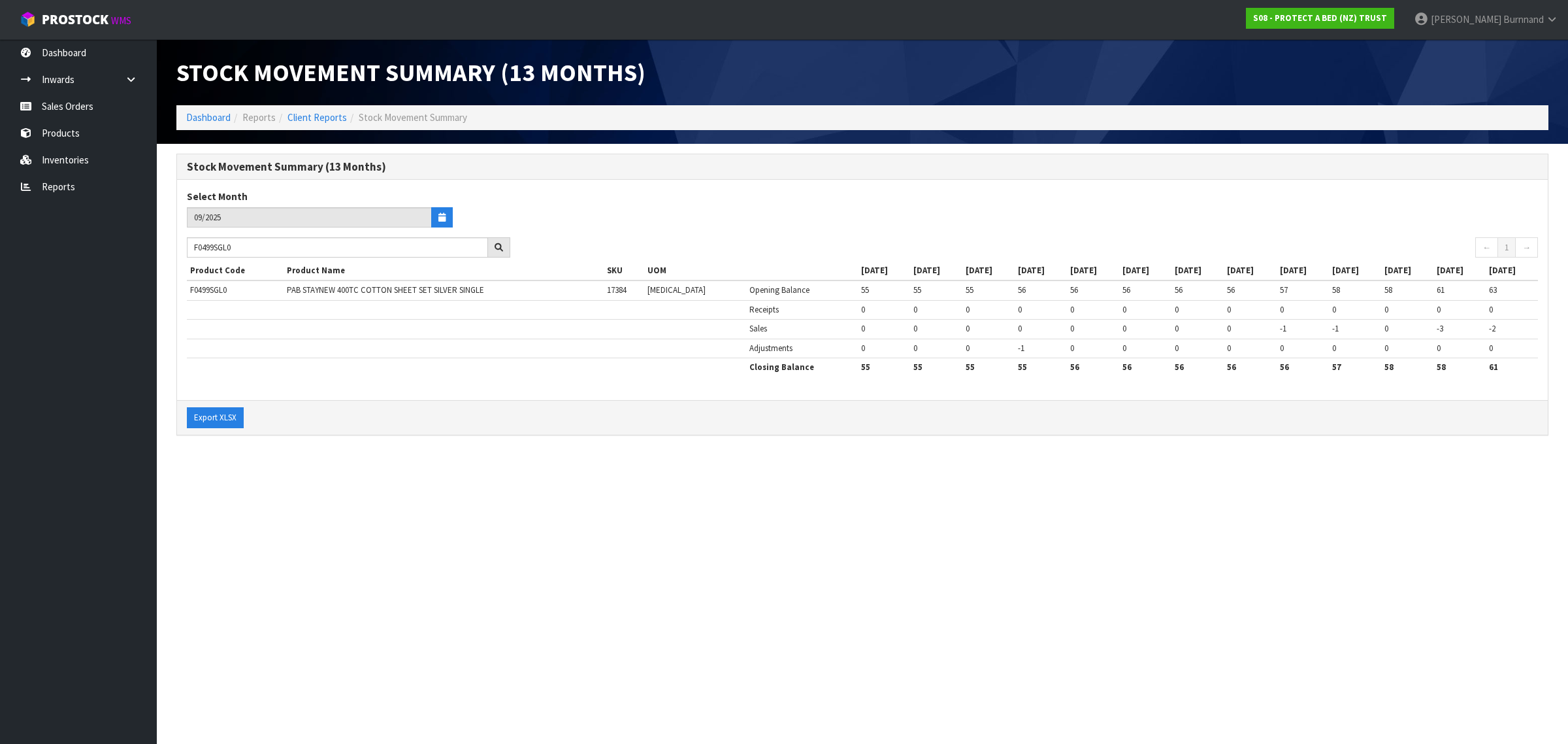
click at [383, 482] on section "Stock Movement Summary (13 Months) Dashboard Reports Client Reports Stock Movem…" at bounding box center [784, 372] width 1568 height 744
drag, startPoint x: 251, startPoint y: 245, endPoint x: 185, endPoint y: 244, distance: 66.0
click at [185, 244] on div "F0499SGL0" at bounding box center [349, 248] width 343 height 21
paste input "QUE"
click at [351, 481] on section "Stock Movement Summary (13 Months) Dashboard Reports Client Reports Stock Movem…" at bounding box center [784, 372] width 1568 height 744
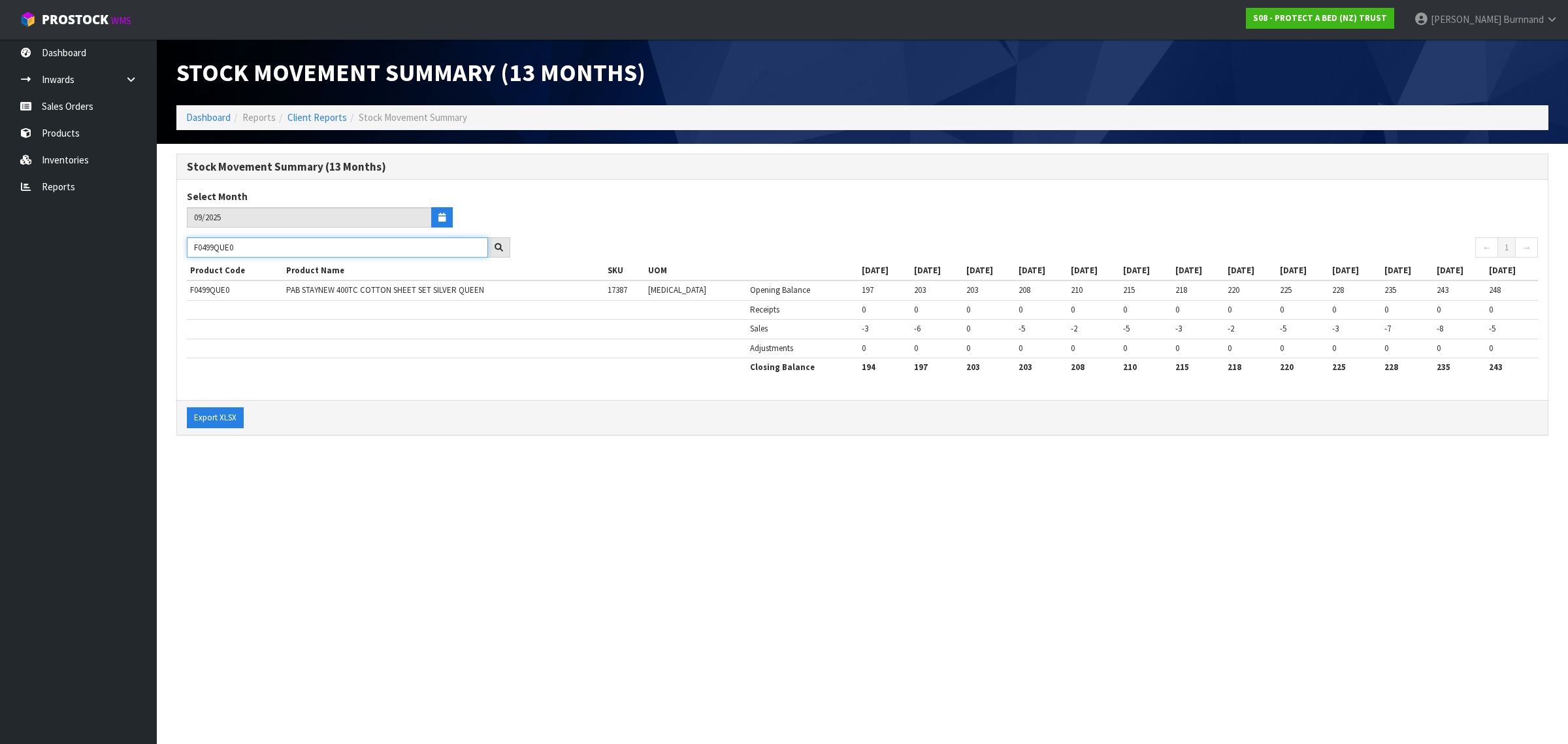
drag, startPoint x: 249, startPoint y: 251, endPoint x: 178, endPoint y: 247, distance: 71.1
click at [178, 247] on div "F0499QUE0" at bounding box center [349, 248] width 343 height 21
paste input "KSG"
click at [406, 478] on section "Stock Movement Summary (13 Months) Dashboard Reports Client Reports Stock Movem…" at bounding box center [784, 372] width 1568 height 744
drag, startPoint x: 247, startPoint y: 250, endPoint x: 181, endPoint y: 243, distance: 66.4
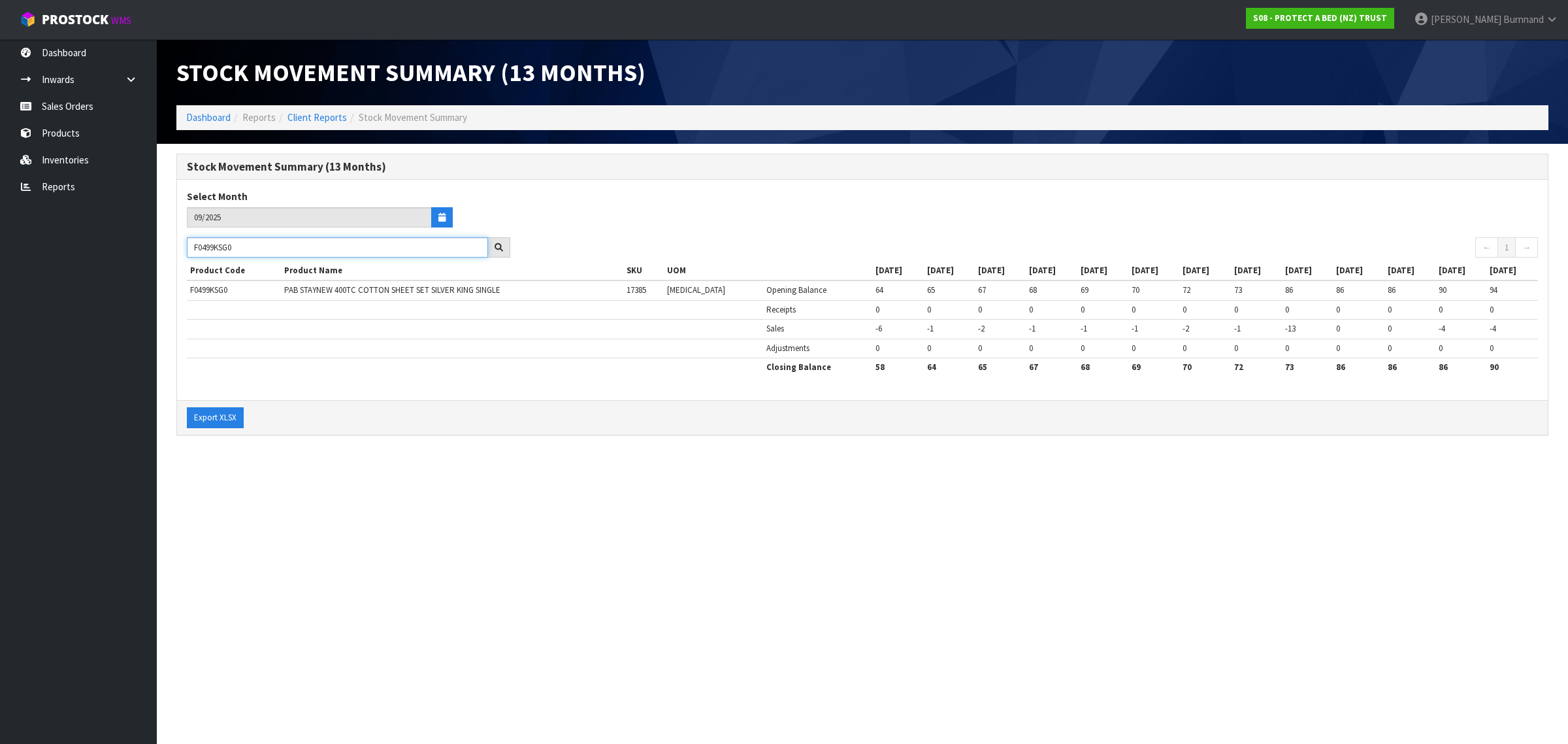
click at [181, 243] on div "F0499KSG0" at bounding box center [349, 248] width 343 height 21
paste input "GN"
click at [390, 519] on section "Stock Movement Summary (13 Months) Dashboard Reports Client Reports Stock Movem…" at bounding box center [784, 372] width 1568 height 744
drag, startPoint x: 244, startPoint y: 249, endPoint x: 181, endPoint y: 244, distance: 63.2
click at [181, 244] on div "F0499KGN0" at bounding box center [349, 248] width 343 height 21
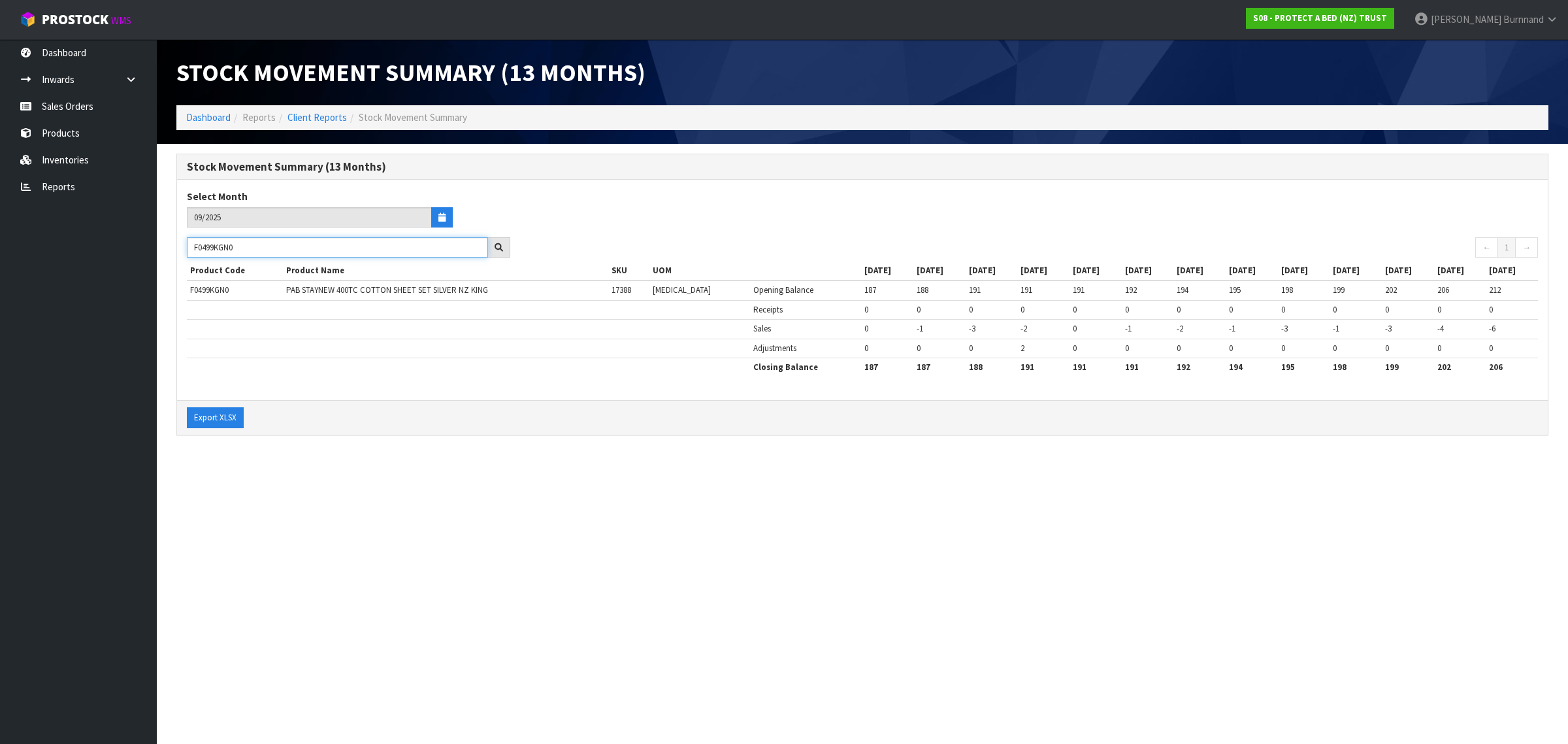
paste input "8SGL"
click at [363, 514] on section "Stock Movement Summary (13 Months) Dashboard Reports Client Reports Stock Movem…" at bounding box center [784, 372] width 1568 height 744
drag, startPoint x: 256, startPoint y: 247, endPoint x: 192, endPoint y: 246, distance: 64.0
click at [192, 246] on input "F0498SGL0" at bounding box center [337, 248] width 301 height 21
paste input "QUE"
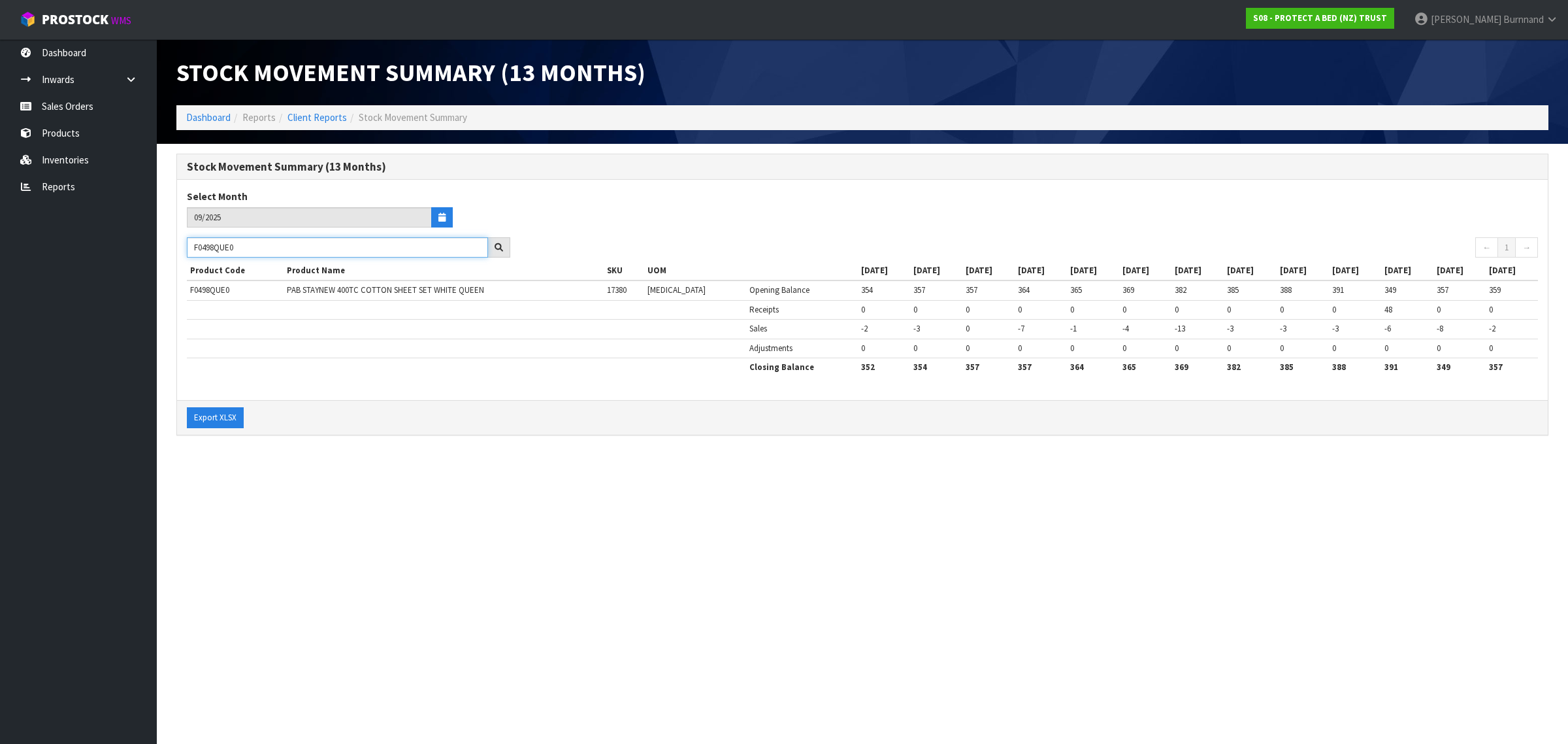
drag, startPoint x: 258, startPoint y: 247, endPoint x: 174, endPoint y: 242, distance: 84.1
click at [174, 242] on div "Stock Movement Summary (13 Months) Select Month 09/2025 F0498QUE0 ← 1 → Product…" at bounding box center [862, 301] width 1392 height 295
paste input "KGN8"
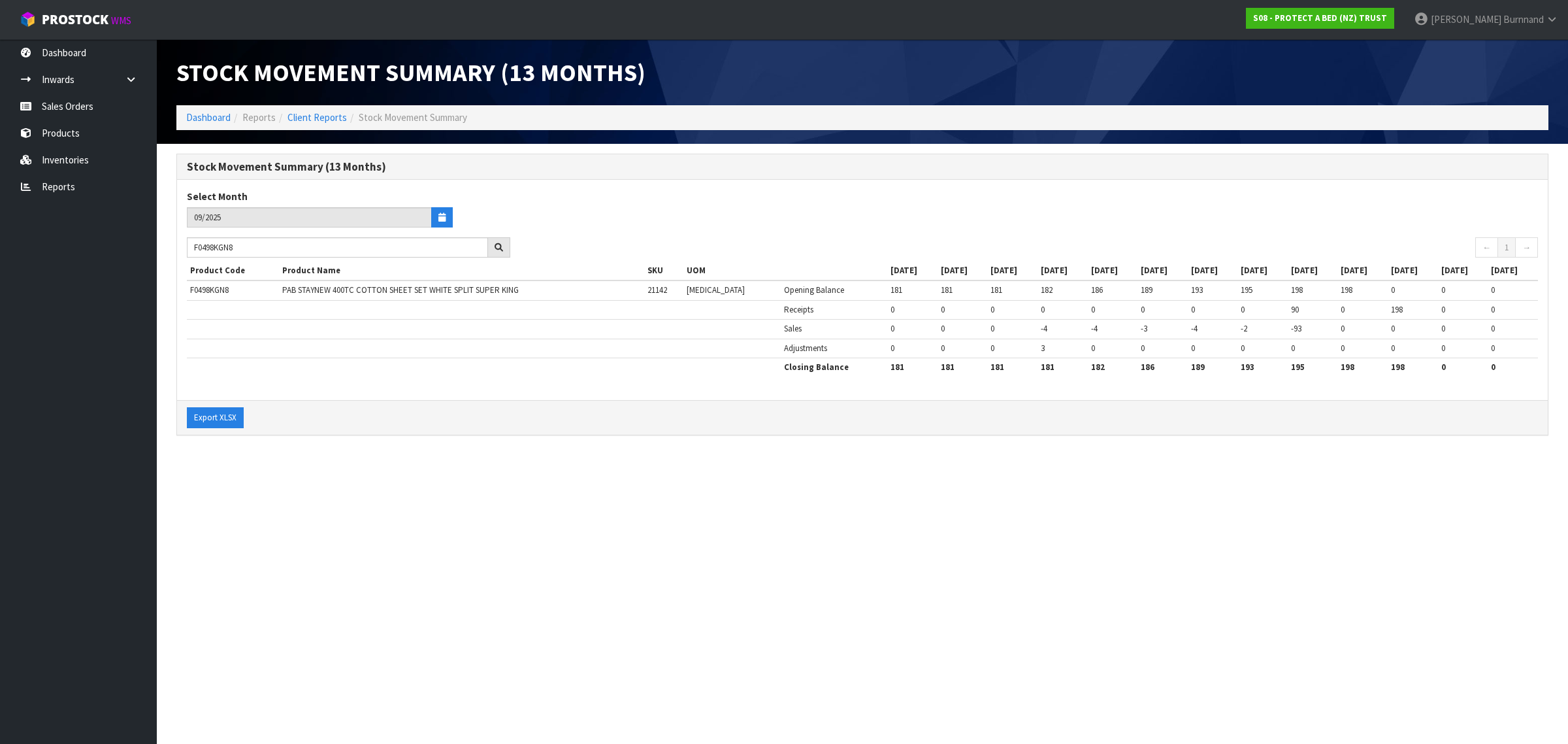
click at [362, 504] on section "Stock Movement Summary (13 Months) Dashboard Reports Client Reports Stock Movem…" at bounding box center [784, 372] width 1568 height 744
drag, startPoint x: 257, startPoint y: 247, endPoint x: 184, endPoint y: 249, distance: 73.0
click at [184, 249] on div "F0498KGN8" at bounding box center [349, 248] width 343 height 21
paste input "0"
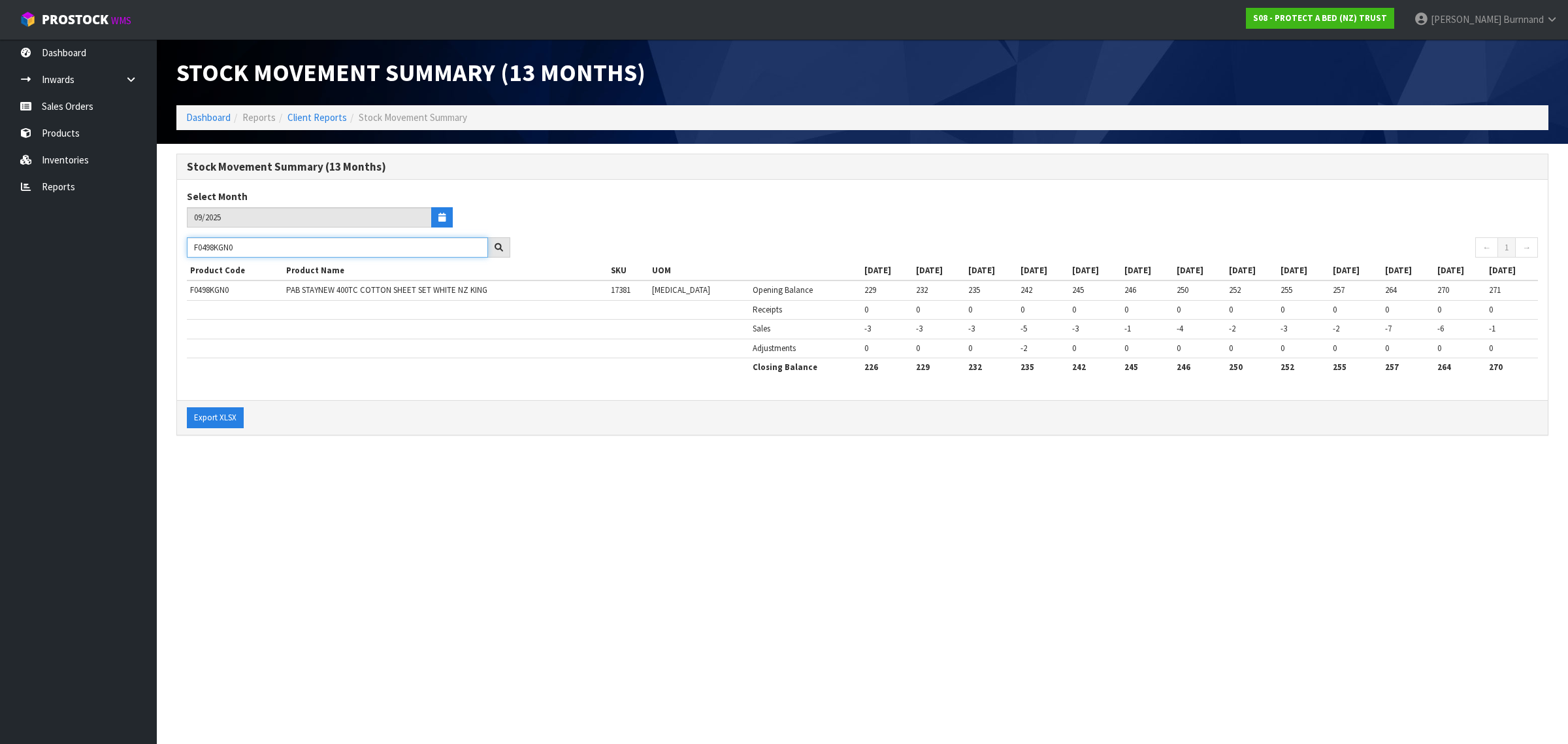
drag, startPoint x: 218, startPoint y: 242, endPoint x: 183, endPoint y: 240, distance: 35.1
click at [183, 240] on div "F0498KGN0" at bounding box center [349, 248] width 343 height 21
paste input "DBL"
click at [264, 566] on section "Stock Movement Summary (13 Months) Dashboard Reports Client Reports Stock Movem…" at bounding box center [784, 372] width 1568 height 744
drag, startPoint x: 247, startPoint y: 249, endPoint x: 188, endPoint y: 244, distance: 59.2
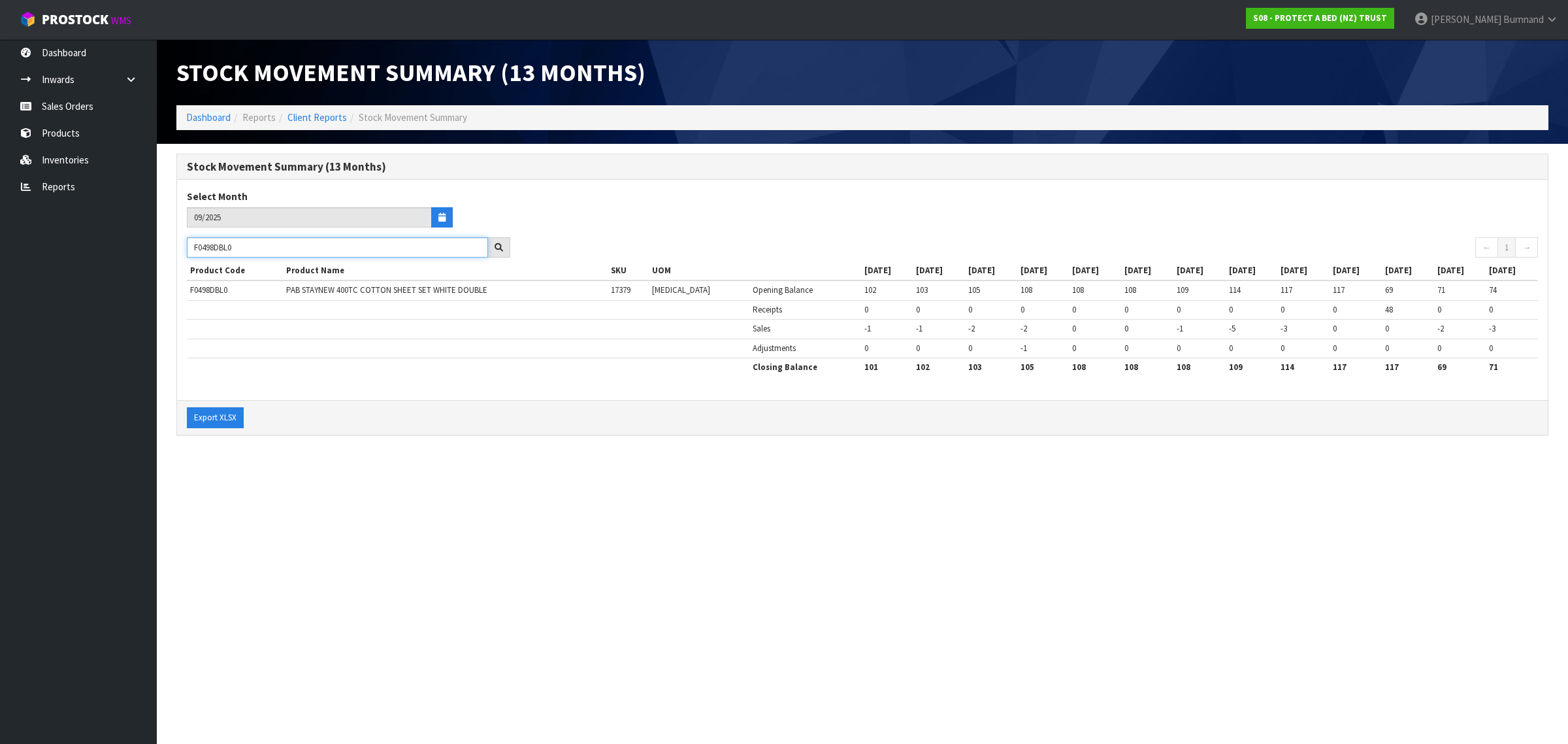
click at [188, 244] on input "F0498DBL0" at bounding box center [337, 248] width 301 height 21
paste input "75LRG"
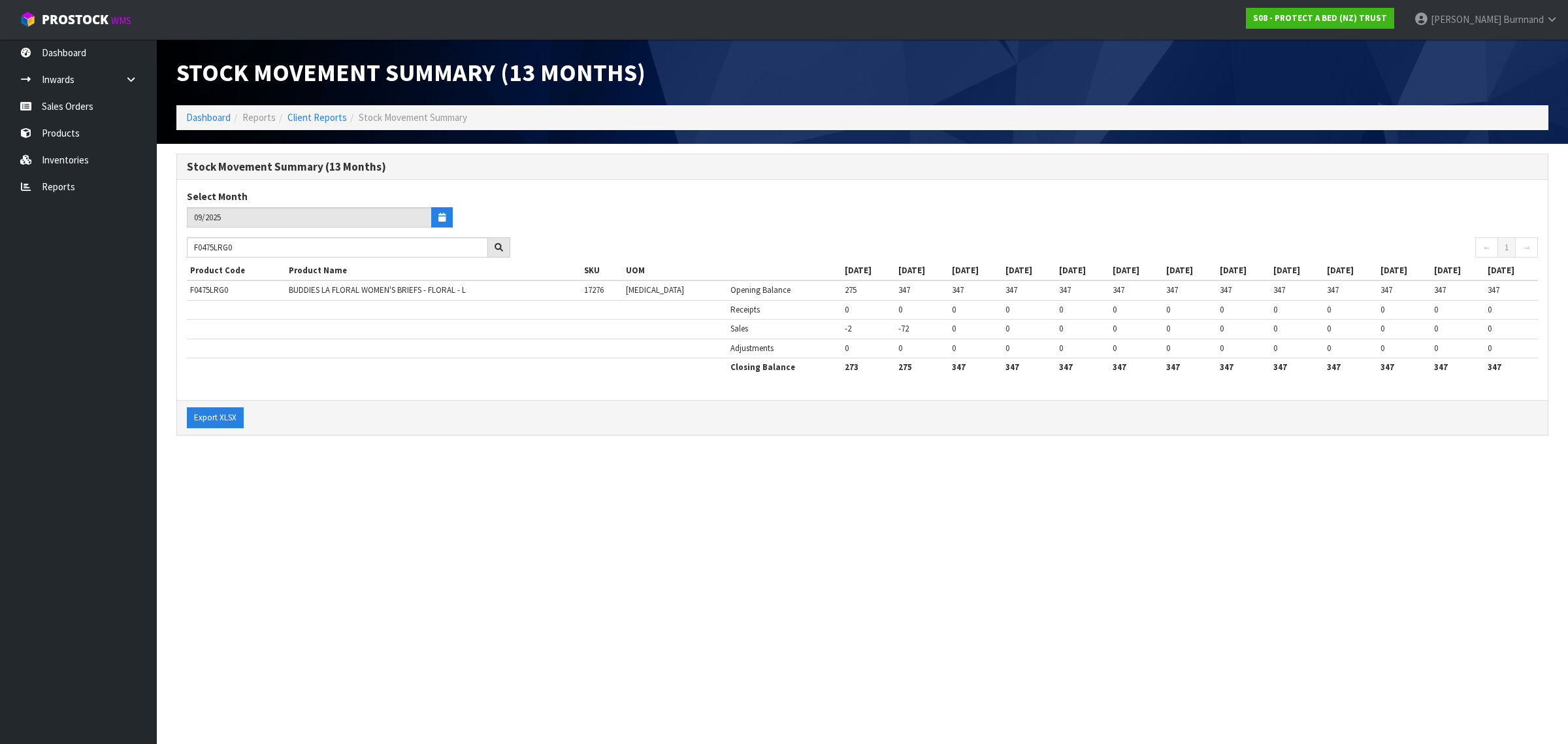
click at [325, 551] on section "Stock Movement Summary (13 Months) Dashboard Reports Client Reports Stock Movem…" at bounding box center [784, 372] width 1568 height 744
drag, startPoint x: 257, startPoint y: 249, endPoint x: 190, endPoint y: 246, distance: 67.1
click at [190, 246] on input "F0475LRG0" at bounding box center [337, 248] width 301 height 21
paste input "3XL"
click at [435, 537] on section "Stock Movement Summary (13 Months) Dashboard Reports Client Reports Stock Movem…" at bounding box center [784, 372] width 1568 height 744
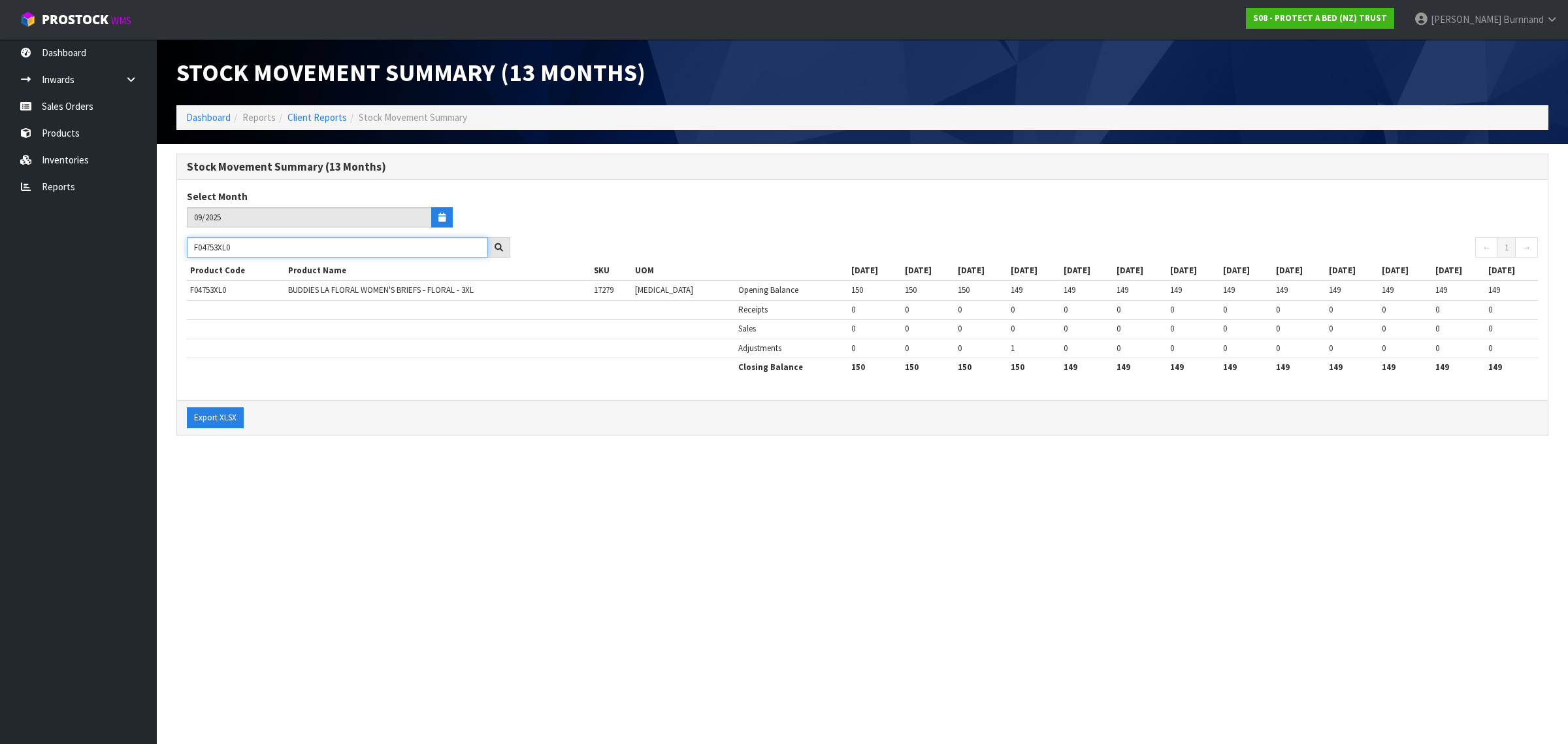
drag, startPoint x: 256, startPoint y: 249, endPoint x: 187, endPoint y: 249, distance: 69.0
click at [187, 249] on input "F04753XL0" at bounding box center [337, 248] width 301 height 21
paste input "2"
click at [388, 550] on section "Stock Movement Summary (13 Months) Dashboard Reports Client Reports Stock Movem…" at bounding box center [784, 372] width 1568 height 744
drag, startPoint x: 242, startPoint y: 251, endPoint x: 193, endPoint y: 247, distance: 49.2
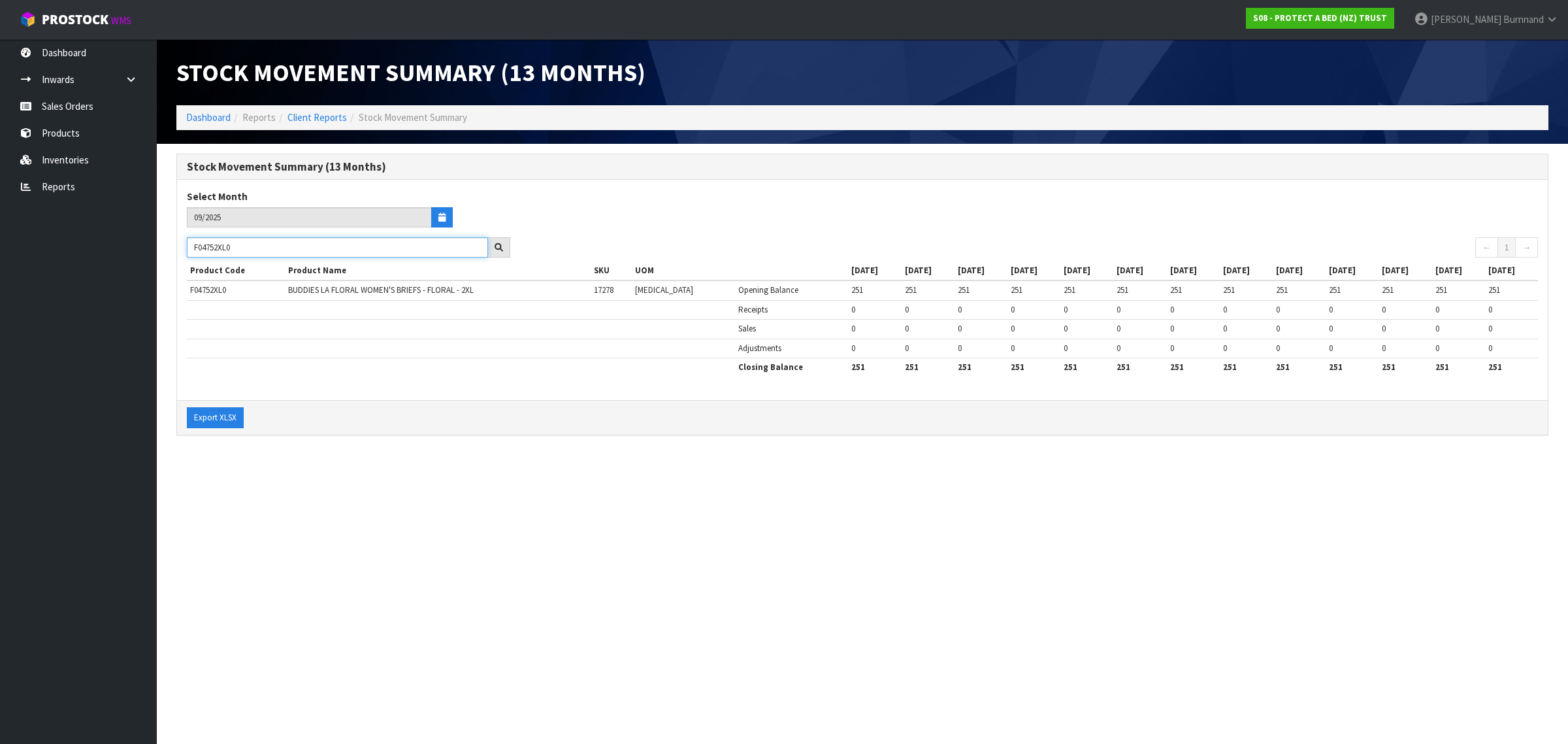
click at [193, 247] on input "F04752XL0" at bounding box center [337, 248] width 301 height 21
paste input "4XLG"
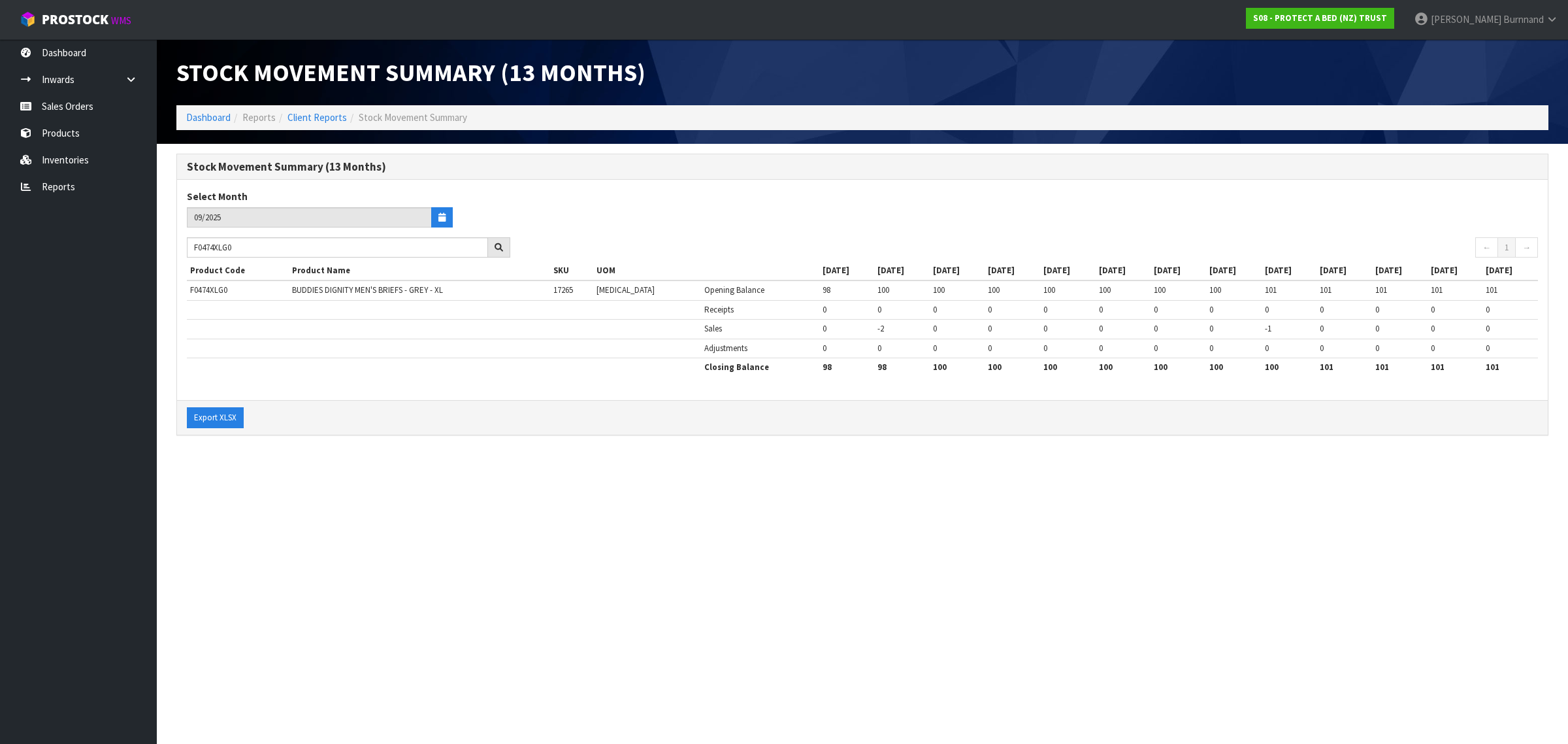
click at [455, 586] on section "Stock Movement Summary (13 Months) Dashboard Reports Client Reports Stock Movem…" at bounding box center [784, 372] width 1568 height 744
drag, startPoint x: 249, startPoint y: 244, endPoint x: 187, endPoint y: 246, distance: 62.0
click at [187, 246] on input "F0474XLG0" at bounding box center [337, 248] width 301 height 21
paste input "4XL"
click at [408, 523] on section "Stock Movement Summary (13 Months) Dashboard Reports Client Reports Stock Movem…" at bounding box center [784, 372] width 1568 height 744
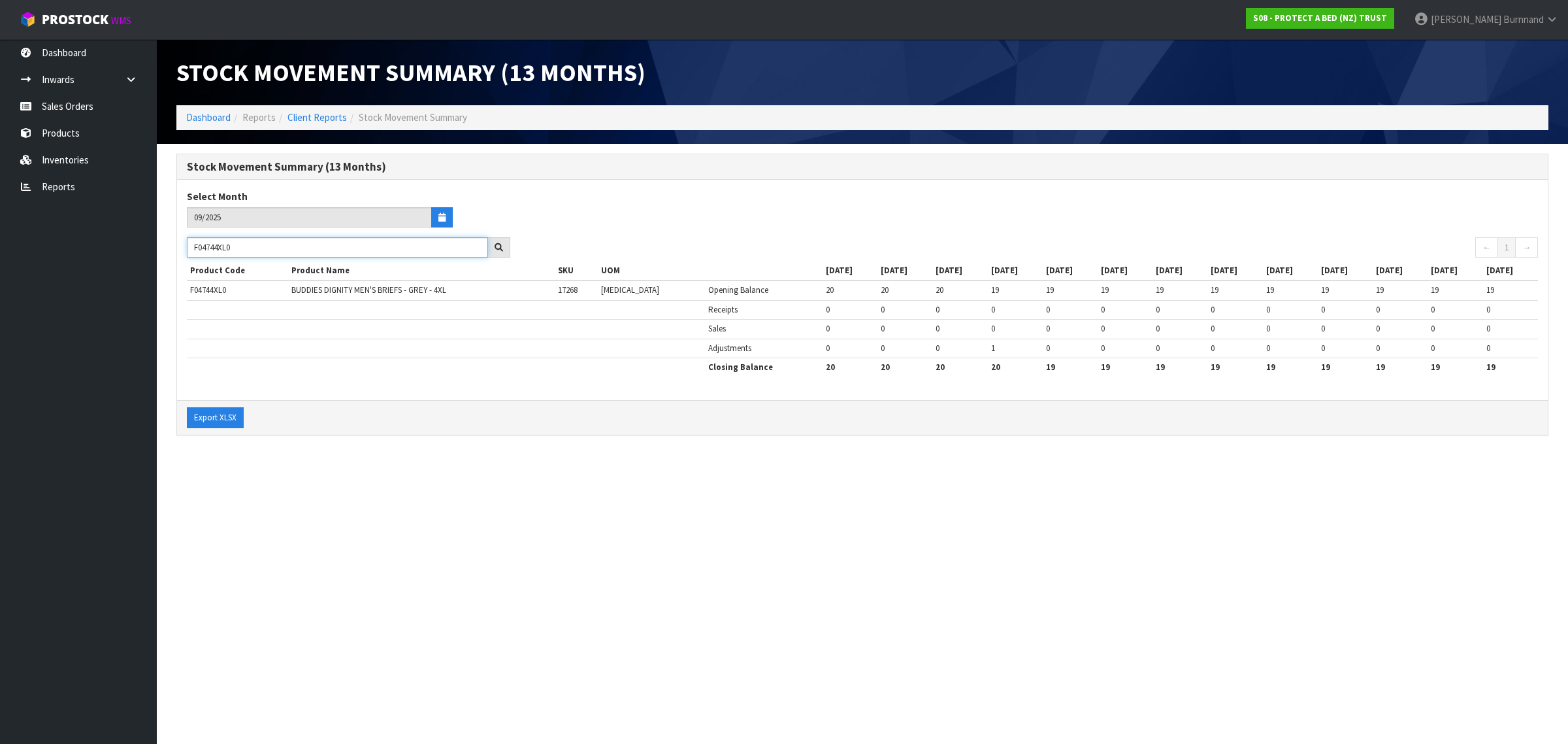
drag, startPoint x: 256, startPoint y: 247, endPoint x: 184, endPoint y: 242, distance: 72.2
click at [184, 242] on div "F04744XL0" at bounding box center [349, 248] width 343 height 21
paste input "63SPK"
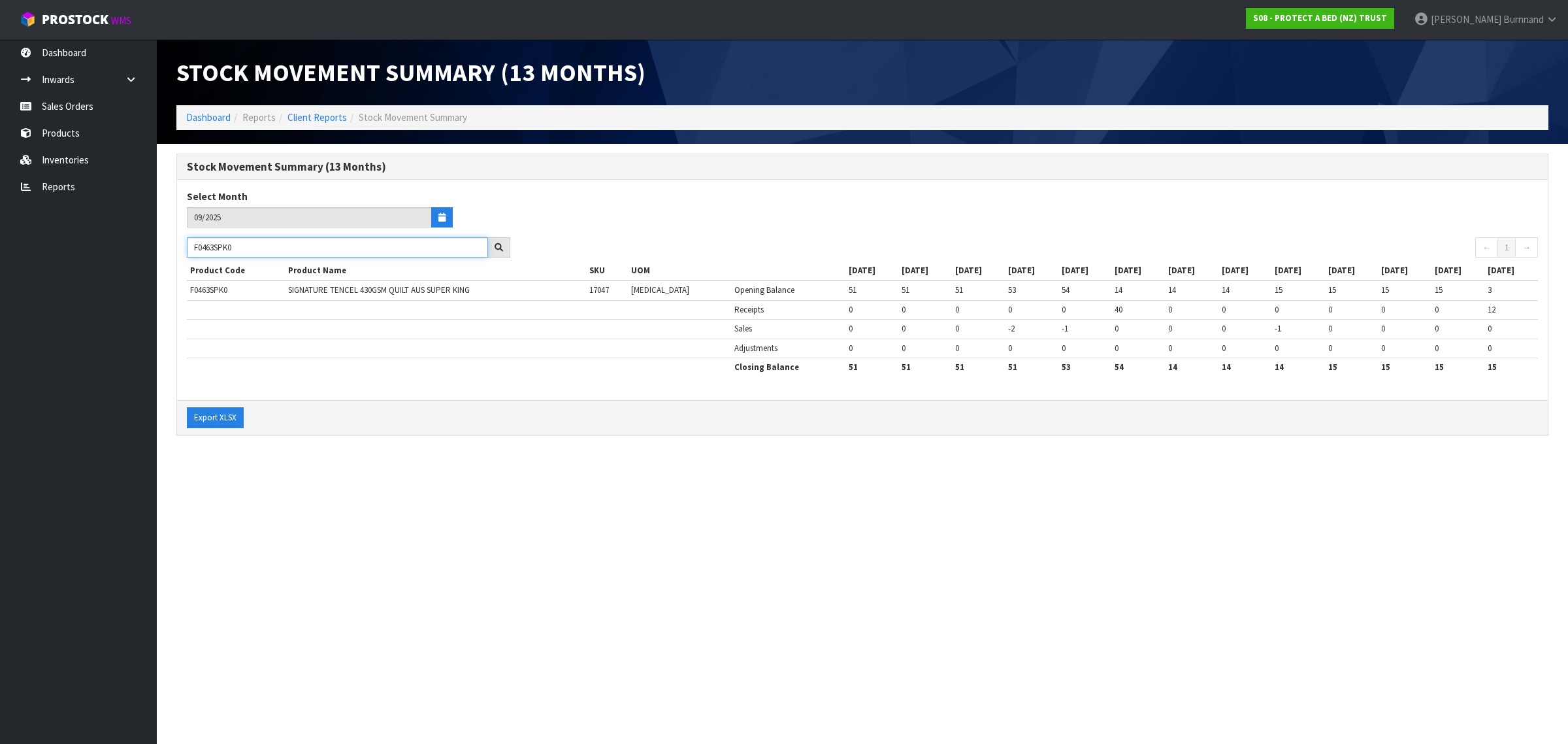
type input "F0463SPK0"
click at [560, 492] on section "Stock Movement Summary (13 Months) Dashboard Reports Client Reports Stock Movem…" at bounding box center [784, 372] width 1568 height 744
drag, startPoint x: 249, startPoint y: 247, endPoint x: 183, endPoint y: 242, distance: 66.2
click at [183, 242] on div "F0463SPK0" at bounding box center [349, 248] width 343 height 21
click at [60, 186] on link "Reports" at bounding box center [78, 186] width 157 height 27
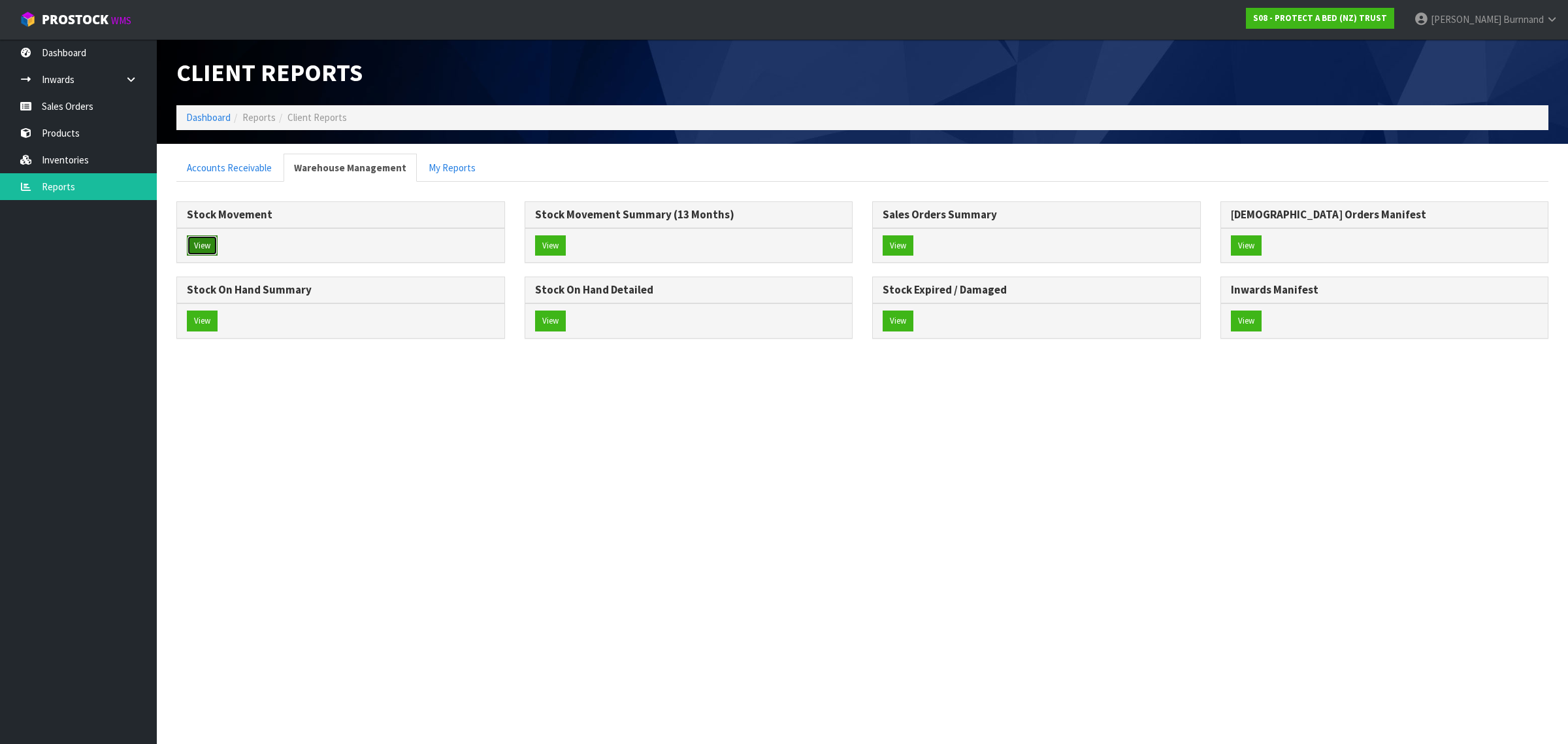
click at [203, 243] on button "View" at bounding box center [202, 246] width 31 height 21
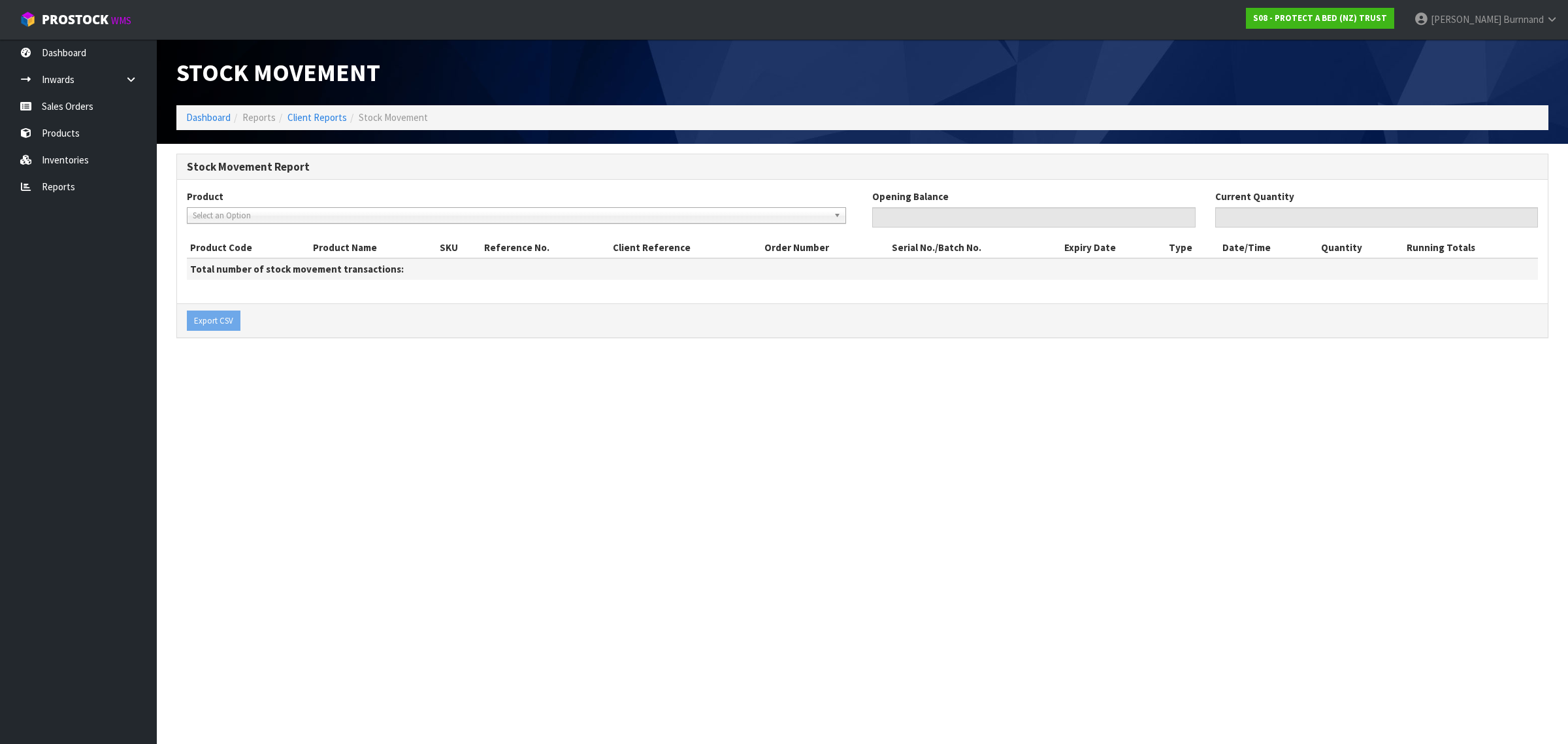
click at [213, 207] on link "Select an Option" at bounding box center [517, 215] width 660 height 16
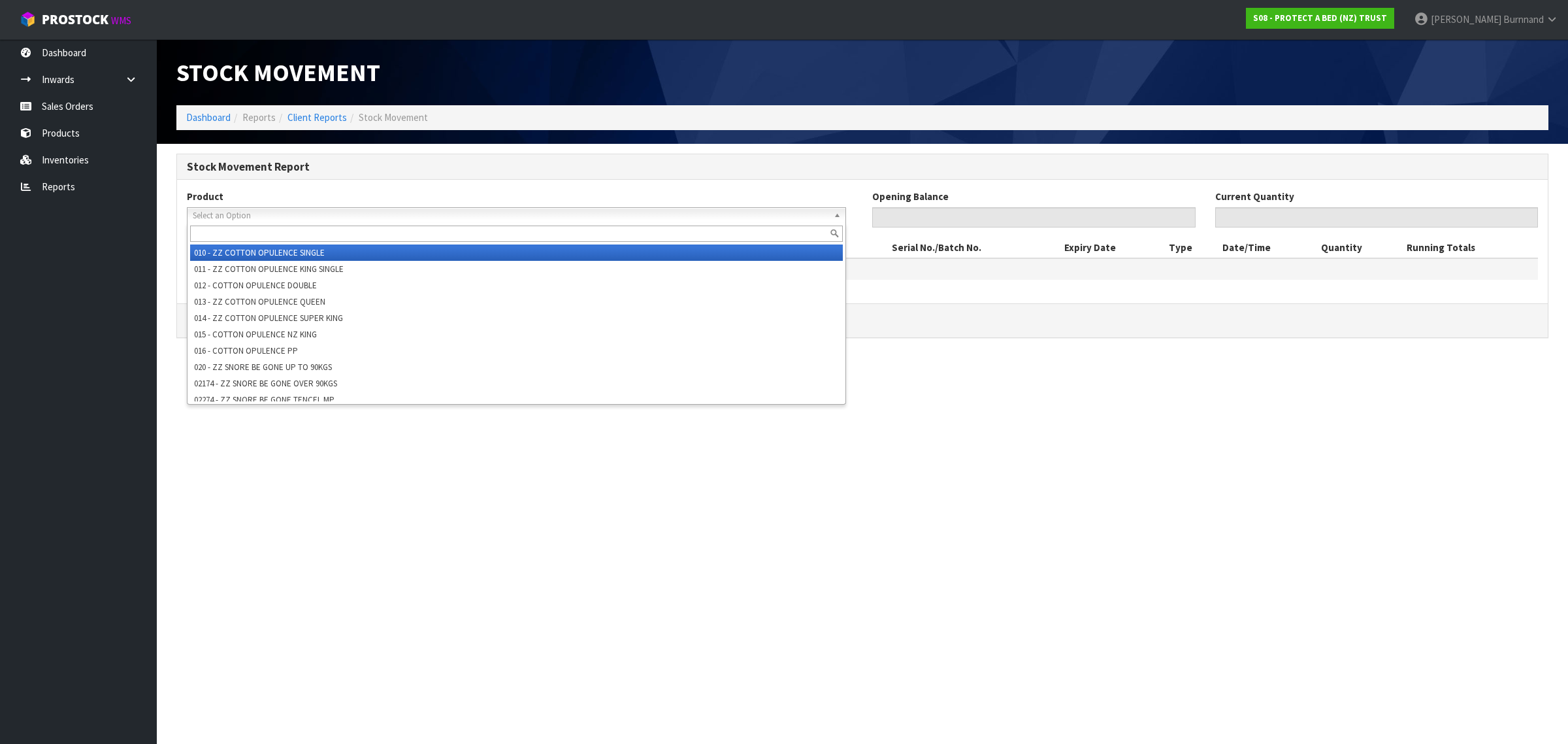
paste input "F0463SPK0"
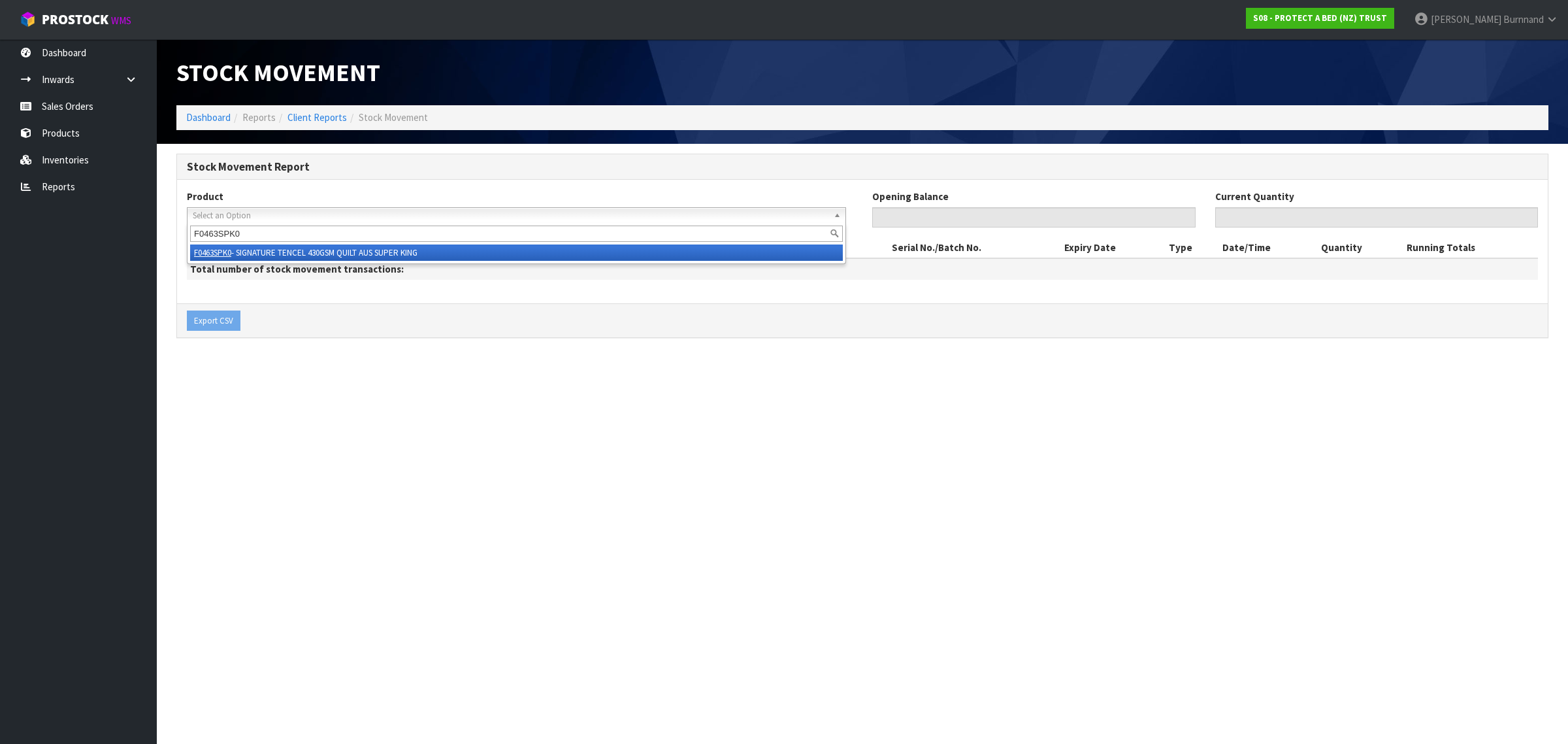
type input "F0463SPK0"
click at [272, 251] on li "F0463SPK0 - SIGNATURE TENCEL 430GSM QUILT AUS SUPER KING" at bounding box center [516, 252] width 653 height 16
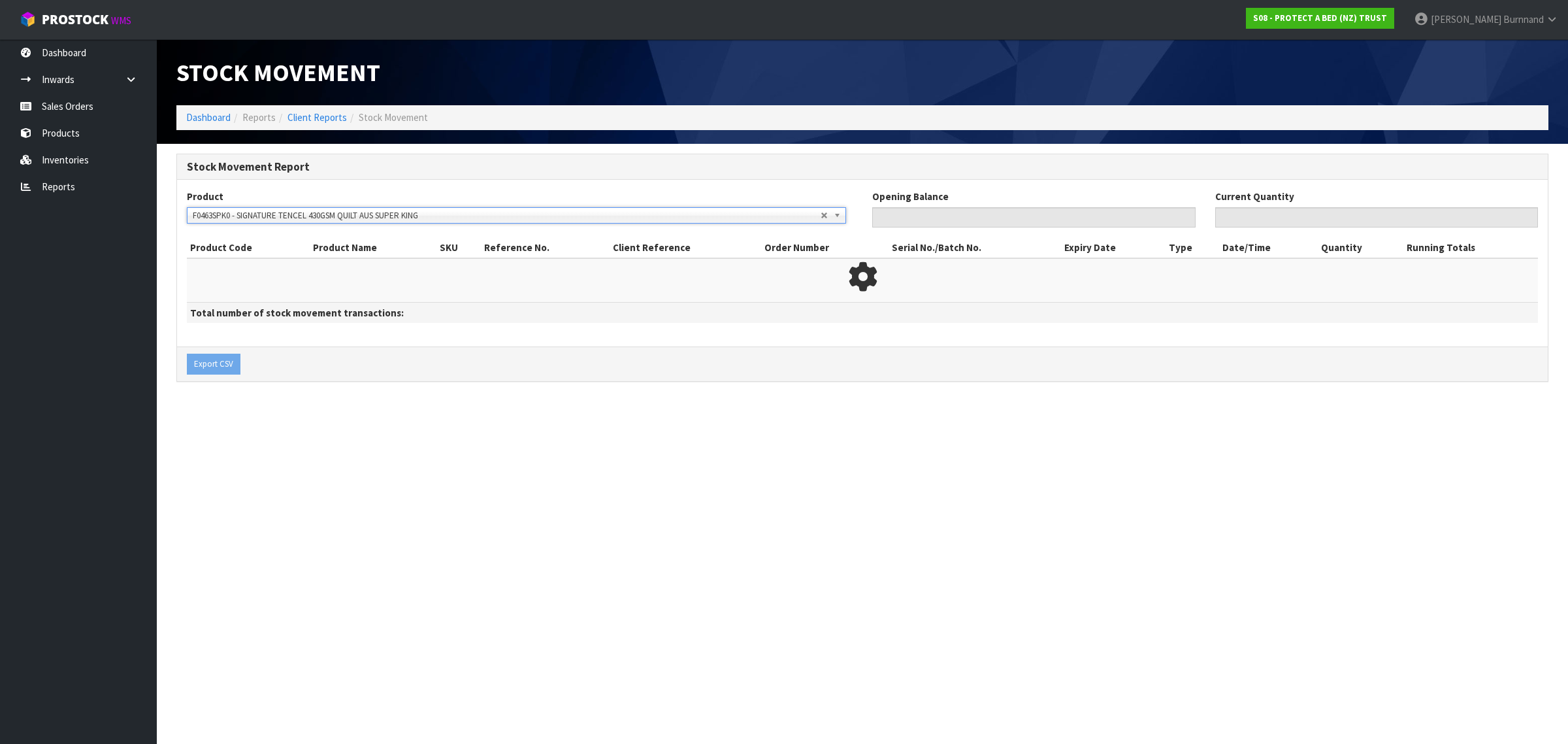
type input "0"
type input "51"
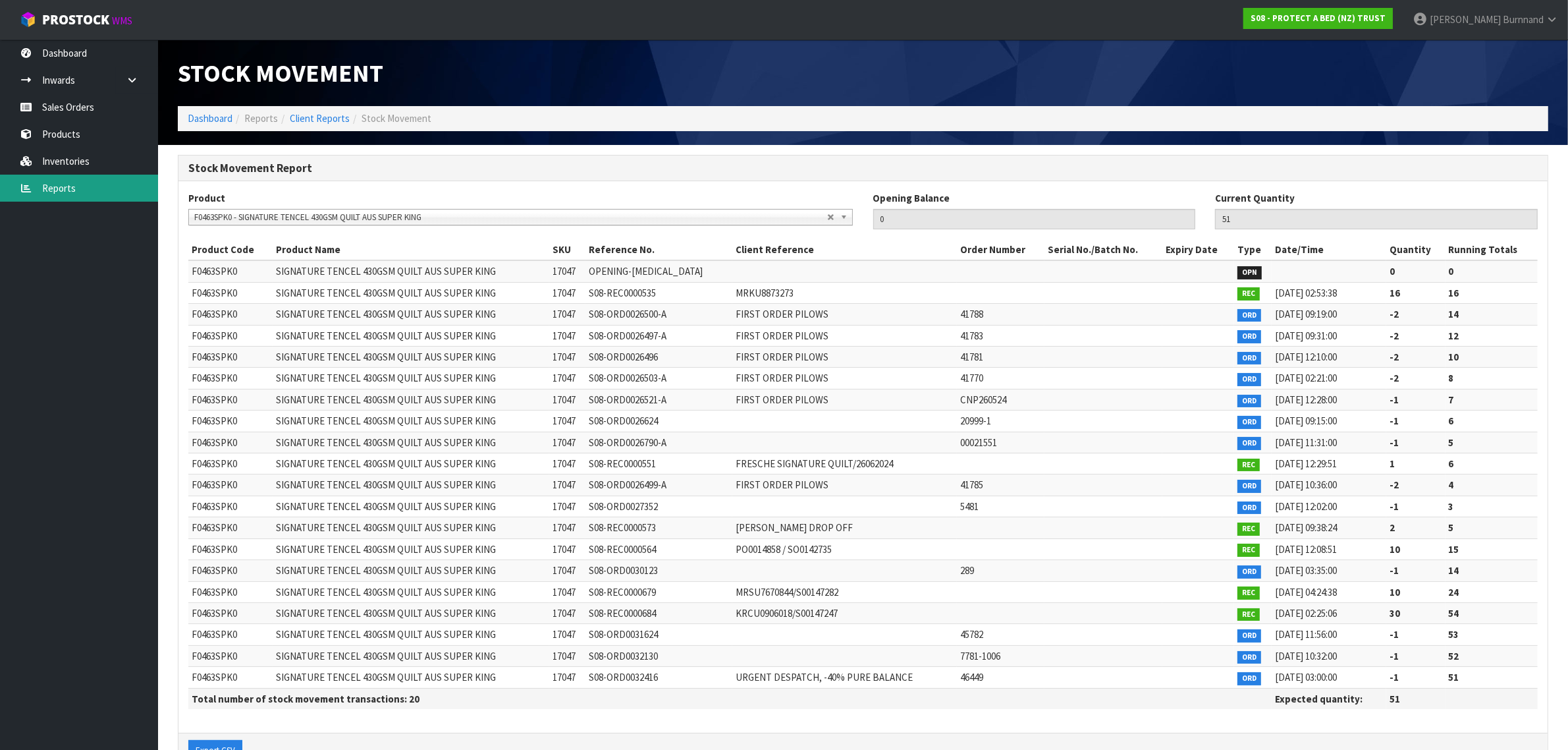
click at [70, 187] on link "Reports" at bounding box center [79, 188] width 158 height 27
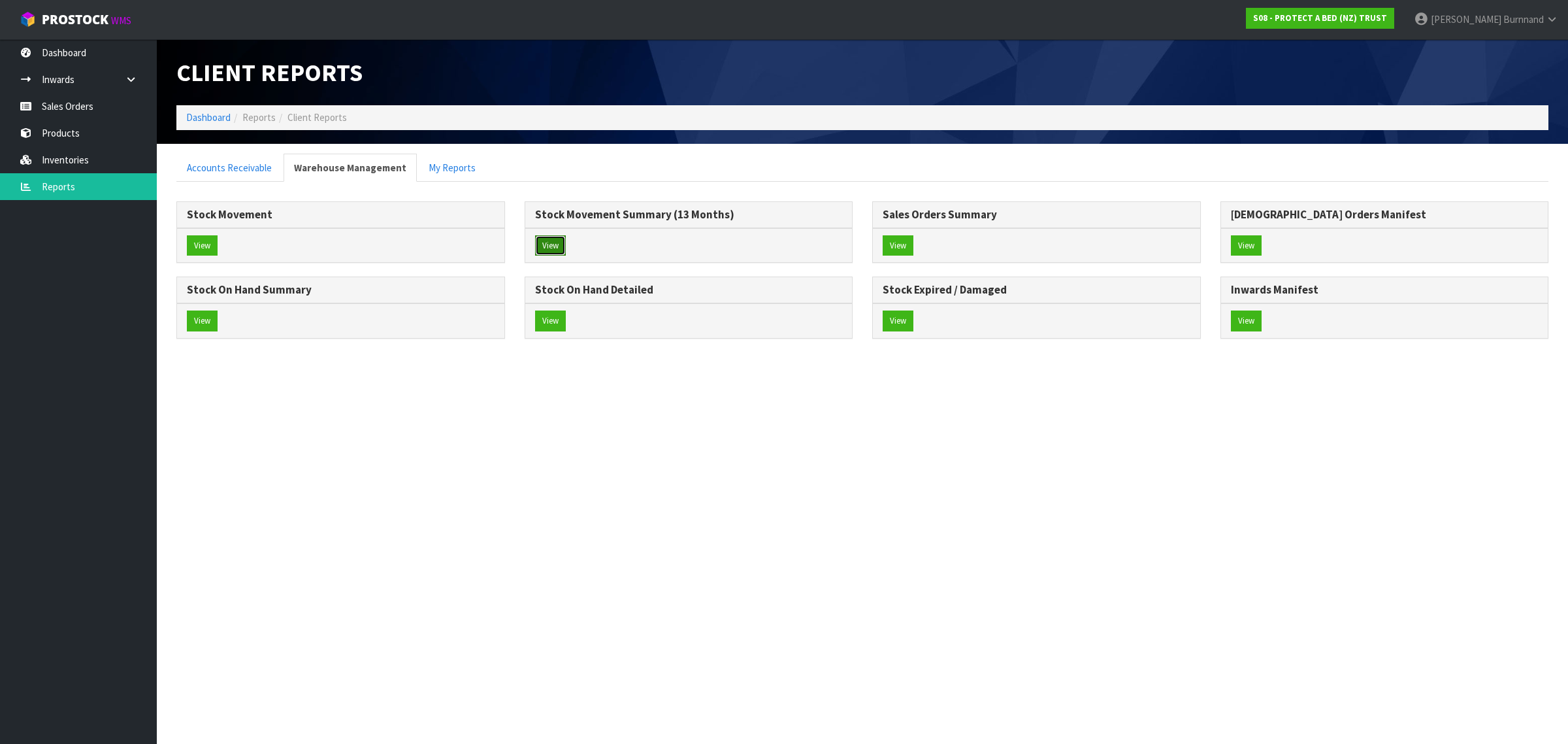
click at [561, 242] on button "View" at bounding box center [550, 246] width 31 height 21
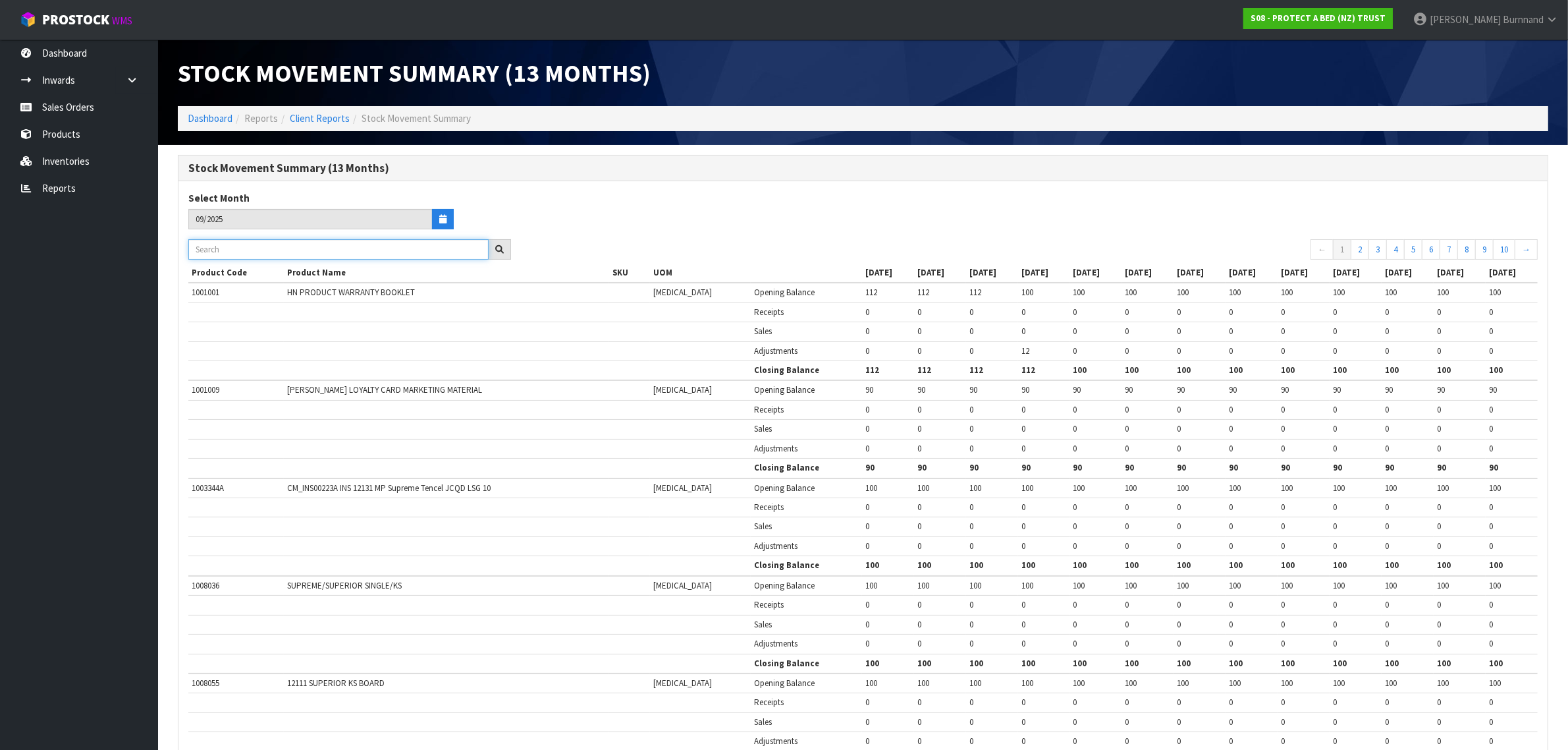
click at [219, 249] on input "text" at bounding box center [338, 250] width 300 height 21
paste input "F0463SKN0"
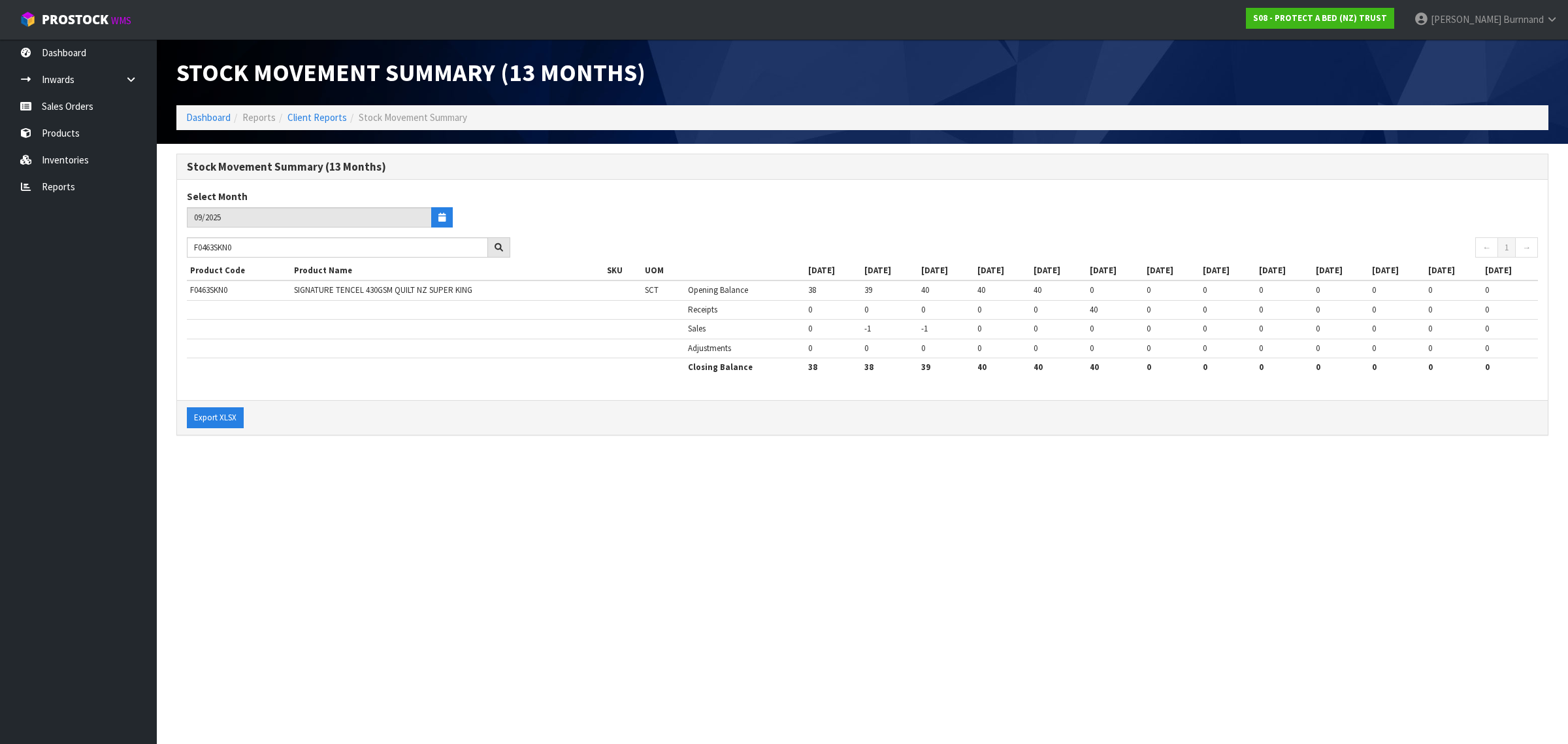
click at [452, 465] on section "Stock Movement Summary (13 Months) Dashboard Reports Client Reports Stock Movem…" at bounding box center [784, 372] width 1568 height 744
drag, startPoint x: 247, startPoint y: 247, endPoint x: 188, endPoint y: 244, distance: 59.1
click at [188, 244] on input "F0463SKN0" at bounding box center [337, 248] width 301 height 21
paste input "GL"
type input "F0463SGL0"
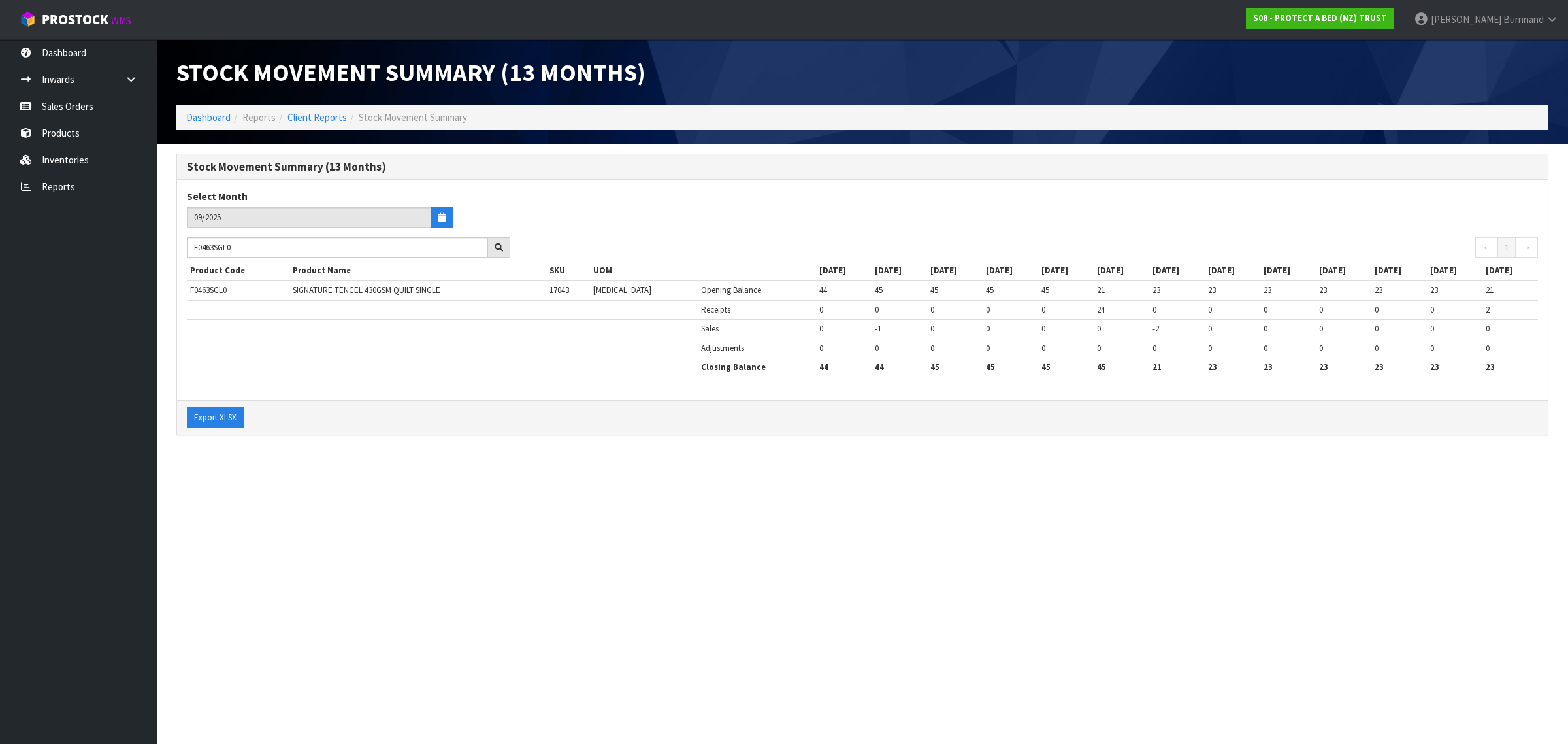
click at [464, 564] on section "Stock Movement Summary (13 Months) Dashboard Reports Client Reports Stock Movem…" at bounding box center [784, 372] width 1568 height 744
drag, startPoint x: 253, startPoint y: 244, endPoint x: 191, endPoint y: 249, distance: 62.2
click at [191, 249] on input "F0463SGL0" at bounding box center [337, 248] width 301 height 21
click at [60, 183] on link "Reports" at bounding box center [78, 186] width 157 height 27
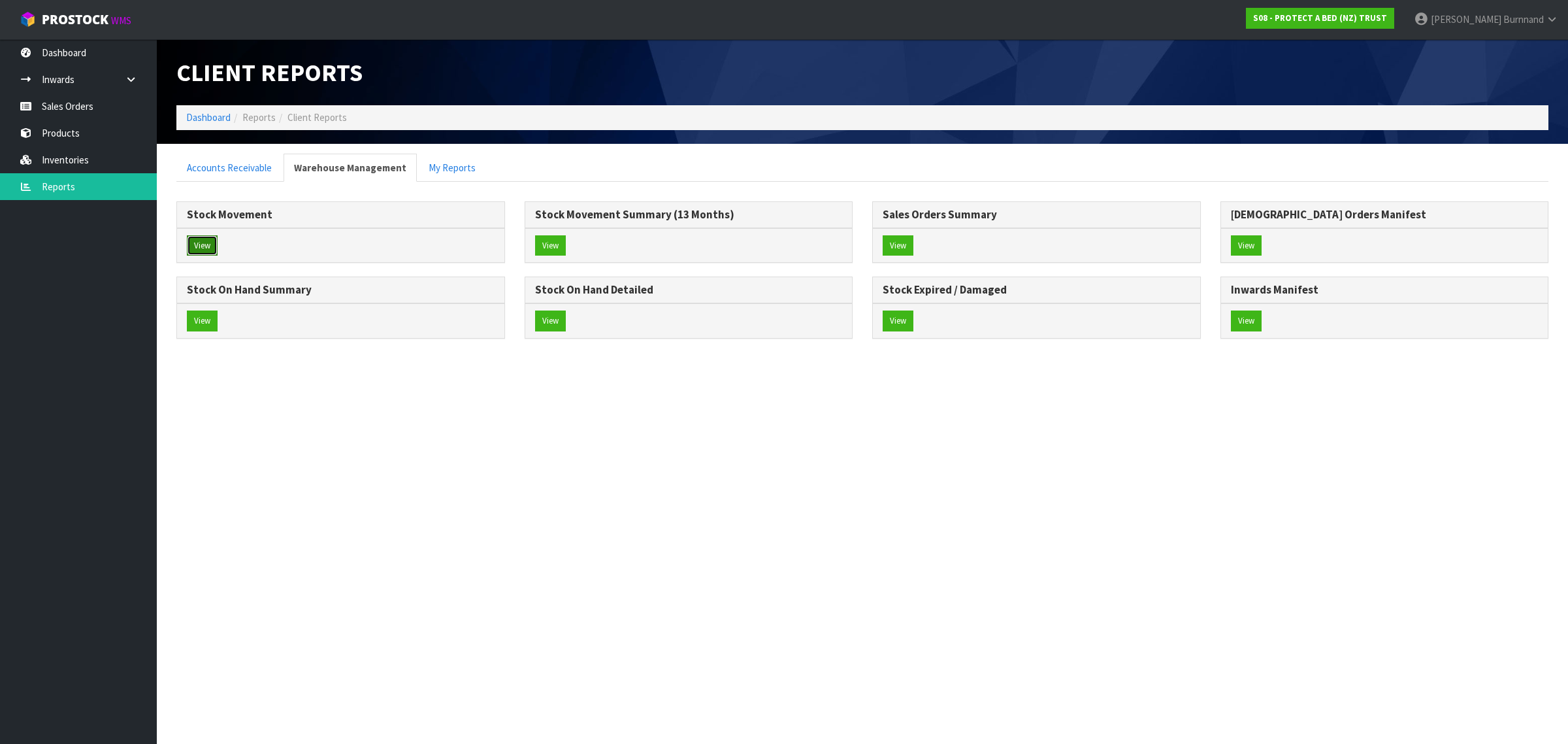
click at [193, 240] on button "View" at bounding box center [202, 246] width 31 height 21
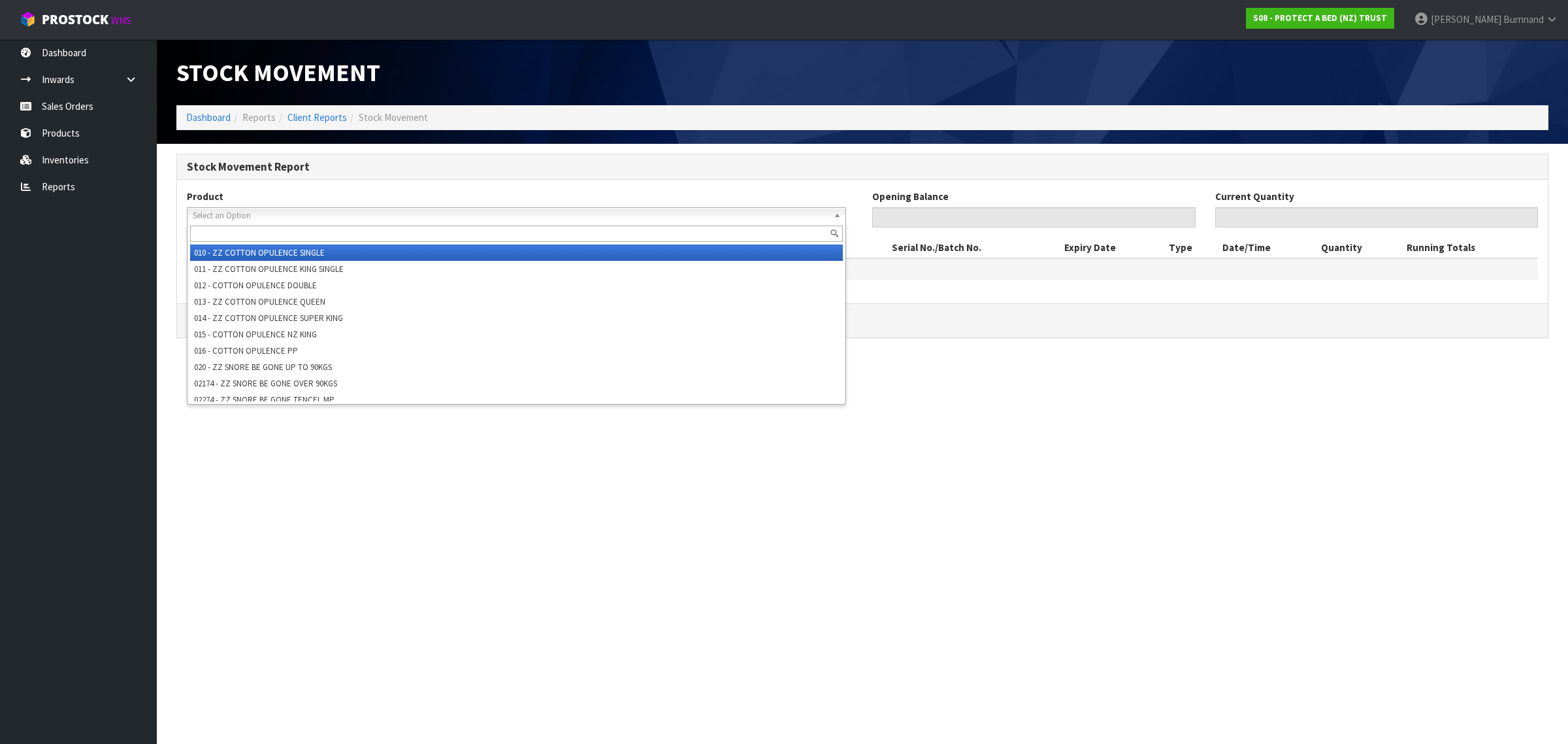
click at [212, 214] on span "Select an Option" at bounding box center [510, 215] width 635 height 16
paste input "F0463SGL0"
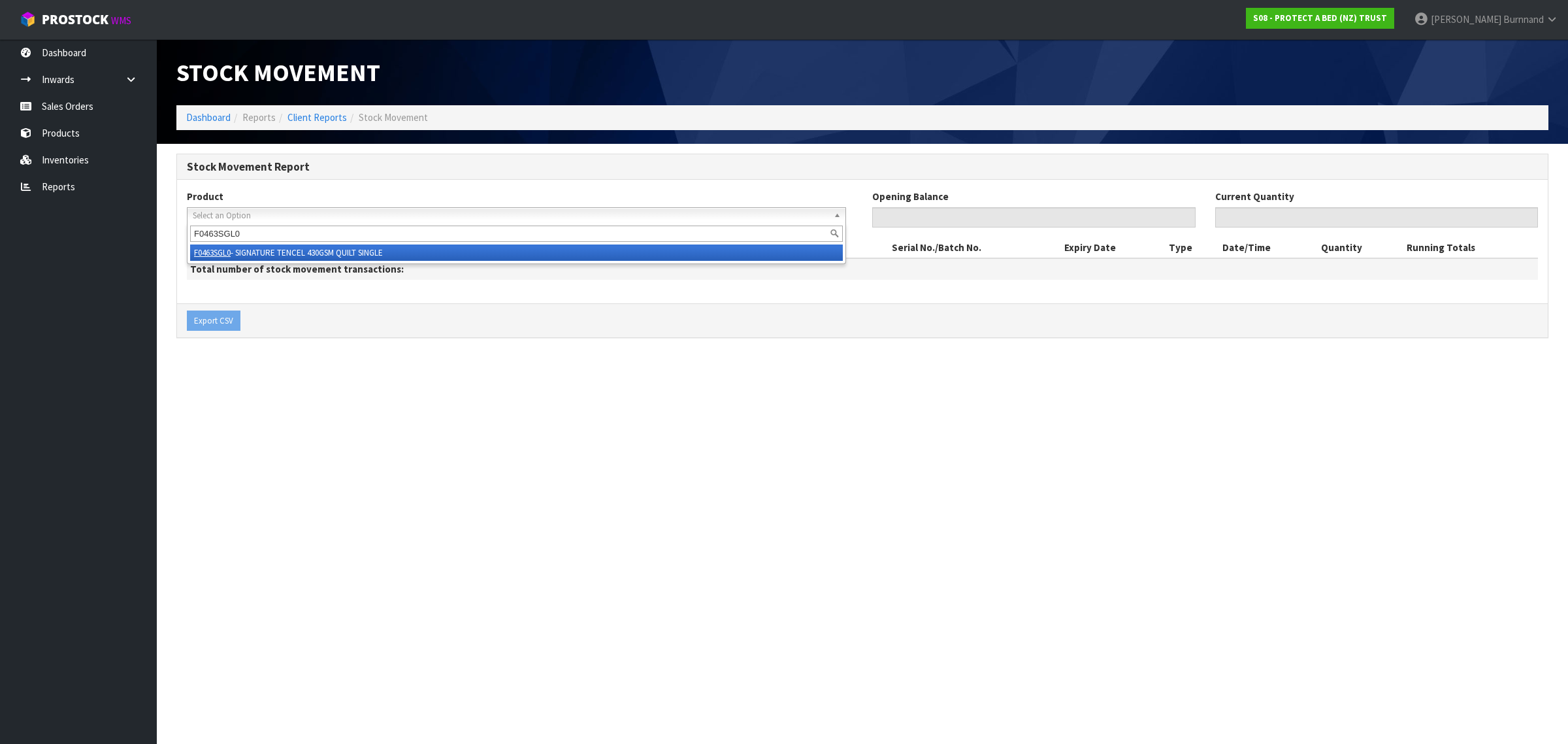
type input "F0463SGL0"
click at [252, 250] on li "F0463SGL0 - SIGNATURE TENCEL 430GSM QUILT SINGLE" at bounding box center [516, 252] width 653 height 16
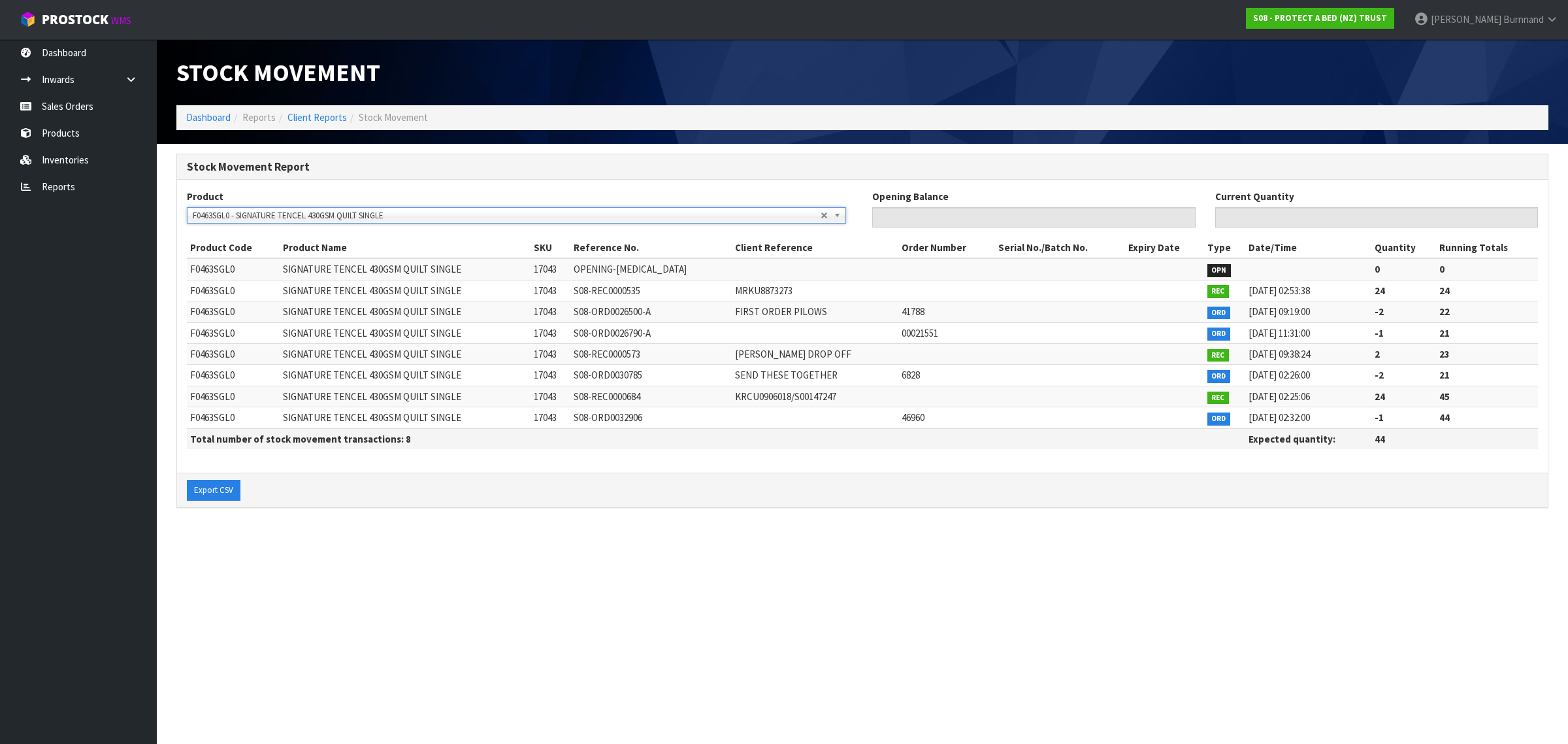
type input "0"
type input "44"
click at [237, 213] on span "F0463SGL0 - SIGNATURE TENCEL 430GSM QUILT SINGLE" at bounding box center [506, 215] width 628 height 16
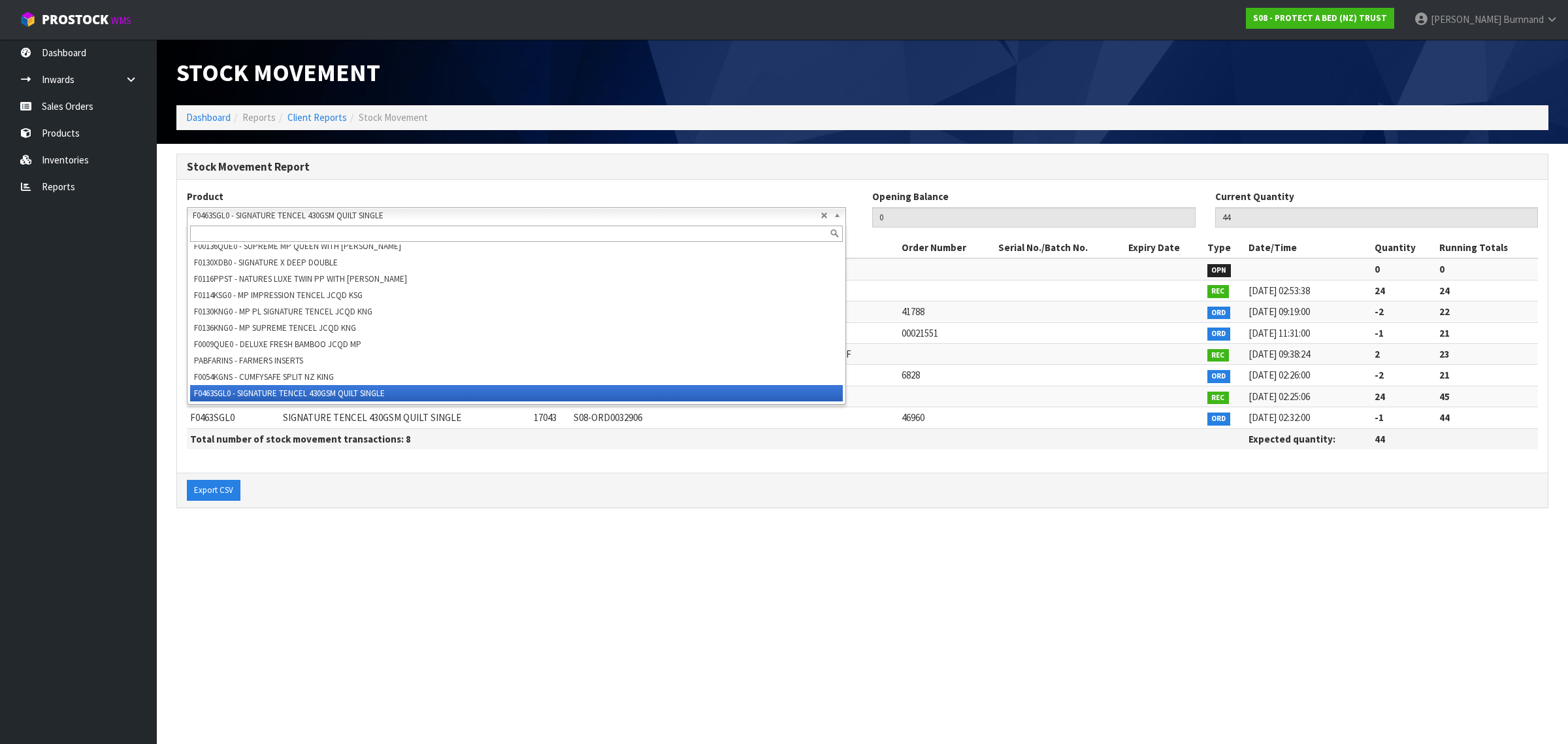
paste
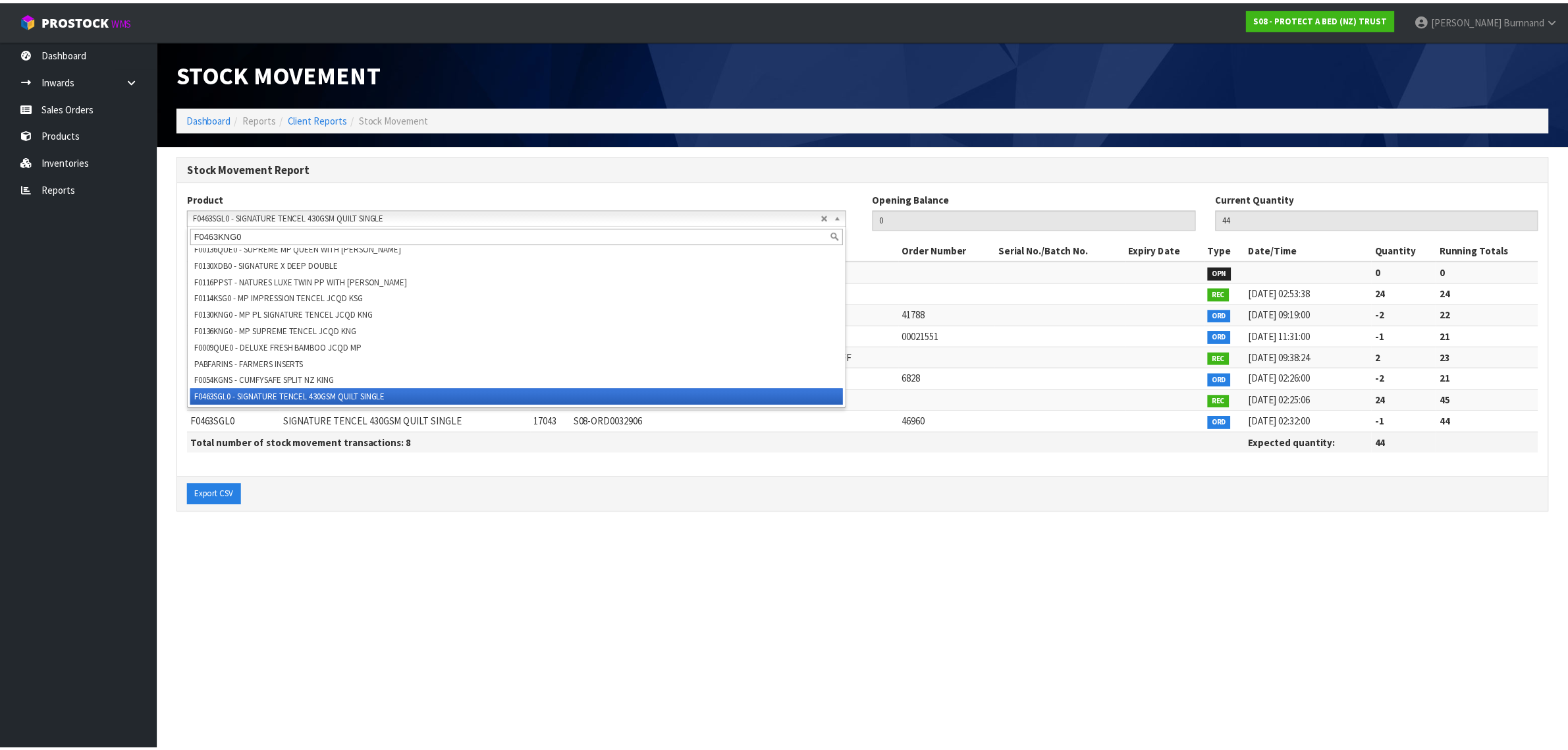
scroll to position [0, 0]
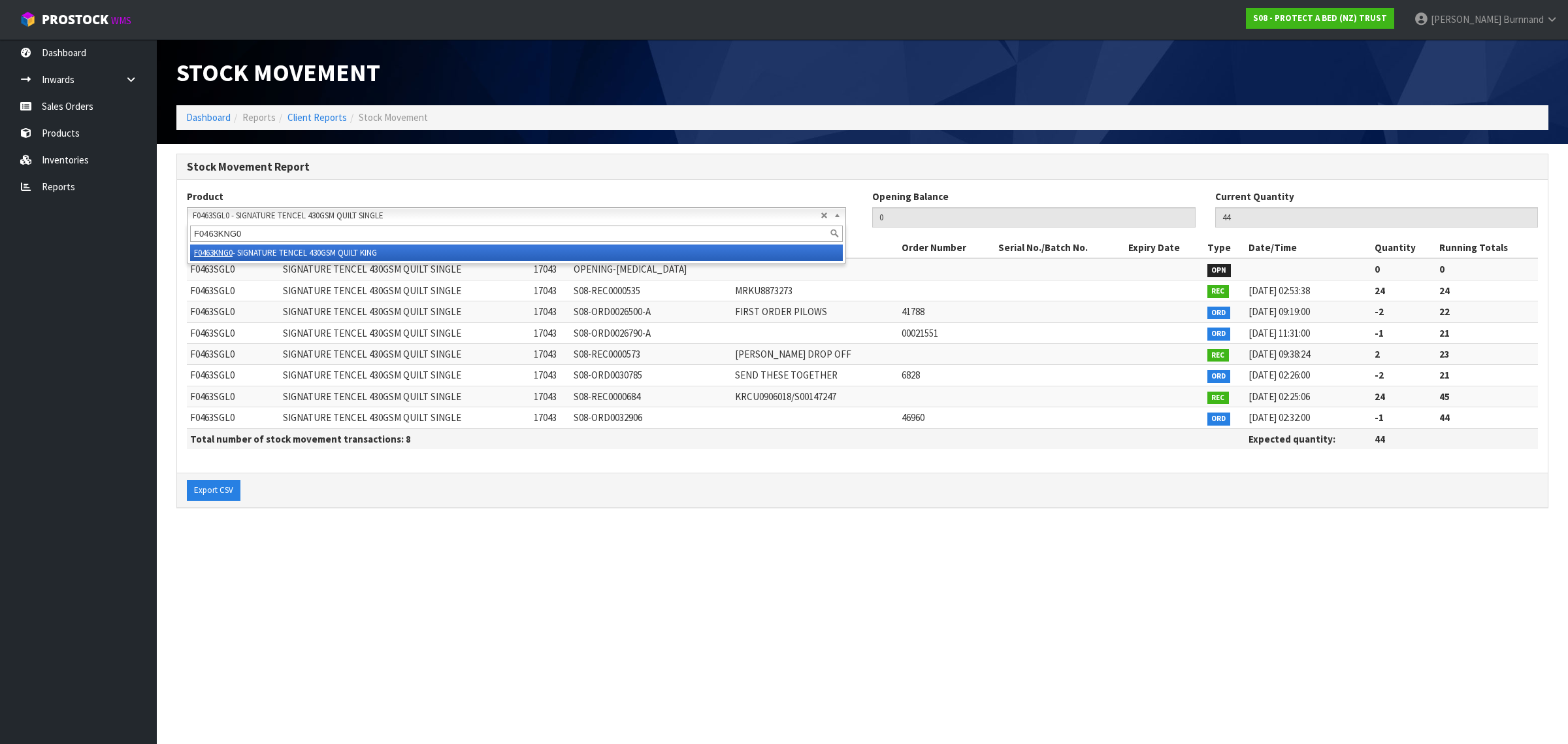
type input "F0463KNG0"
click at [299, 249] on li "F0463KNG0 - SIGNATURE TENCEL 430GSM QUILT KING" at bounding box center [516, 252] width 653 height 16
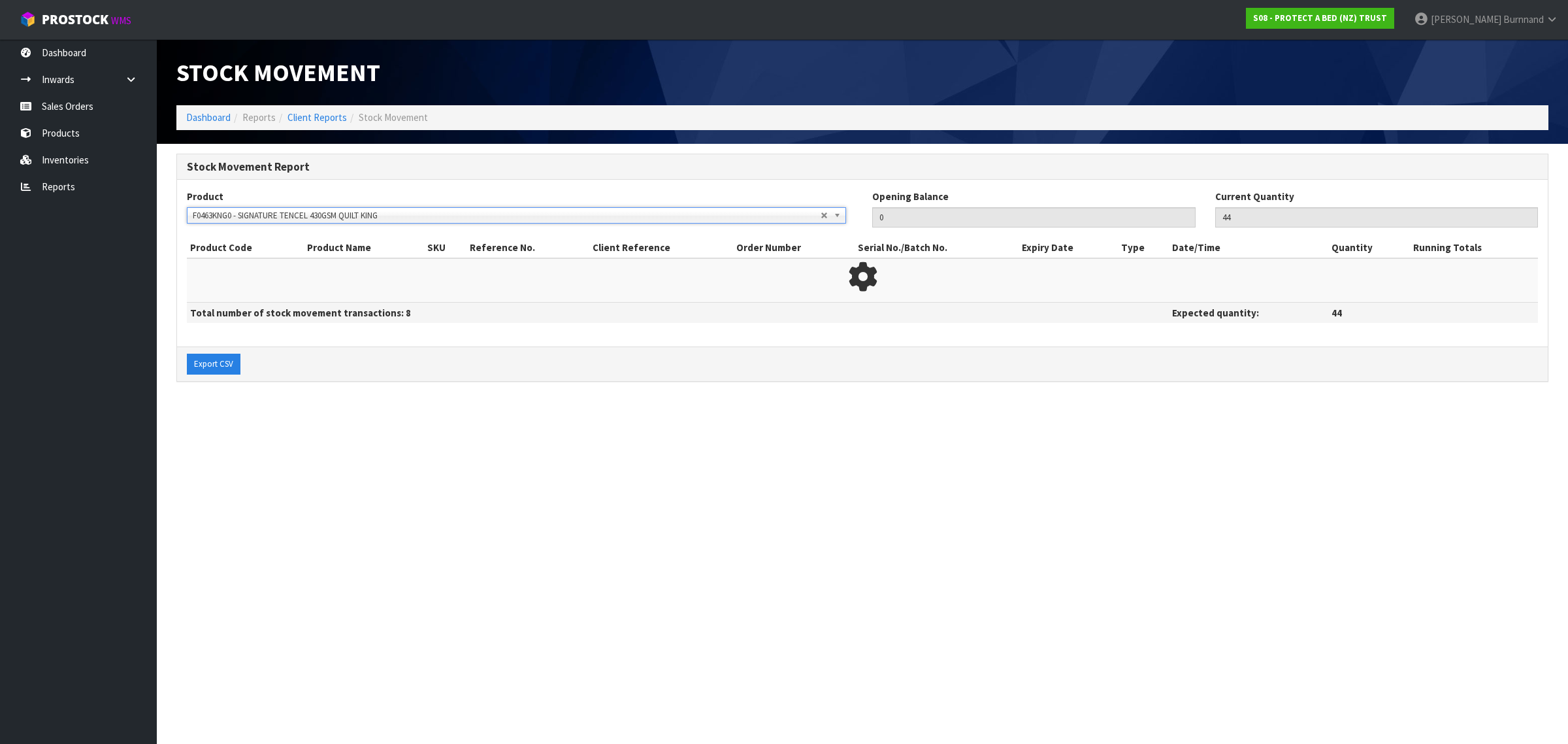
type input "58"
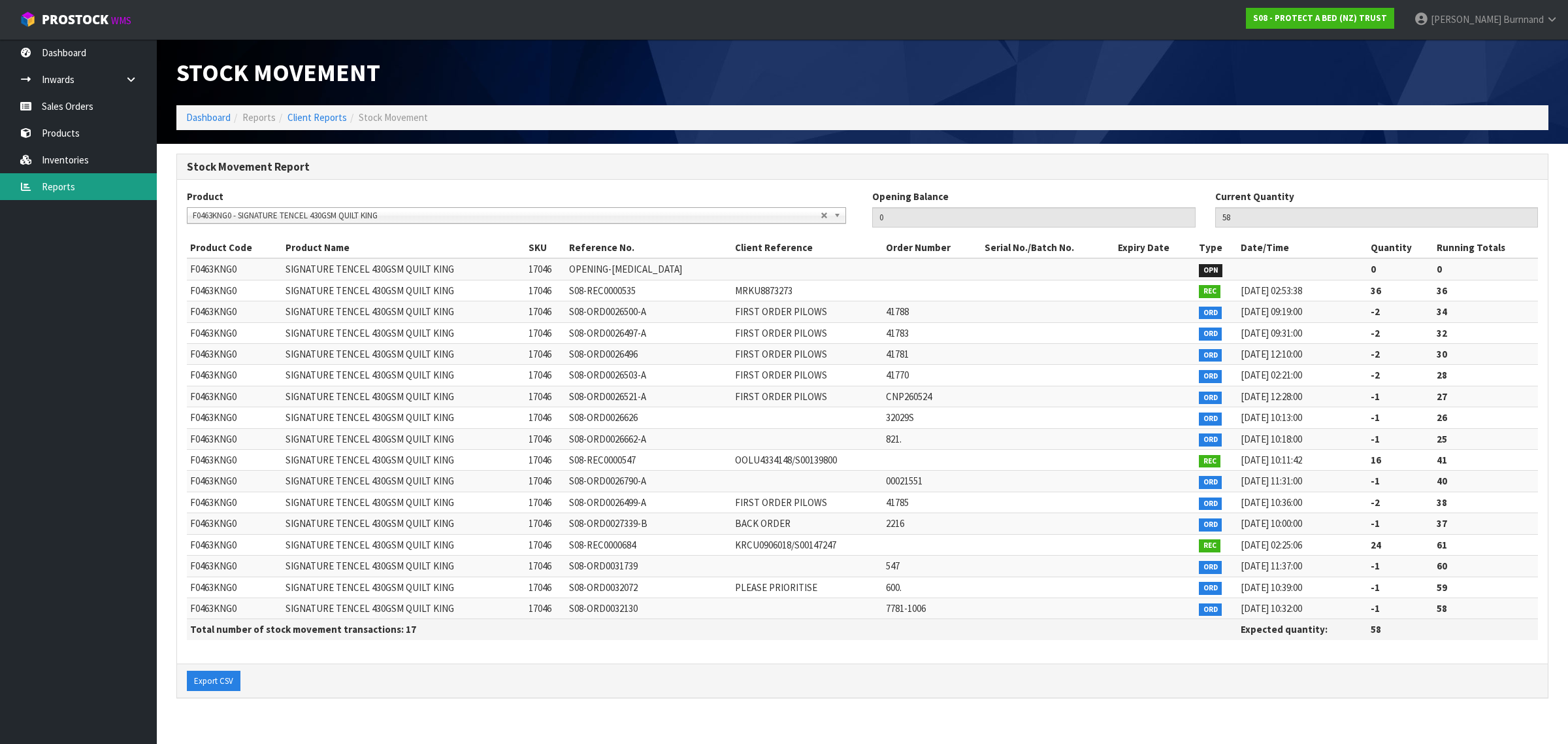
click at [75, 186] on link "Reports" at bounding box center [78, 186] width 157 height 27
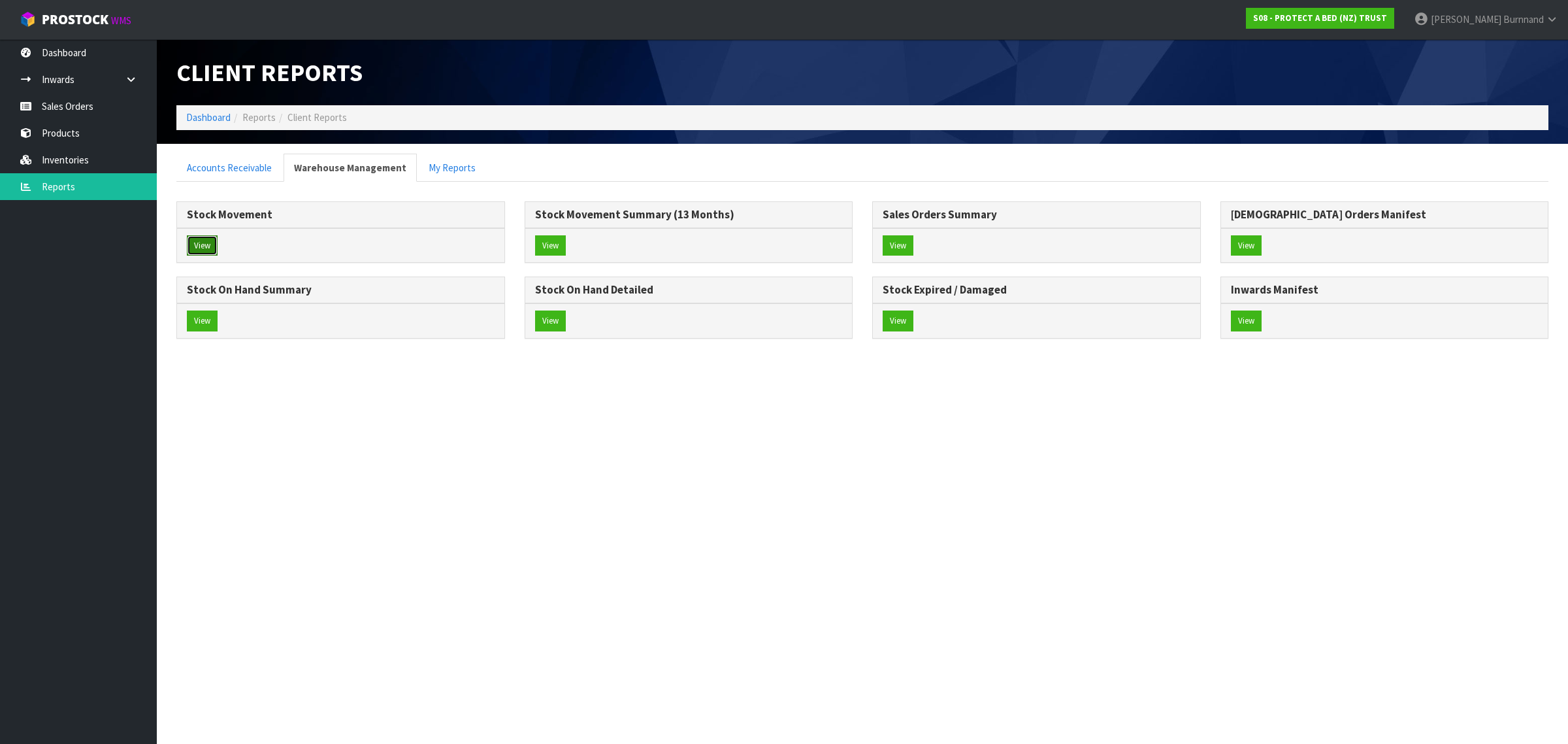
click at [194, 244] on button "View" at bounding box center [202, 246] width 31 height 21
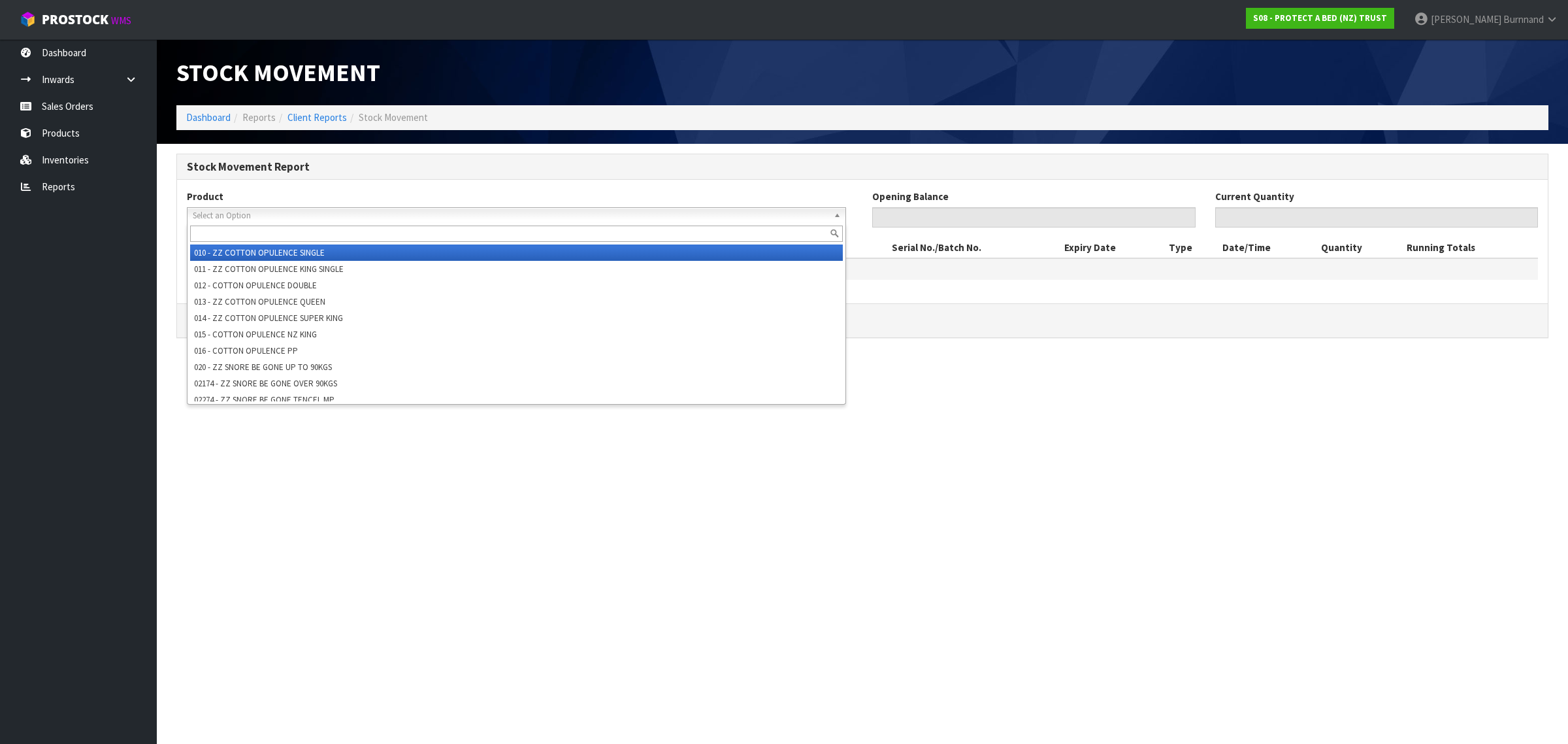
click at [219, 218] on span "Select an Option" at bounding box center [510, 215] width 635 height 16
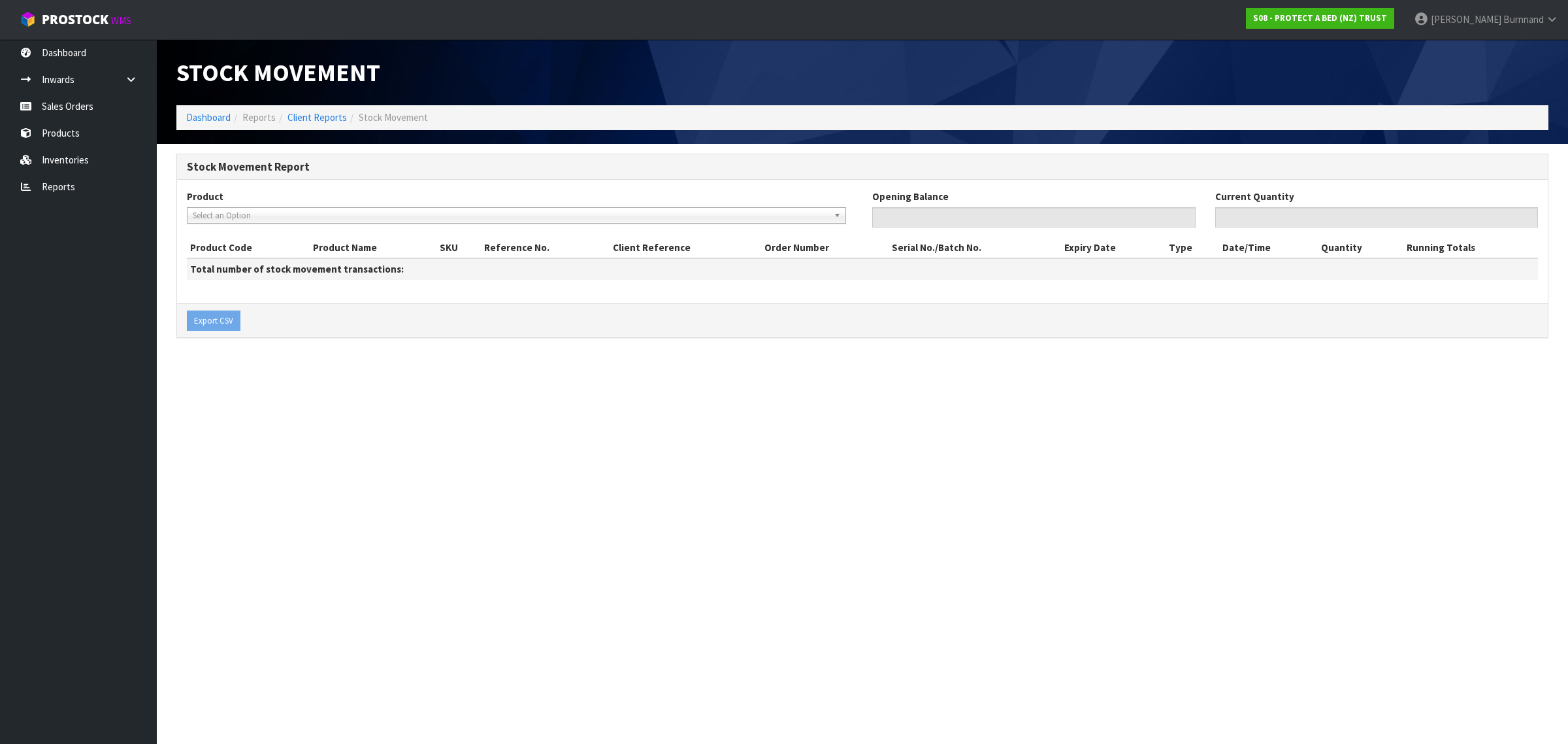
click at [216, 210] on span "Select an Option" at bounding box center [510, 215] width 635 height 16
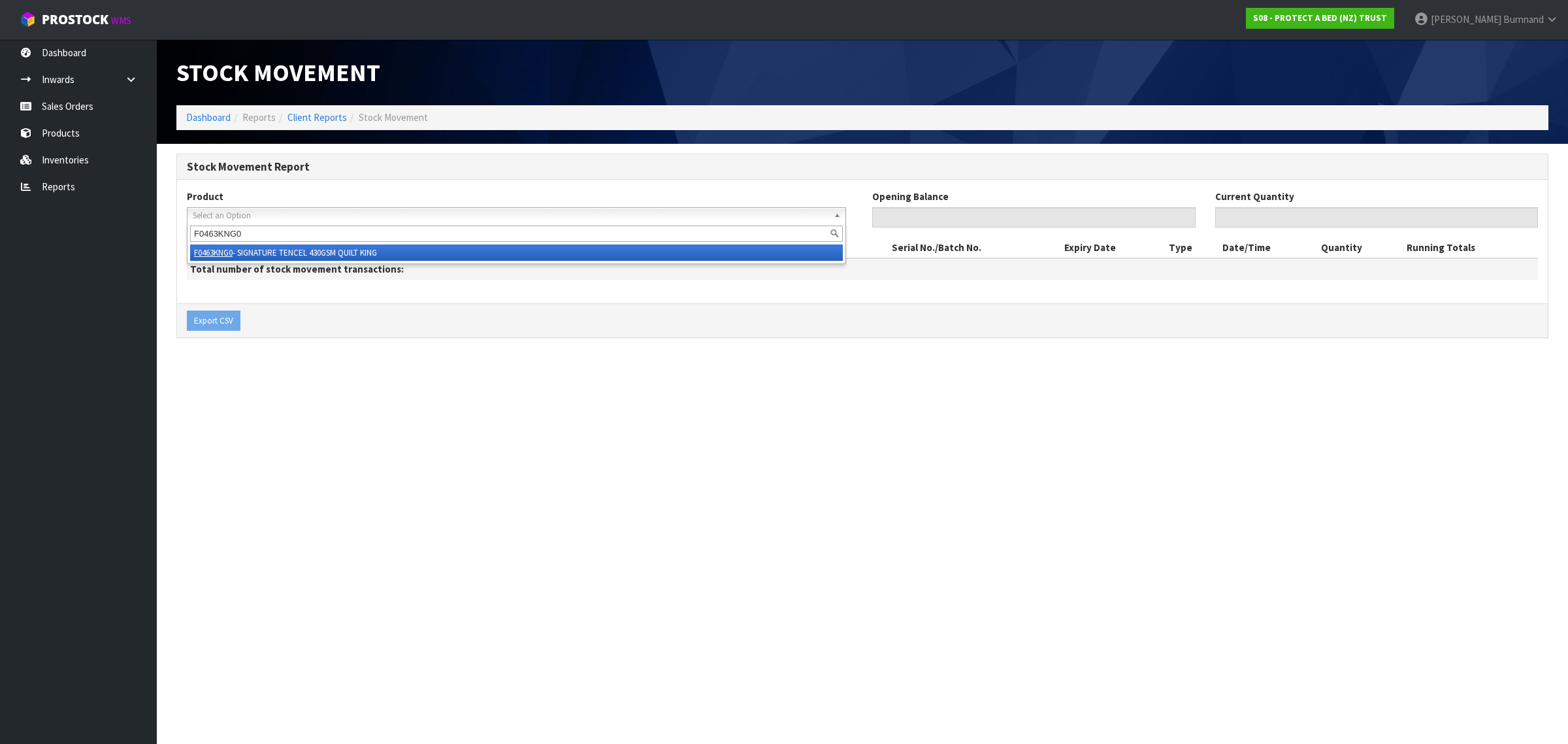
type input "F0463KNG0"
click at [285, 250] on li "F0463KNG0 - SIGNATURE TENCEL 430GSM QUILT KING" at bounding box center [516, 252] width 653 height 16
type input "0"
type input "58"
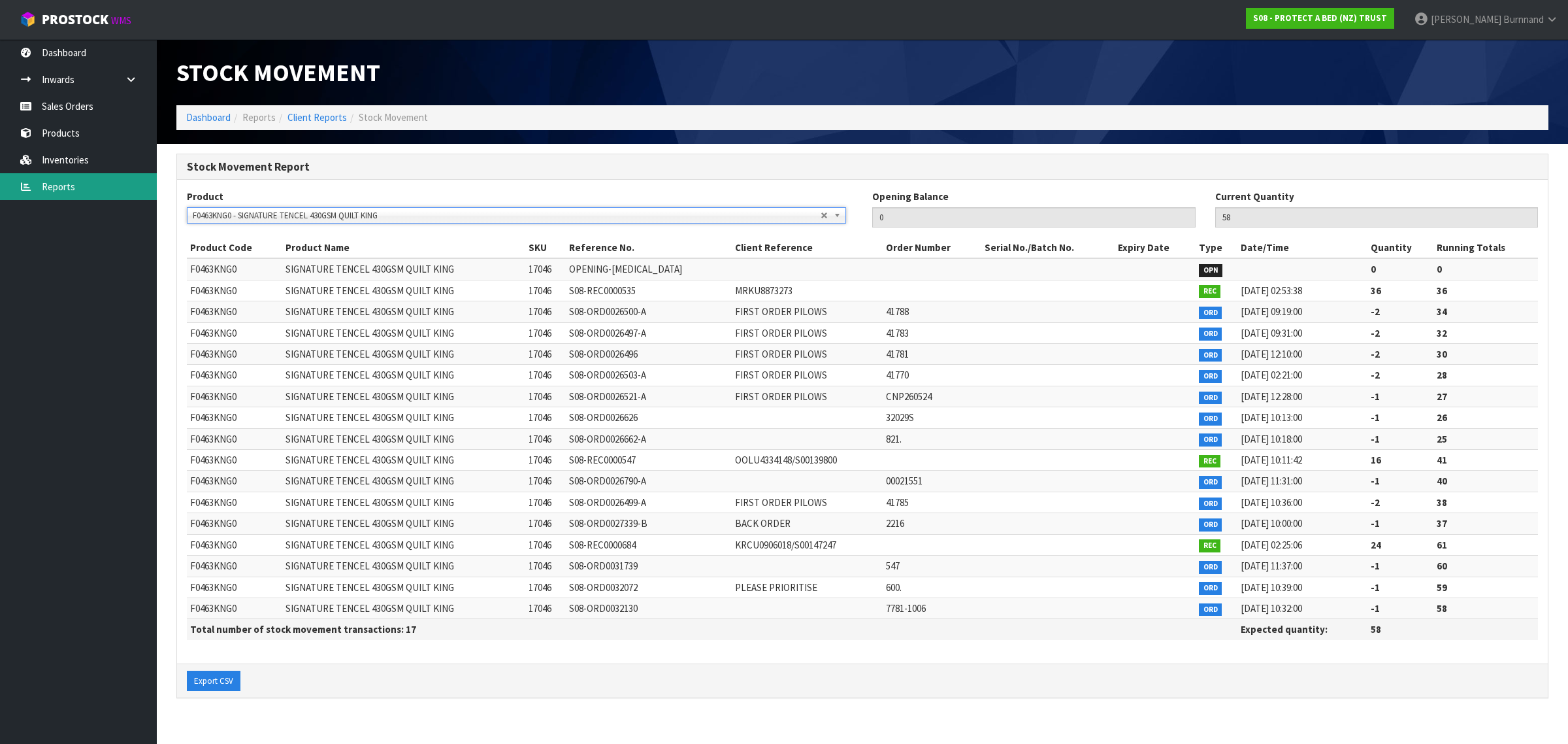
click at [63, 181] on link "Reports" at bounding box center [78, 186] width 157 height 27
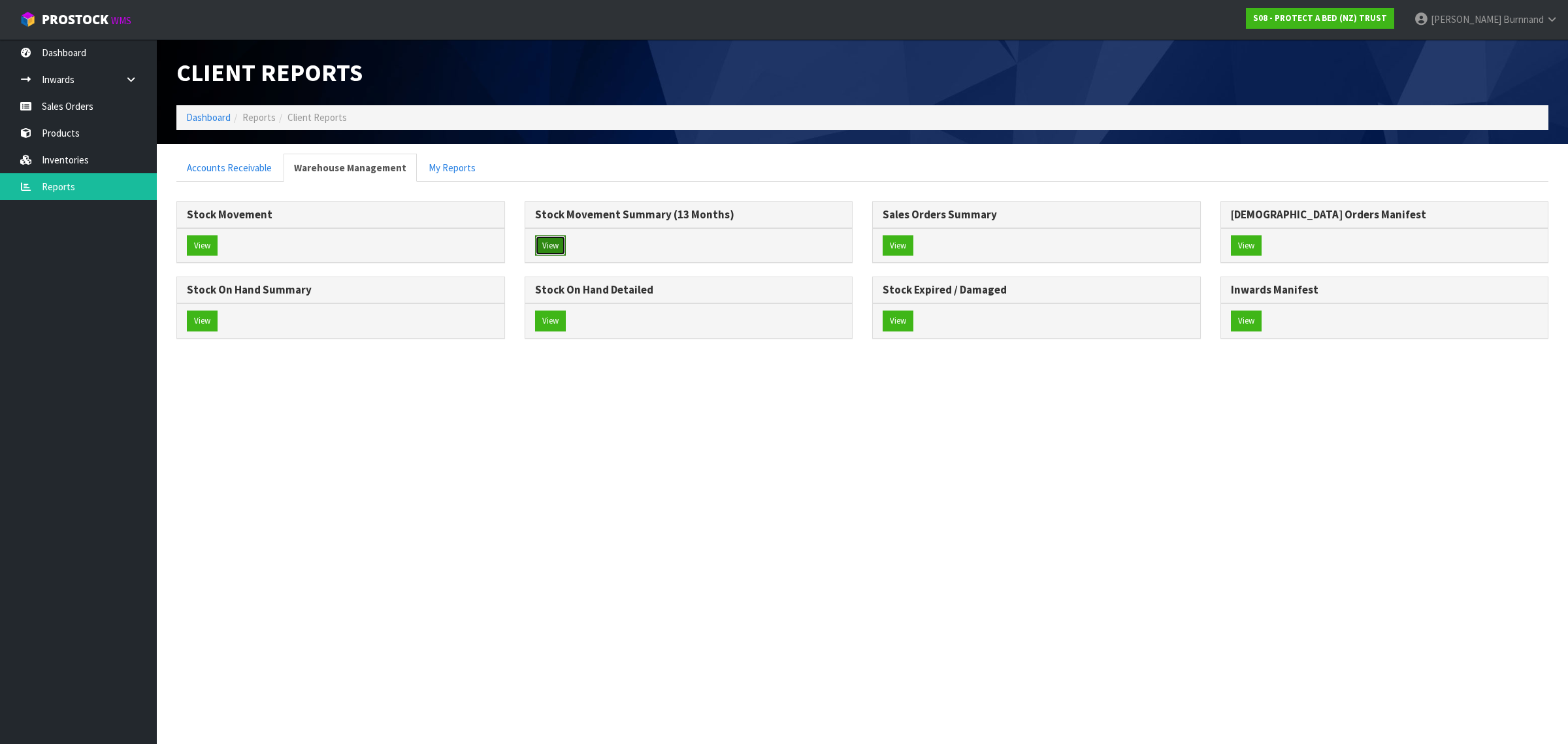
click at [546, 240] on button "View" at bounding box center [550, 246] width 31 height 21
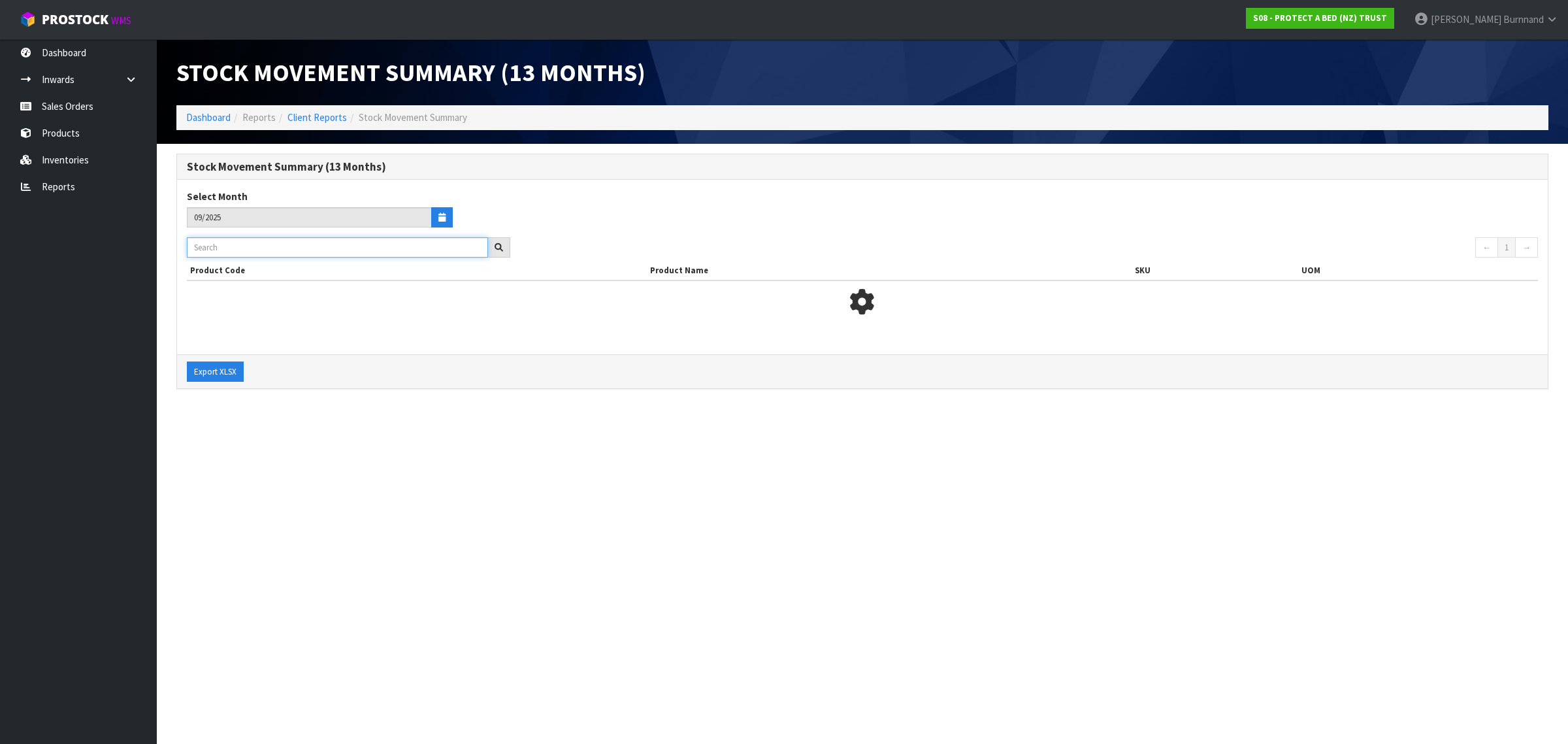
click at [216, 244] on input "text" at bounding box center [337, 248] width 301 height 21
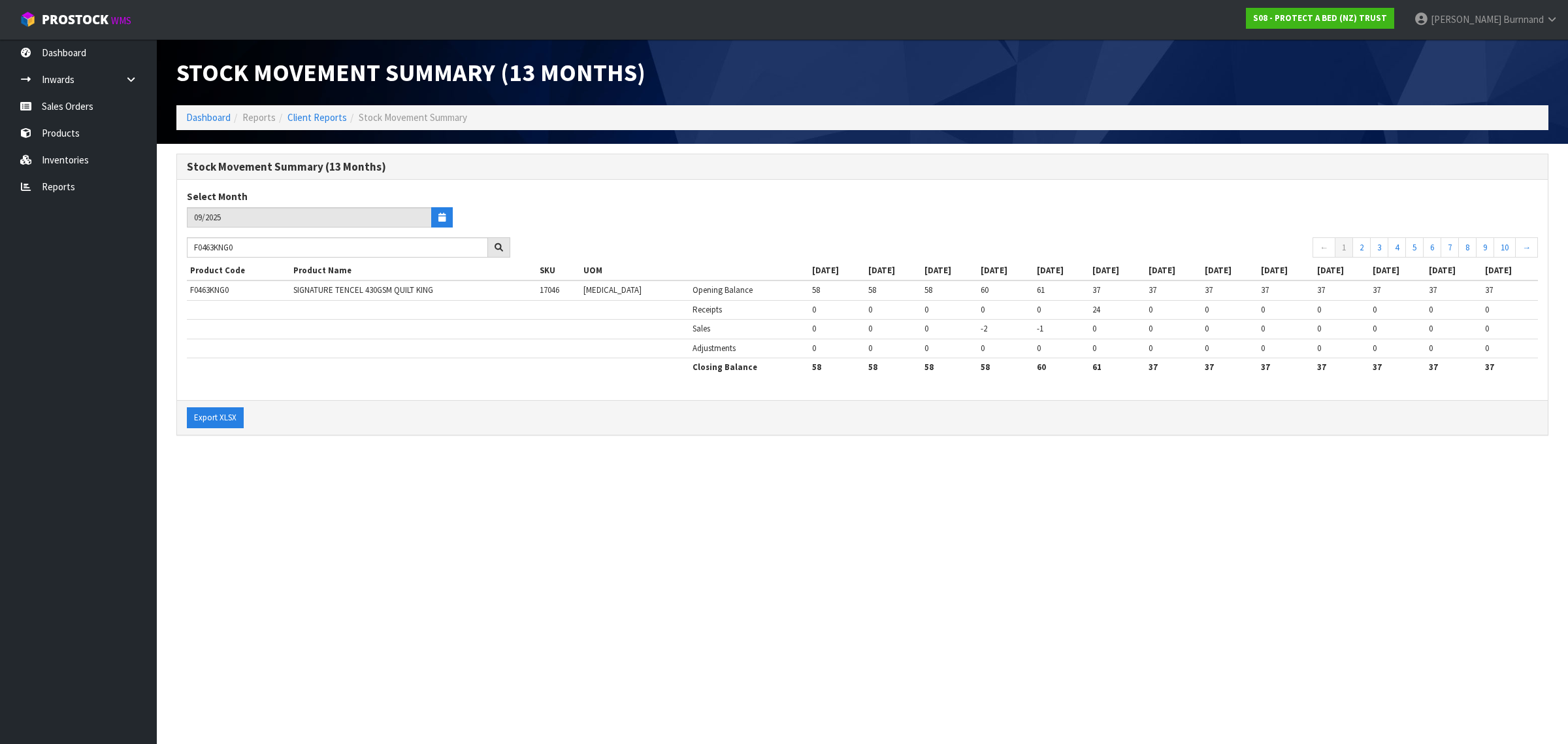
click at [355, 442] on div "Stock Movement Summary (13 Months) Select Month 09/2025 F0463KNG0 ← 1 2 3 4 5 6…" at bounding box center [862, 301] width 1392 height 295
drag, startPoint x: 255, startPoint y: 247, endPoint x: 184, endPoint y: 247, distance: 71.0
click at [184, 247] on div "F0463KNG0" at bounding box center [349, 248] width 343 height 21
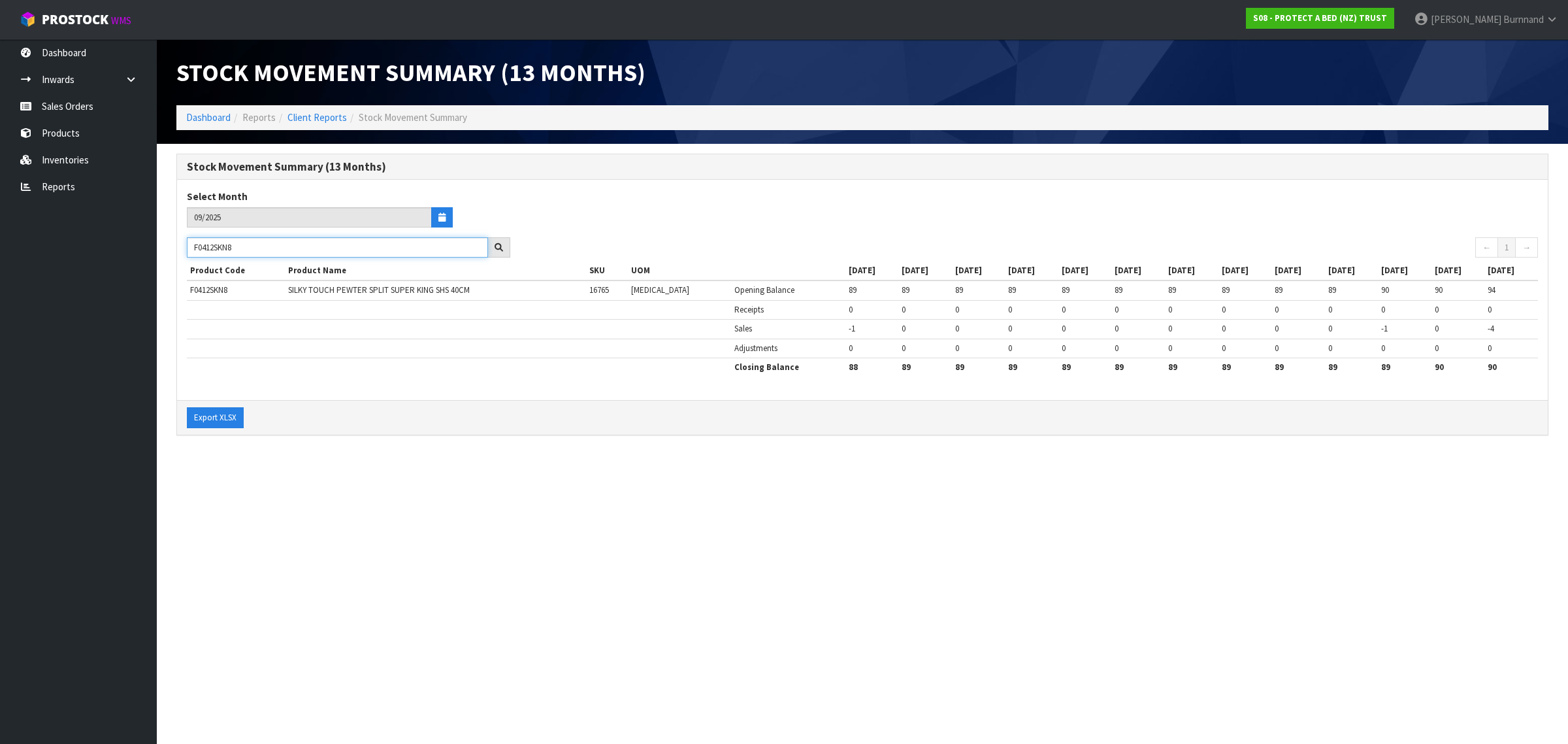
type input "F0412SKN8"
click at [362, 412] on div "Export XLSX" at bounding box center [862, 417] width 1371 height 35
click at [50, 184] on link "Reports" at bounding box center [78, 186] width 157 height 27
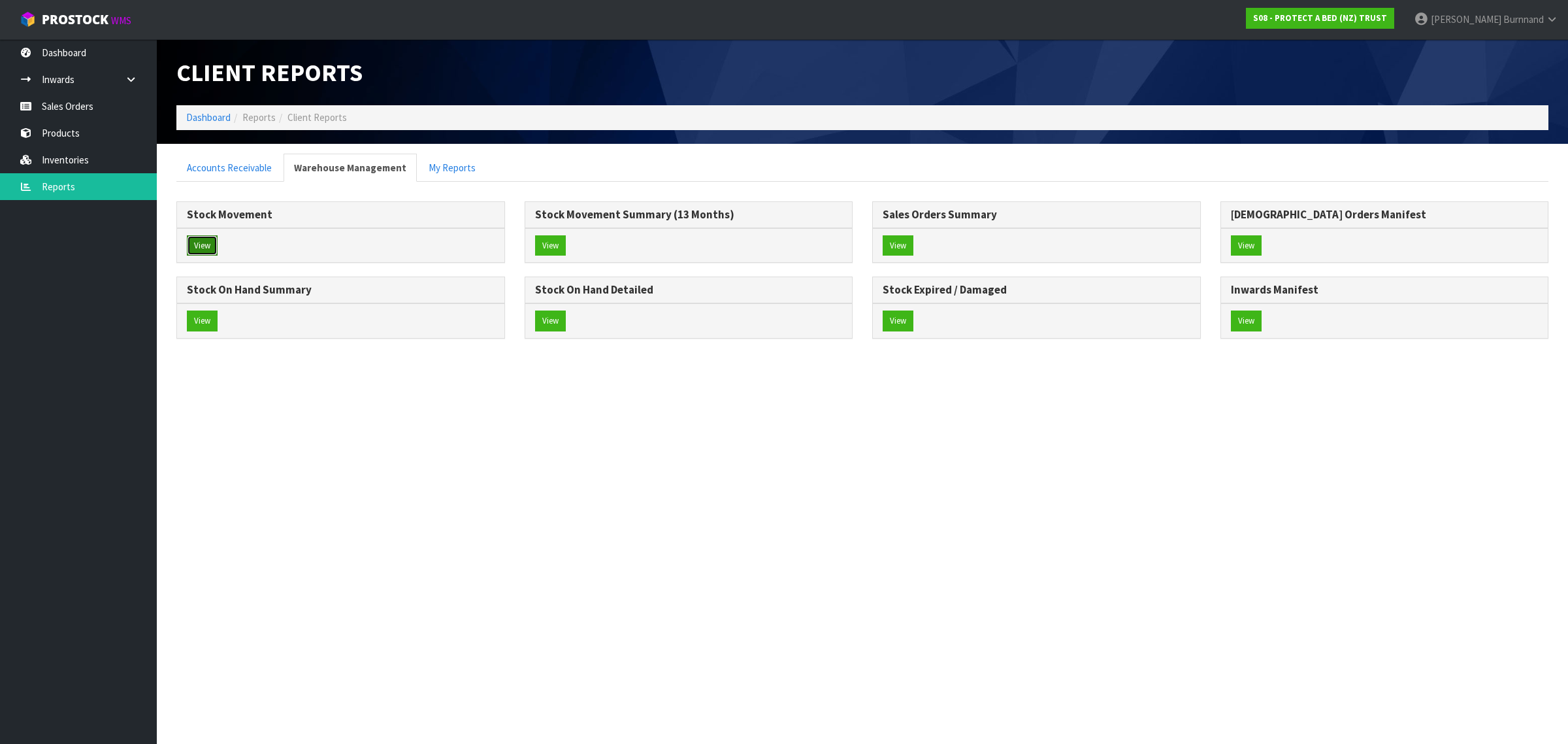
click at [198, 240] on button "View" at bounding box center [202, 246] width 31 height 21
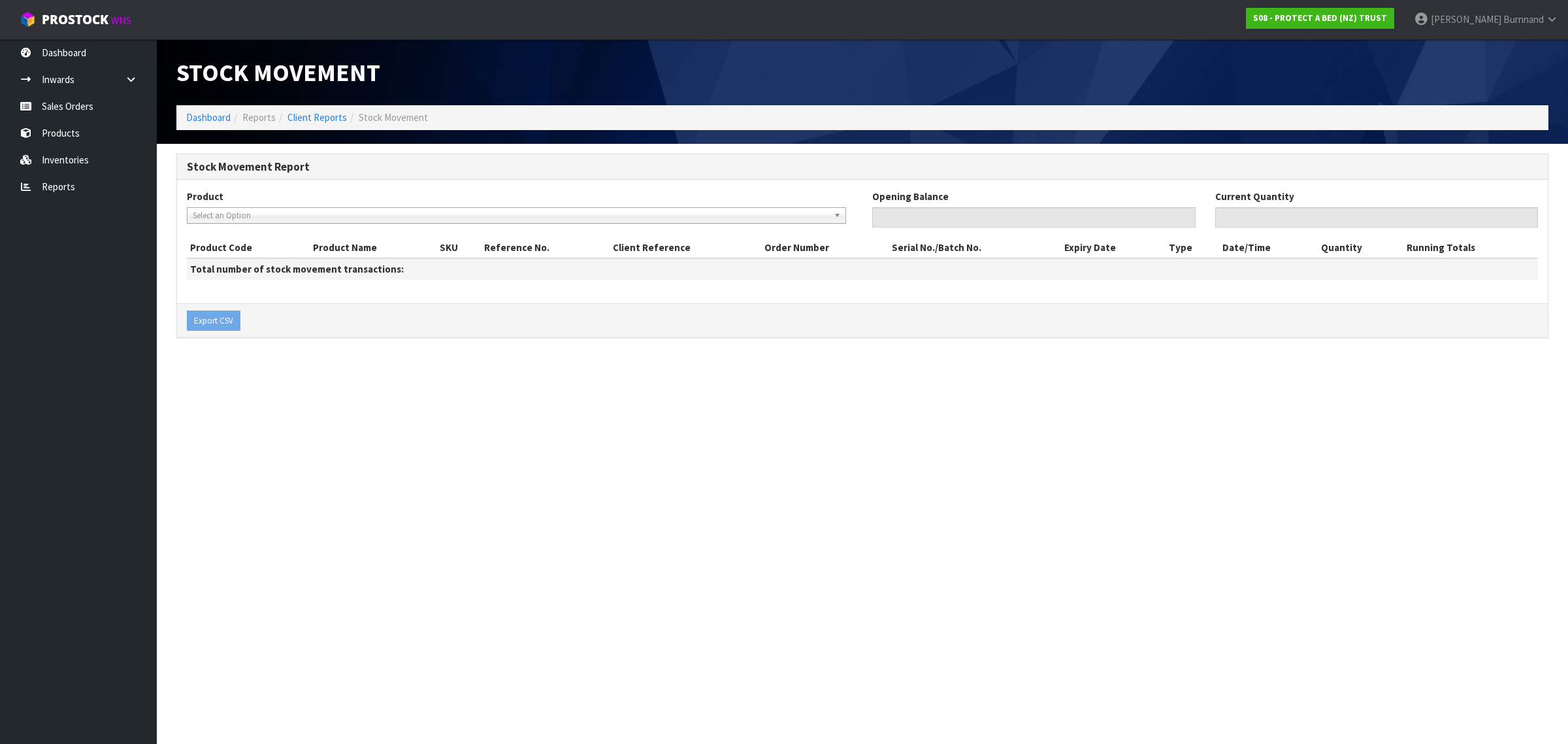
click at [212, 216] on span "Select an Option" at bounding box center [510, 215] width 635 height 16
click at [209, 217] on span "Select an Option" at bounding box center [510, 215] width 635 height 16
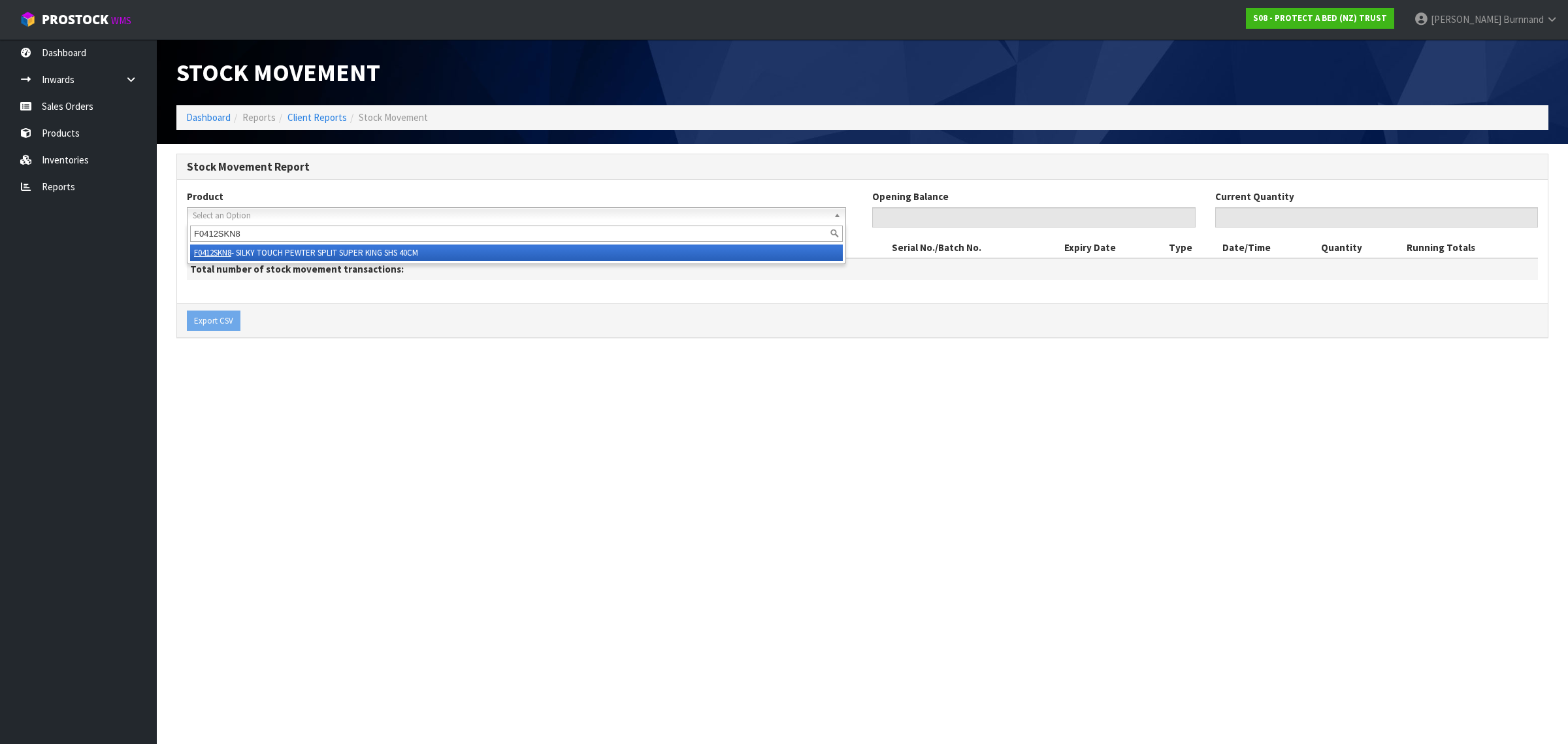
type input "F0412SKN8"
click at [255, 247] on li "F0412SKN8 - SILKY TOUCH PEWTER SPLIT SUPER KING SHS 40CM" at bounding box center [516, 252] width 653 height 16
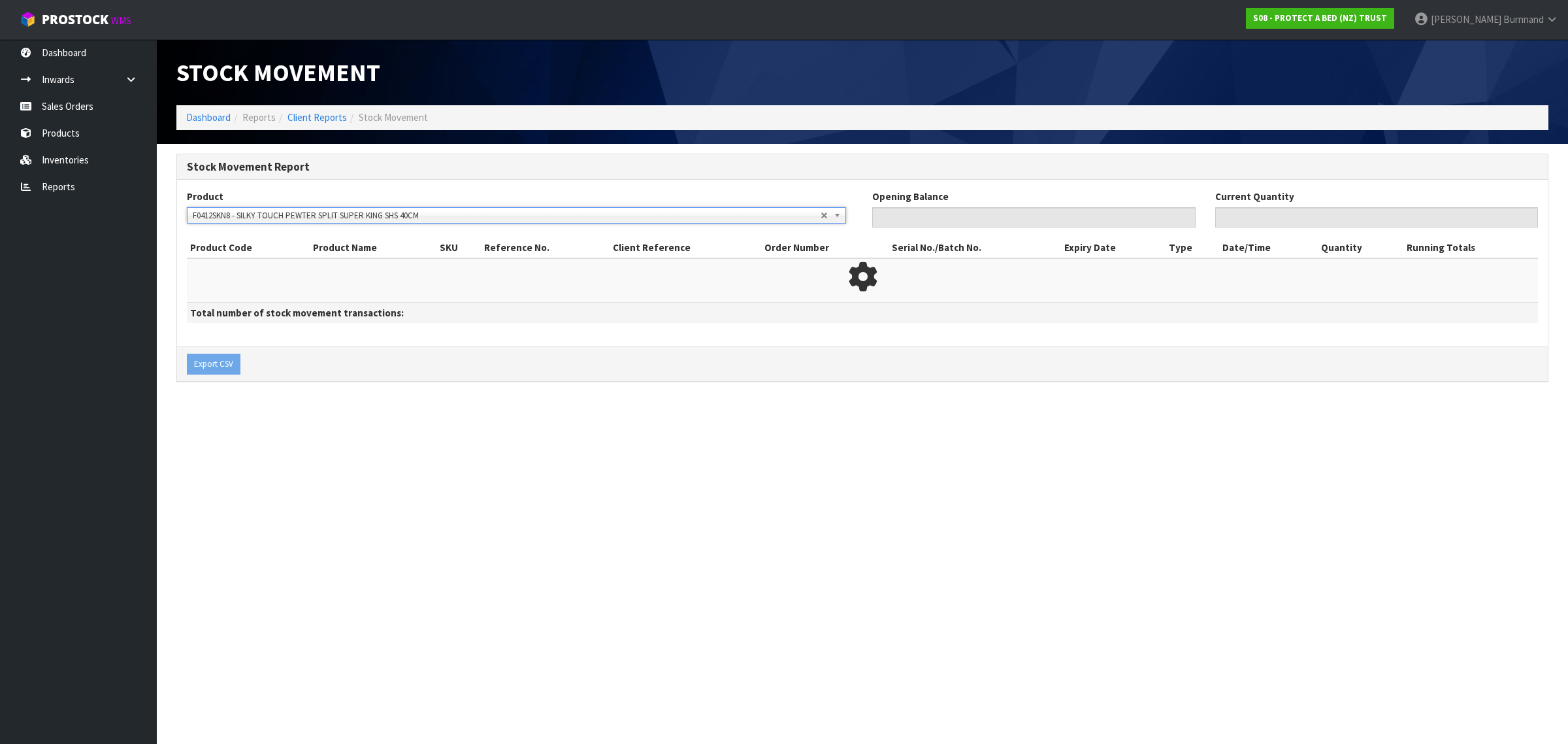
type input "0"
type input "88"
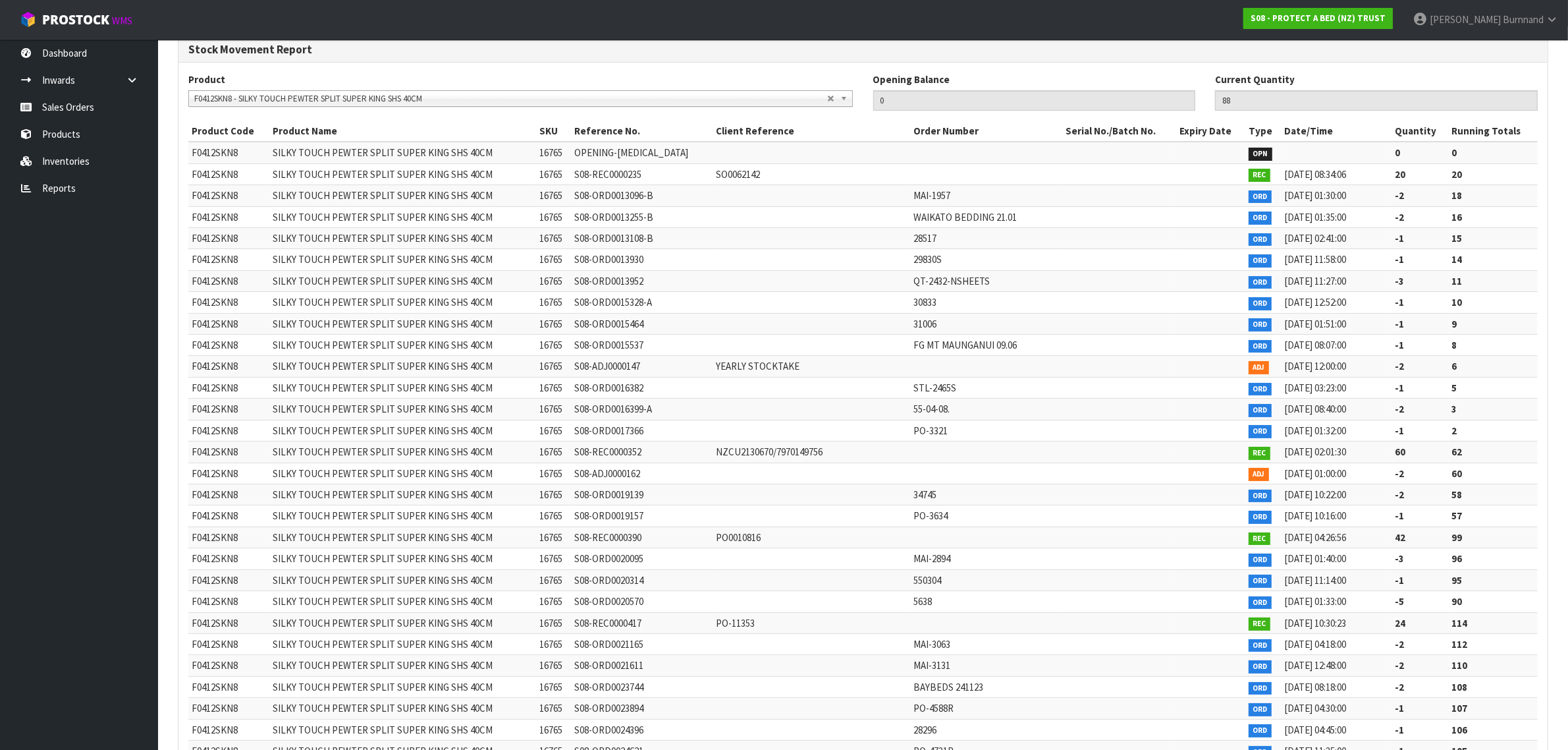
scroll to position [89, 0]
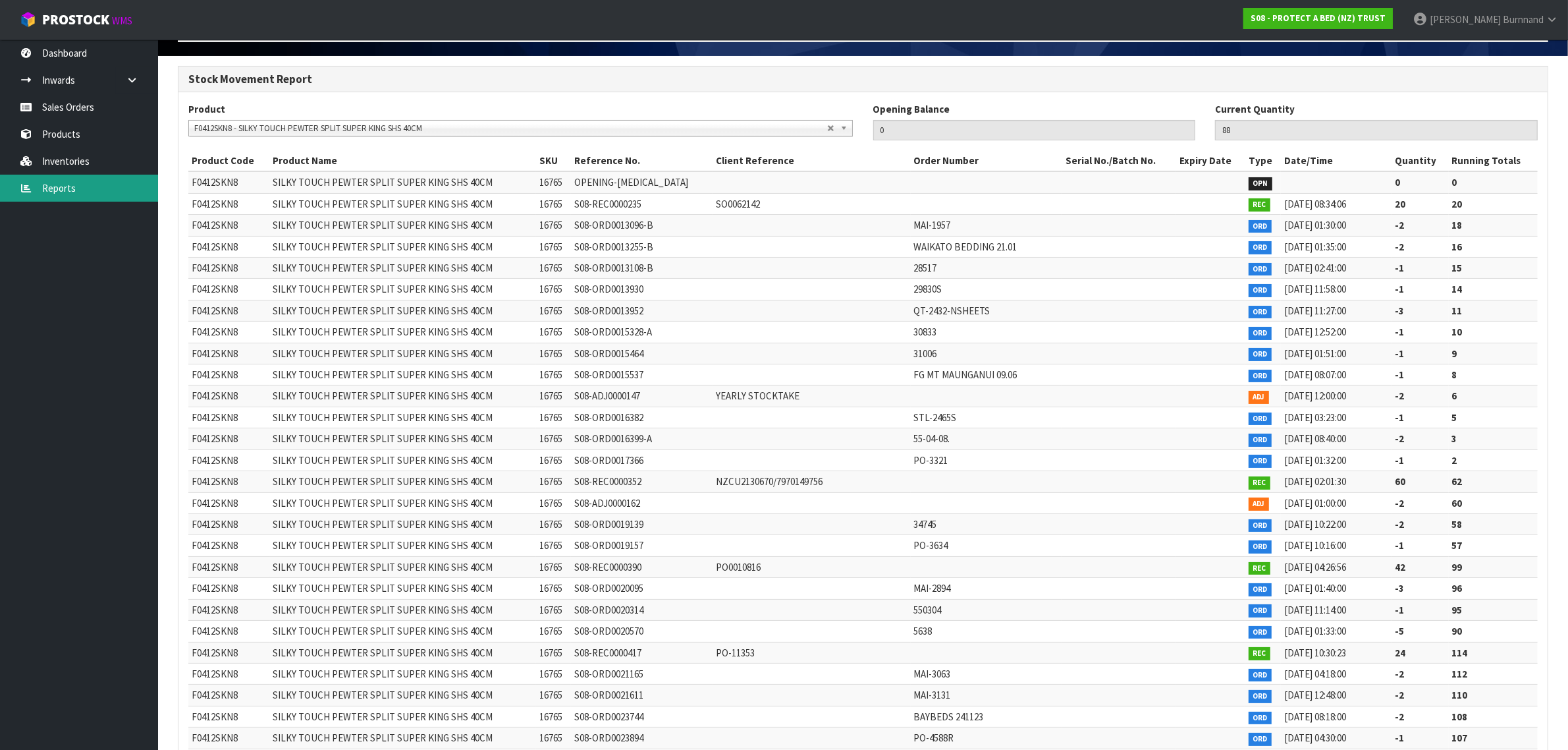
click at [73, 188] on link "Reports" at bounding box center [79, 188] width 158 height 27
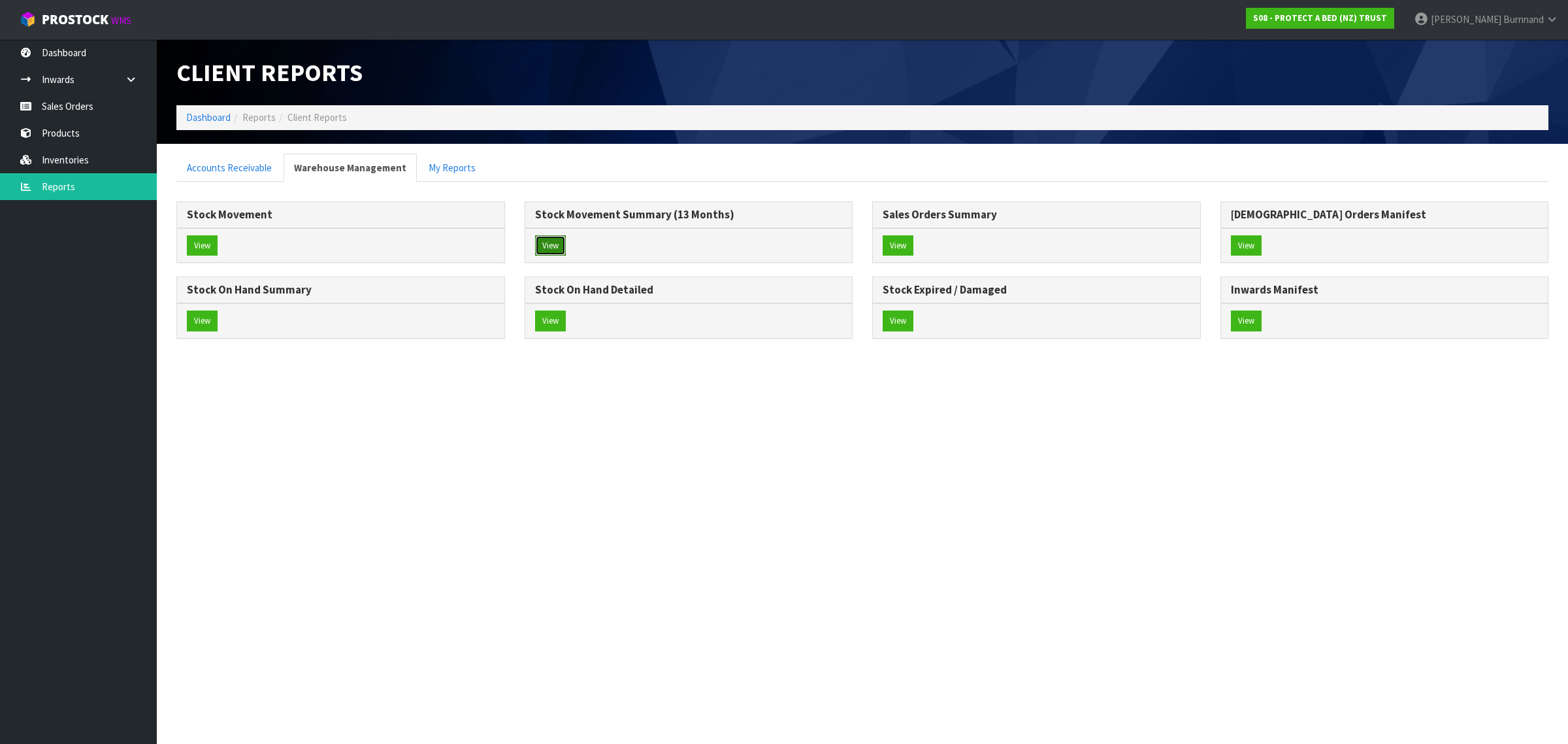
click at [553, 244] on button "View" at bounding box center [550, 246] width 31 height 21
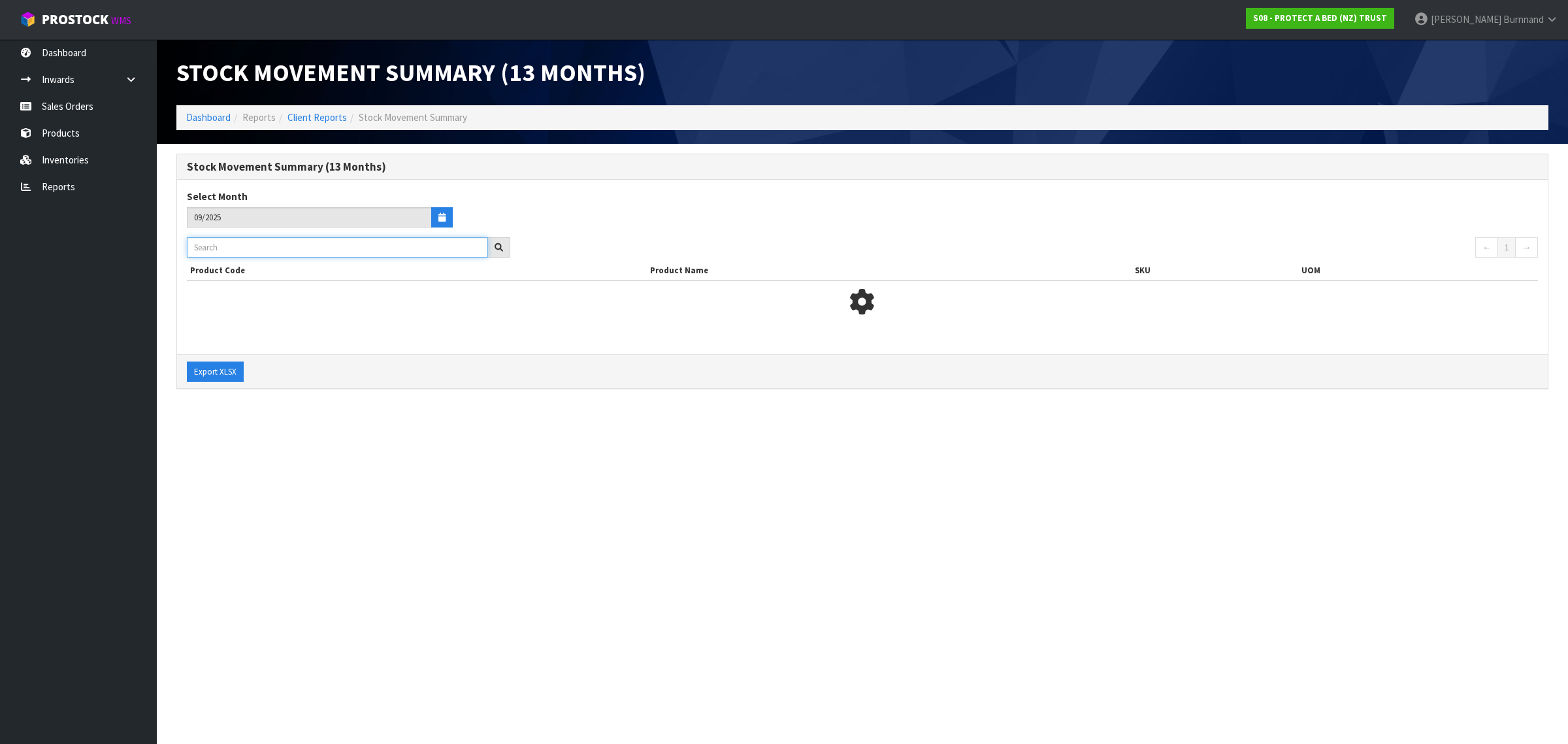
click at [209, 240] on input "text" at bounding box center [337, 248] width 301 height 21
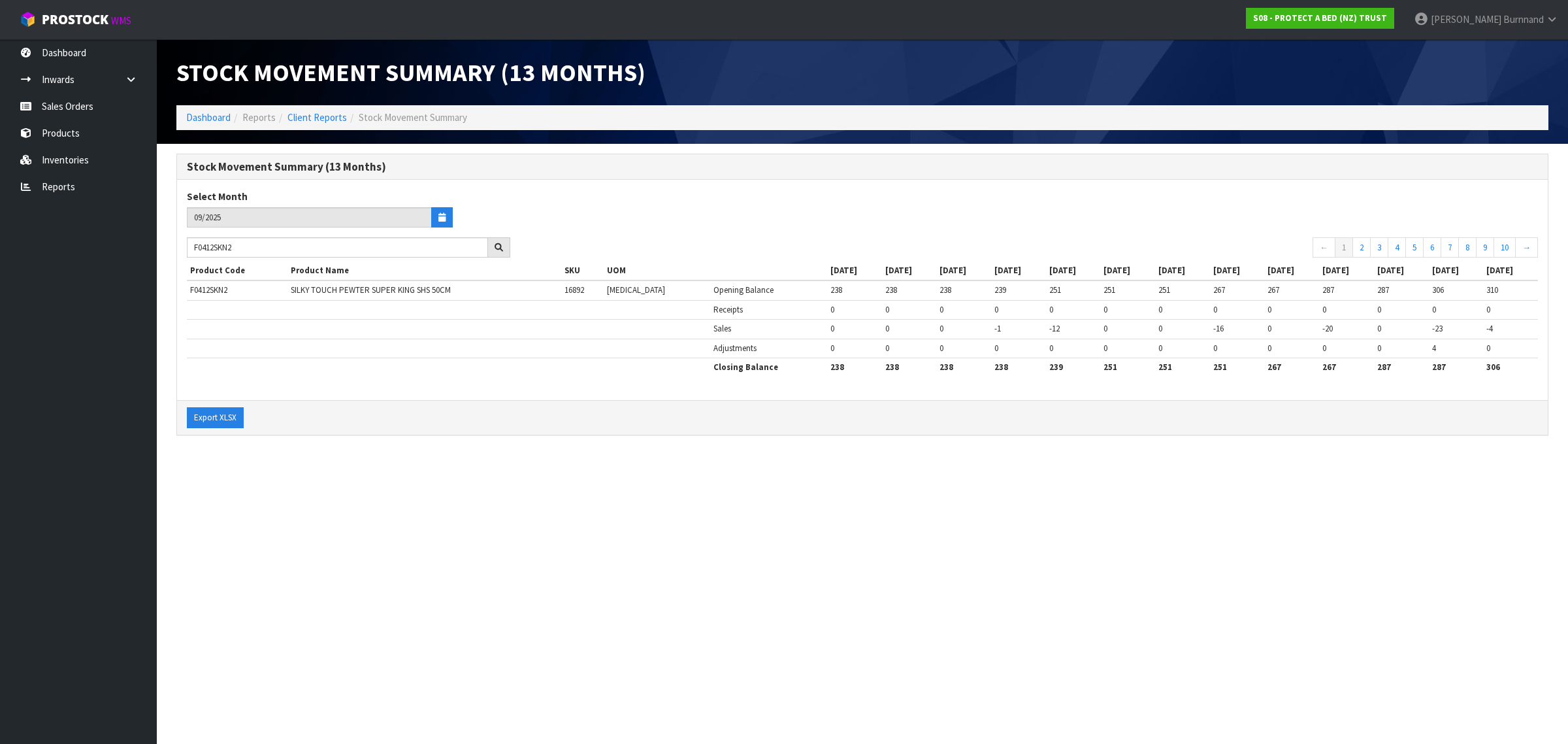
click at [455, 562] on section "Stock Movement Summary (13 Months) Dashboard Reports Client Reports Stock Movem…" at bounding box center [784, 372] width 1568 height 744
drag, startPoint x: 245, startPoint y: 249, endPoint x: 192, endPoint y: 244, distance: 53.2
click at [192, 244] on input "F0412SKN2" at bounding box center [337, 248] width 301 height 21
click at [427, 565] on section "Stock Movement Summary (13 Months) Dashboard Reports Client Reports Stock Movem…" at bounding box center [784, 372] width 1568 height 744
drag, startPoint x: 247, startPoint y: 247, endPoint x: 188, endPoint y: 243, distance: 59.1
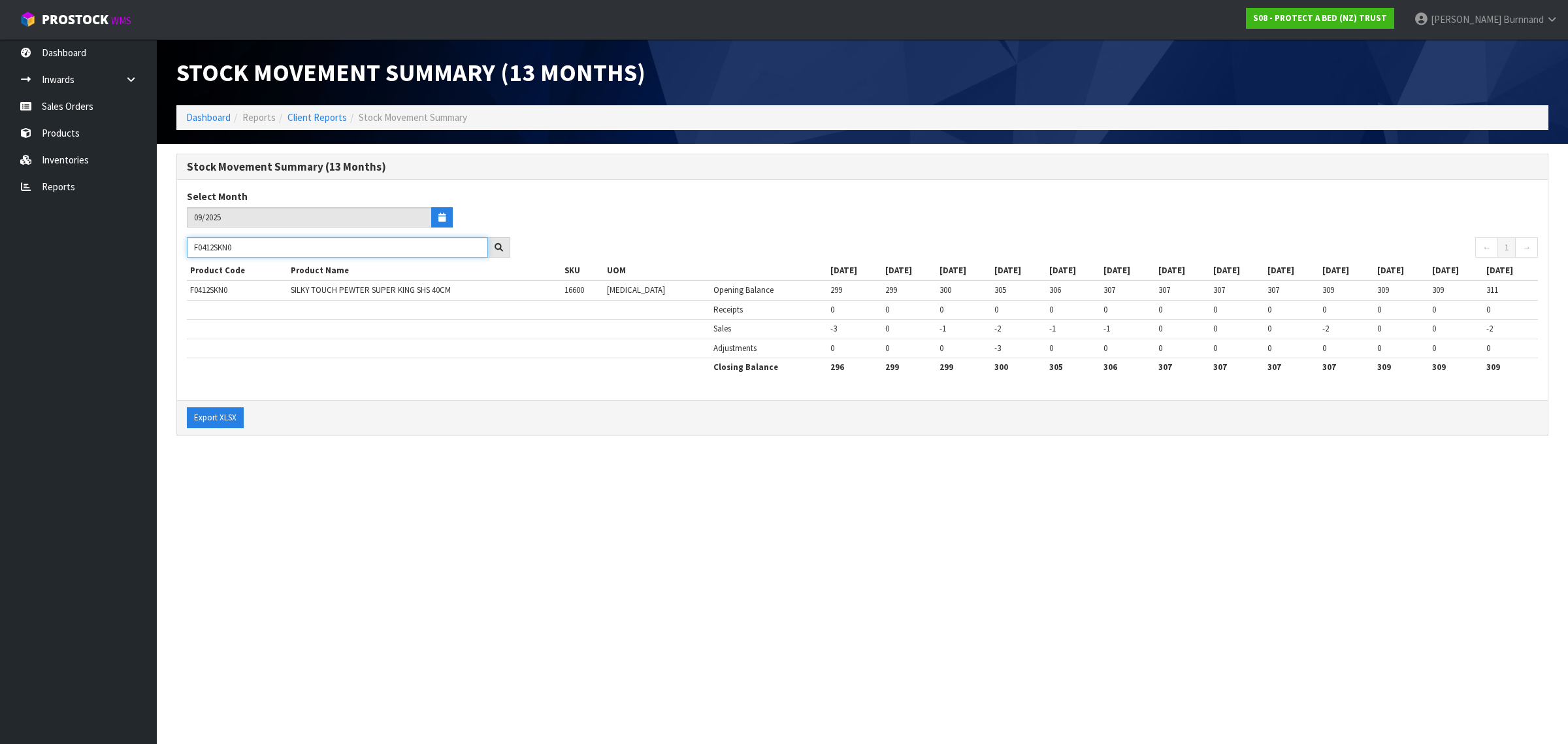
click at [188, 243] on input "F0412SKN0" at bounding box center [337, 248] width 301 height 21
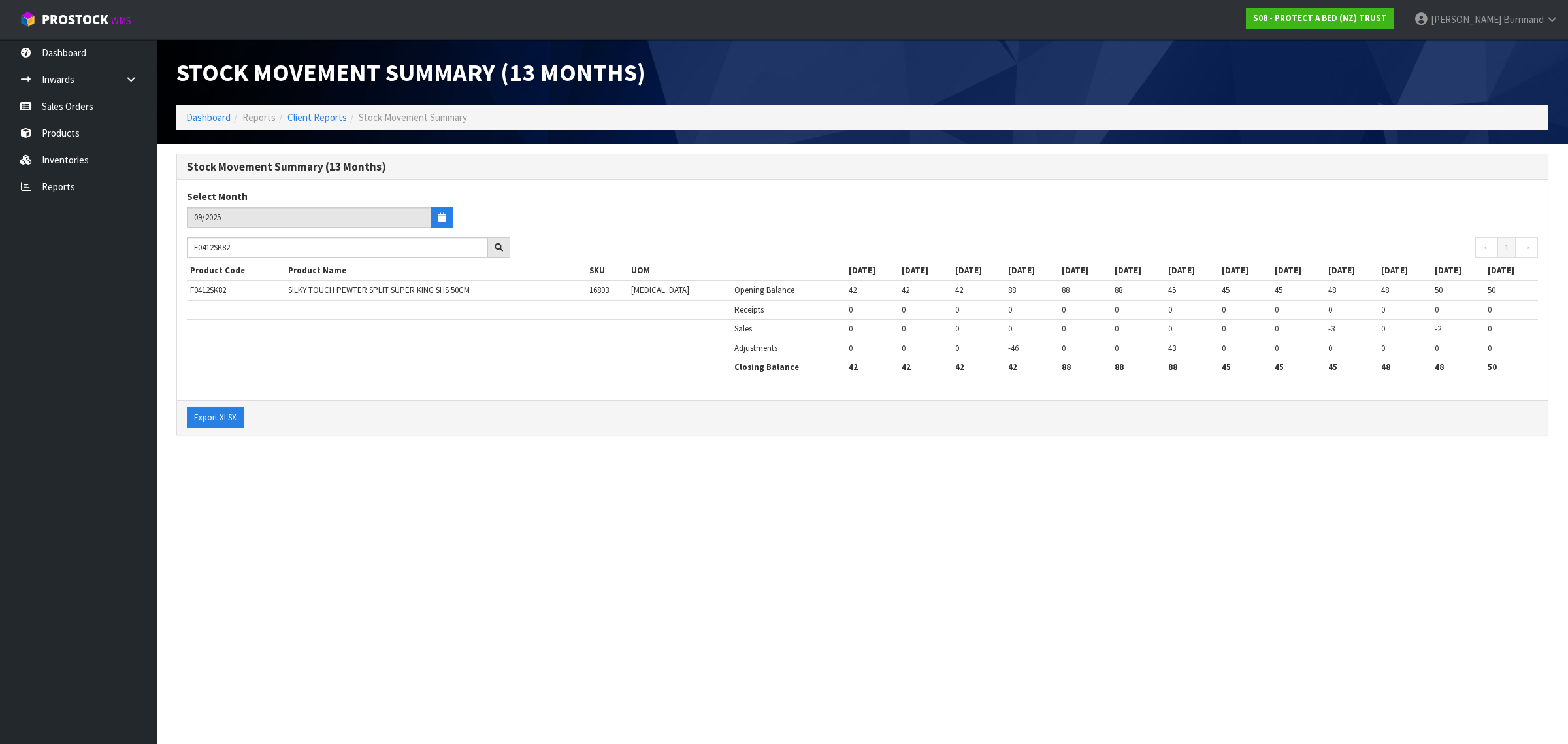
click at [358, 539] on section "Stock Movement Summary (13 Months) Dashboard Reports Client Reports Stock Movem…" at bounding box center [784, 372] width 1568 height 744
drag, startPoint x: 244, startPoint y: 249, endPoint x: 181, endPoint y: 240, distance: 63.6
click at [181, 240] on div "F0412SK82" at bounding box center [349, 248] width 343 height 21
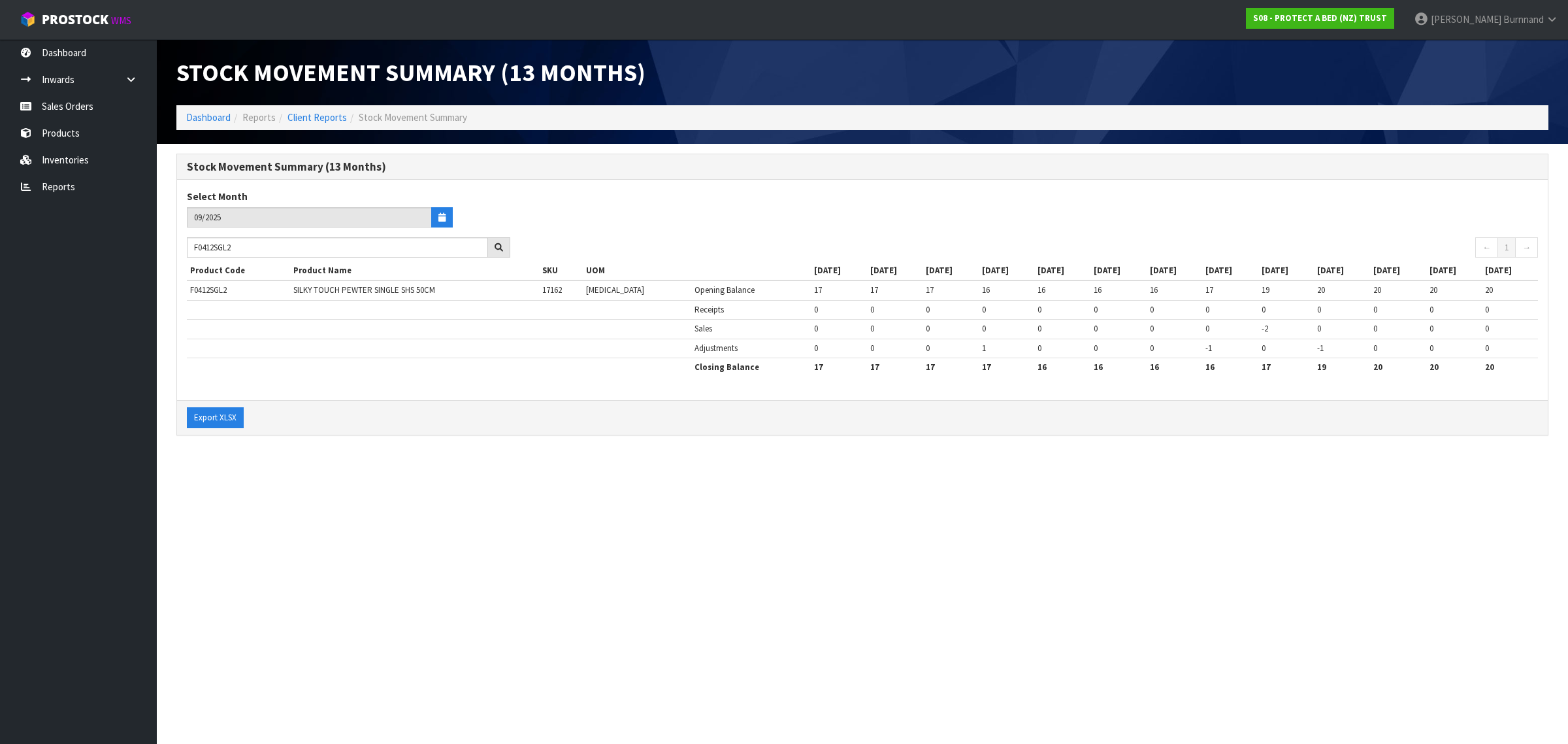
click at [420, 484] on section "Stock Movement Summary (13 Months) Dashboard Reports Client Reports Stock Movem…" at bounding box center [784, 372] width 1568 height 744
drag, startPoint x: 256, startPoint y: 250, endPoint x: 183, endPoint y: 245, distance: 73.2
click at [183, 245] on div "F0412SGL2" at bounding box center [349, 248] width 343 height 21
click at [314, 499] on section "Stock Movement Summary (13 Months) Dashboard Reports Client Reports Stock Movem…" at bounding box center [784, 372] width 1568 height 744
drag, startPoint x: 242, startPoint y: 250, endPoint x: 194, endPoint y: 237, distance: 49.7
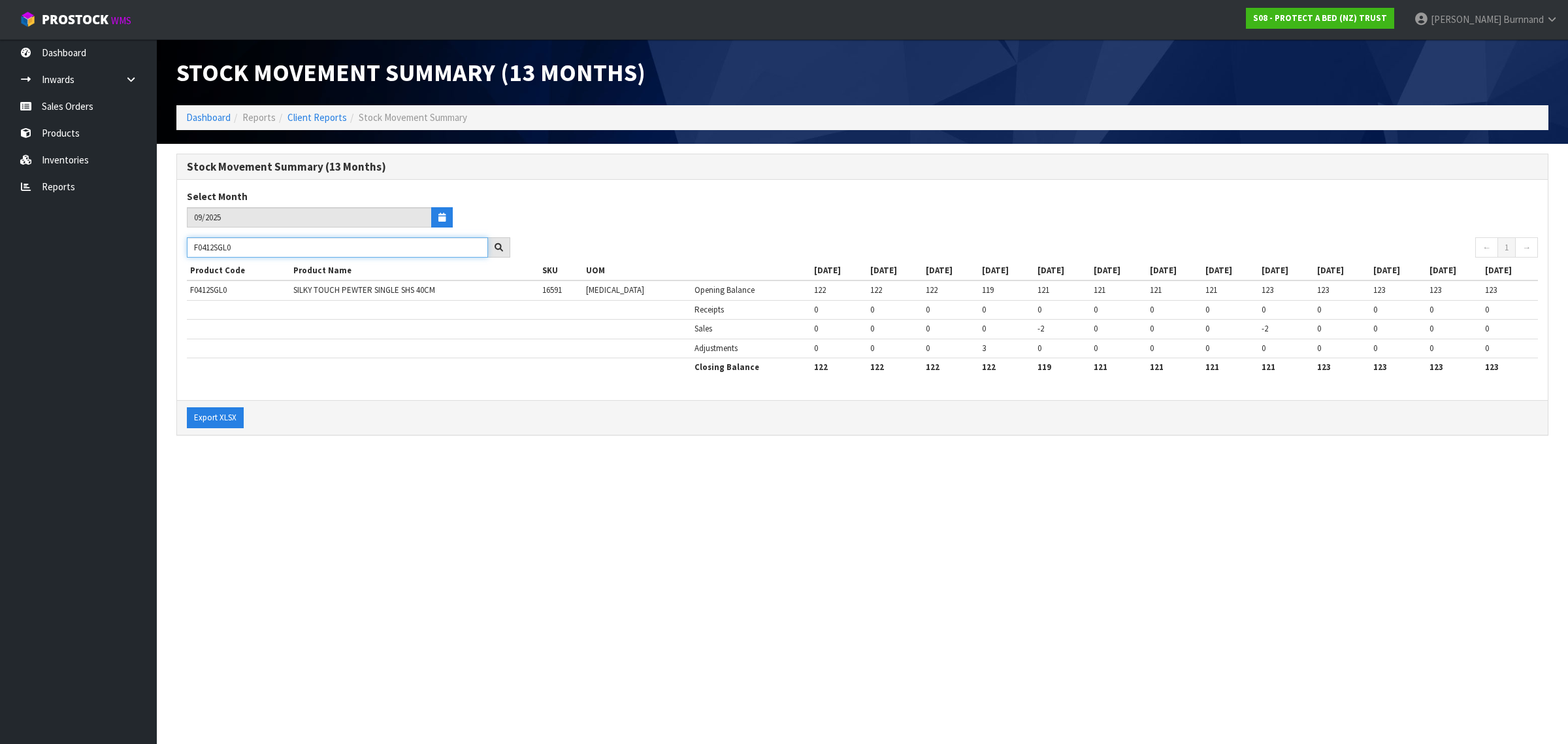
click at [194, 237] on input "F0412SGL0" at bounding box center [337, 248] width 301 height 21
type input "F0412QUE0"
click at [414, 494] on section "Stock Movement Summary (13 Months) Dashboard Reports Client Reports Stock Movem…" at bounding box center [784, 372] width 1568 height 744
drag, startPoint x: 244, startPoint y: 249, endPoint x: 191, endPoint y: 244, distance: 53.2
click at [191, 244] on input "F0412QUE0" at bounding box center [337, 248] width 301 height 21
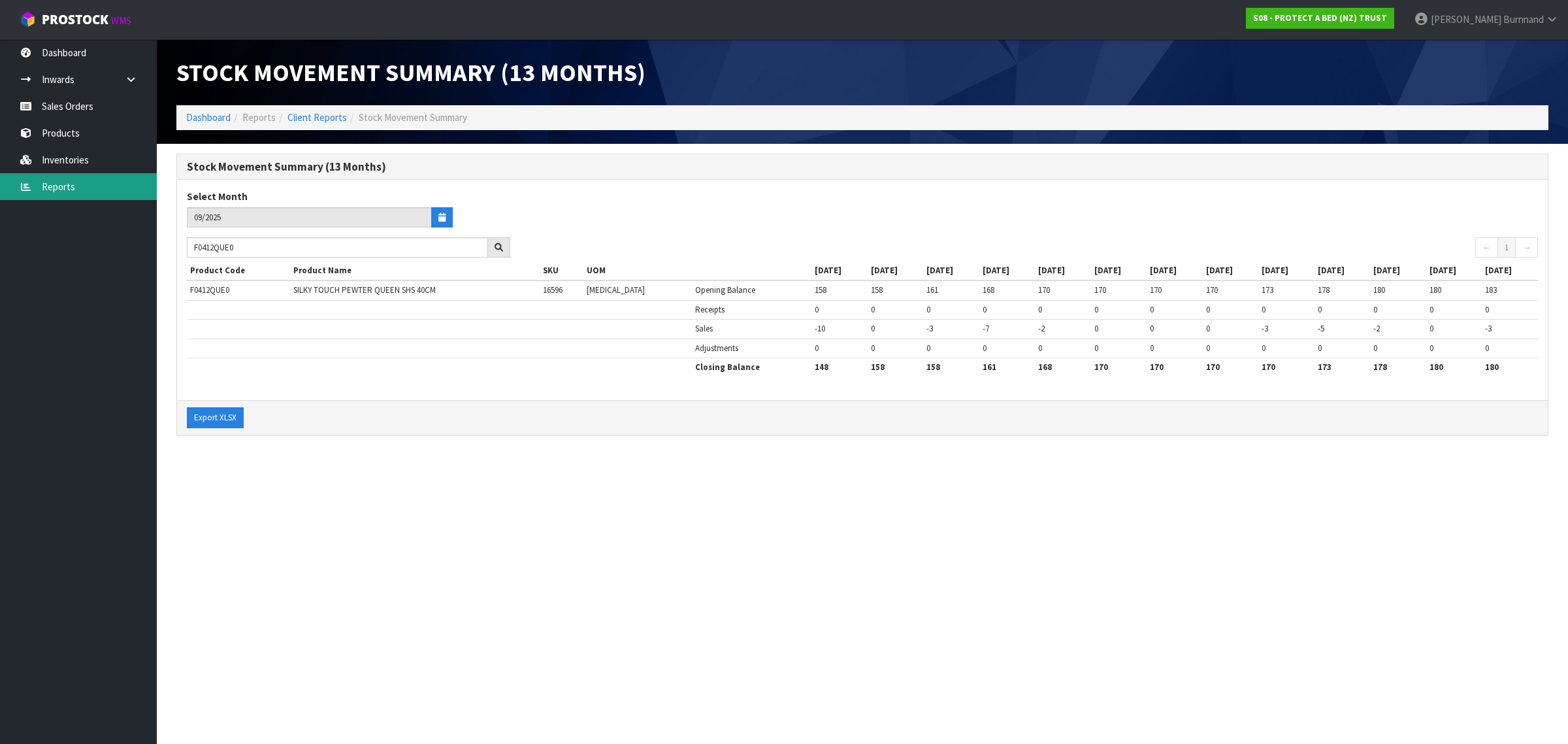
click at [47, 188] on link "Reports" at bounding box center [78, 186] width 157 height 27
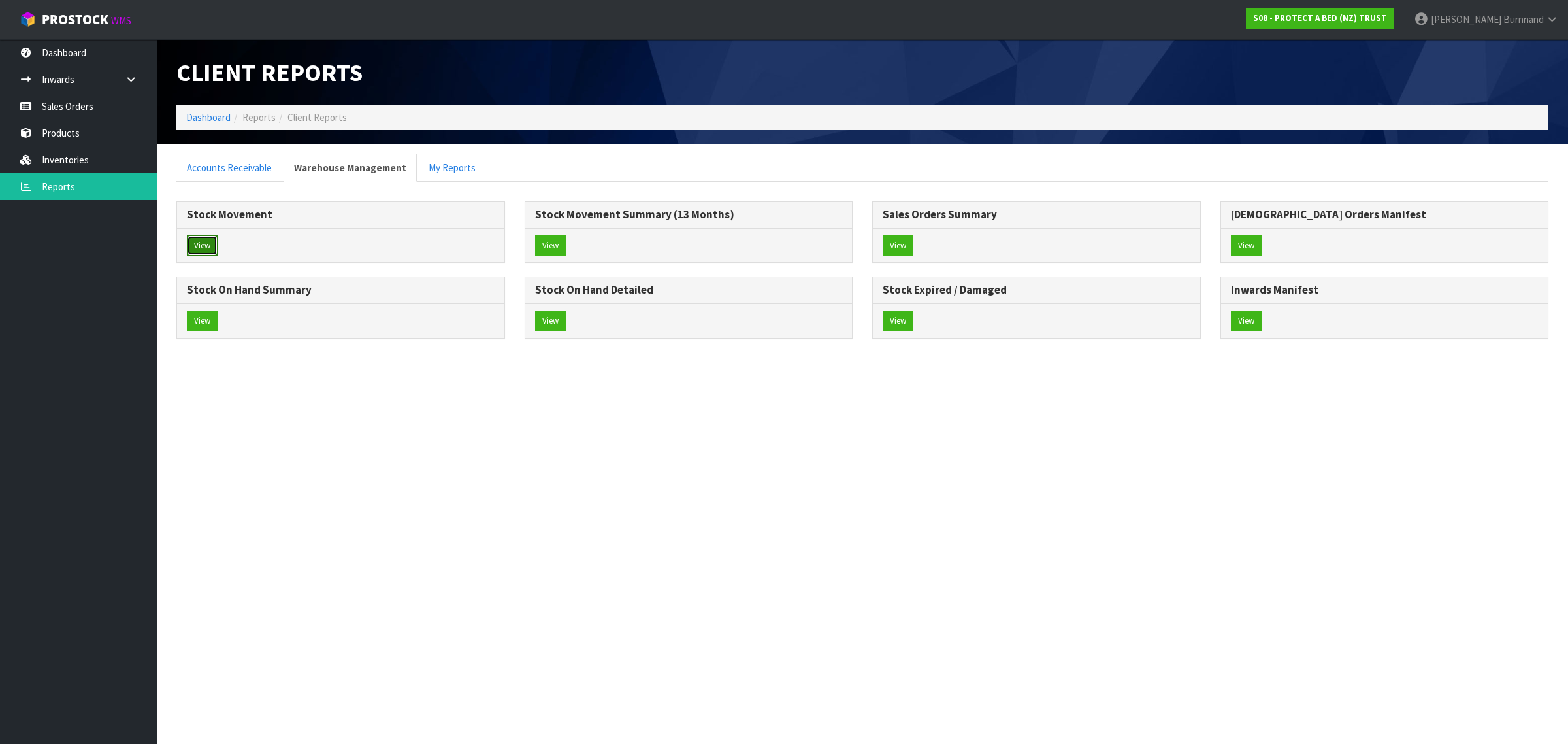
click at [207, 245] on button "View" at bounding box center [202, 246] width 31 height 21
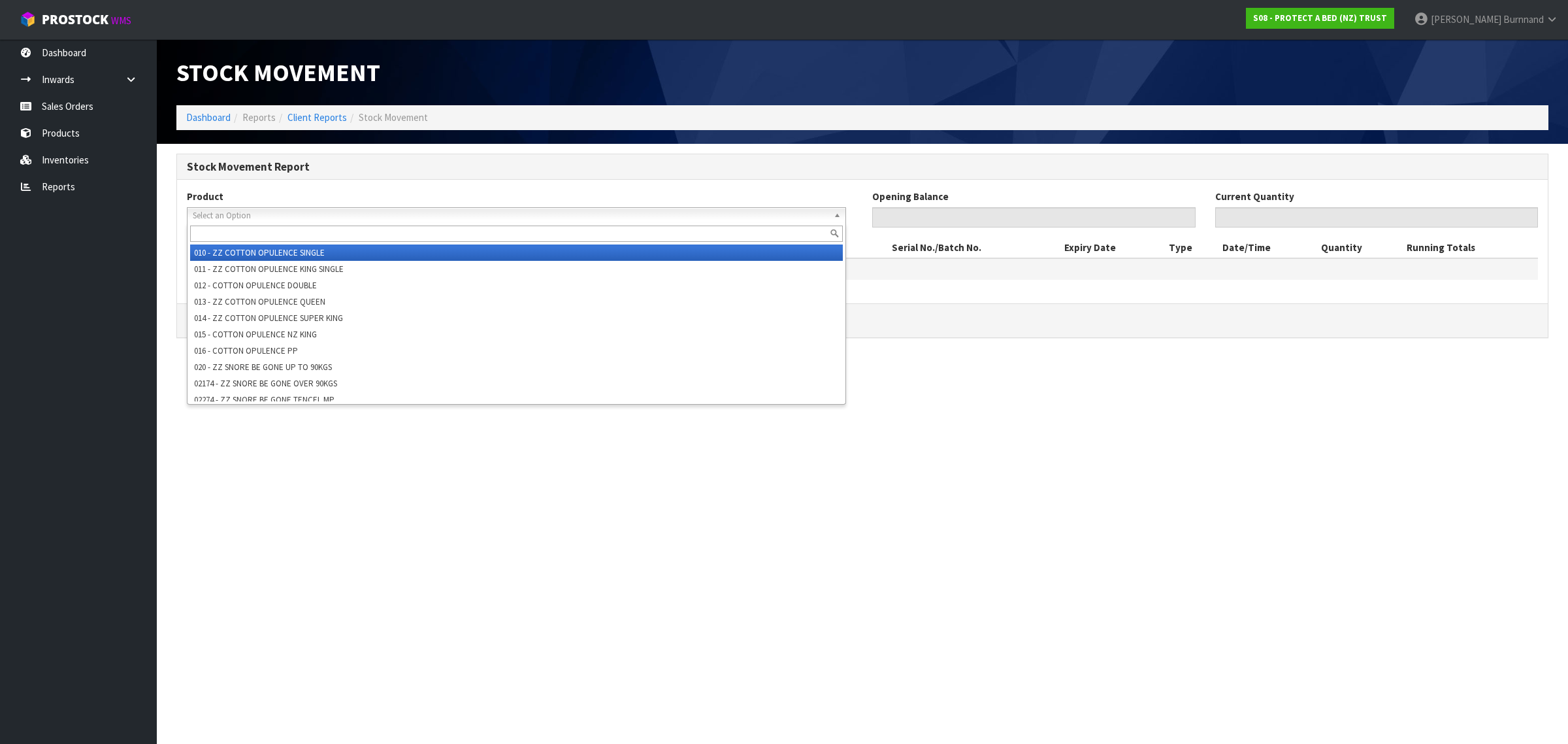
click at [222, 216] on span "Select an Option" at bounding box center [510, 215] width 635 height 16
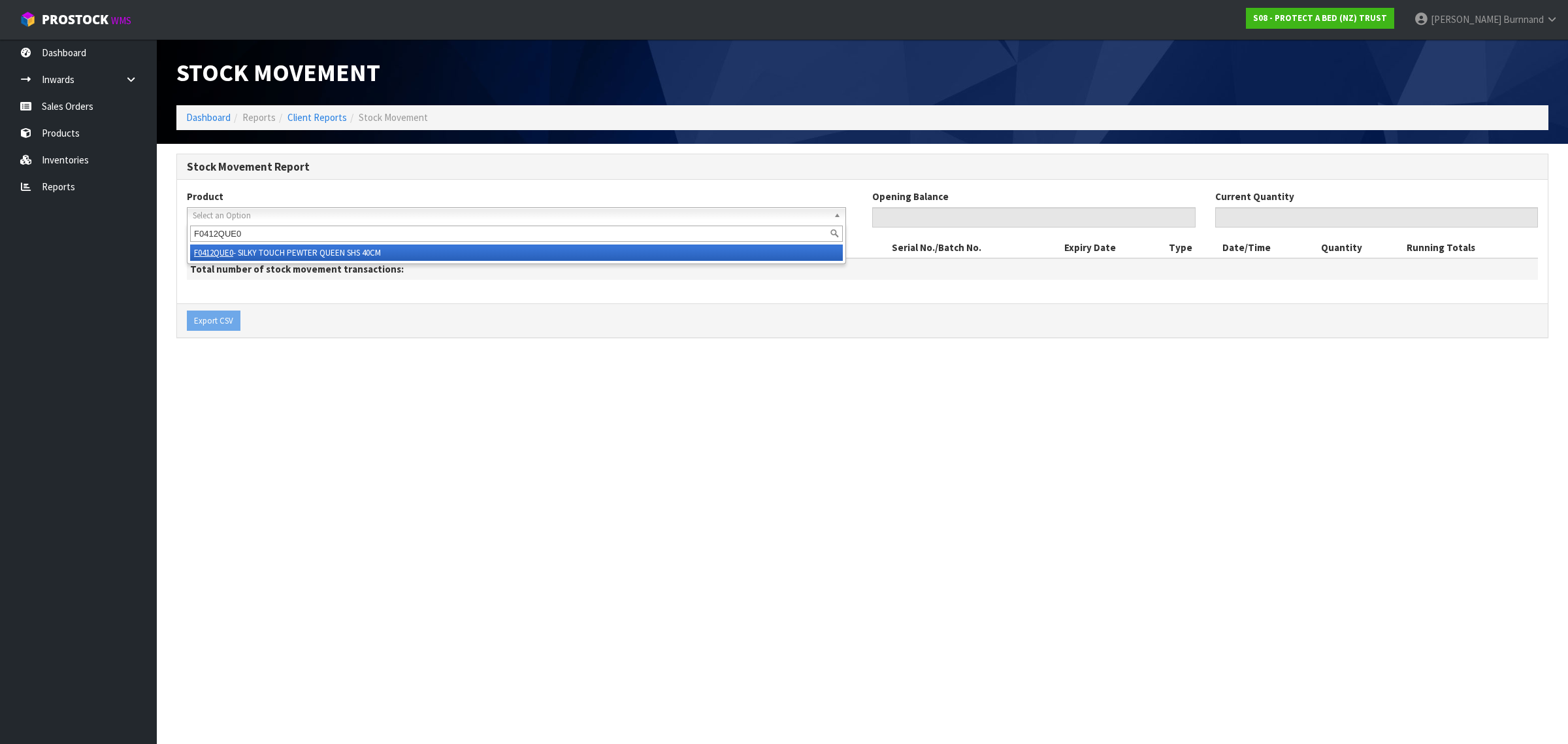
type input "F0412QUE0"
click at [260, 247] on li "F0412QUE0 - SILKY TOUCH PEWTER QUEEN SHS 40CM" at bounding box center [516, 252] width 653 height 16
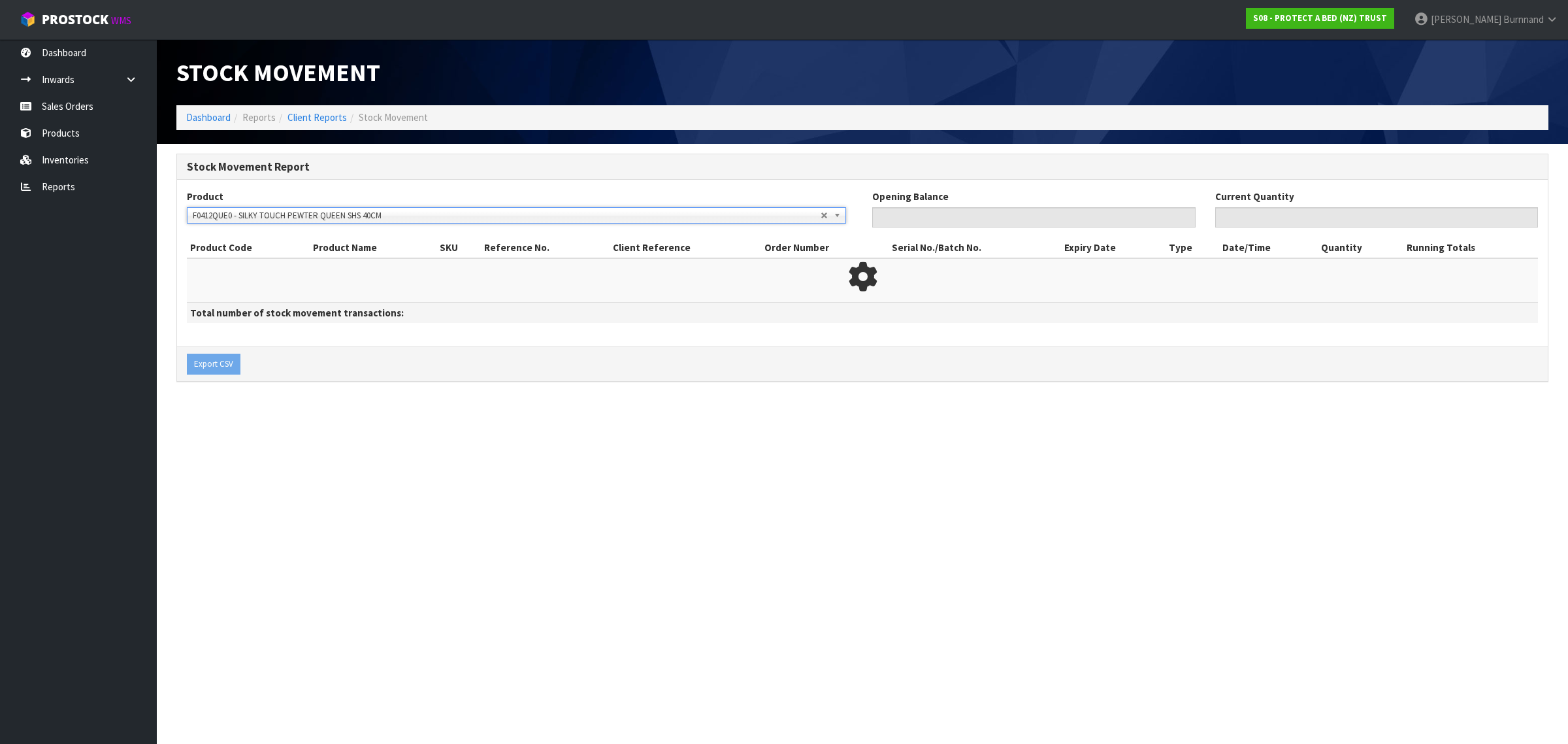
type input "0"
type input "148"
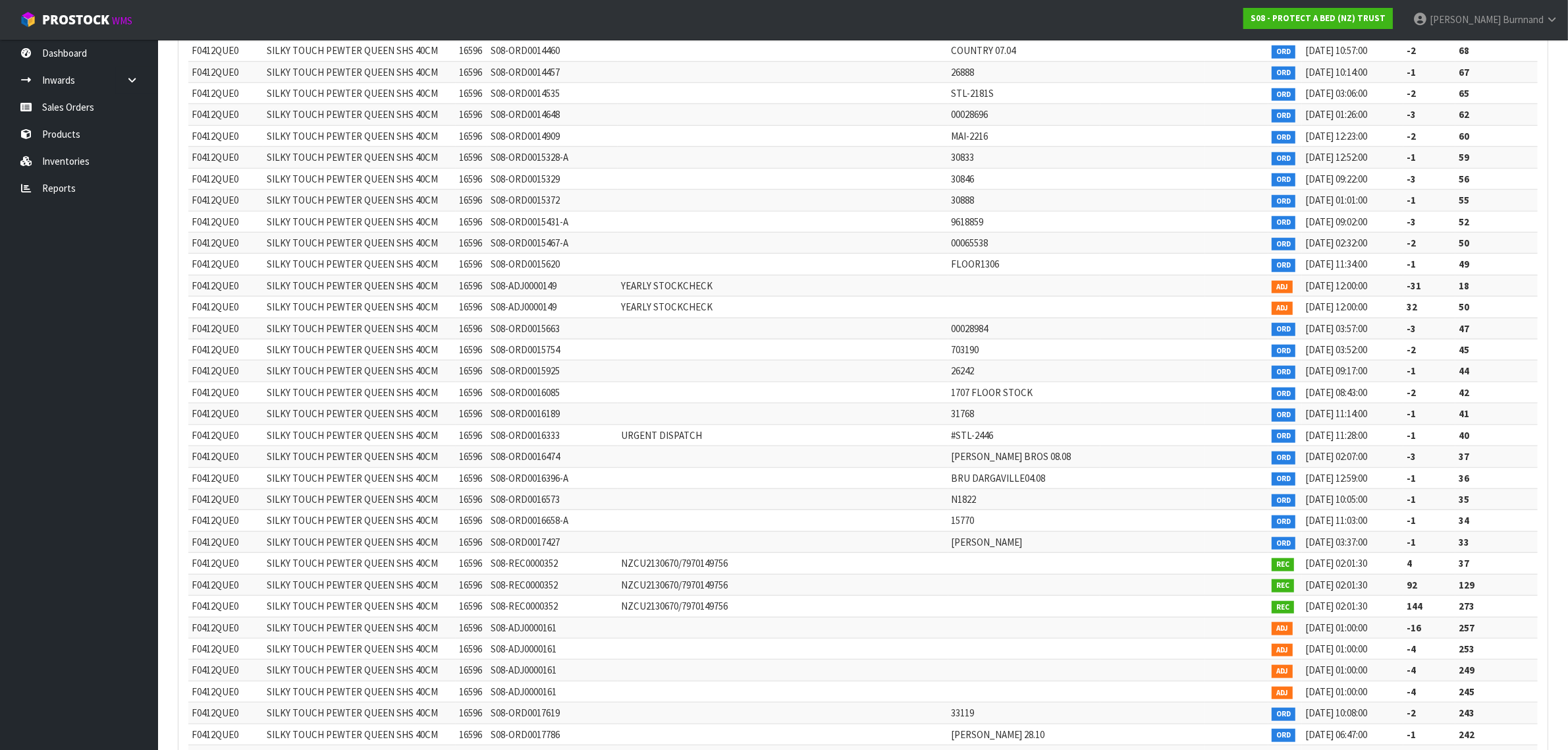
scroll to position [1340, 0]
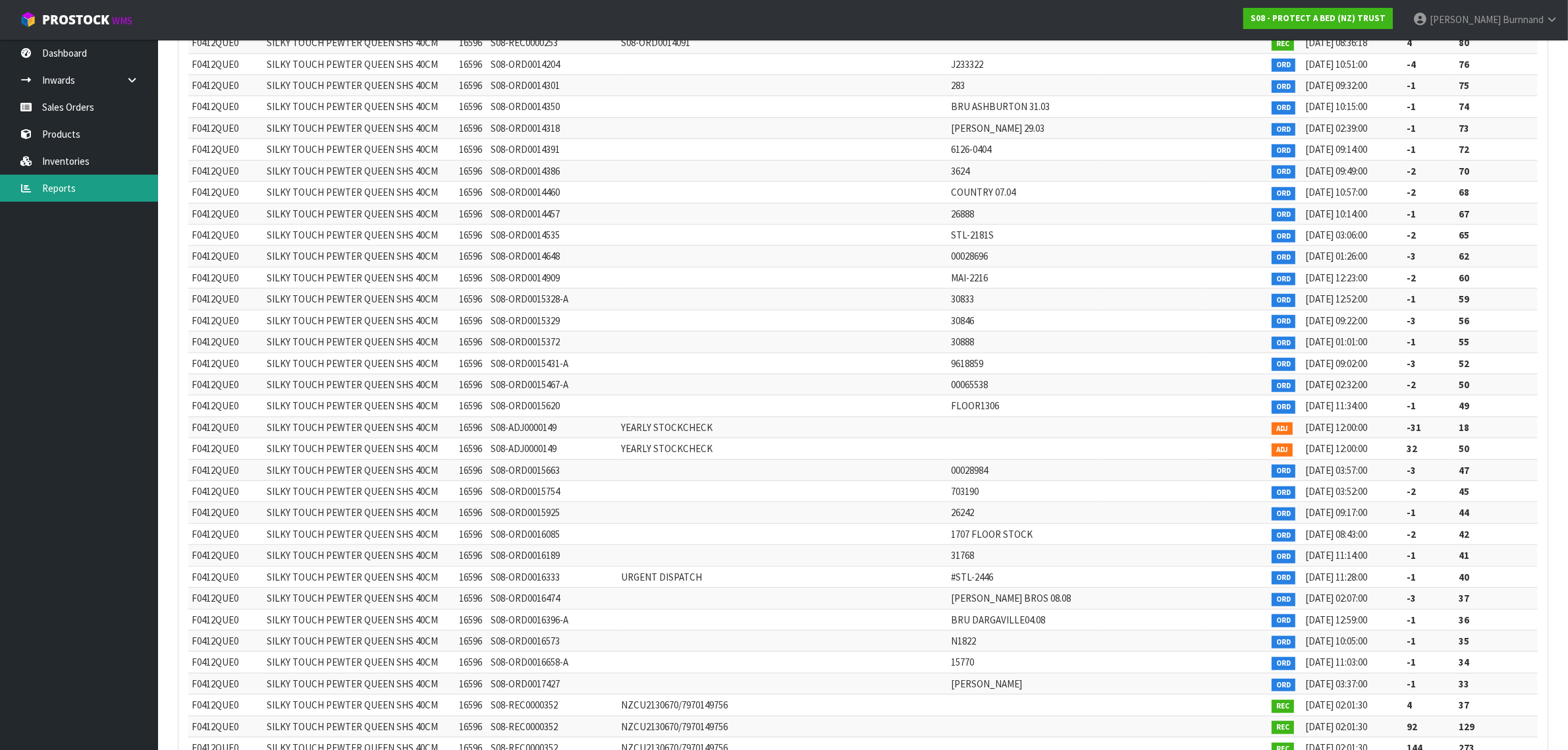
click at [60, 189] on link "Reports" at bounding box center [79, 188] width 158 height 27
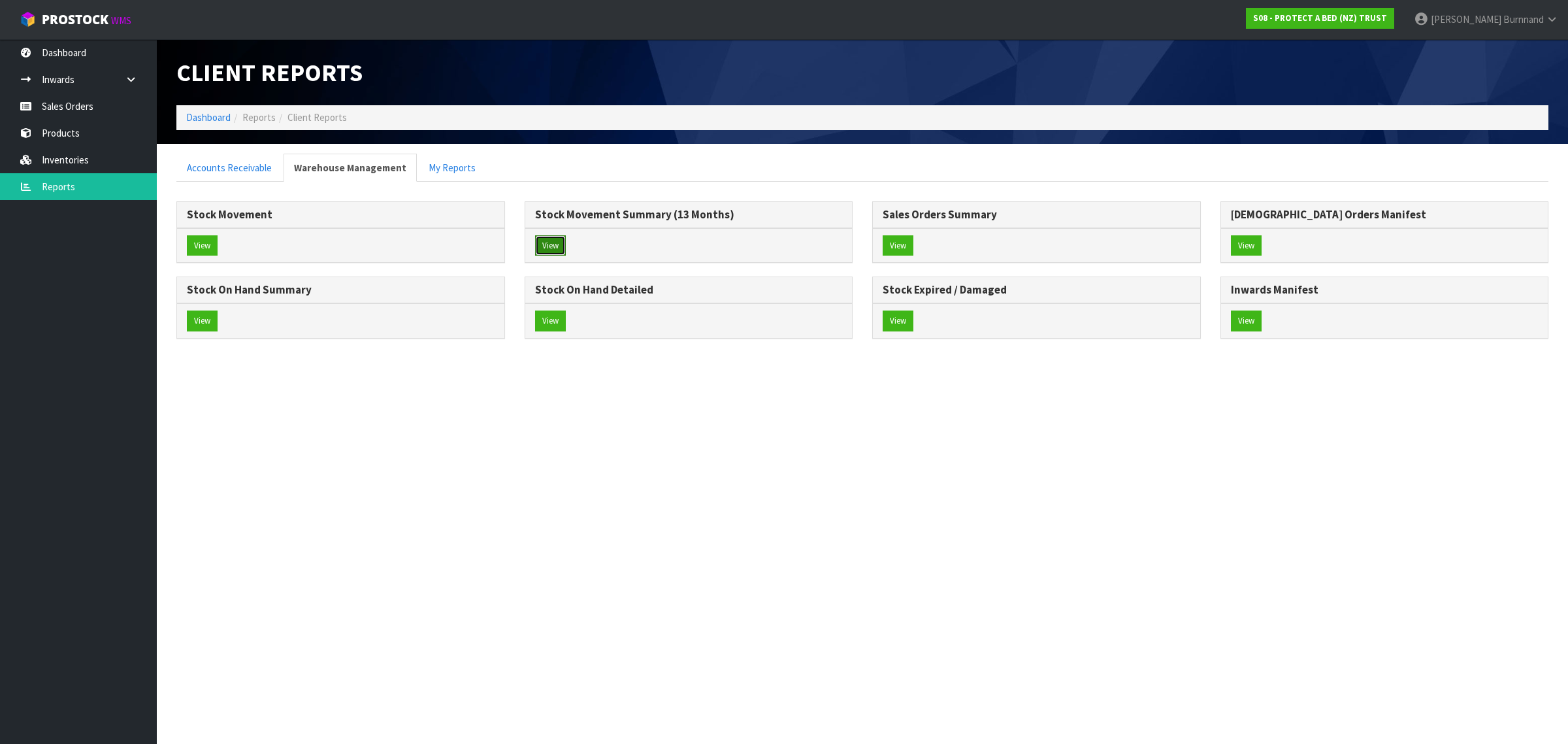
click at [547, 249] on button "View" at bounding box center [550, 246] width 31 height 21
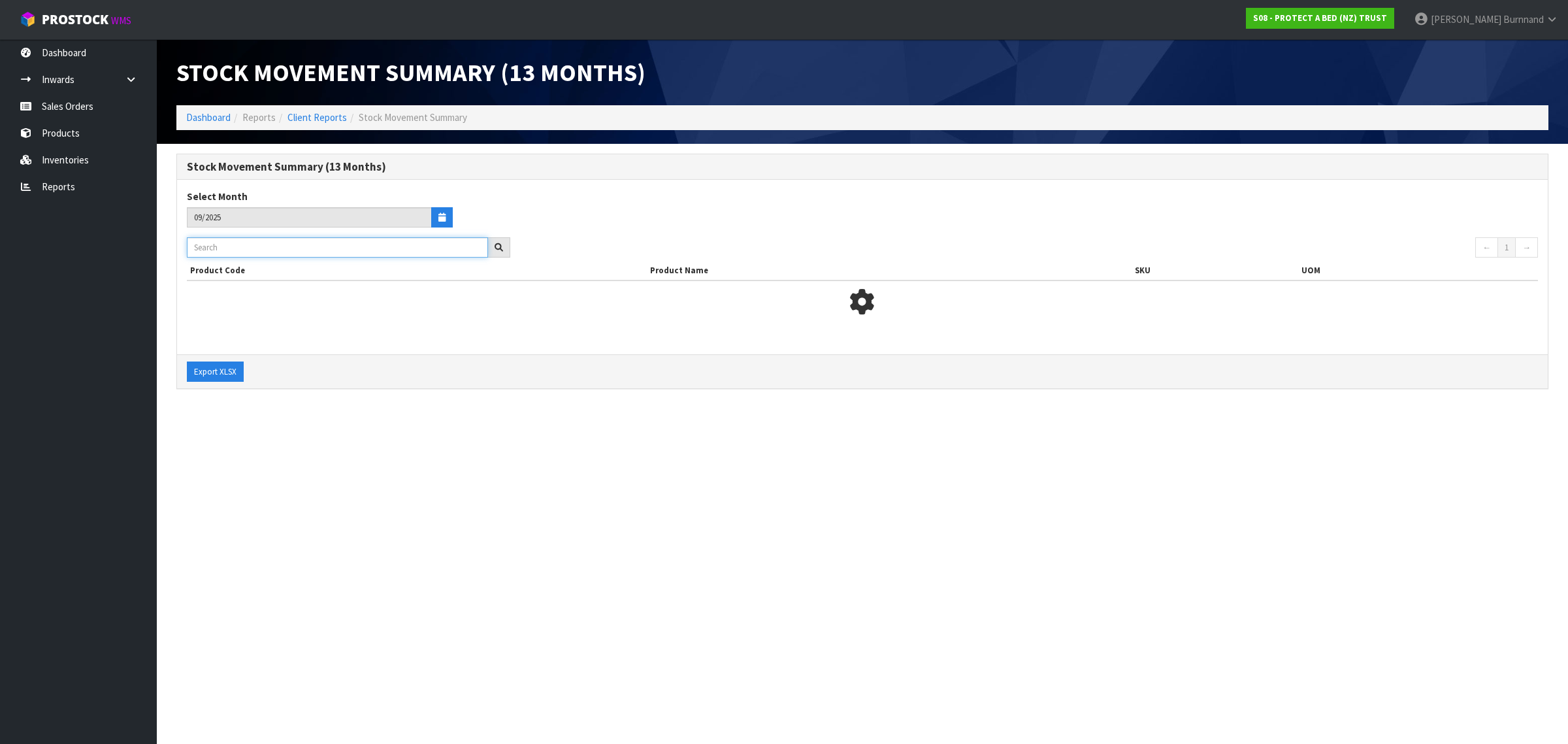
click at [220, 247] on input "text" at bounding box center [337, 248] width 301 height 21
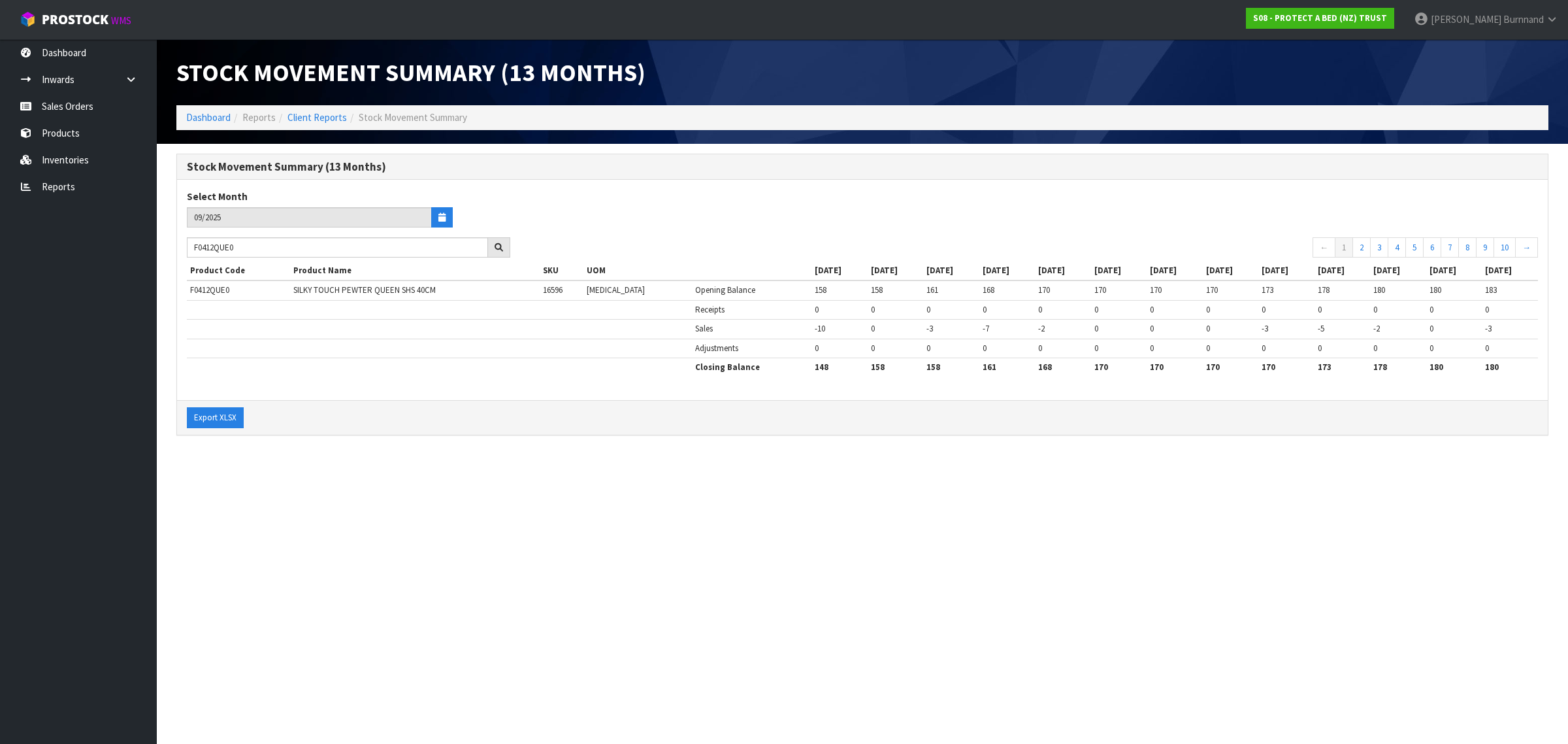
click at [337, 494] on section "Stock Movement Summary (13 Months) Dashboard Reports Client Reports Stock Movem…" at bounding box center [784, 372] width 1568 height 744
drag, startPoint x: 242, startPoint y: 249, endPoint x: 191, endPoint y: 239, distance: 52.0
click at [191, 239] on input "F0412QUE0" at bounding box center [337, 248] width 301 height 21
click at [471, 486] on section "Stock Movement Summary (13 Months) Dashboard Reports Client Reports Stock Movem…" at bounding box center [784, 372] width 1568 height 744
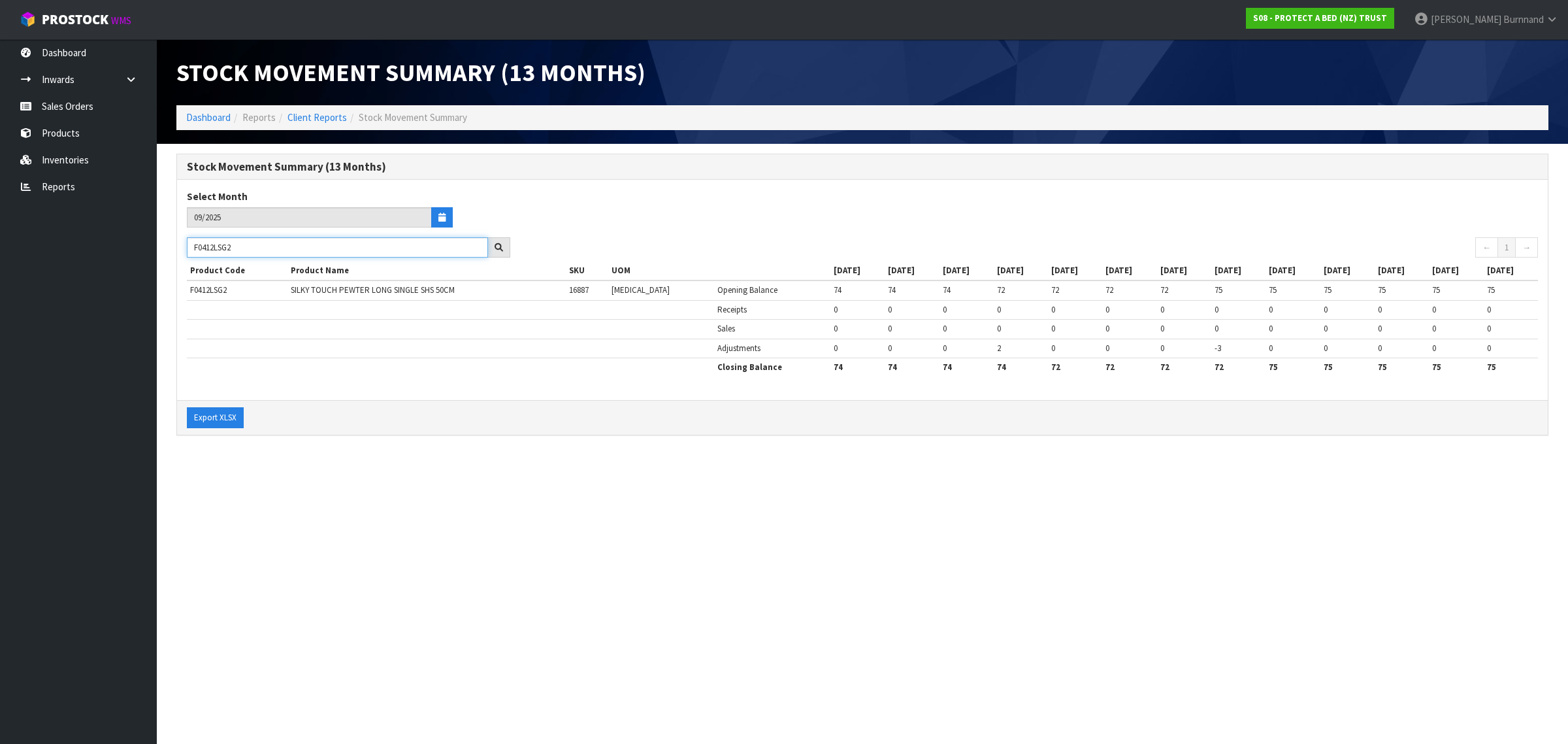
drag, startPoint x: 253, startPoint y: 249, endPoint x: 188, endPoint y: 245, distance: 65.1
click at [188, 245] on input "F0412LSG2" at bounding box center [337, 248] width 301 height 21
type input "F0412LSG0"
click at [379, 488] on section "Stock Movement Summary (13 Months) Dashboard Reports Client Reports Stock Movem…" at bounding box center [784, 372] width 1568 height 744
click at [65, 184] on link "Reports" at bounding box center [78, 186] width 157 height 27
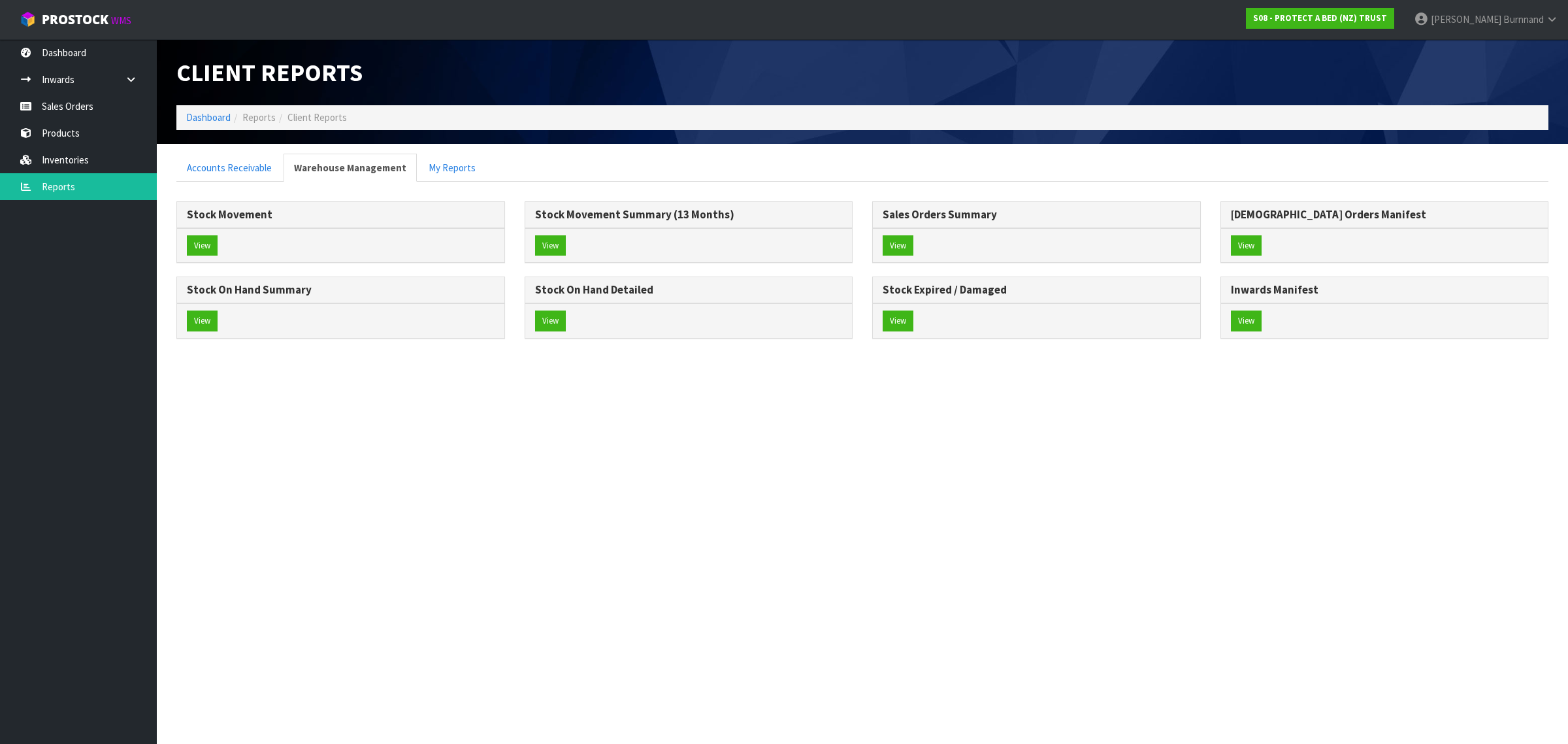
click at [338, 477] on section "Client Reports Dashboard Reports Client Reports Accounts Receivable Warehouse M…" at bounding box center [784, 372] width 1568 height 744
click at [209, 245] on button "View" at bounding box center [202, 246] width 31 height 21
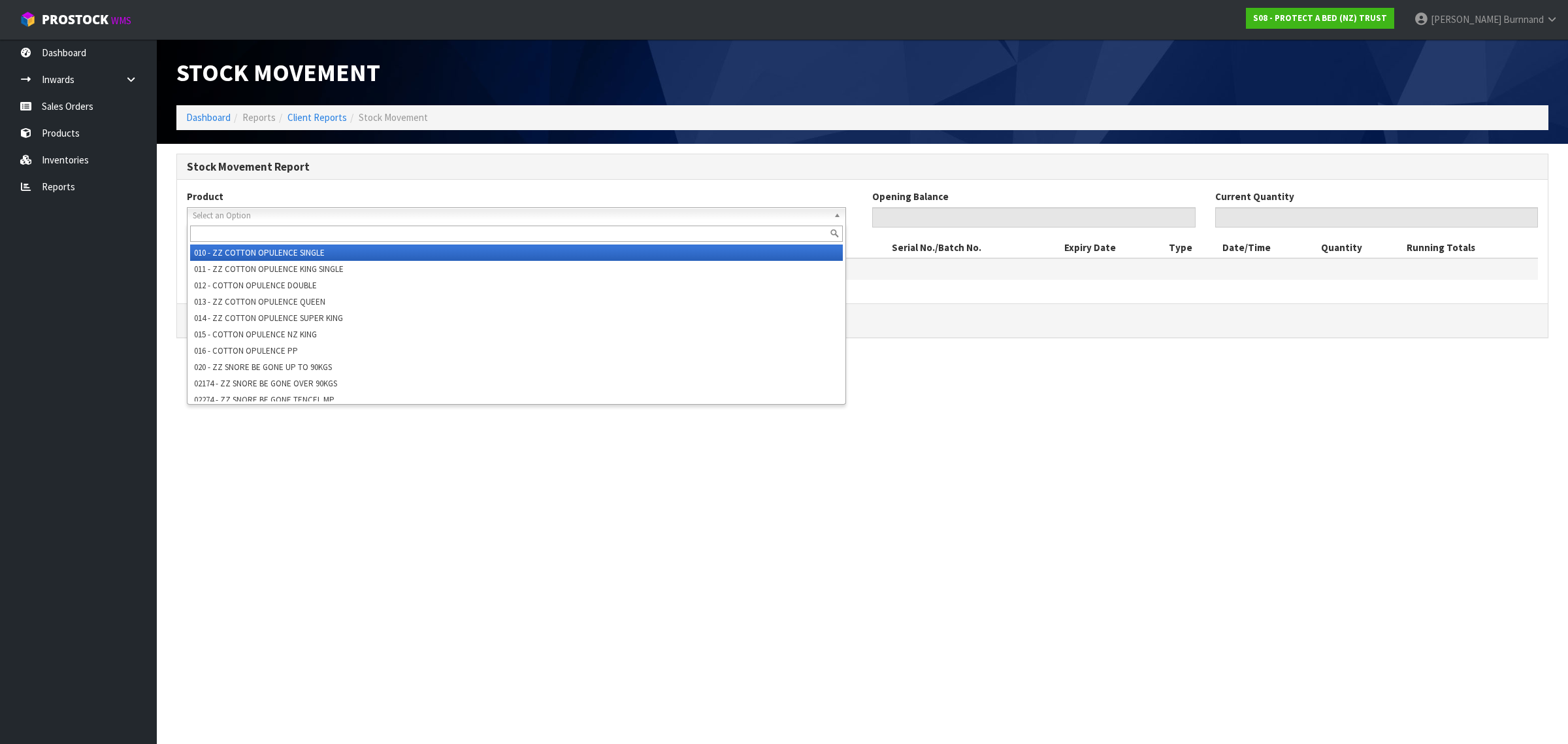
click at [216, 214] on span "Select an Option" at bounding box center [510, 215] width 635 height 16
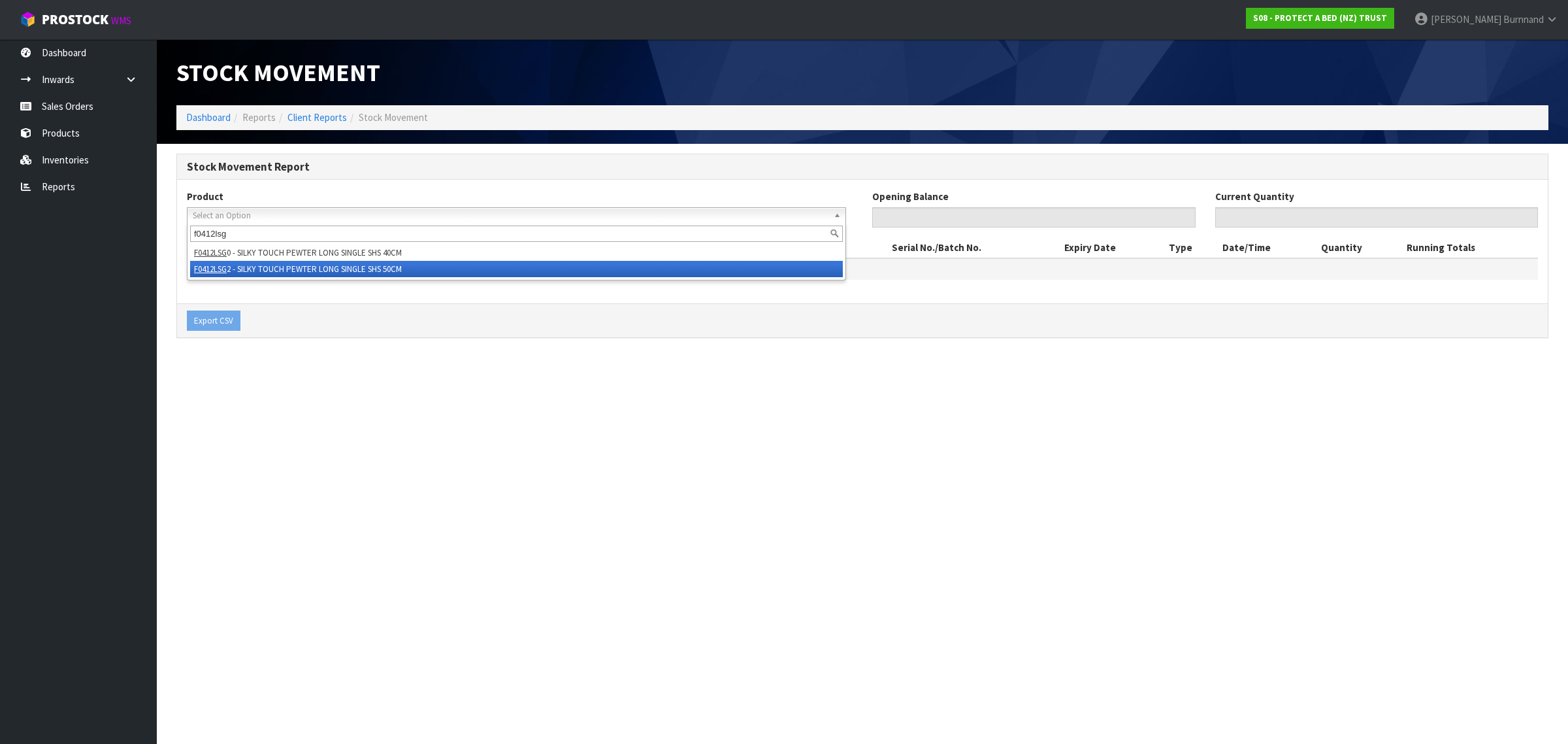
type input "f0412lsg"
click at [307, 268] on li "F0412LSG 2 - SILKY TOUCH PEWTER LONG SINGLE SHS 50CM" at bounding box center [516, 268] width 653 height 16
type input "0"
type input "74"
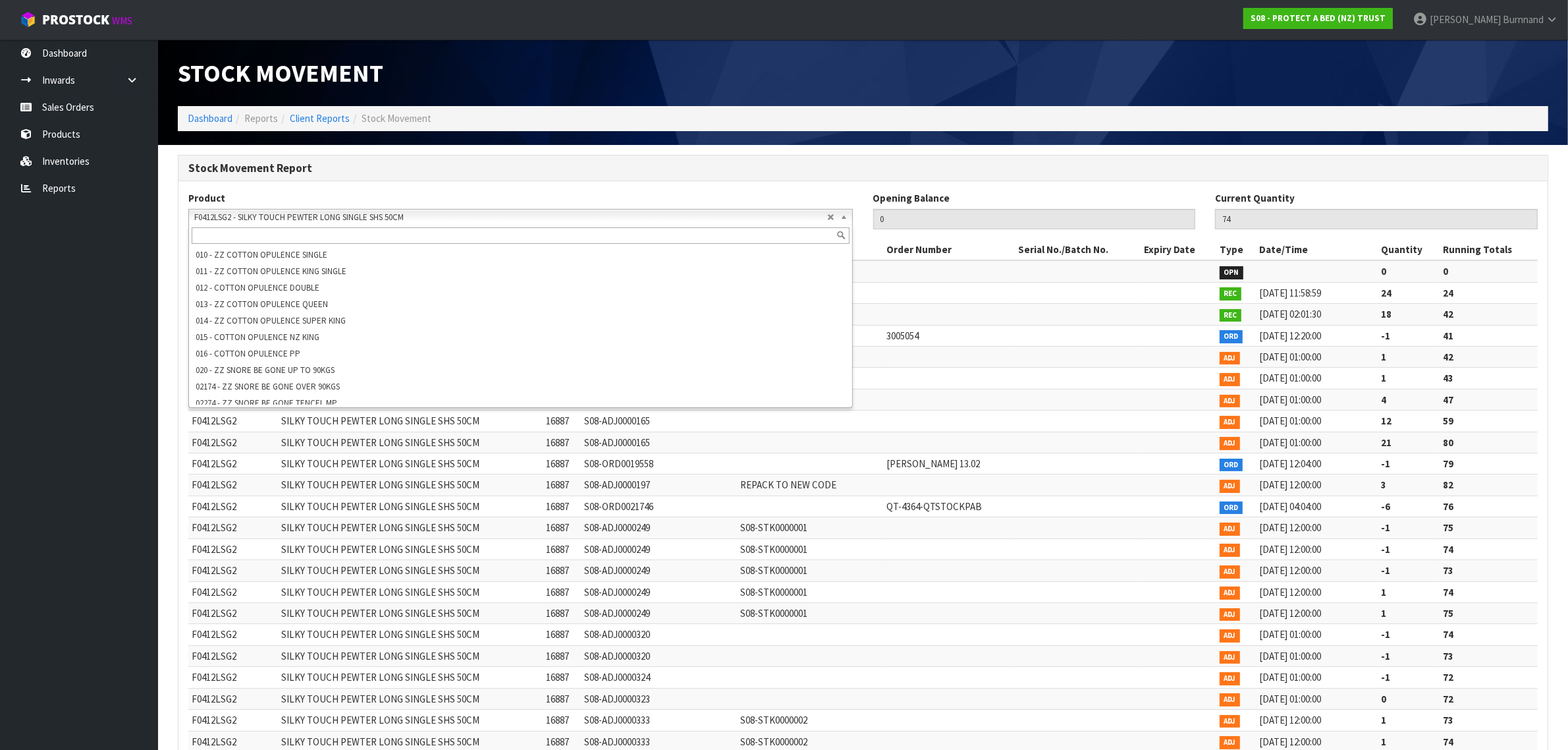
scroll to position [18109, 0]
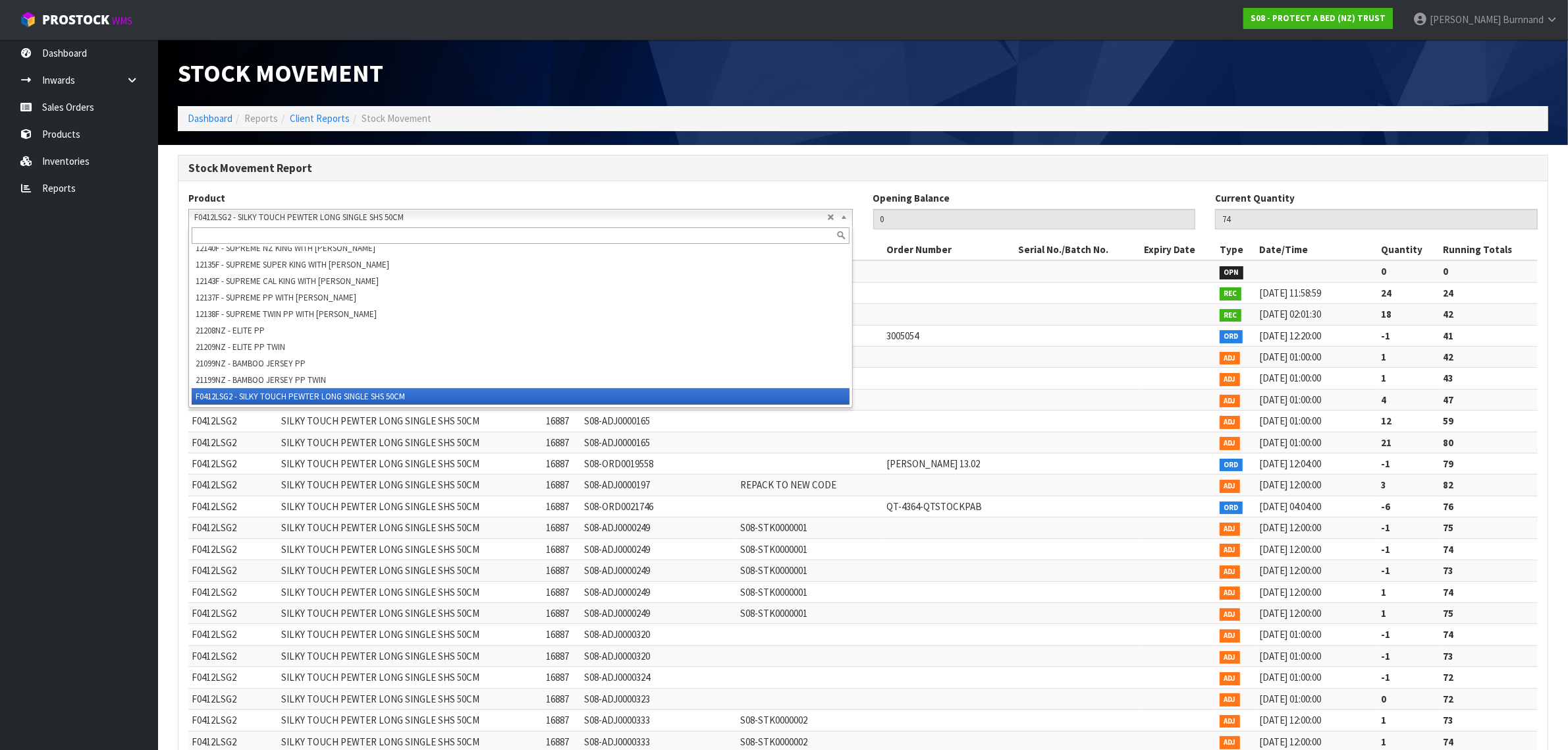
click at [234, 218] on span "F0412LSG2 - SILKY TOUCH PEWTER LONG SINGLE SHS 50CM" at bounding box center [510, 217] width 633 height 16
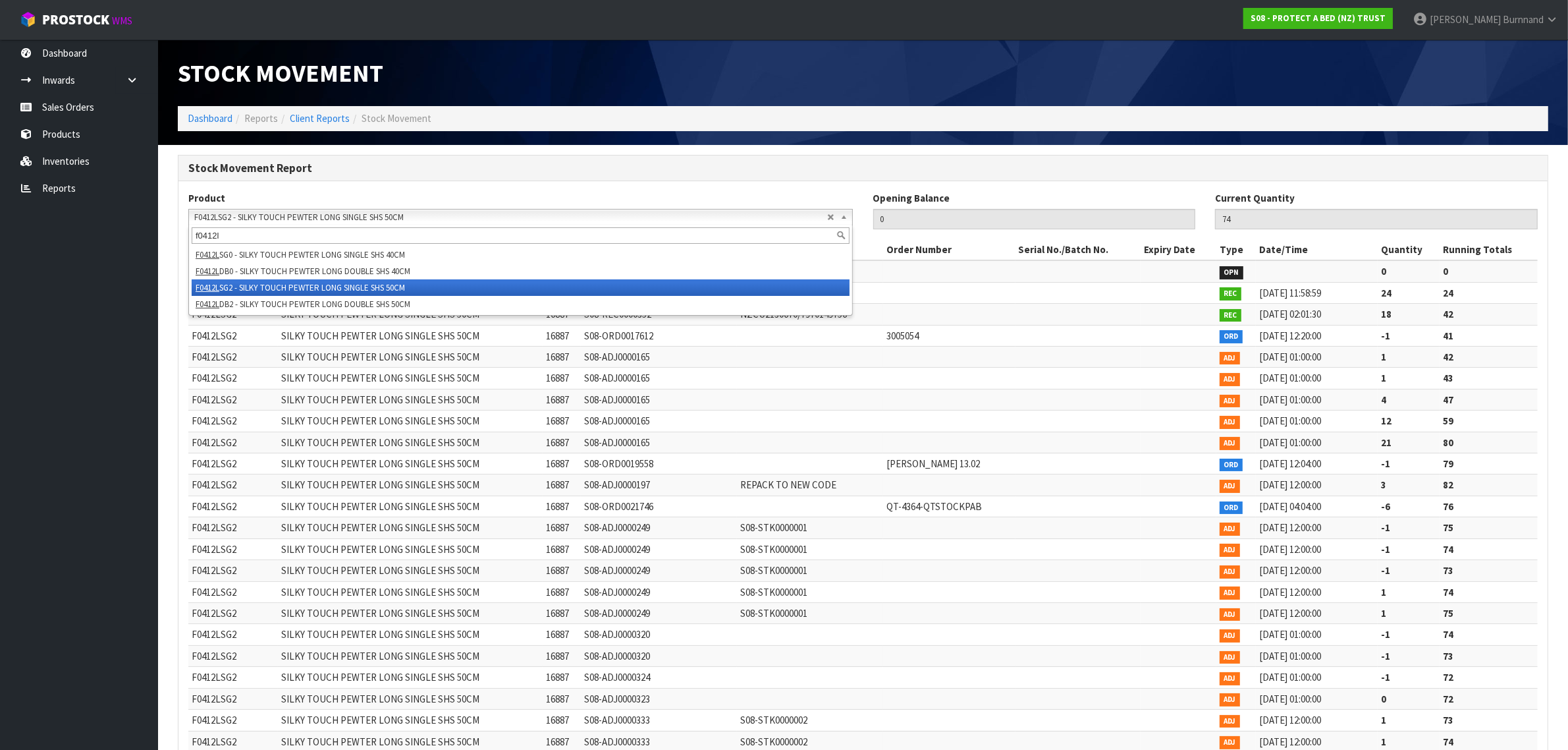
scroll to position [0, 0]
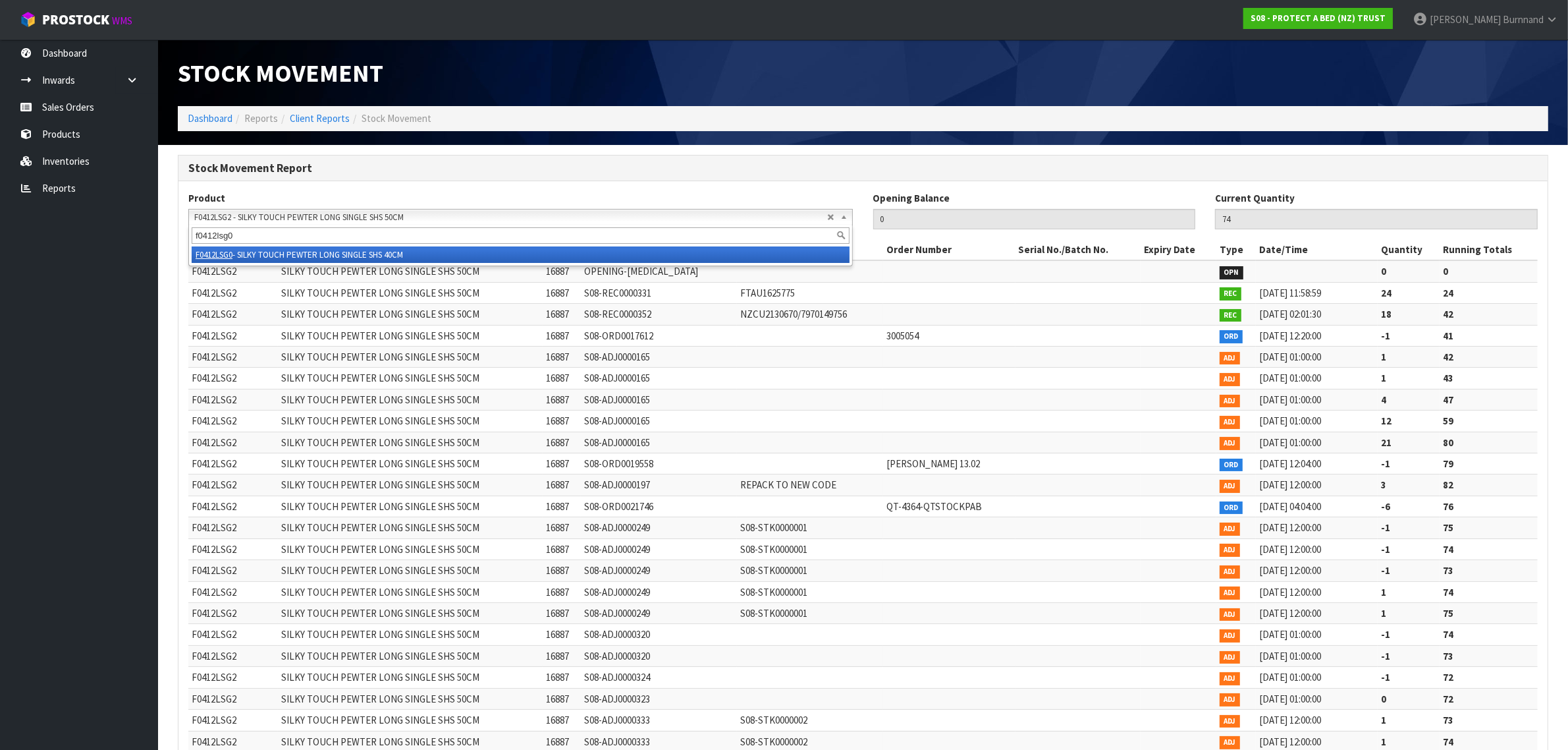
type input "f0412lsg0"
click at [305, 253] on li "F0412LSG0 - SILKY TOUCH PEWTER LONG SINGLE SHS 40CM" at bounding box center [520, 254] width 658 height 16
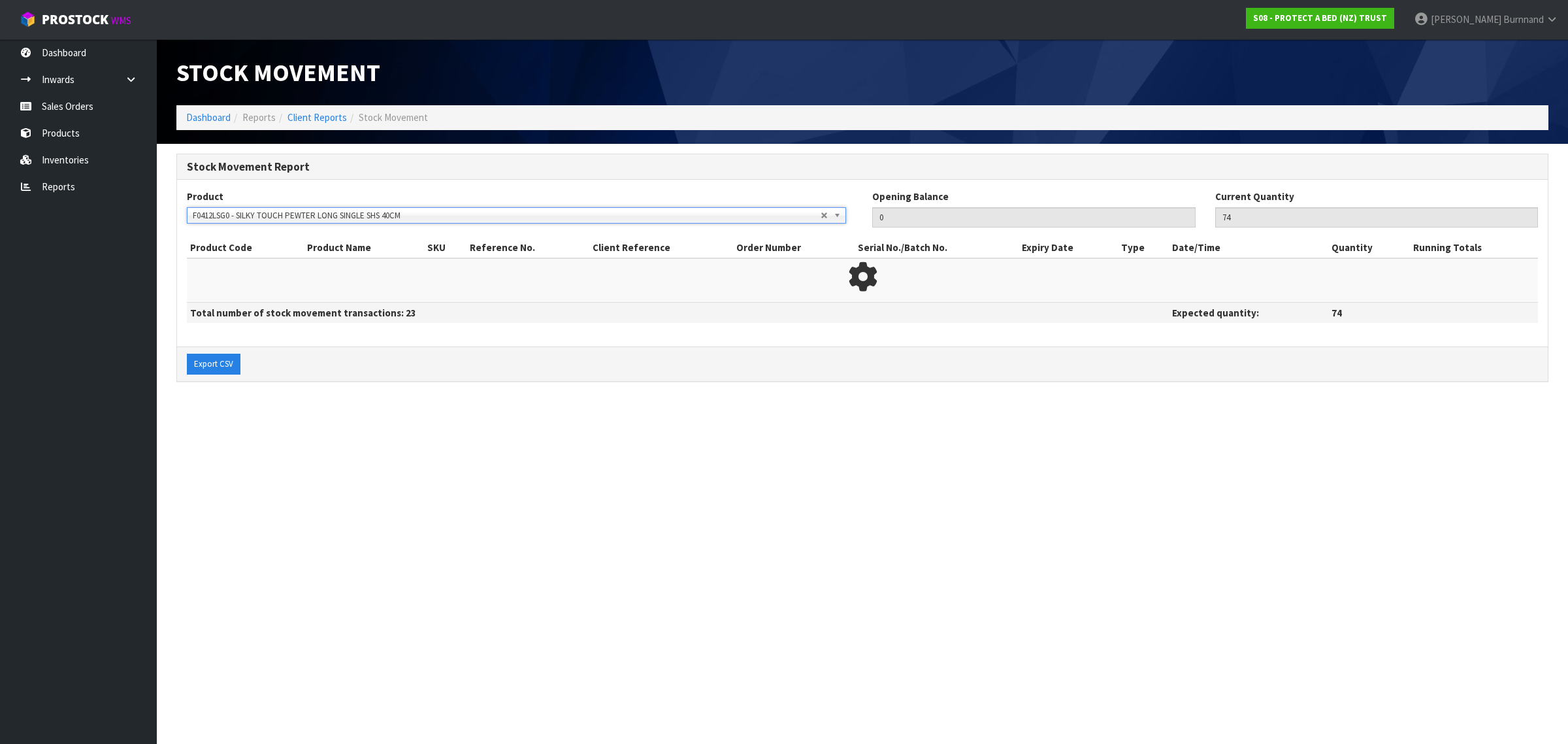
type input "85"
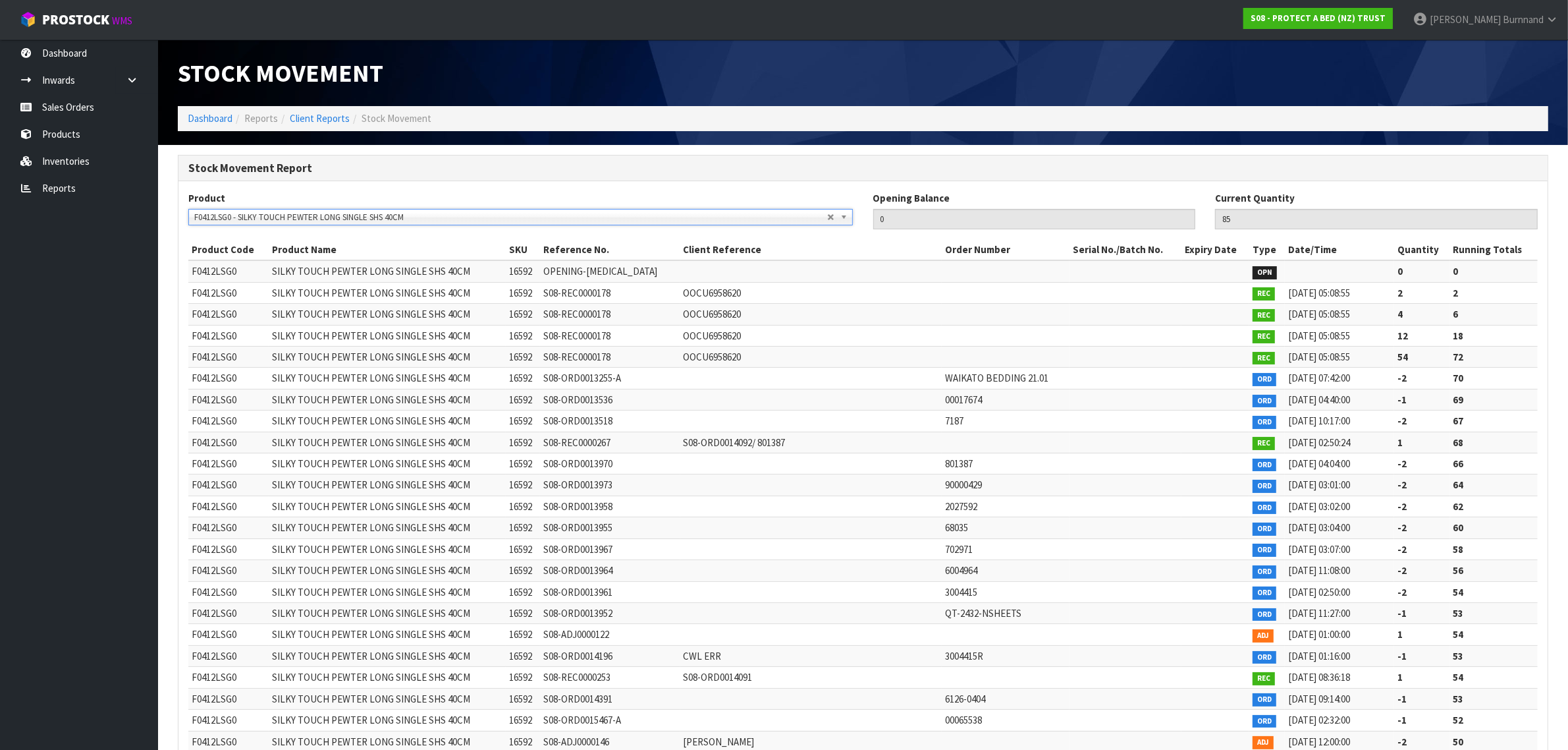
scroll to position [13646, 0]
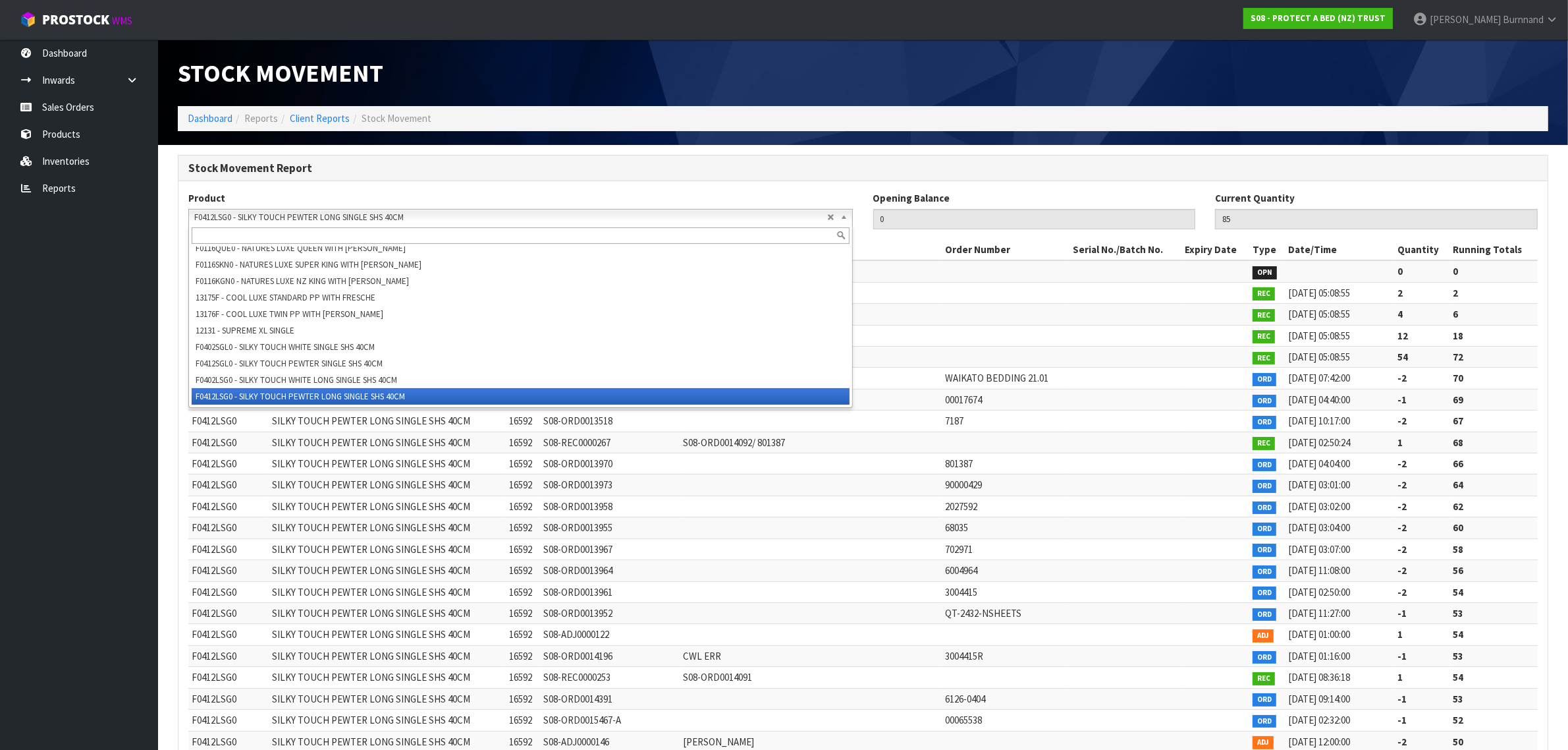
click at [247, 218] on span "F0412LSG0 - SILKY TOUCH PEWTER LONG SINGLE SHS 40CM" at bounding box center [510, 217] width 633 height 16
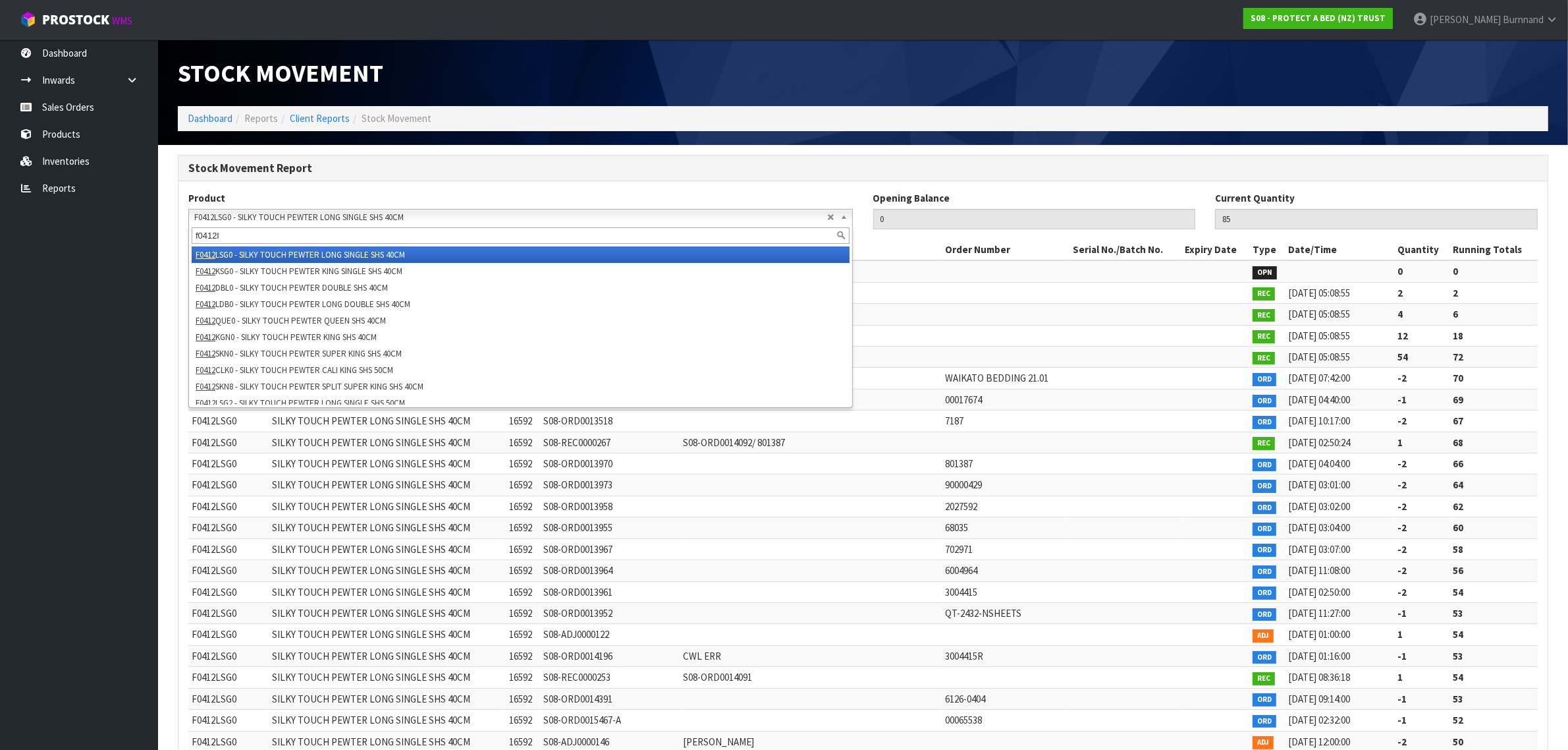
scroll to position [0, 0]
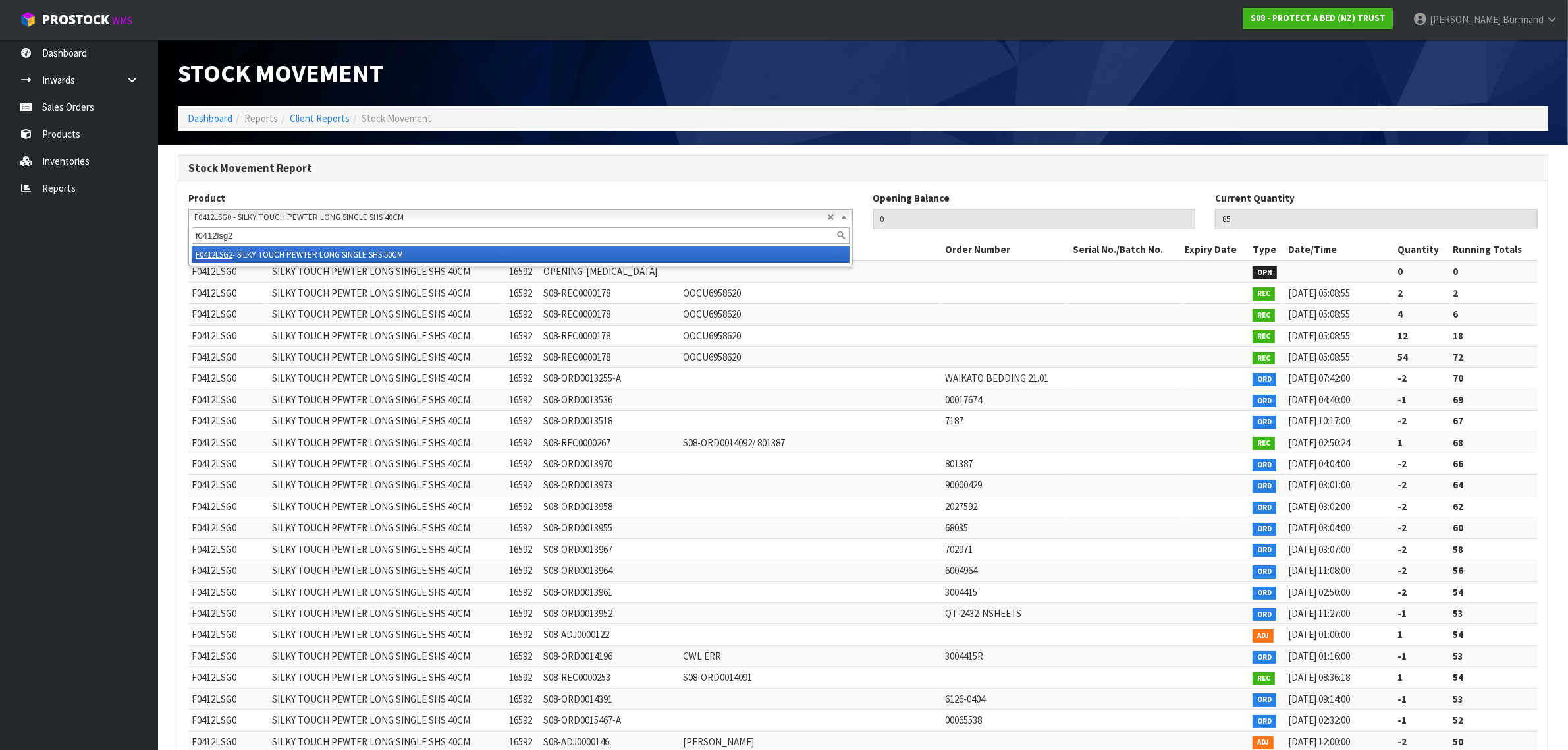
type input "f0412lsg2"
click at [350, 251] on li "F0412LSG2 - SILKY TOUCH PEWTER LONG SINGLE SHS 50CM" at bounding box center [520, 254] width 658 height 16
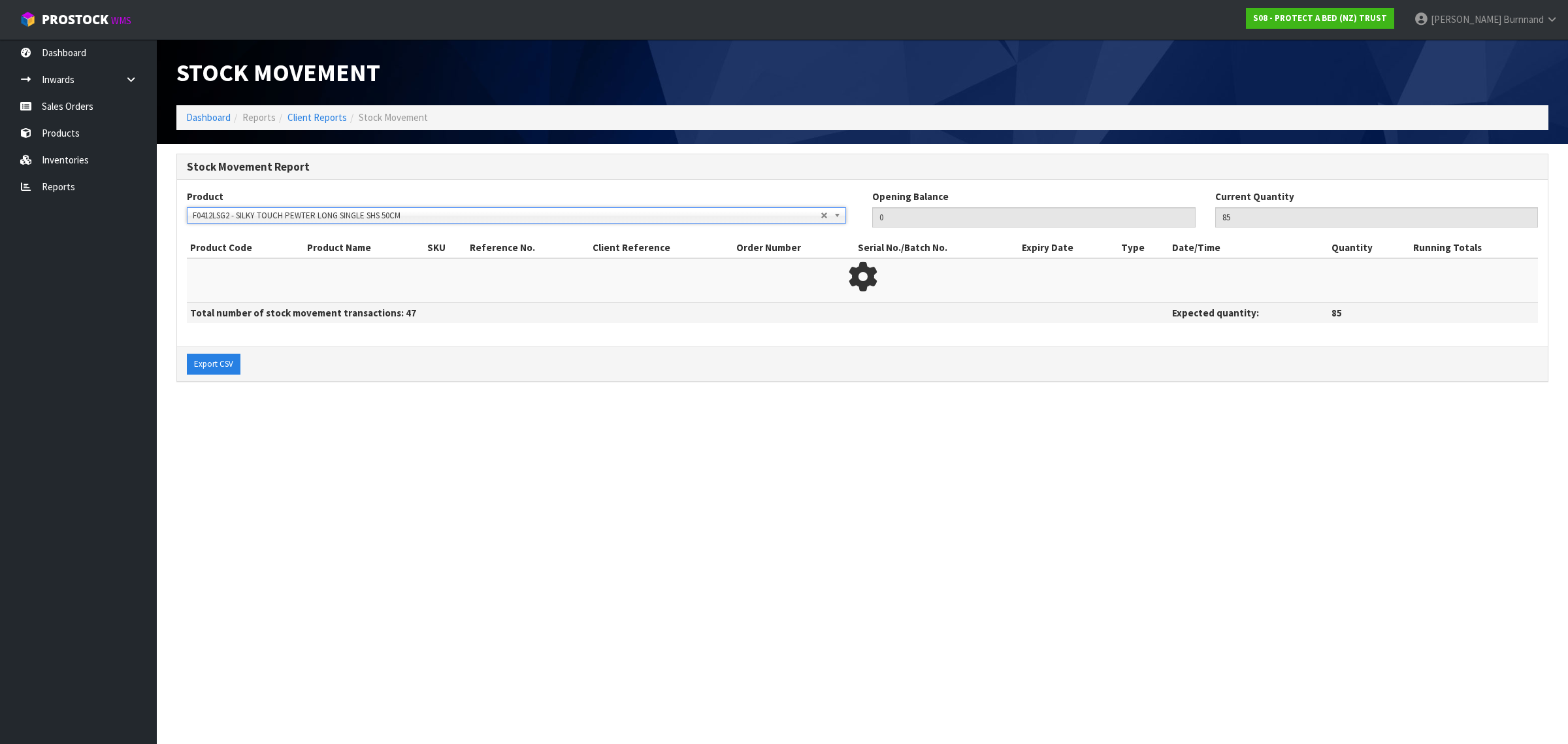
type input "74"
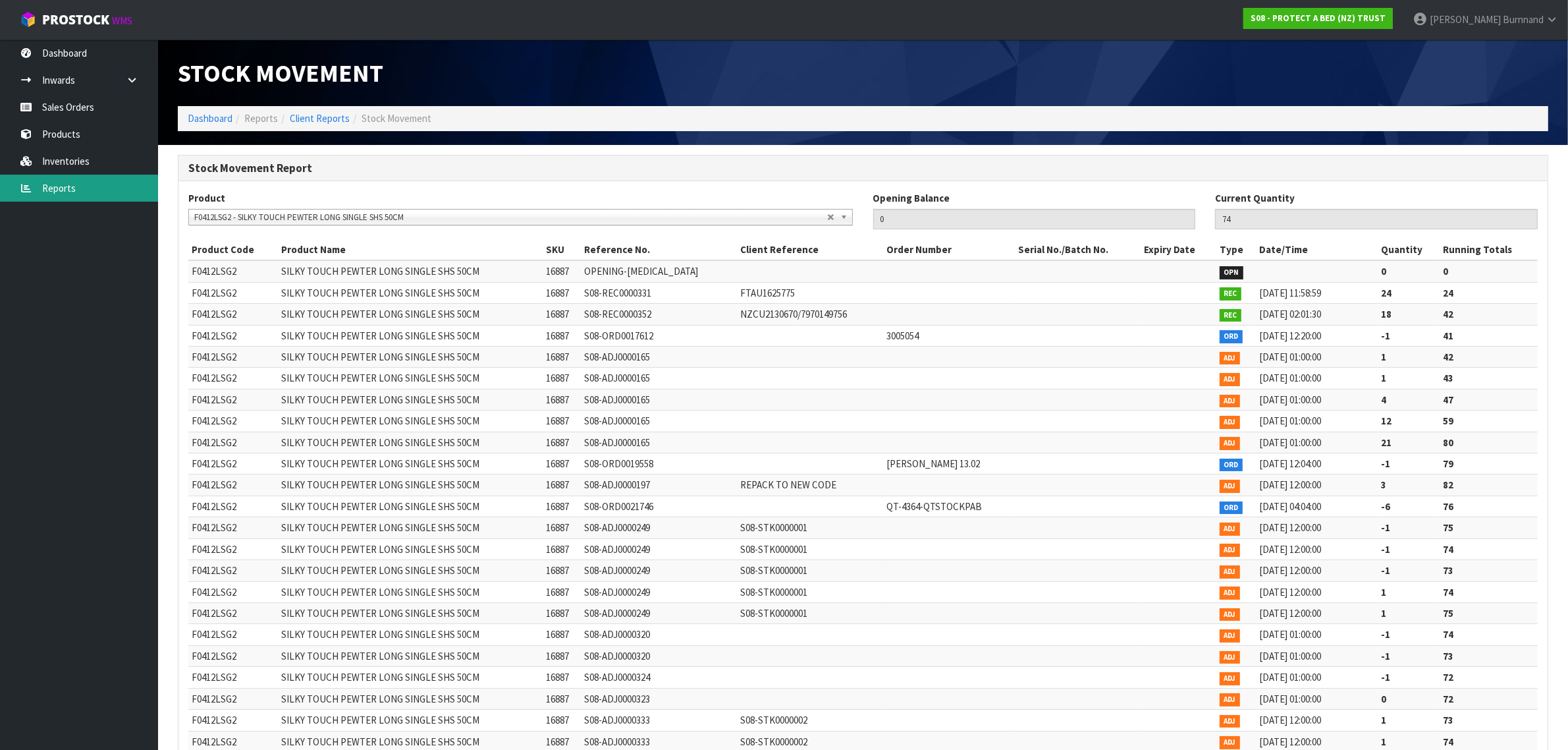
click at [60, 186] on link "Reports" at bounding box center [79, 188] width 158 height 27
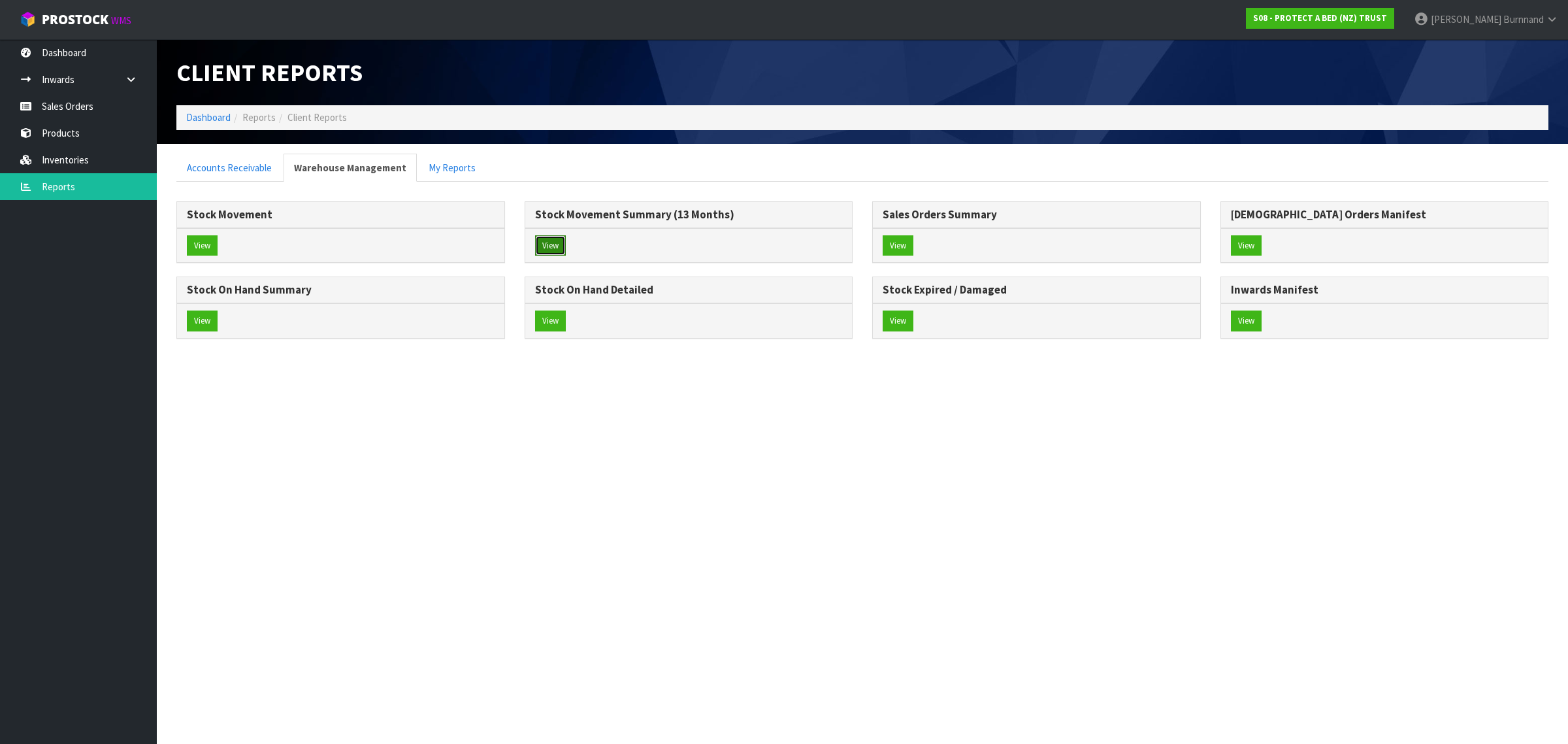
click at [550, 247] on button "View" at bounding box center [550, 246] width 31 height 21
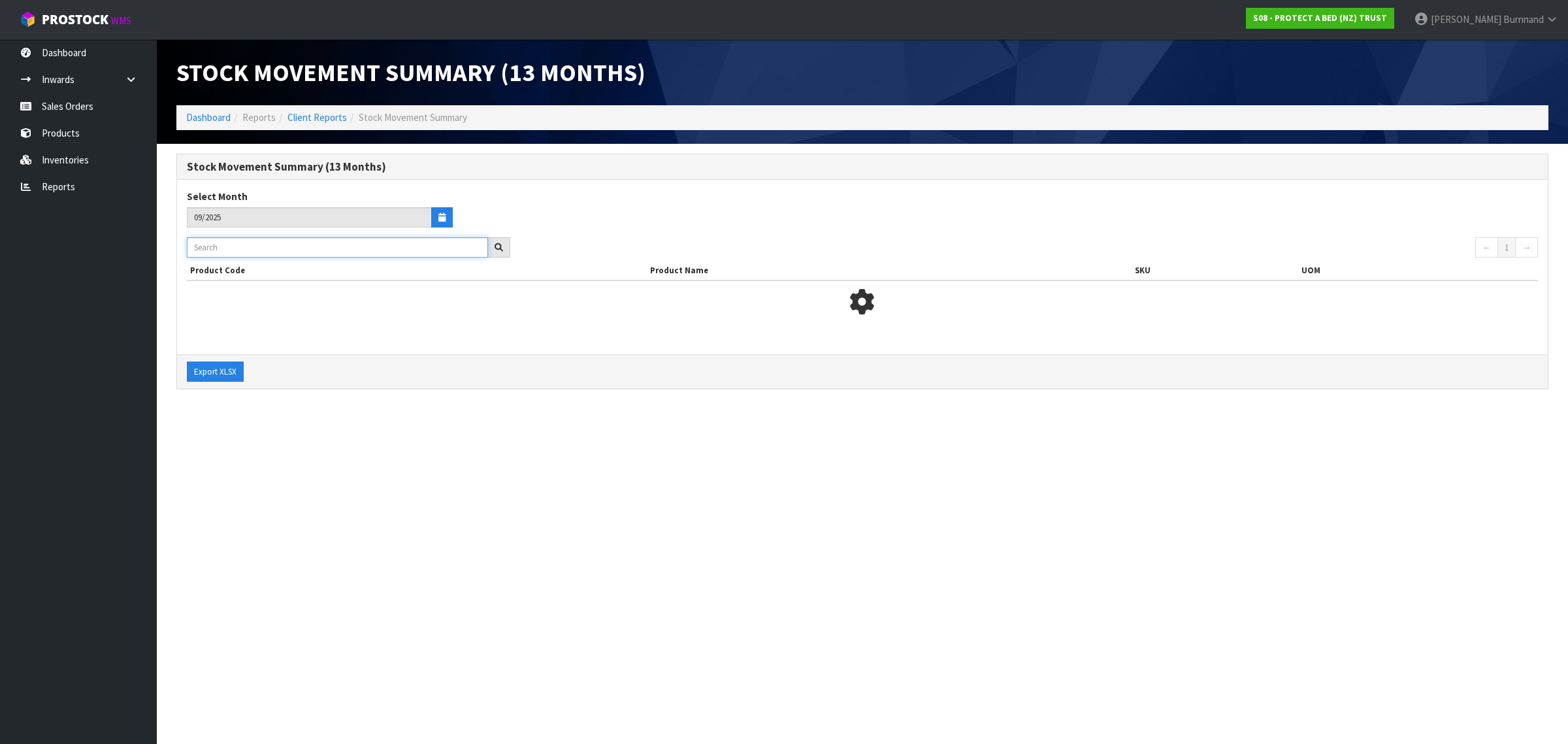
click at [216, 247] on input "text" at bounding box center [337, 248] width 301 height 21
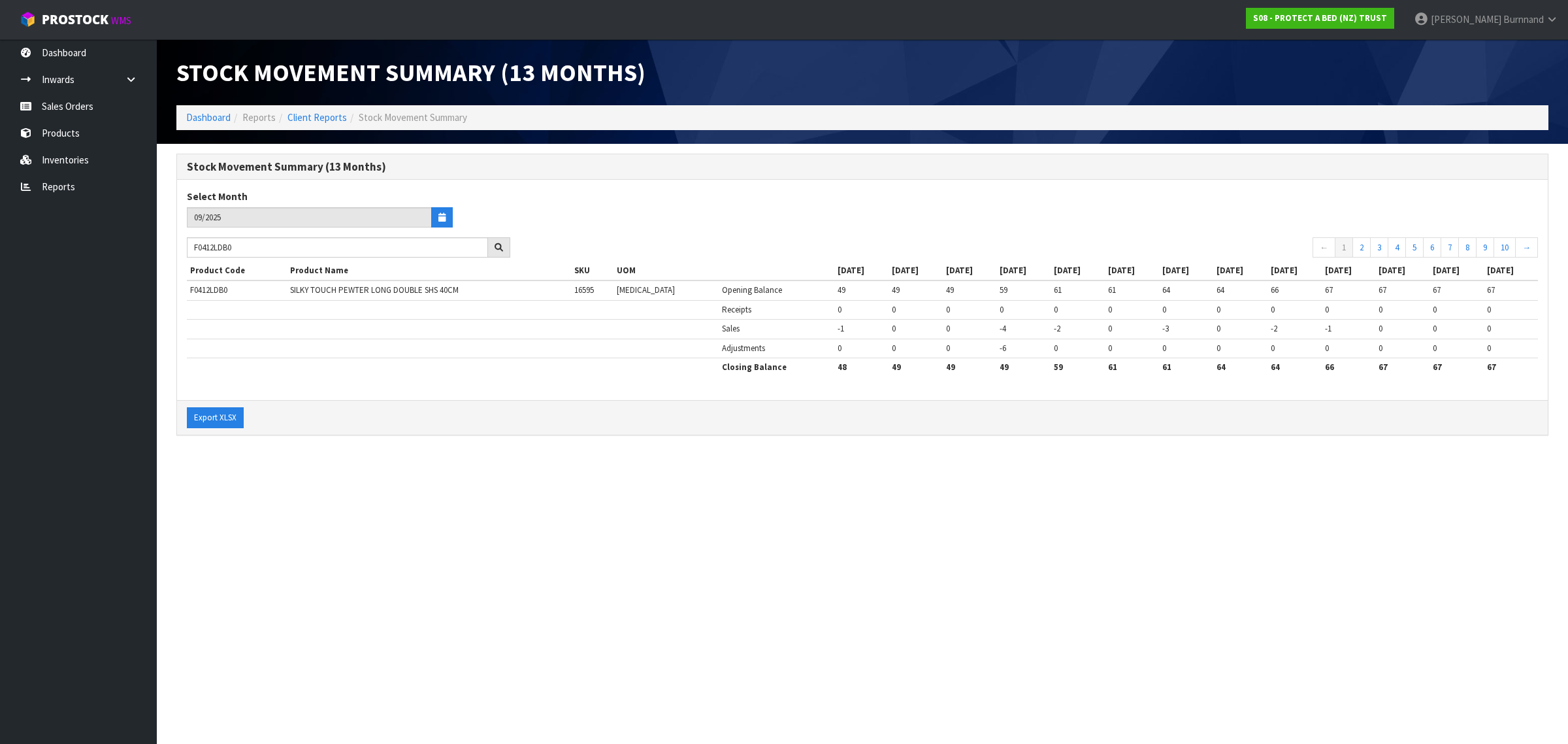
click at [318, 519] on section "Stock Movement Summary (13 Months) Dashboard Reports Client Reports Stock Movem…" at bounding box center [784, 372] width 1568 height 744
drag, startPoint x: 230, startPoint y: 242, endPoint x: 181, endPoint y: 242, distance: 49.0
click at [181, 242] on div "F0412LDB0" at bounding box center [349, 248] width 343 height 21
click at [432, 502] on section "Stock Movement Summary (13 Months) Dashboard Reports Client Reports Stock Movem…" at bounding box center [784, 372] width 1568 height 744
drag, startPoint x: 247, startPoint y: 249, endPoint x: 187, endPoint y: 249, distance: 60.0
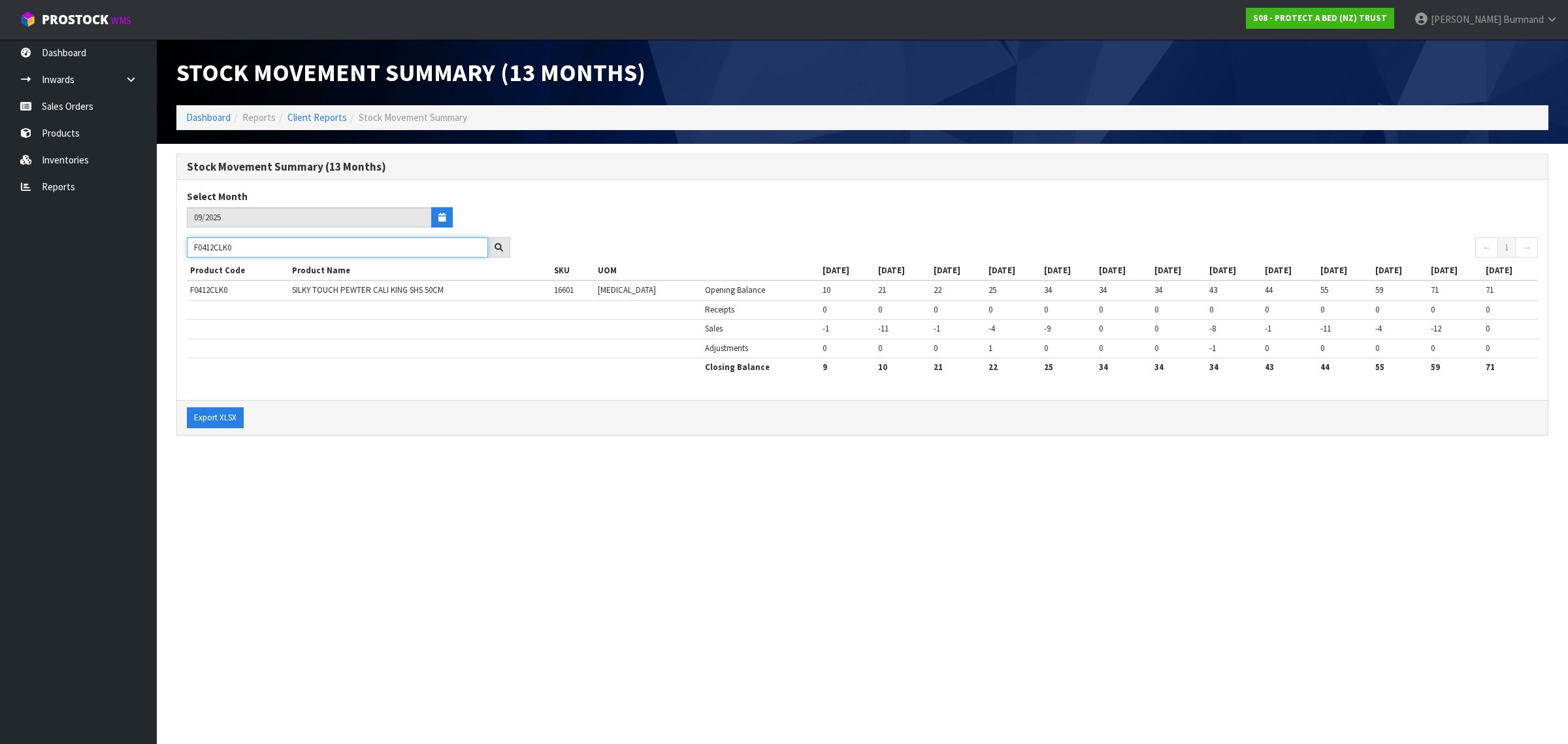
click at [187, 249] on input "F0412CLK0" at bounding box center [337, 248] width 301 height 21
click at [384, 534] on section "Stock Movement Summary (13 Months) Dashboard Reports Client Reports Stock Movem…" at bounding box center [784, 372] width 1568 height 744
drag, startPoint x: 246, startPoint y: 250, endPoint x: 186, endPoint y: 247, distance: 60.1
click at [186, 247] on div "F0412DBL0" at bounding box center [349, 248] width 343 height 21
click at [603, 494] on section "Stock Movement Summary (13 Months) Dashboard Reports Client Reports Stock Movem…" at bounding box center [784, 372] width 1568 height 744
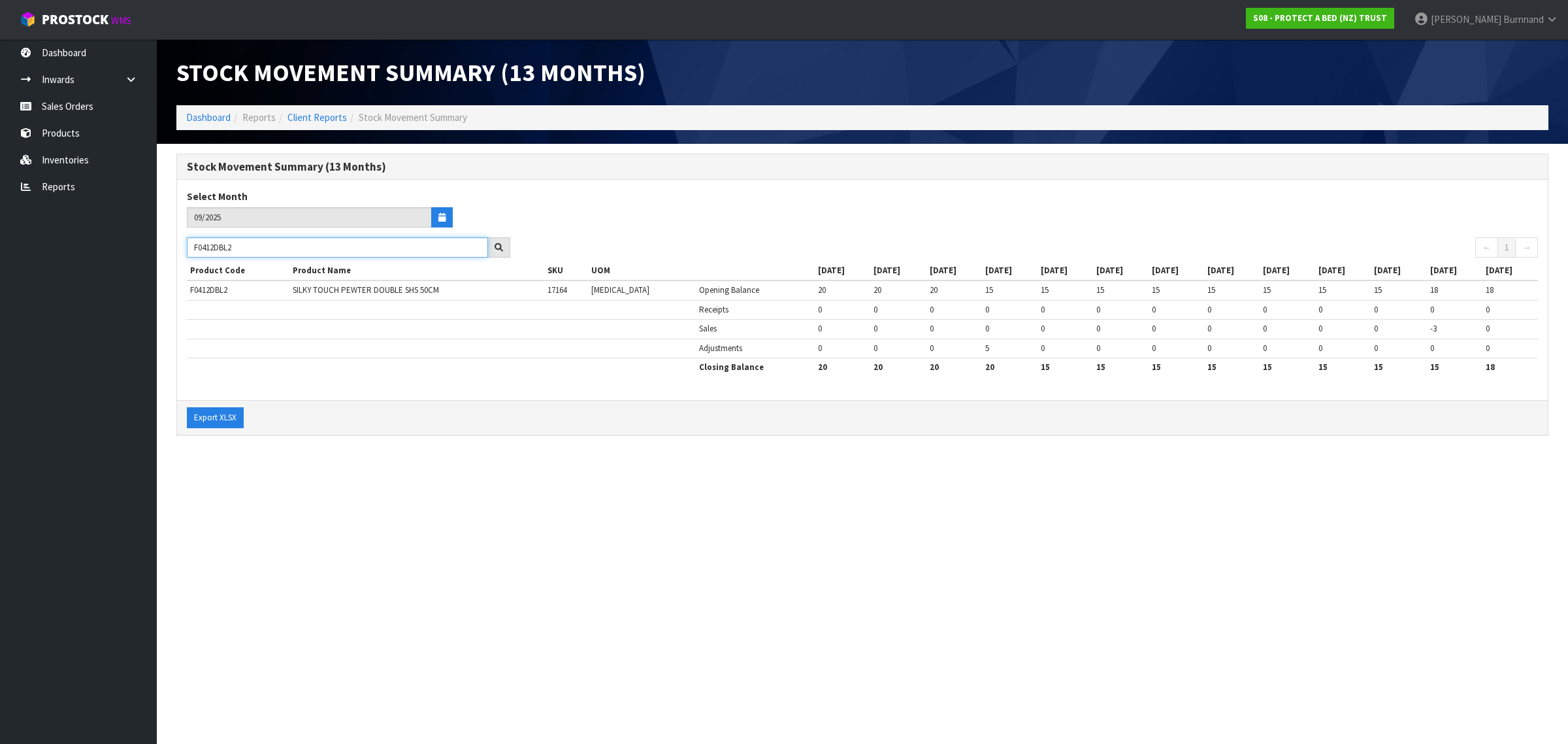
drag, startPoint x: 262, startPoint y: 252, endPoint x: 192, endPoint y: 249, distance: 70.1
click at [192, 249] on input "F0412DBL2" at bounding box center [337, 248] width 301 height 21
click at [358, 523] on section "Stock Movement Summary (13 Months) Dashboard Reports Client Reports Stock Movem…" at bounding box center [784, 372] width 1568 height 744
drag, startPoint x: 253, startPoint y: 249, endPoint x: 187, endPoint y: 243, distance: 66.3
click at [187, 243] on input "F0412KGN2" at bounding box center [337, 248] width 301 height 21
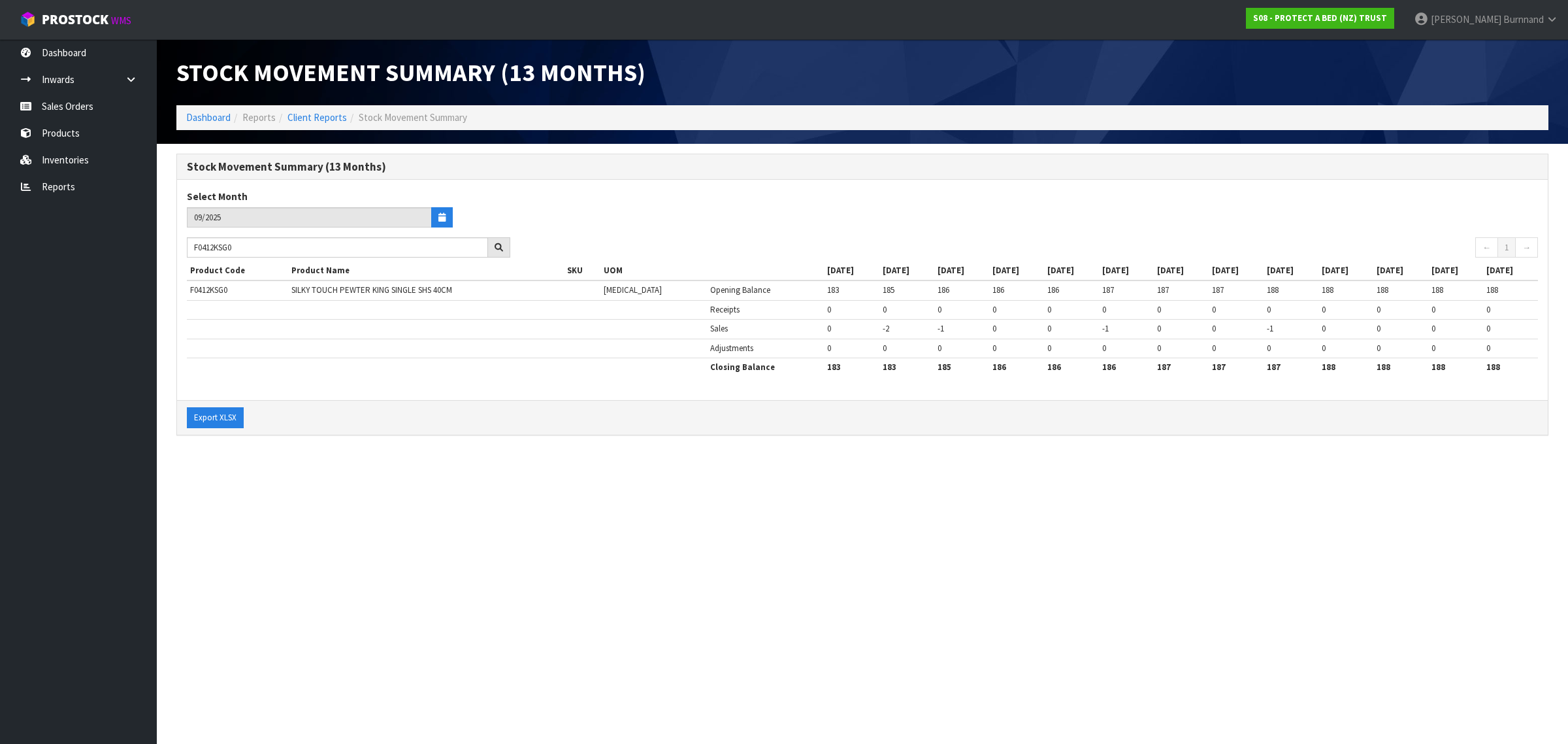
click at [390, 465] on section "Stock Movement Summary (13 Months) Dashboard Reports Client Reports Stock Movem…" at bounding box center [784, 372] width 1568 height 744
drag, startPoint x: 253, startPoint y: 253, endPoint x: 179, endPoint y: 242, distance: 74.8
click at [179, 242] on div "F0412KSG0" at bounding box center [349, 248] width 343 height 21
drag, startPoint x: 386, startPoint y: 579, endPoint x: 393, endPoint y: 579, distance: 7.0
click at [387, 579] on section "Stock Movement Summary (13 Months) Dashboard Reports Client Reports Stock Movem…" at bounding box center [784, 372] width 1568 height 744
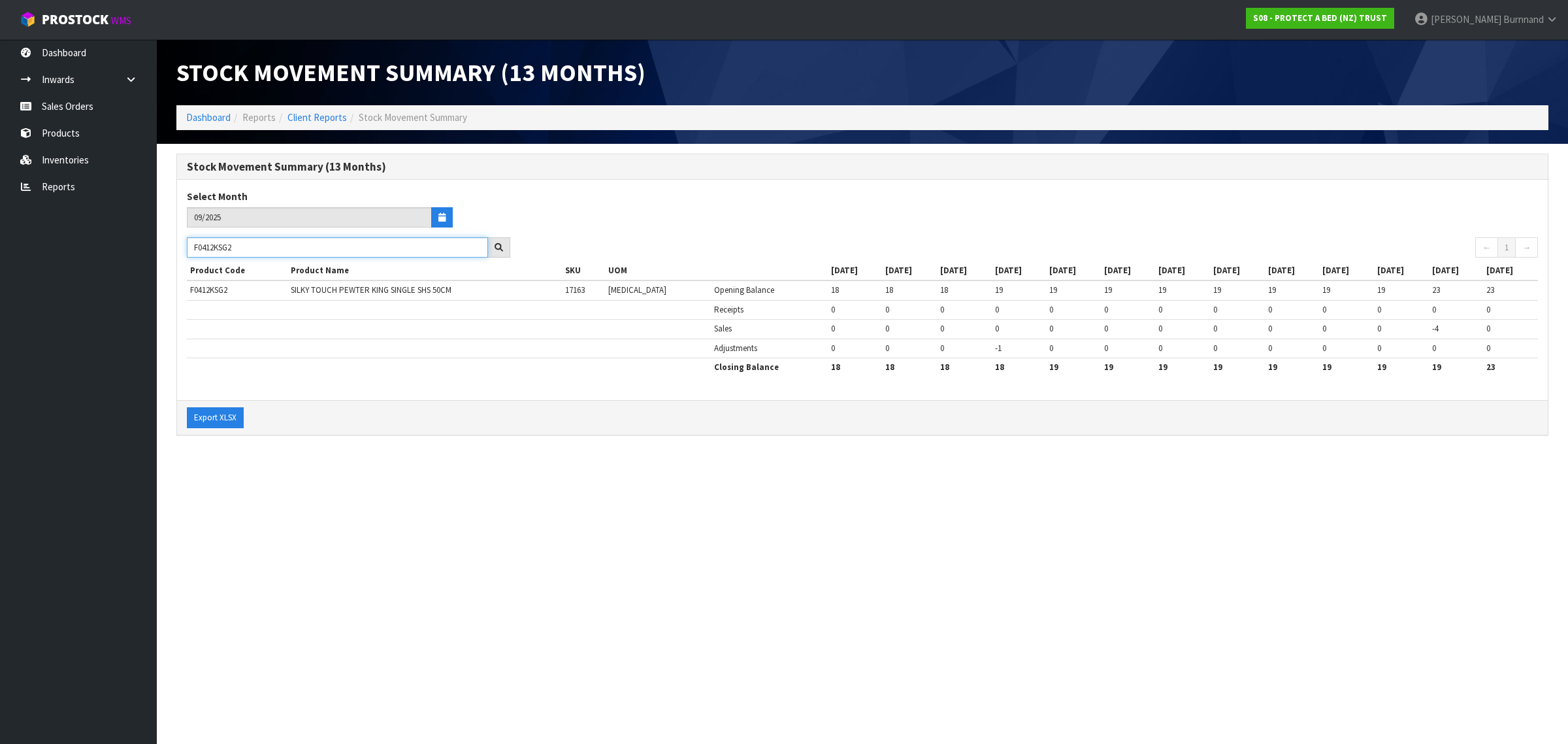
drag, startPoint x: 249, startPoint y: 249, endPoint x: 184, endPoint y: 240, distance: 65.6
click at [184, 240] on div "F0412KSG2" at bounding box center [349, 248] width 343 height 21
click at [408, 488] on section "Stock Movement Summary (13 Months) Dashboard Reports Client Reports Stock Movem…" at bounding box center [784, 372] width 1568 height 744
drag, startPoint x: 258, startPoint y: 252, endPoint x: 183, endPoint y: 242, distance: 75.7
click at [183, 242] on div "F0402SKN2" at bounding box center [349, 248] width 343 height 21
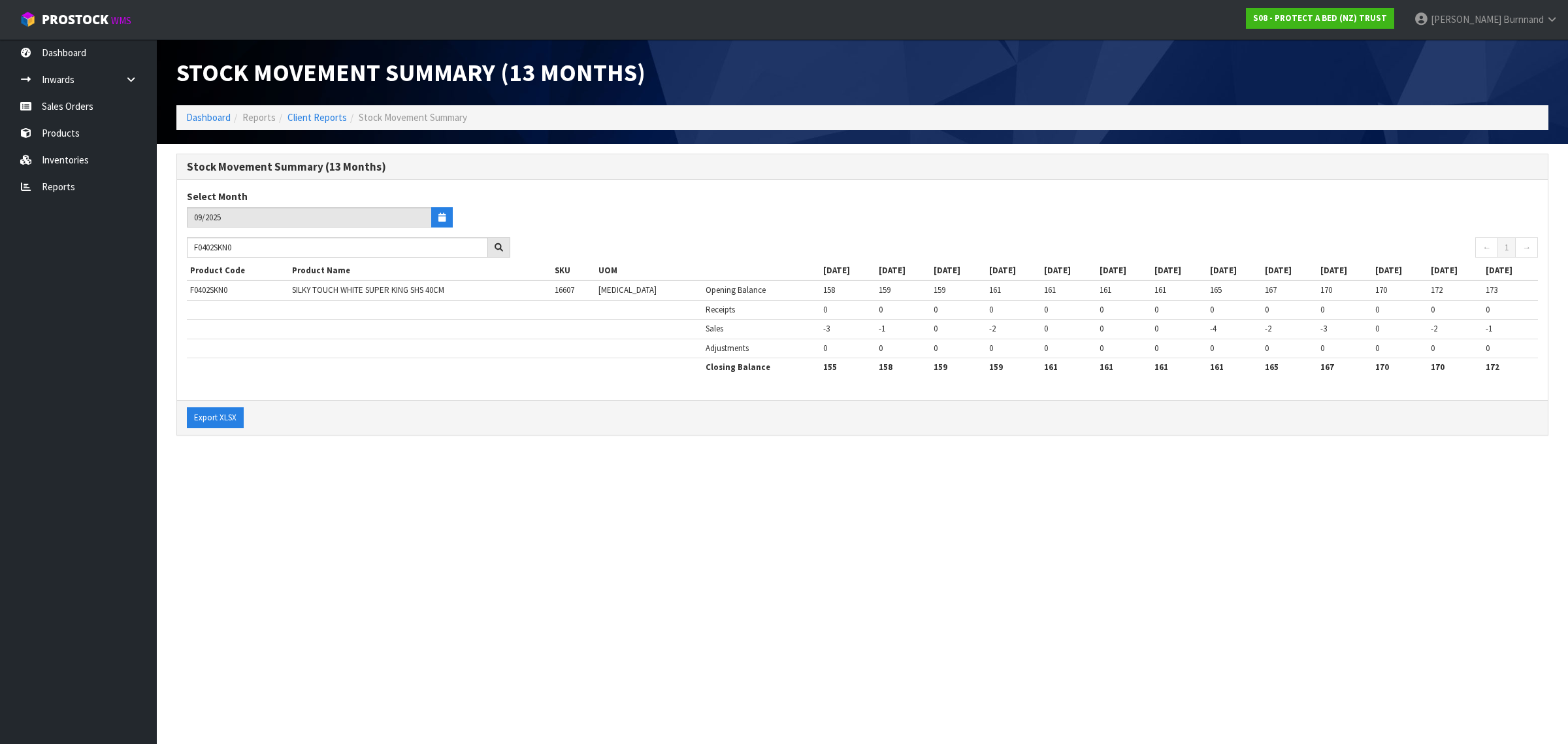
click at [340, 476] on section "Stock Movement Summary (13 Months) Dashboard Reports Client Reports Stock Movem…" at bounding box center [784, 372] width 1568 height 744
drag, startPoint x: 260, startPoint y: 249, endPoint x: 181, endPoint y: 239, distance: 79.6
click at [181, 239] on div "F0402SKN0" at bounding box center [349, 248] width 343 height 21
click at [392, 500] on section "Stock Movement Summary (13 Months) Dashboard Reports Client Reports Stock Movem…" at bounding box center [784, 372] width 1568 height 744
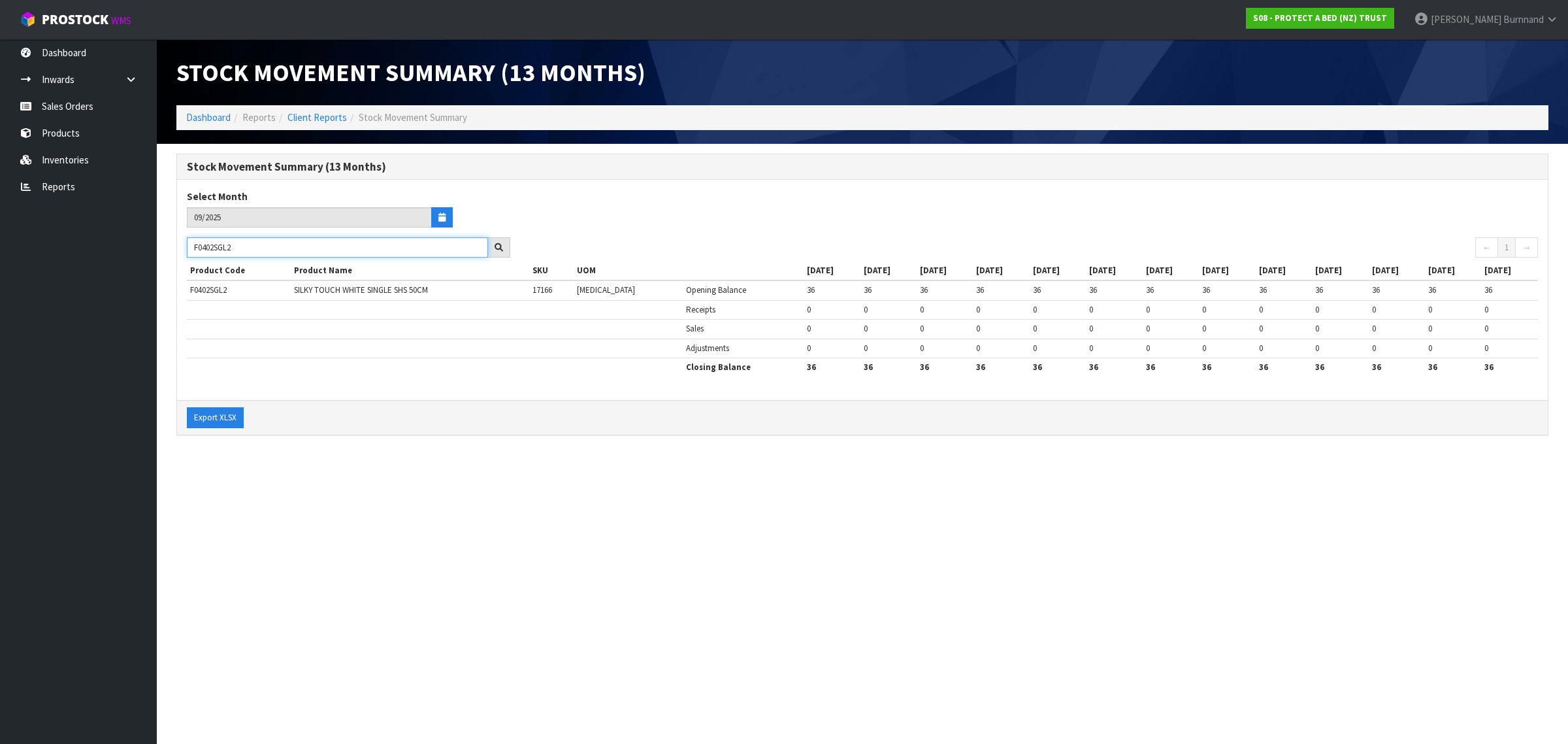
drag, startPoint x: 256, startPoint y: 251, endPoint x: 190, endPoint y: 237, distance: 67.5
click at [190, 237] on input "F0402SGL2" at bounding box center [337, 248] width 301 height 21
click at [350, 514] on section "Stock Movement Summary (13 Months) Dashboard Reports Client Reports Stock Movem…" at bounding box center [784, 372] width 1568 height 744
drag, startPoint x: 240, startPoint y: 247, endPoint x: 179, endPoint y: 244, distance: 61.1
click at [179, 244] on div "F0402SGL0" at bounding box center [349, 248] width 343 height 21
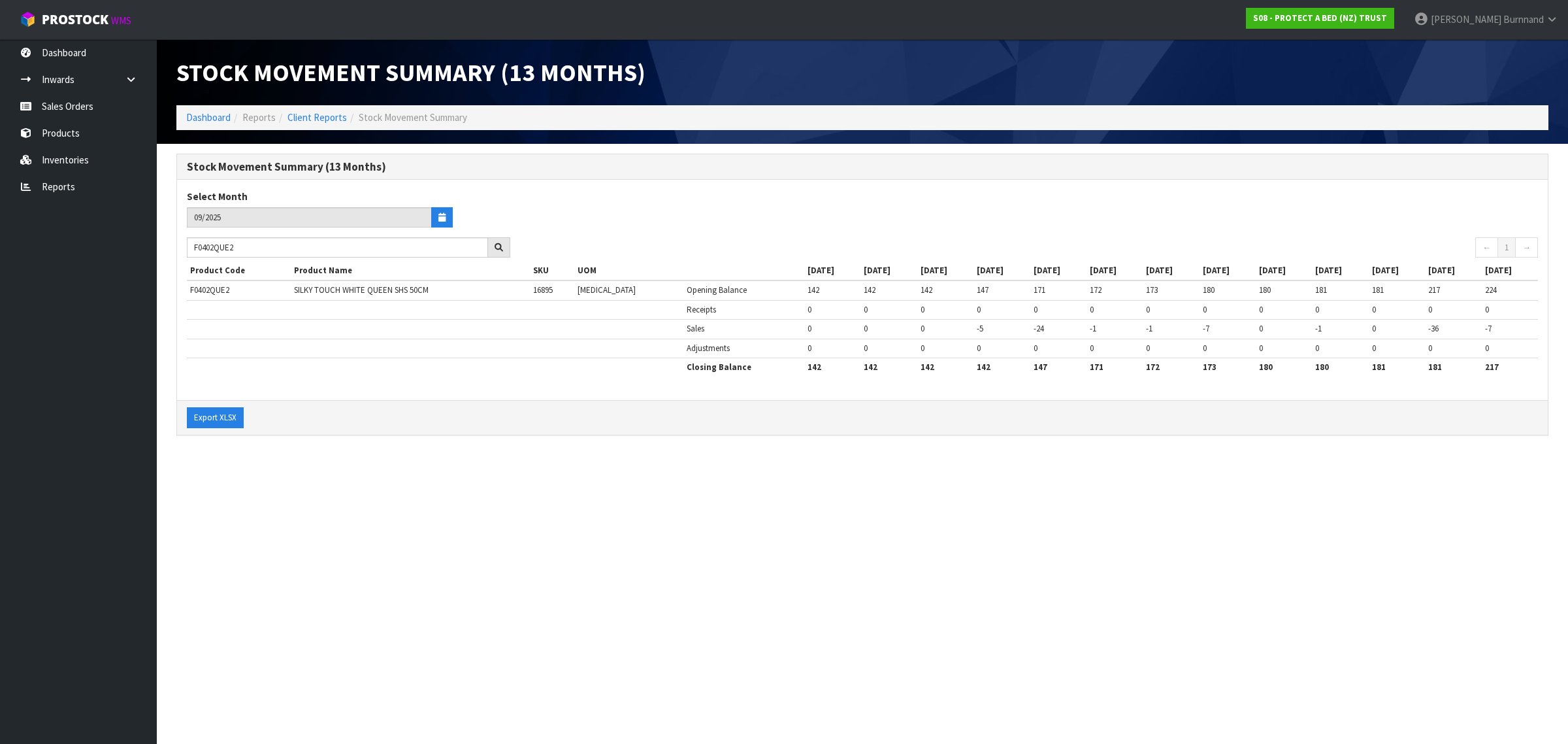
click at [428, 483] on section "Stock Movement Summary (13 Months) Dashboard Reports Client Reports Stock Movem…" at bounding box center [784, 372] width 1568 height 744
drag, startPoint x: 264, startPoint y: 243, endPoint x: 178, endPoint y: 242, distance: 86.0
click at [178, 242] on div "F0402QUE2" at bounding box center [349, 248] width 343 height 21
click at [347, 527] on section "Stock Movement Summary (13 Months) Dashboard Reports Client Reports Stock Movem…" at bounding box center [784, 372] width 1568 height 744
drag, startPoint x: 258, startPoint y: 245, endPoint x: 188, endPoint y: 243, distance: 70.0
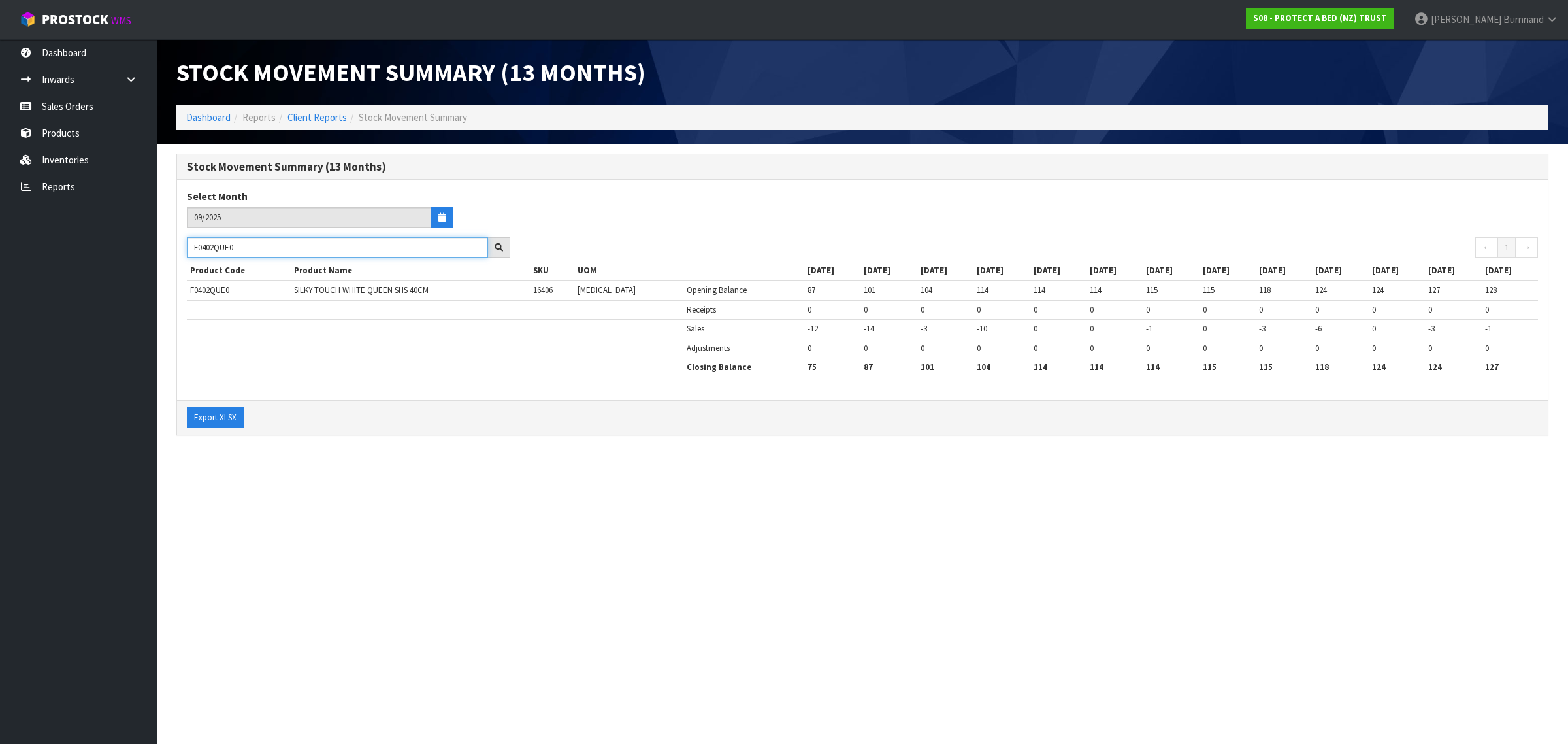
click at [188, 243] on input "F0402QUE0" at bounding box center [337, 248] width 301 height 21
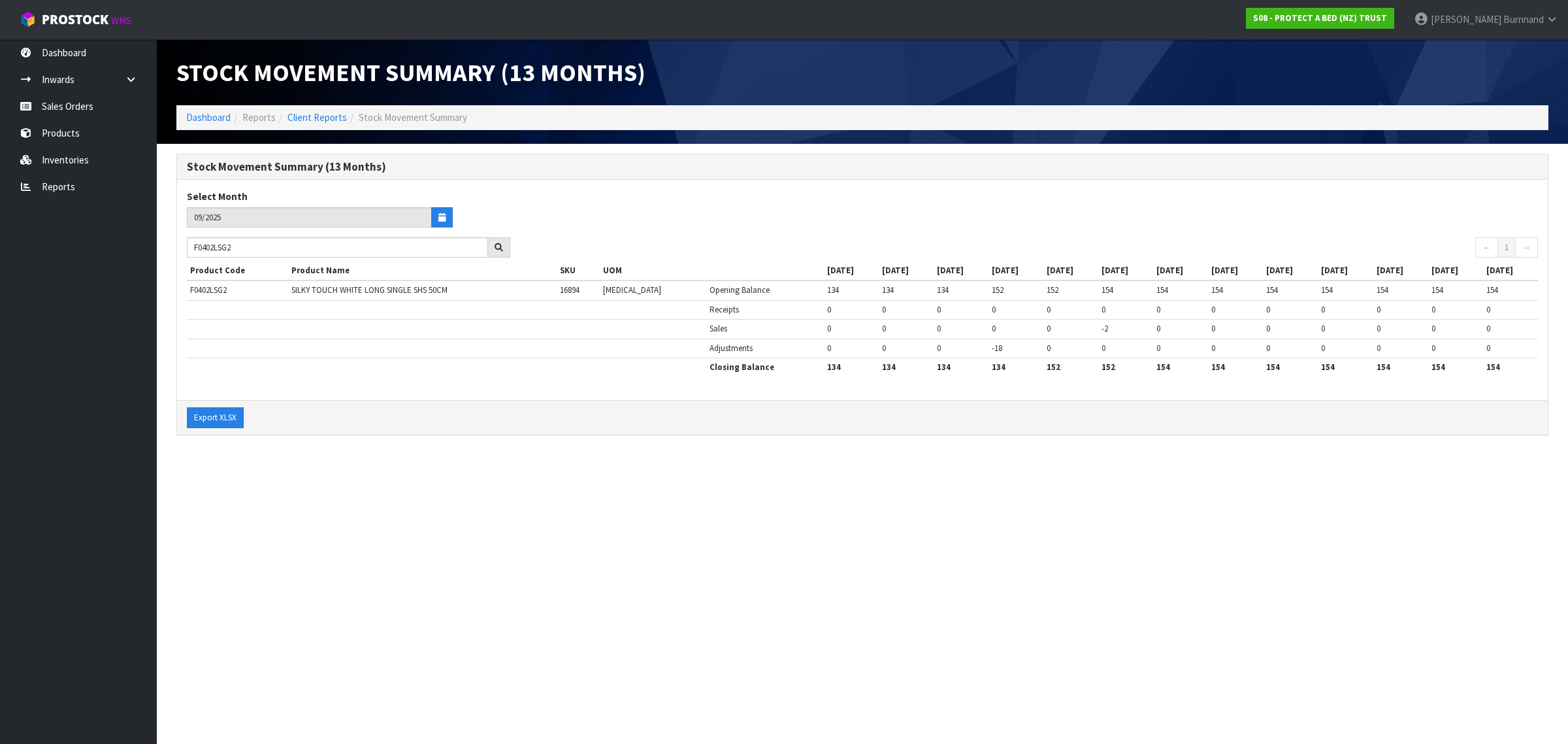
click at [306, 496] on section "Stock Movement Summary (13 Months) Dashboard Reports Client Reports Stock Movem…" at bounding box center [784, 372] width 1568 height 744
drag, startPoint x: 256, startPoint y: 249, endPoint x: 179, endPoint y: 242, distance: 77.3
click at [179, 242] on div "F0402LSG2" at bounding box center [349, 248] width 343 height 21
click at [289, 472] on section "Stock Movement Summary (13 Months) Dashboard Reports Client Reports Stock Movem…" at bounding box center [784, 372] width 1568 height 744
drag, startPoint x: 262, startPoint y: 242, endPoint x: 174, endPoint y: 244, distance: 88.0
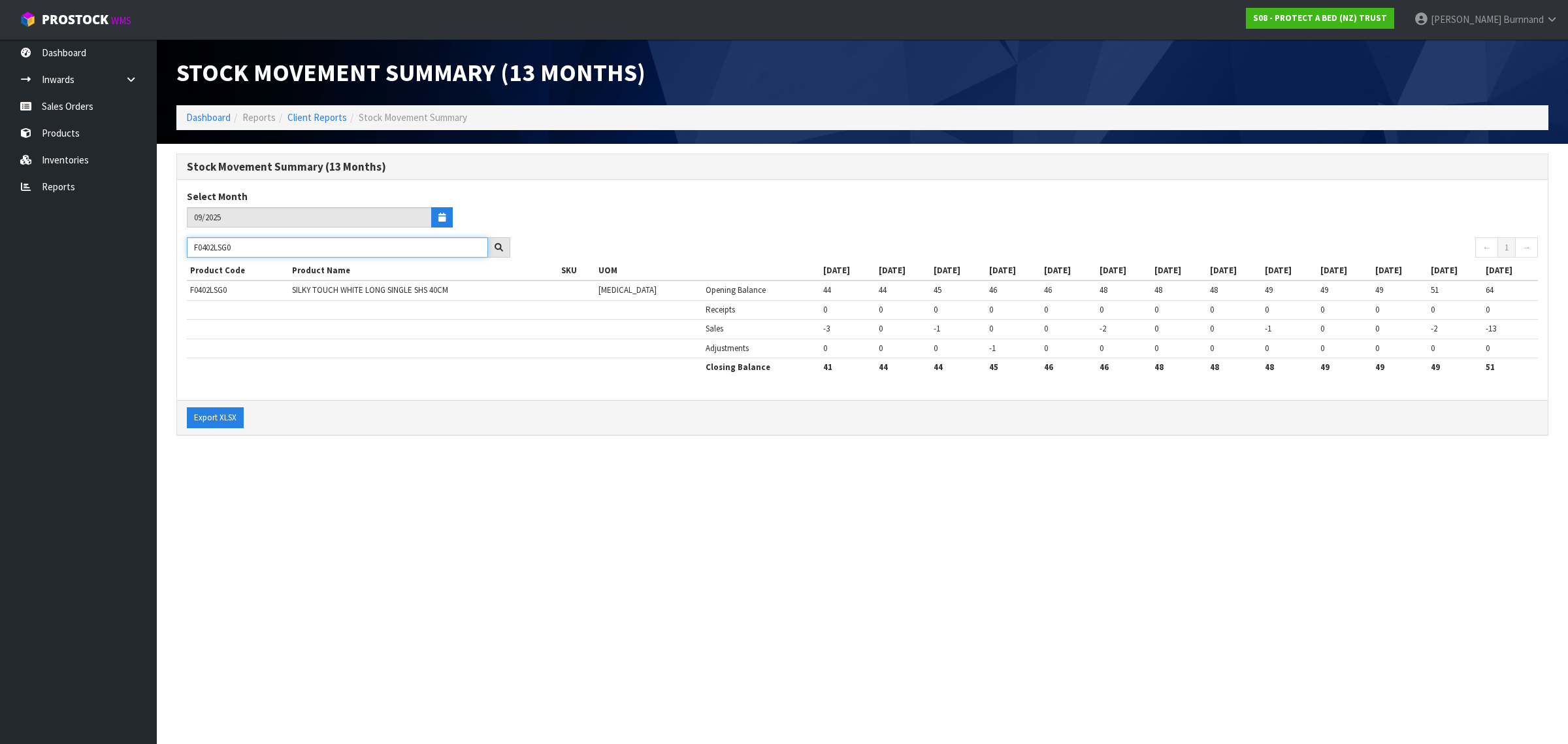
click at [174, 244] on div "Stock Movement Summary (13 Months) Select Month 09/2025 F0402LSG0 ← 1 → Product…" at bounding box center [862, 301] width 1392 height 295
click at [351, 524] on section "Stock Movement Summary (13 Months) Dashboard Reports Client Reports Stock Movem…" at bounding box center [784, 372] width 1568 height 744
drag, startPoint x: 242, startPoint y: 249, endPoint x: 190, endPoint y: 247, distance: 52.0
click at [190, 247] on input "F0402LDB0" at bounding box center [337, 248] width 301 height 21
click at [377, 507] on section "Stock Movement Summary (13 Months) Dashboard Reports Client Reports Stock Movem…" at bounding box center [784, 372] width 1568 height 744
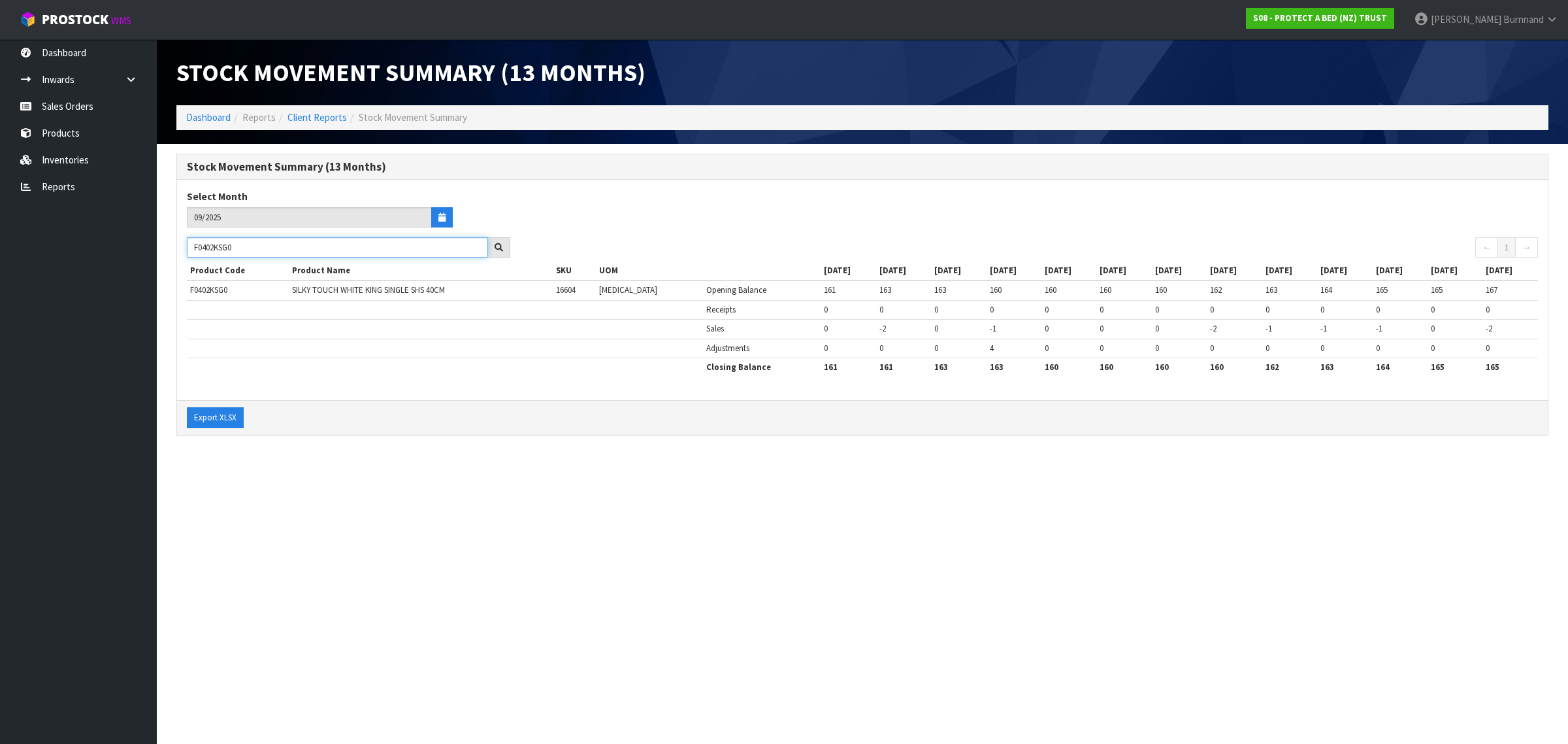
drag, startPoint x: 253, startPoint y: 247, endPoint x: 179, endPoint y: 246, distance: 74.0
click at [179, 246] on div "F0402KSG0" at bounding box center [349, 248] width 343 height 21
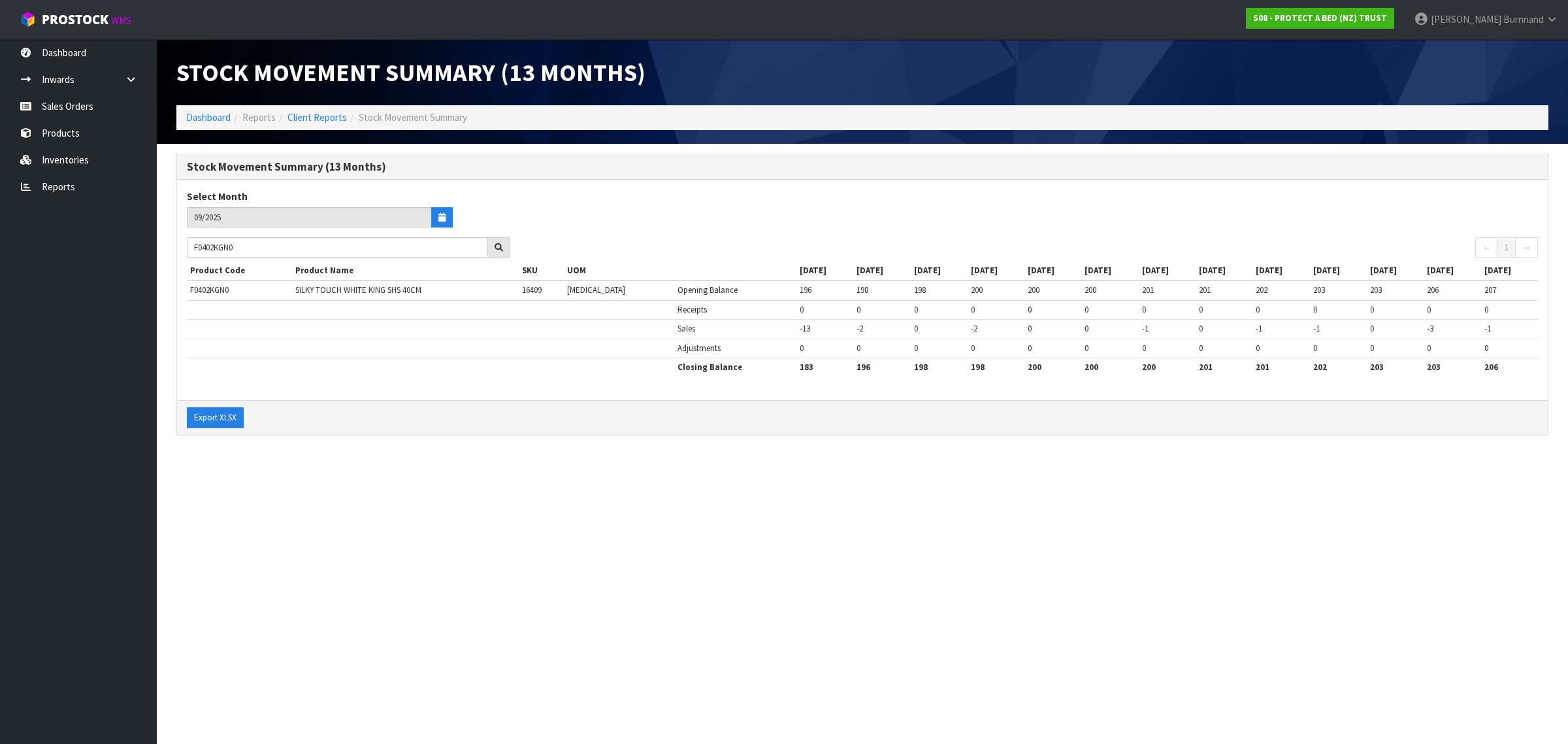
click at [344, 521] on section "Stock Movement Summary (13 Months) Dashboard Reports Client Reports Stock Movem…" at bounding box center [784, 372] width 1568 height 744
drag, startPoint x: 256, startPoint y: 249, endPoint x: 183, endPoint y: 247, distance: 73.0
click at [183, 247] on div "F0402KGN0" at bounding box center [349, 248] width 343 height 21
click at [363, 515] on section "Stock Movement Summary (13 Months) Dashboard Reports Client Reports Stock Movem…" at bounding box center [784, 372] width 1568 height 744
drag, startPoint x: 256, startPoint y: 249, endPoint x: 175, endPoint y: 243, distance: 81.2
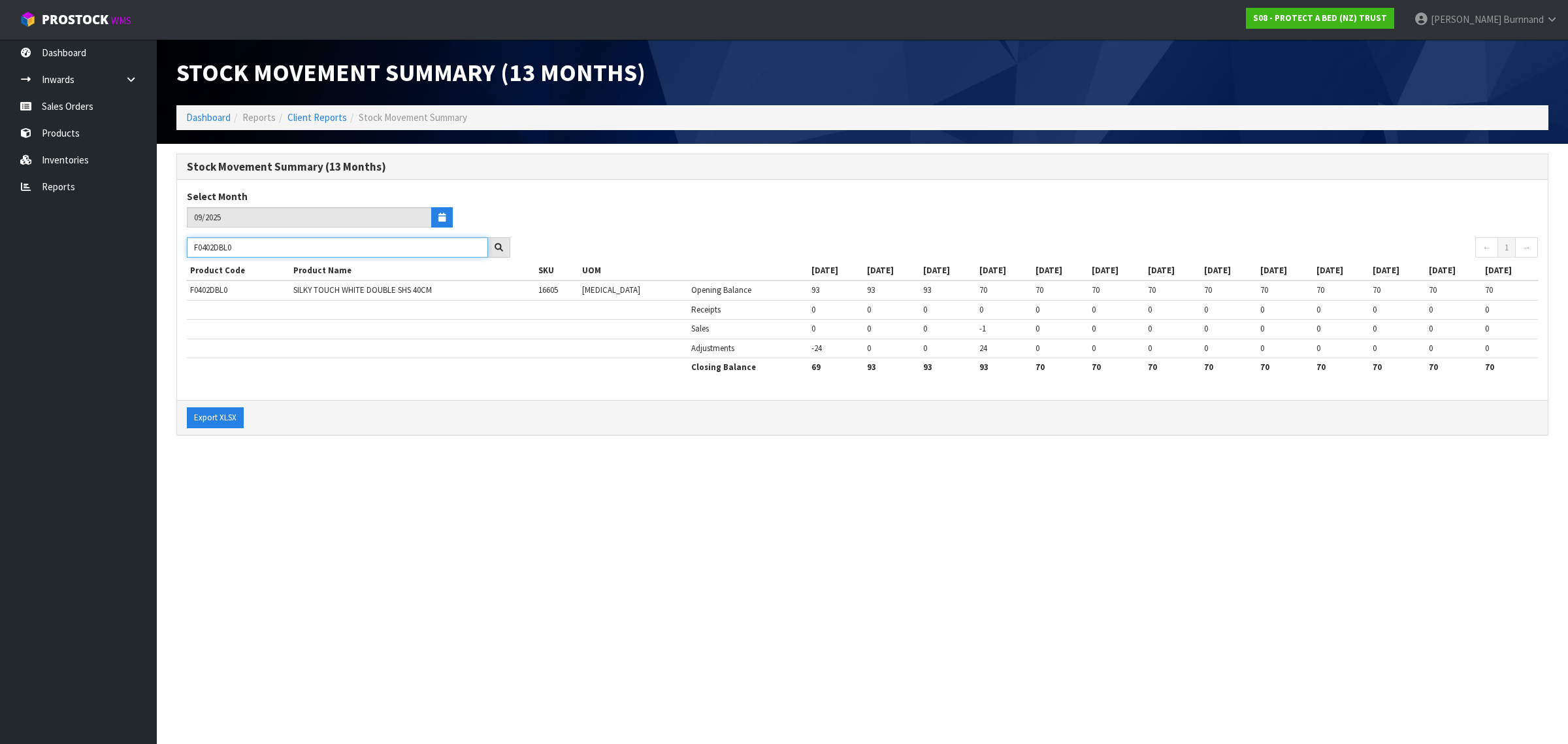
click at [175, 243] on div "Stock Movement Summary (13 Months) Select Month 09/2025 F0402DBL0 ← 1 → Product…" at bounding box center [862, 301] width 1392 height 295
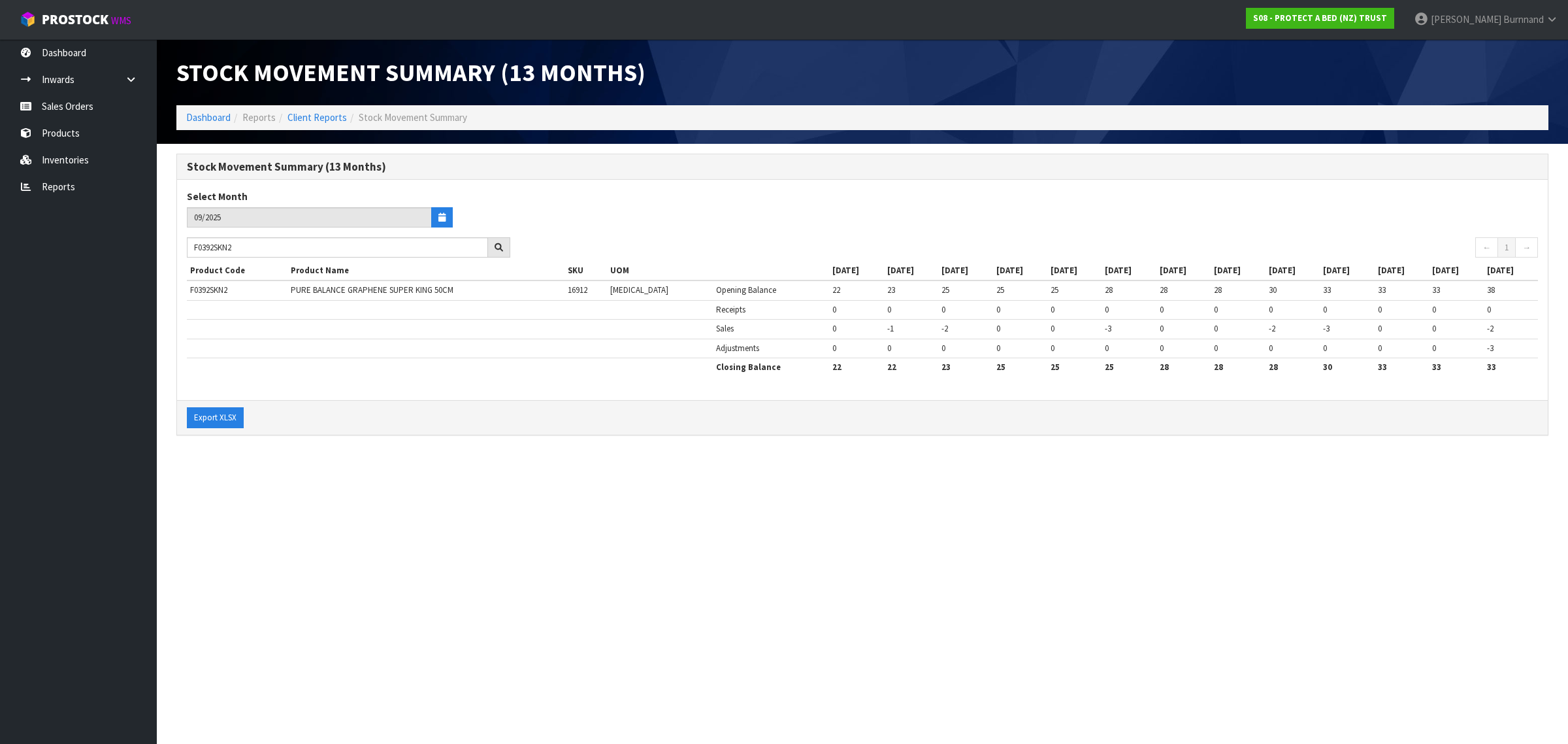
click at [474, 498] on section "Stock Movement Summary (13 Months) Dashboard Reports Client Reports Stock Movem…" at bounding box center [784, 372] width 1568 height 744
drag, startPoint x: 247, startPoint y: 249, endPoint x: 179, endPoint y: 240, distance: 68.6
click at [179, 240] on div "F0392SKN2" at bounding box center [349, 248] width 343 height 21
click at [408, 514] on section "Stock Movement Summary (13 Months) Dashboard Reports Client Reports Stock Movem…" at bounding box center [784, 372] width 1568 height 744
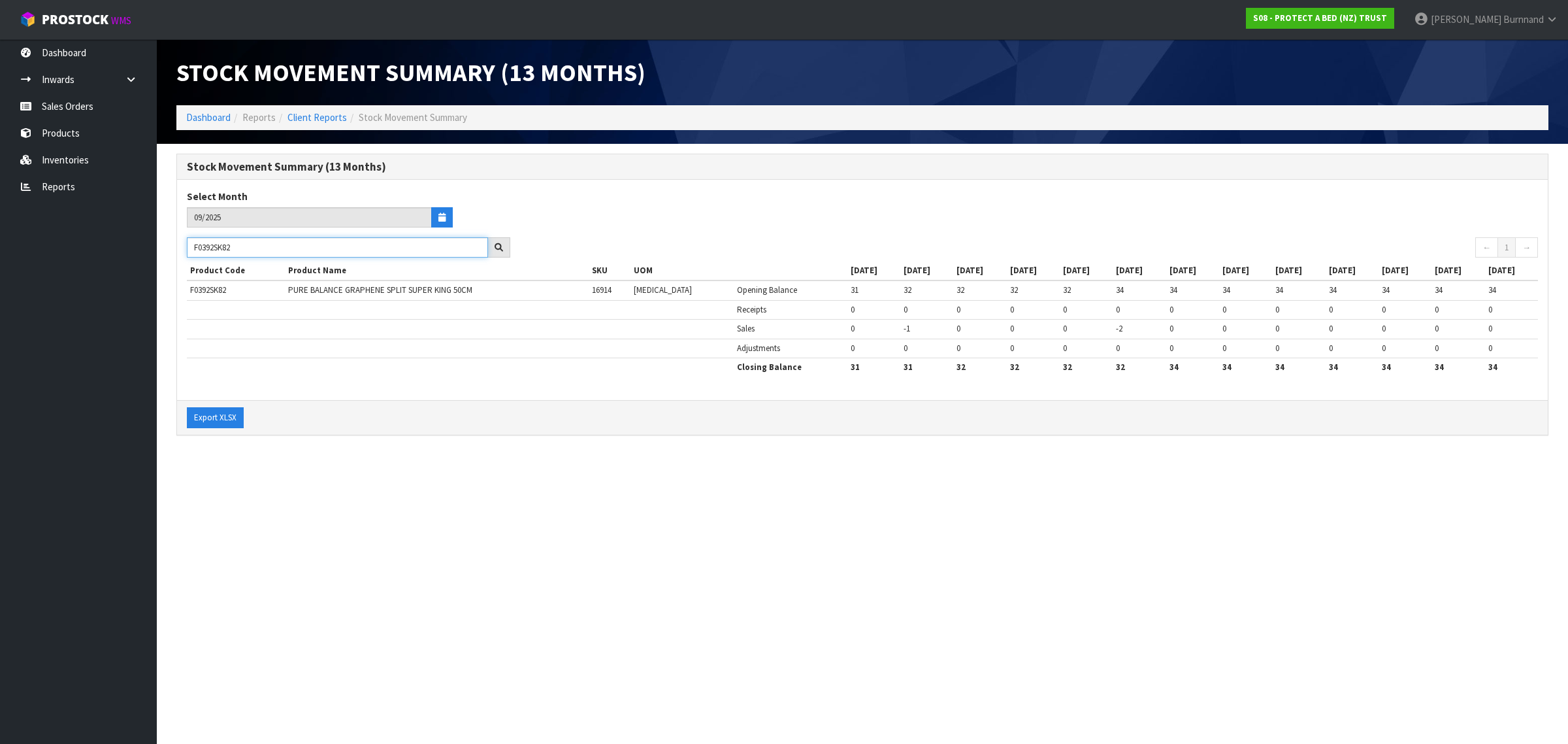
drag, startPoint x: 250, startPoint y: 249, endPoint x: 184, endPoint y: 242, distance: 66.4
click at [184, 242] on div "F0392SK82" at bounding box center [349, 248] width 343 height 21
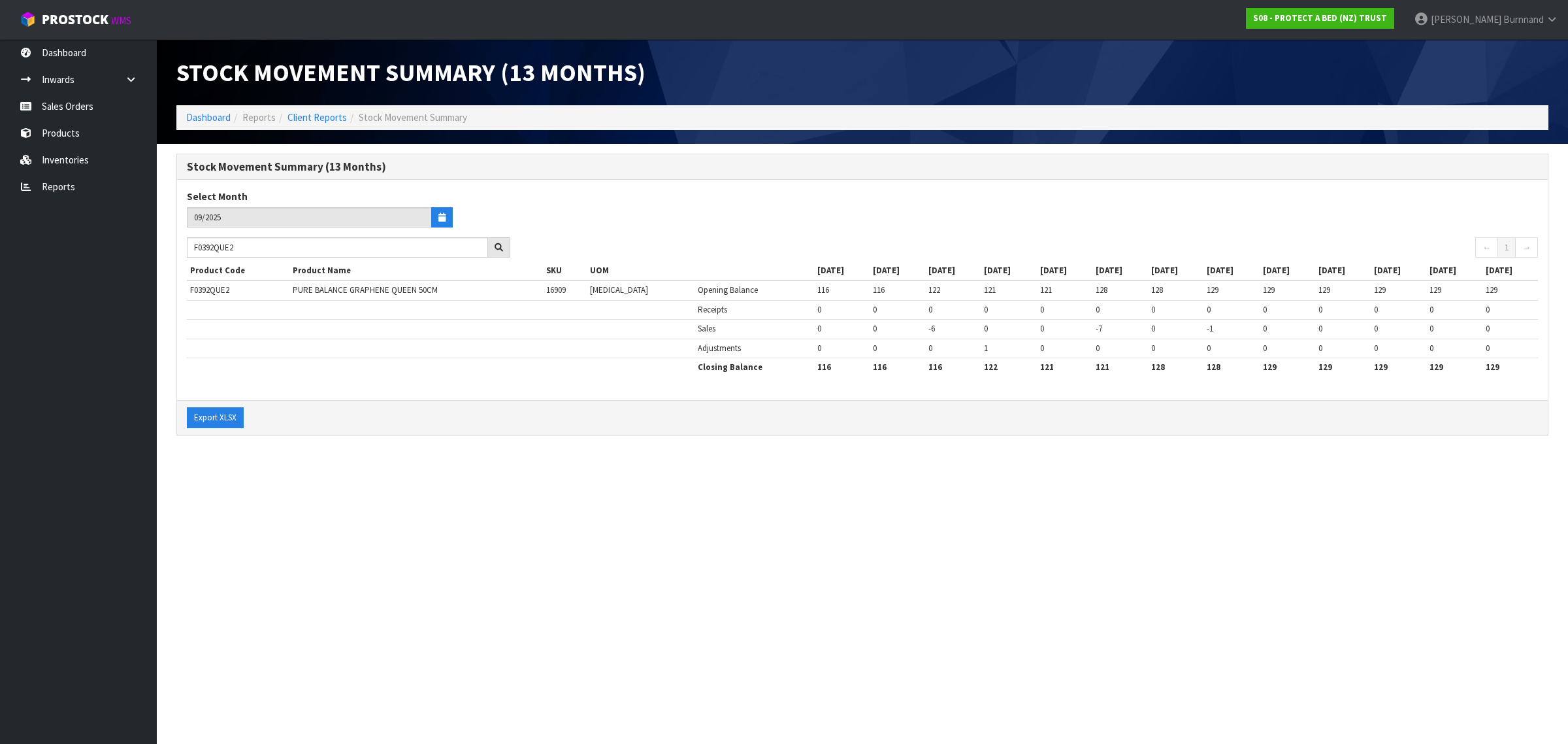
click at [462, 465] on section "Stock Movement Summary (13 Months) Dashboard Reports Client Reports Stock Movem…" at bounding box center [784, 372] width 1568 height 744
drag, startPoint x: 252, startPoint y: 246, endPoint x: 179, endPoint y: 244, distance: 73.0
click at [179, 244] on div "F0392QUE2" at bounding box center [349, 248] width 343 height 21
click at [383, 570] on section "Stock Movement Summary (13 Months) Dashboard Reports Client Reports Stock Movem…" at bounding box center [784, 372] width 1568 height 744
drag, startPoint x: 255, startPoint y: 245, endPoint x: 188, endPoint y: 244, distance: 67.0
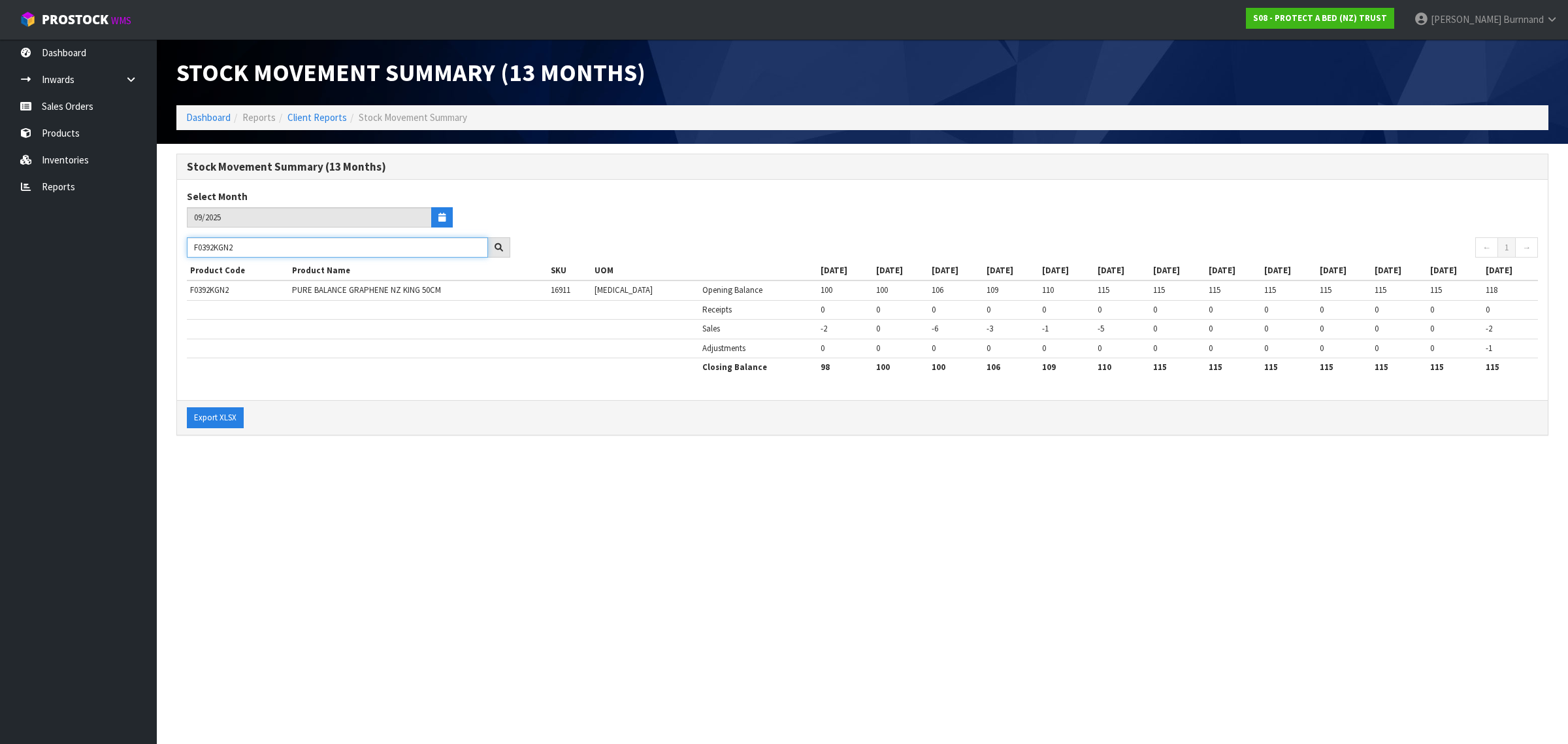
click at [188, 244] on input "F0392KGN2" at bounding box center [337, 248] width 301 height 21
click at [279, 469] on section "Stock Movement Summary (13 Months) Dashboard Reports Client Reports Stock Movem…" at bounding box center [784, 372] width 1568 height 744
drag, startPoint x: 243, startPoint y: 249, endPoint x: 192, endPoint y: 245, distance: 51.2
click at [192, 245] on input "F0392CLKK" at bounding box center [337, 248] width 301 height 21
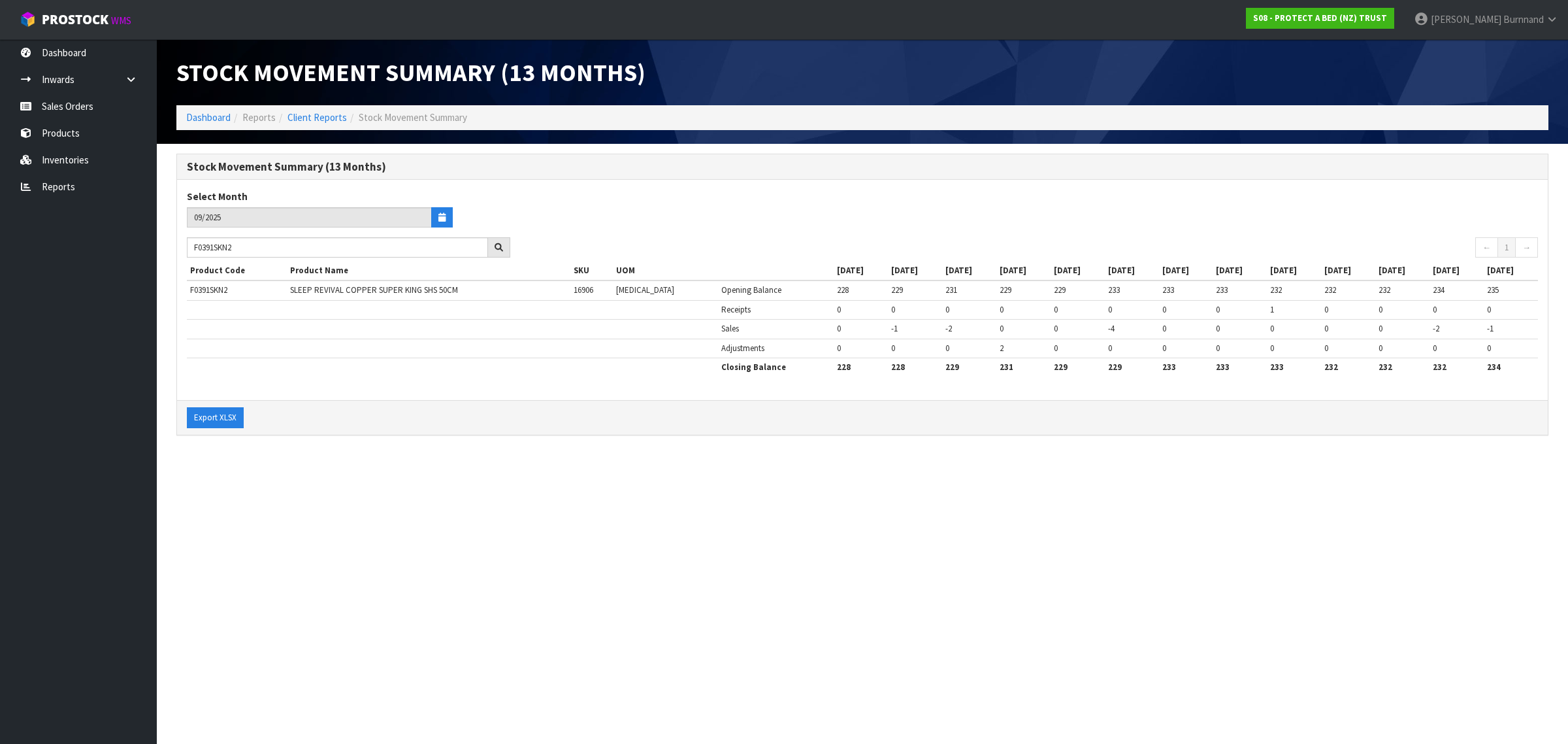
click at [338, 516] on section "Stock Movement Summary (13 Months) Dashboard Reports Client Reports Stock Movem…" at bounding box center [784, 372] width 1568 height 744
drag, startPoint x: 247, startPoint y: 249, endPoint x: 183, endPoint y: 246, distance: 64.1
click at [183, 246] on div "F0391SKN2" at bounding box center [349, 248] width 343 height 21
click at [439, 516] on section "Stock Movement Summary (13 Months) Dashboard Reports Client Reports Stock Movem…" at bounding box center [784, 372] width 1568 height 744
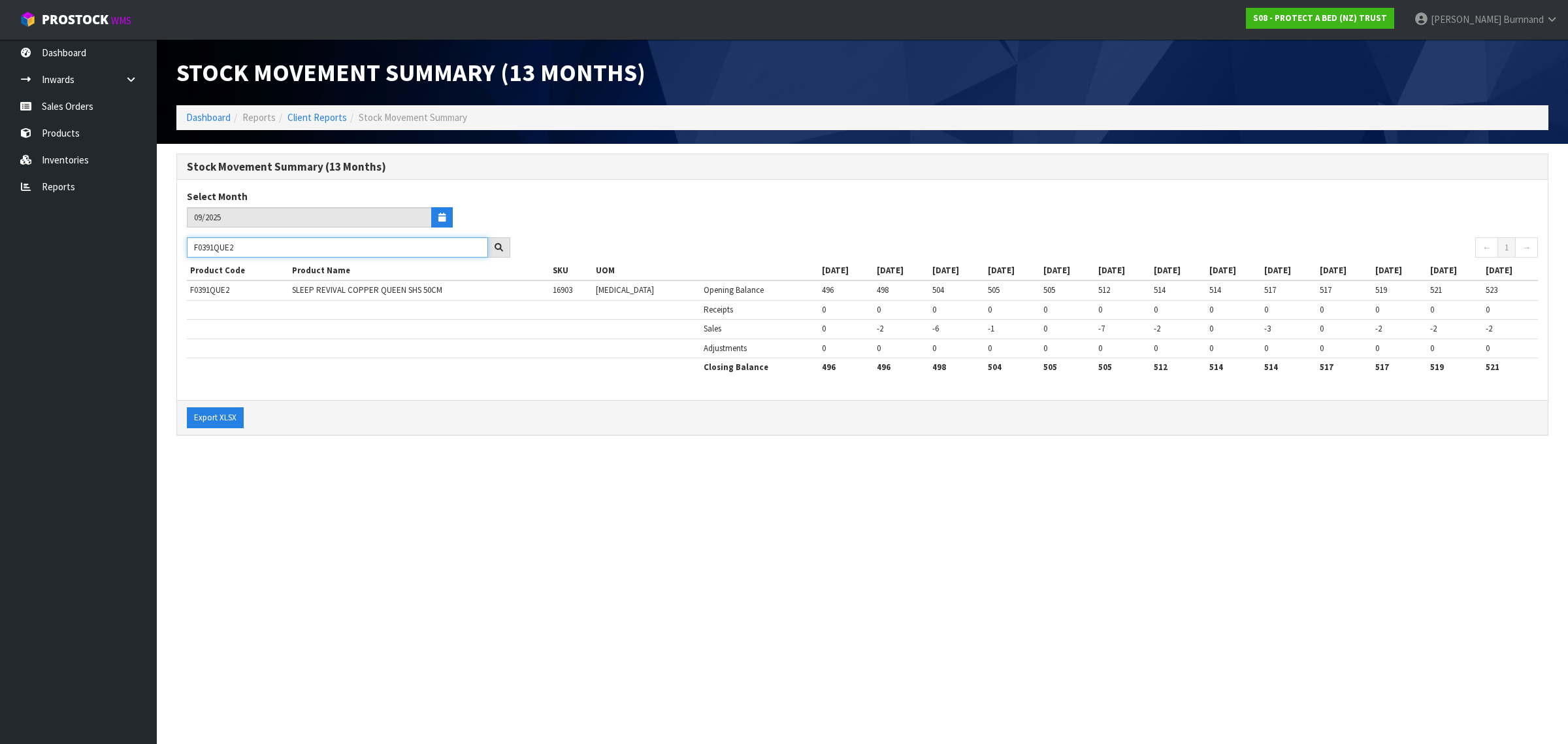
drag, startPoint x: 255, startPoint y: 247, endPoint x: 192, endPoint y: 244, distance: 63.1
click at [192, 244] on input "F0391QUE2" at bounding box center [337, 248] width 301 height 21
click at [412, 517] on section "Stock Movement Summary (13 Months) Dashboard Reports Client Reports Stock Movem…" at bounding box center [784, 372] width 1568 height 744
drag, startPoint x: 255, startPoint y: 244, endPoint x: 170, endPoint y: 247, distance: 85.1
click at [170, 247] on div "Stock Movement Summary (13 Months) Select Month 09/2025 F0391KGN2 ← 1 → Product…" at bounding box center [862, 301] width 1392 height 295
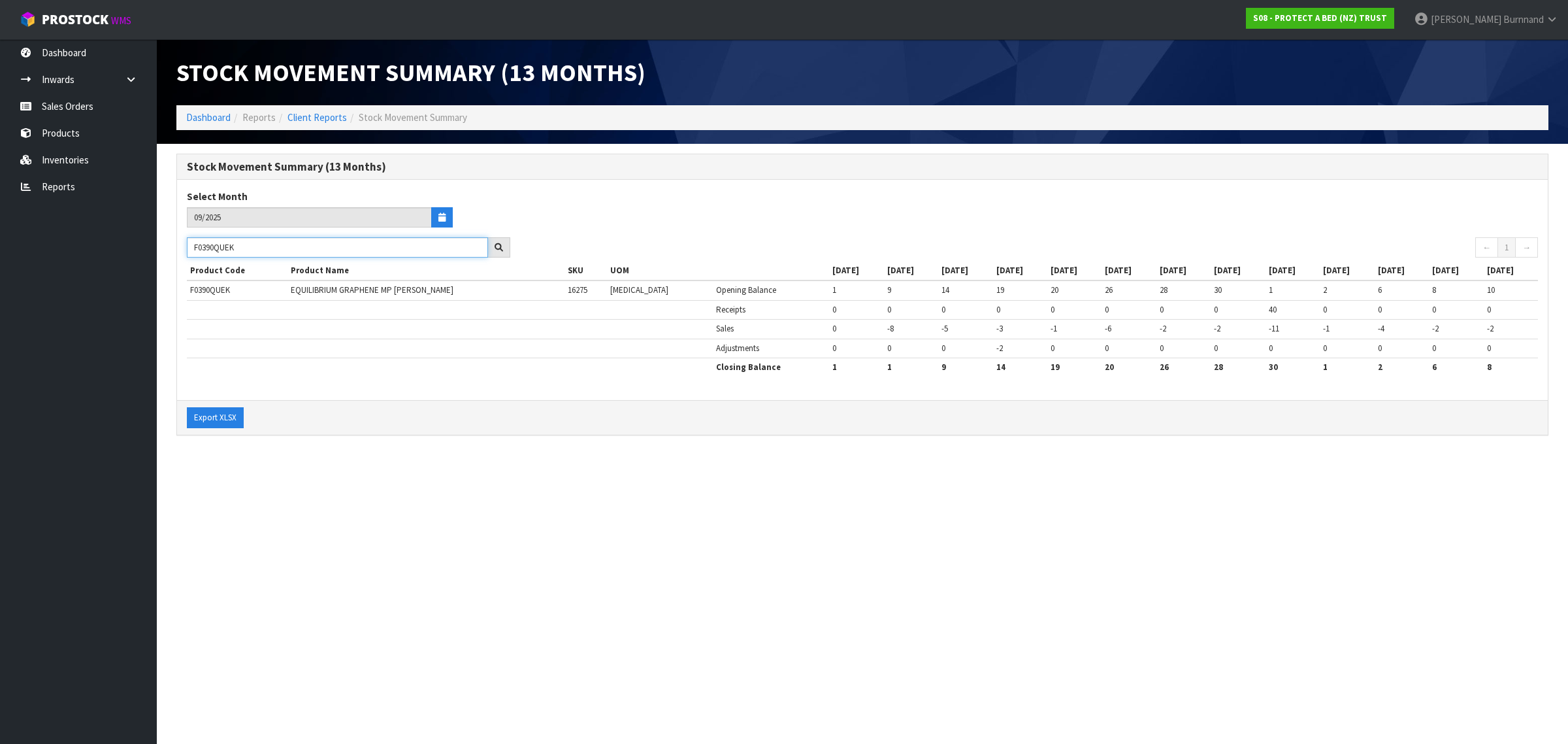
type input "F0390QUEK"
click at [395, 474] on section "Stock Movement Summary (13 Months) Dashboard Reports Client Reports Stock Movem…" at bounding box center [784, 372] width 1568 height 744
